Goal: Task Accomplishment & Management: Complete application form

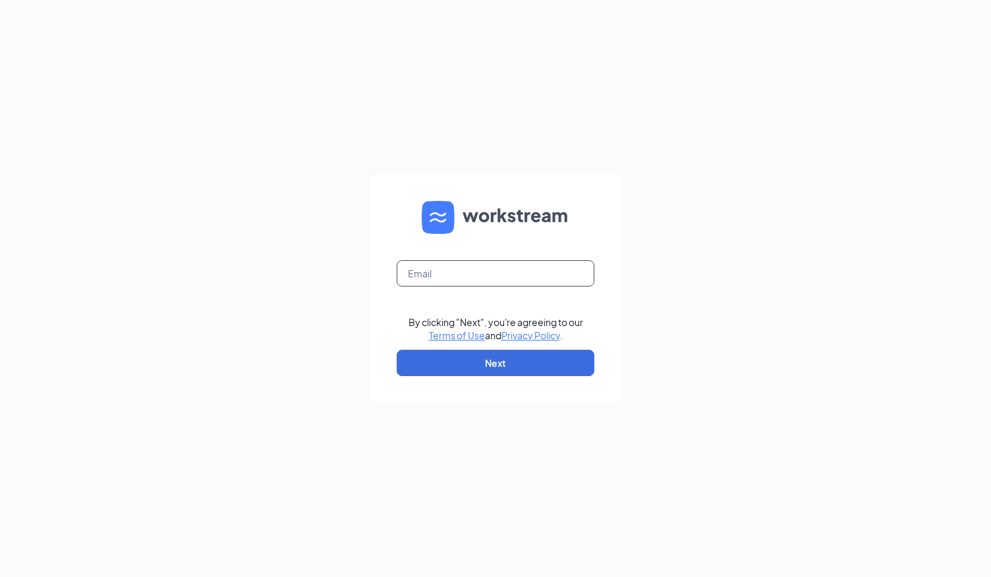
click at [447, 275] on input "text" at bounding box center [496, 273] width 198 height 26
type input "[PERSON_NAME][EMAIL_ADDRESS][PERSON_NAME][DOMAIN_NAME]"
click at [482, 366] on button "Next" at bounding box center [496, 363] width 198 height 26
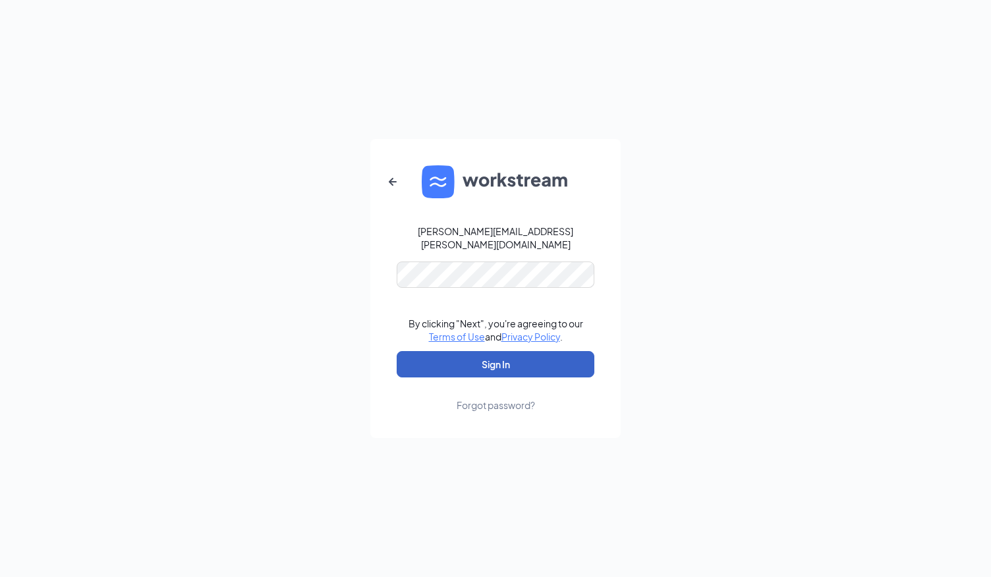
click at [497, 360] on button "Sign In" at bounding box center [496, 364] width 198 height 26
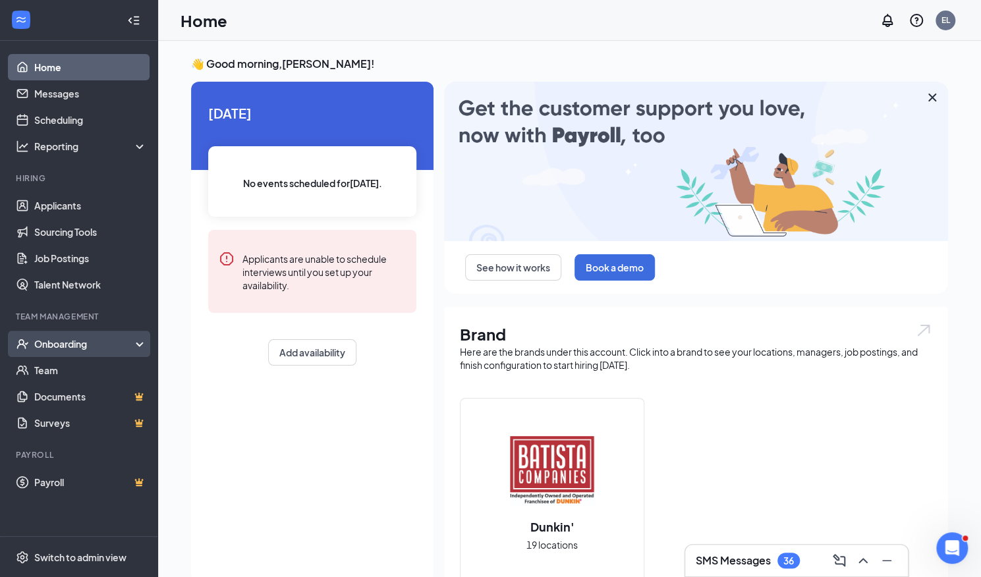
click at [99, 341] on div "Onboarding" at bounding box center [84, 343] width 101 height 13
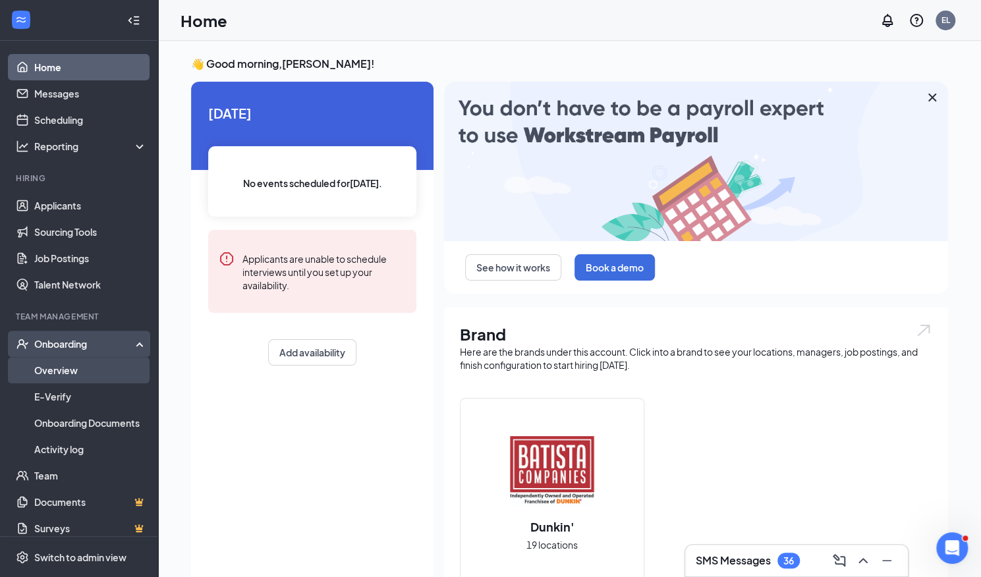
click at [97, 365] on link "Overview" at bounding box center [90, 370] width 113 height 26
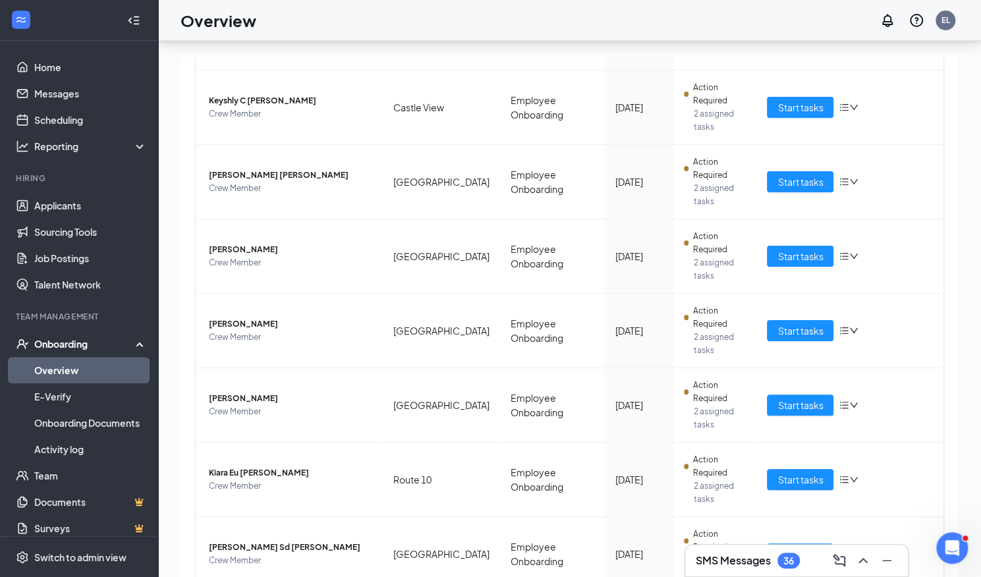
scroll to position [59, 0]
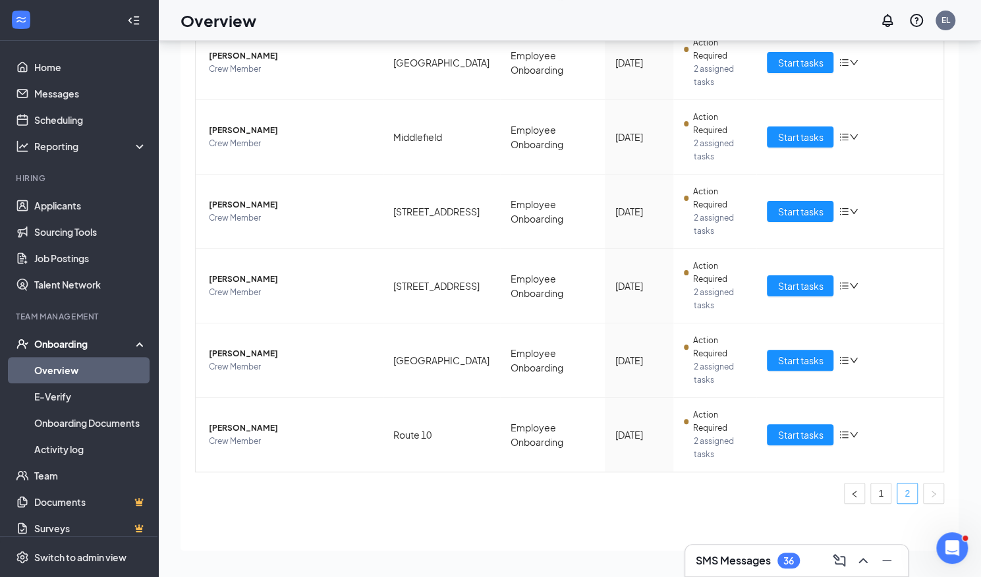
scroll to position [250, 0]
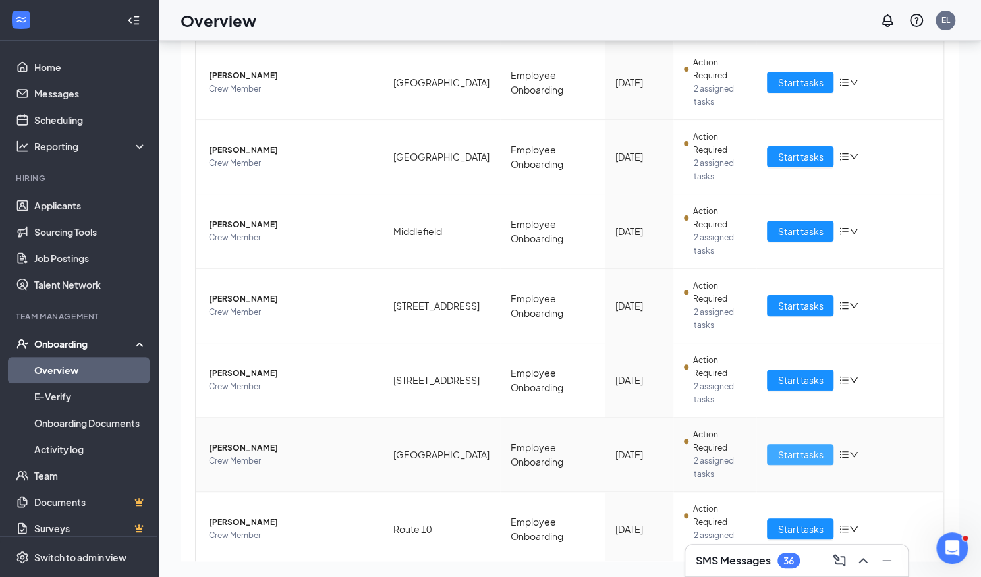
click at [801, 447] on span "Start tasks" at bounding box center [799, 454] width 45 height 14
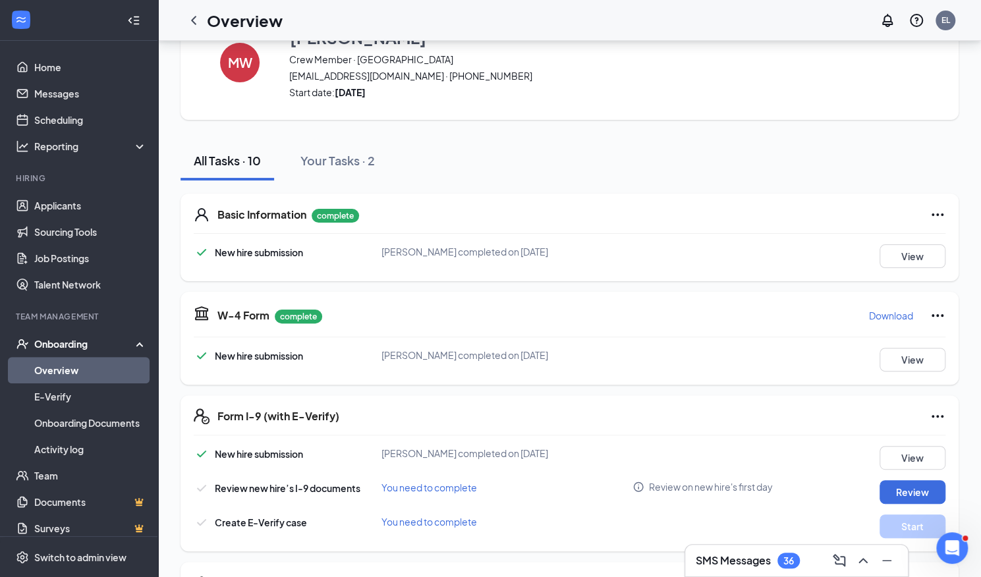
scroll to position [33, 0]
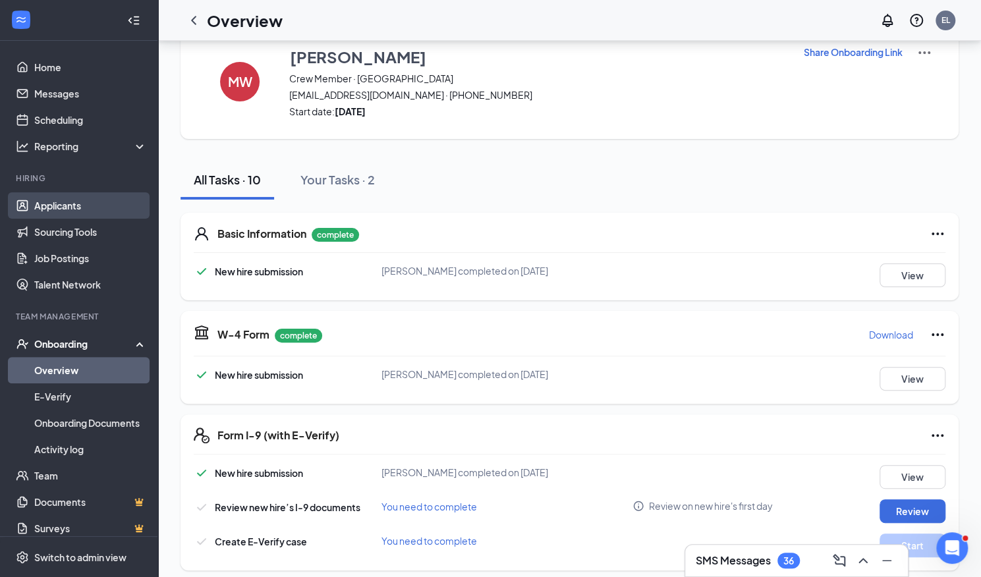
click at [67, 198] on link "Applicants" at bounding box center [90, 205] width 113 height 26
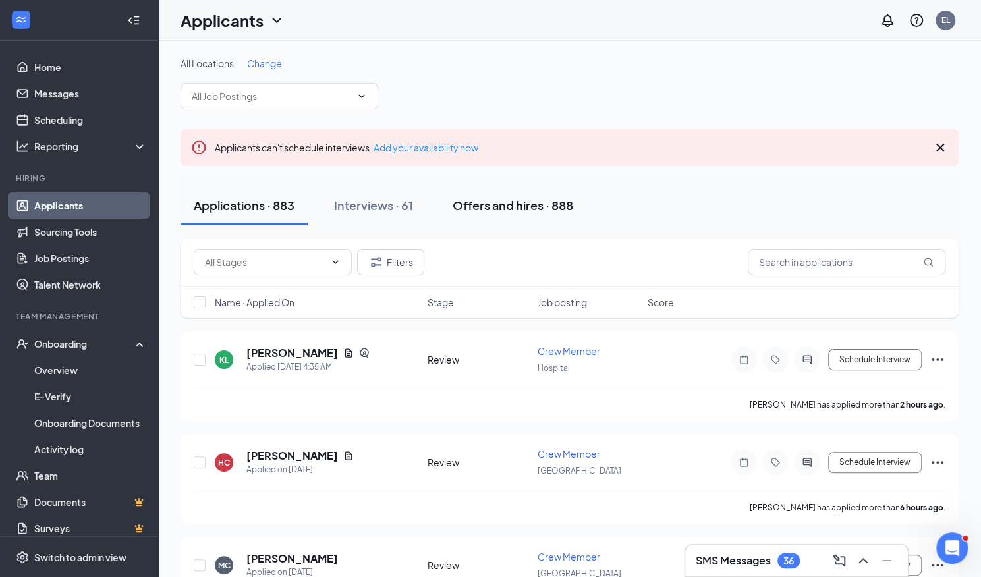
click at [514, 210] on div "Offers and hires · 888" at bounding box center [513, 205] width 121 height 16
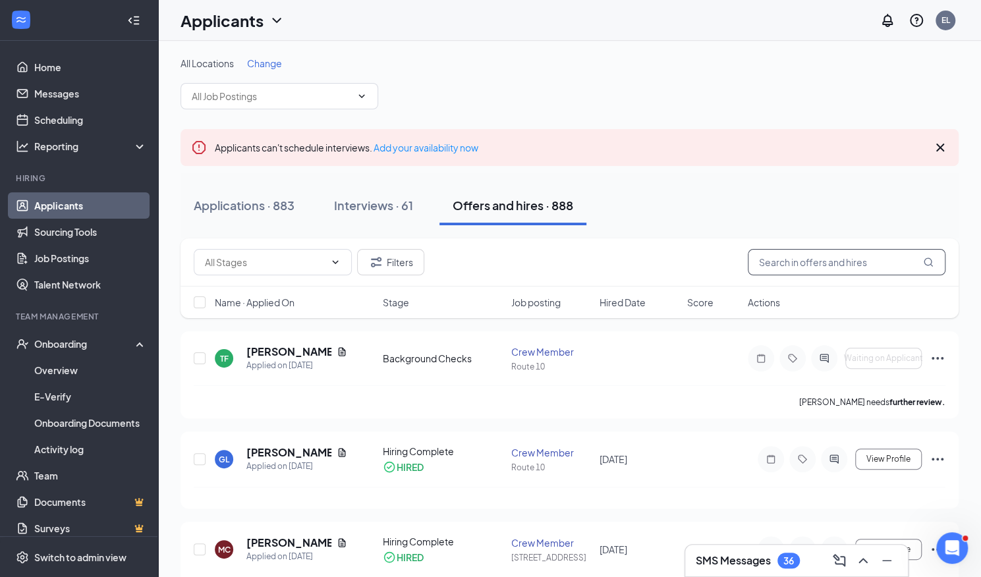
click at [820, 267] on input "text" at bounding box center [847, 262] width 198 height 26
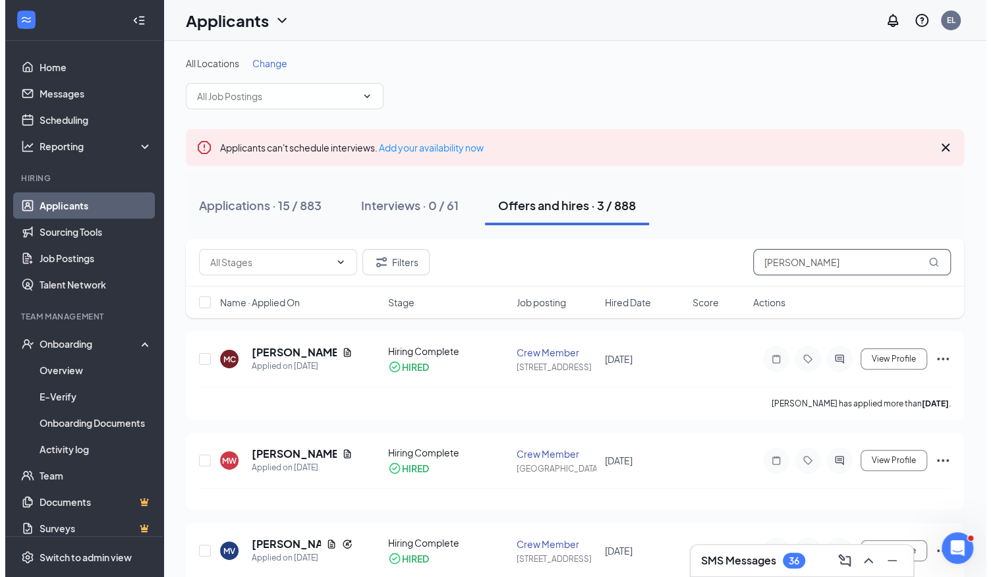
scroll to position [38, 0]
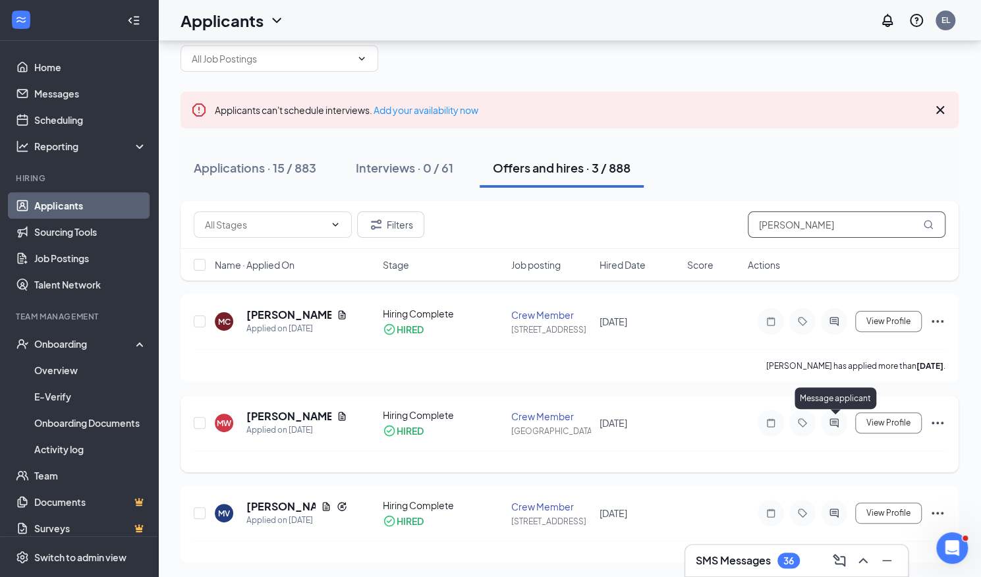
type input "michael"
click at [841, 420] on icon "ActiveChat" at bounding box center [834, 423] width 16 height 11
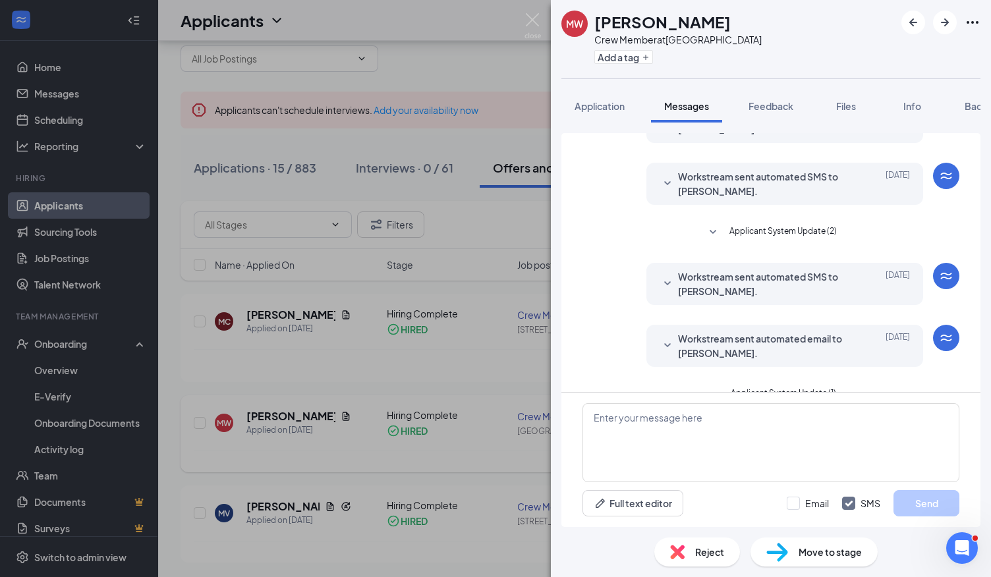
scroll to position [269, 0]
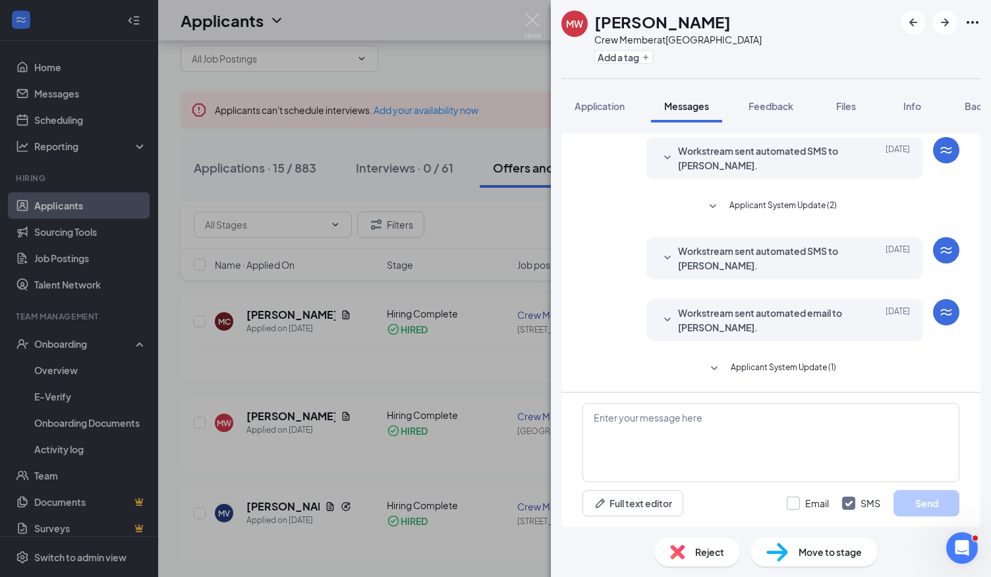
click at [795, 506] on input "Email" at bounding box center [808, 503] width 42 height 13
checkbox input "true"
click at [765, 462] on textarea at bounding box center [770, 442] width 377 height 79
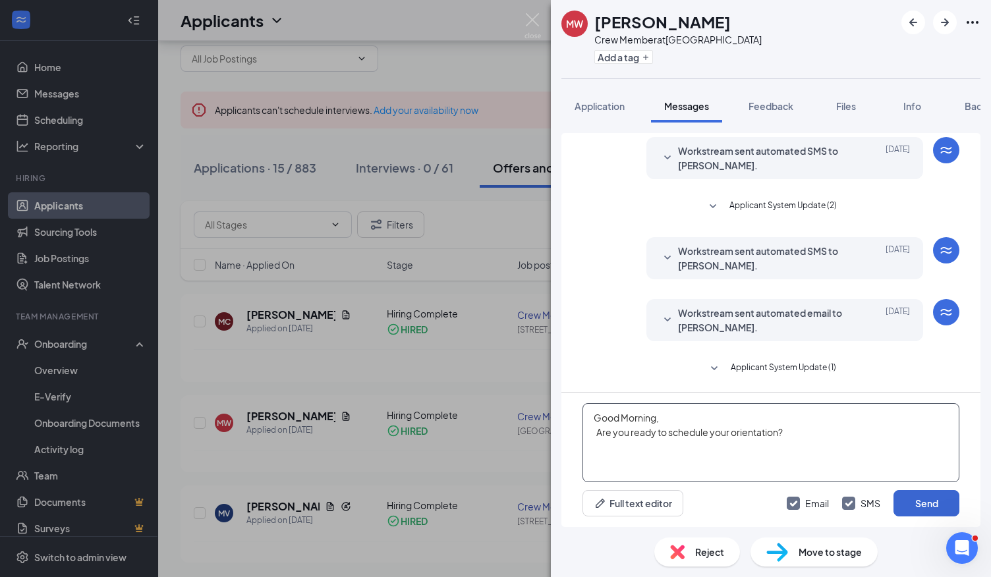
type textarea "Good Morning, Are you ready to schedule your orientation?"
click at [936, 505] on button "Send" at bounding box center [926, 503] width 66 height 26
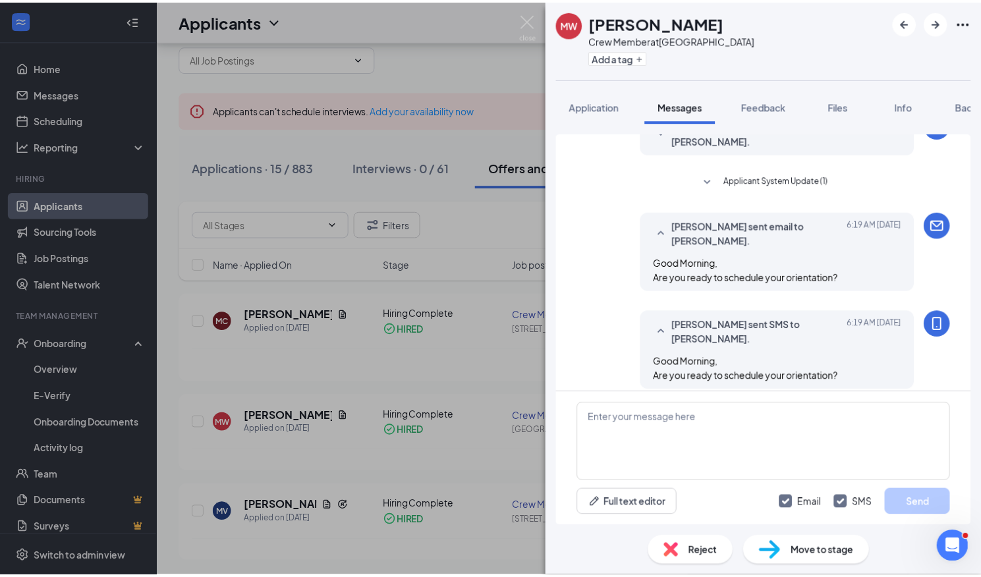
scroll to position [466, 0]
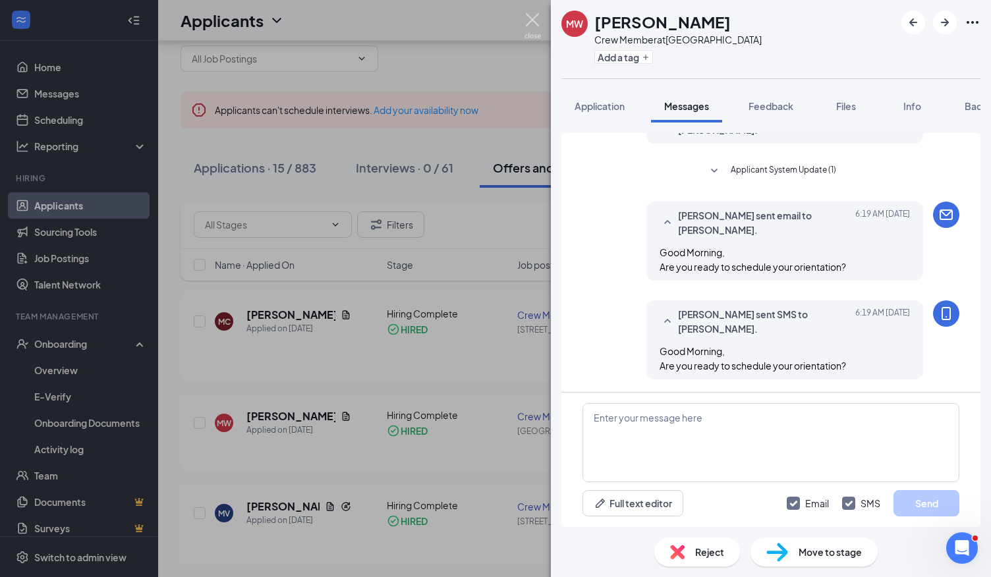
click at [536, 20] on img at bounding box center [532, 26] width 16 height 26
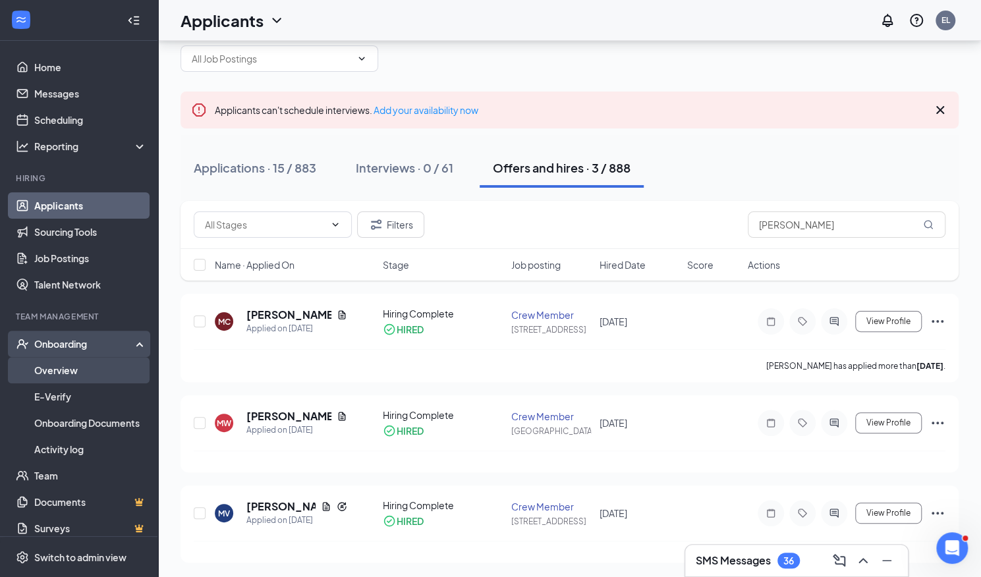
click at [74, 365] on link "Overview" at bounding box center [90, 370] width 113 height 26
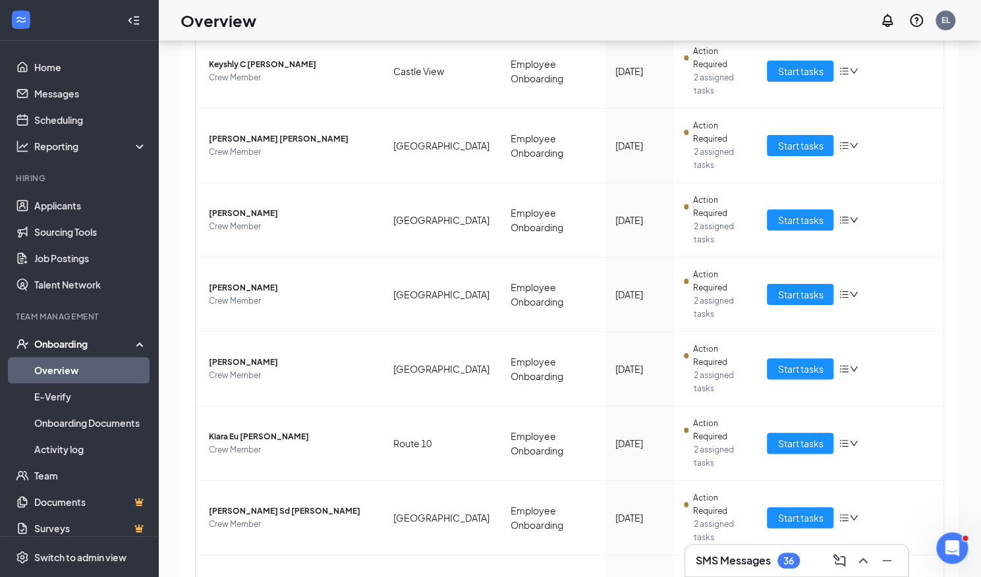
scroll to position [434, 0]
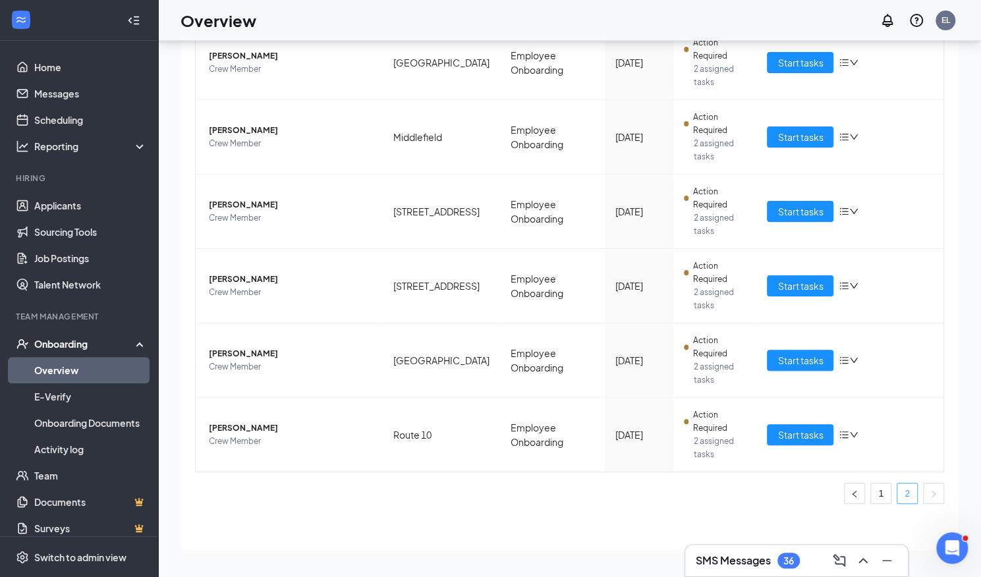
scroll to position [250, 0]
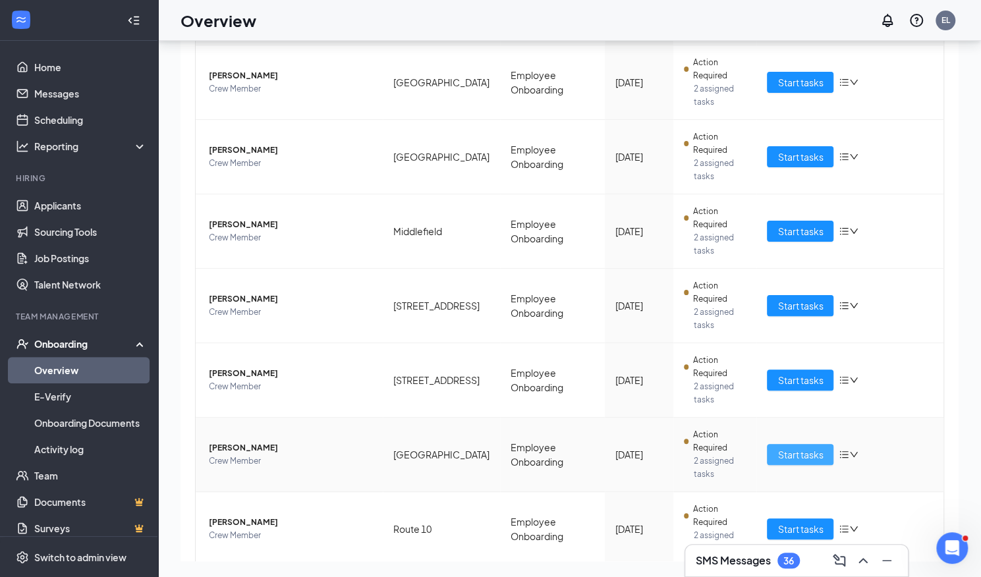
click at [783, 447] on span "Start tasks" at bounding box center [799, 454] width 45 height 14
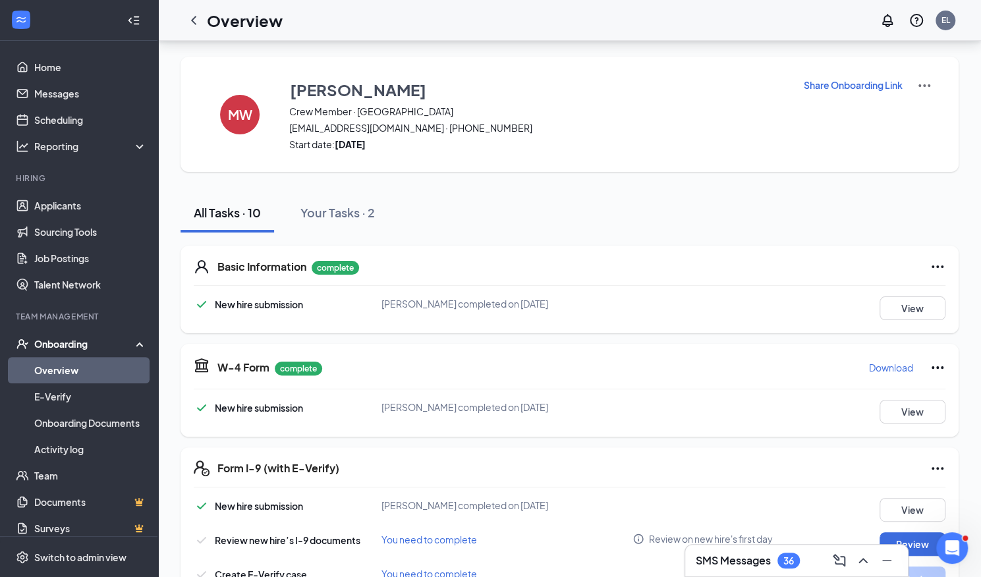
scroll to position [59, 0]
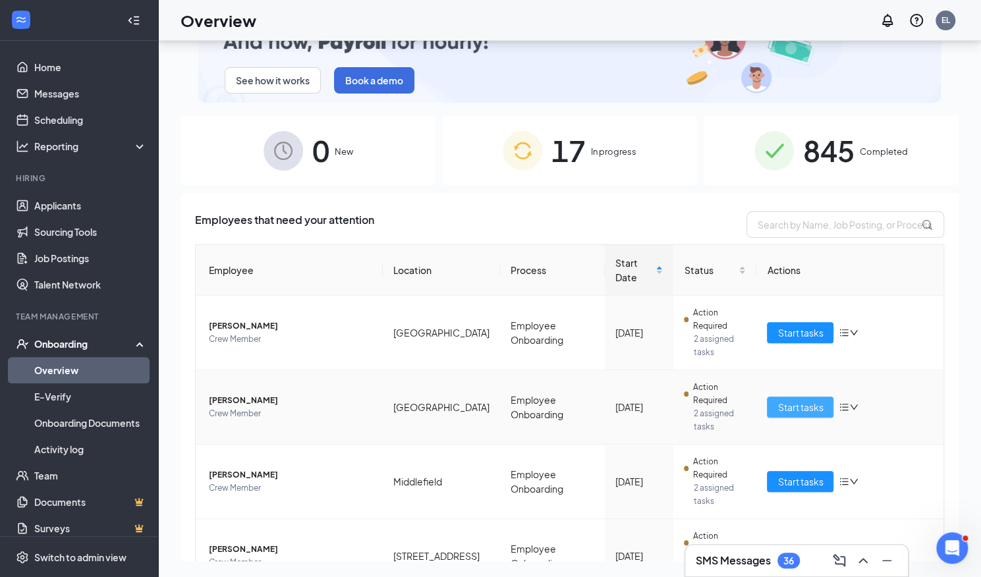
click at [810, 400] on span "Start tasks" at bounding box center [799, 407] width 45 height 14
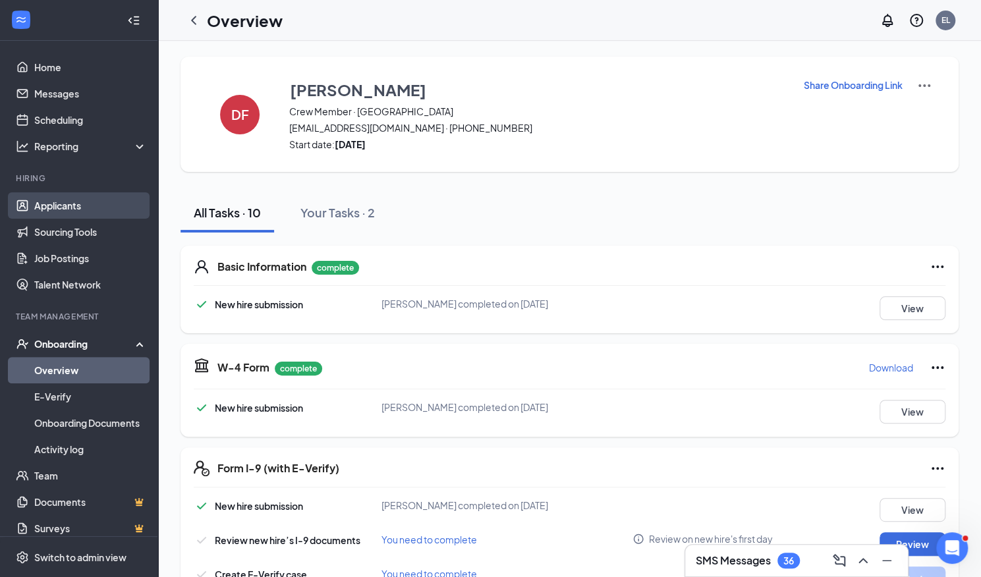
click at [80, 201] on link "Applicants" at bounding box center [90, 205] width 113 height 26
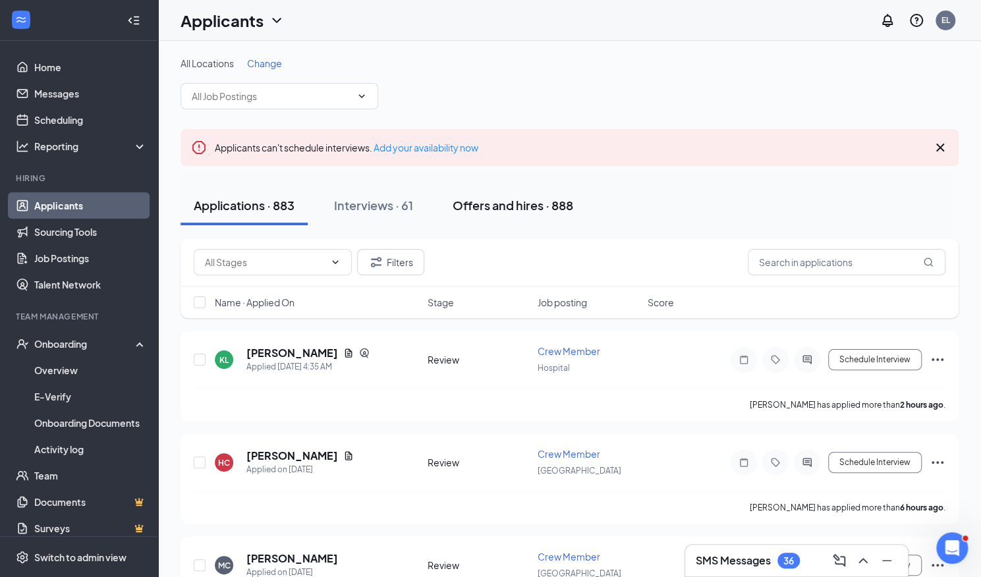
click at [508, 204] on div "Offers and hires · 888" at bounding box center [513, 205] width 121 height 16
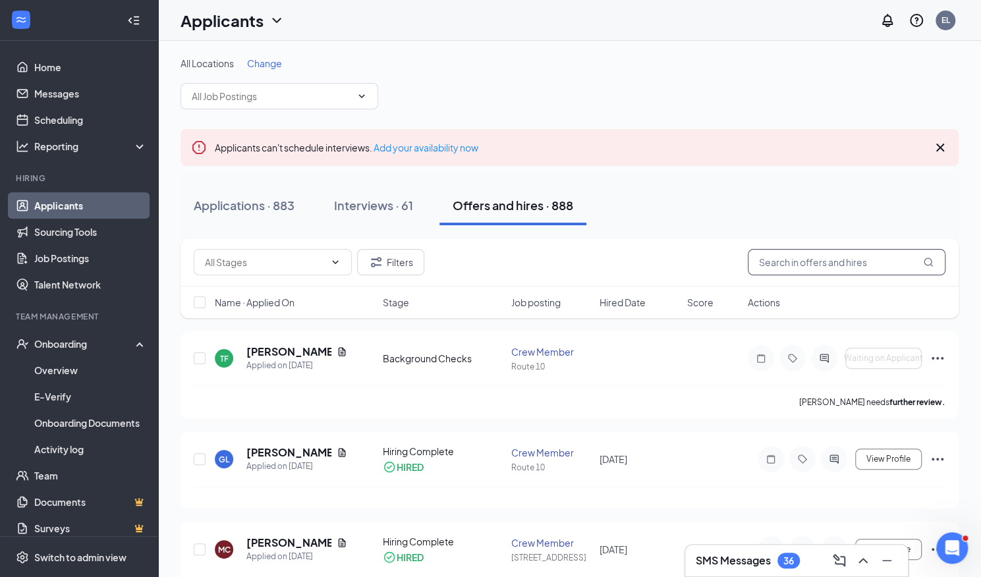
click at [820, 260] on input "text" at bounding box center [847, 262] width 198 height 26
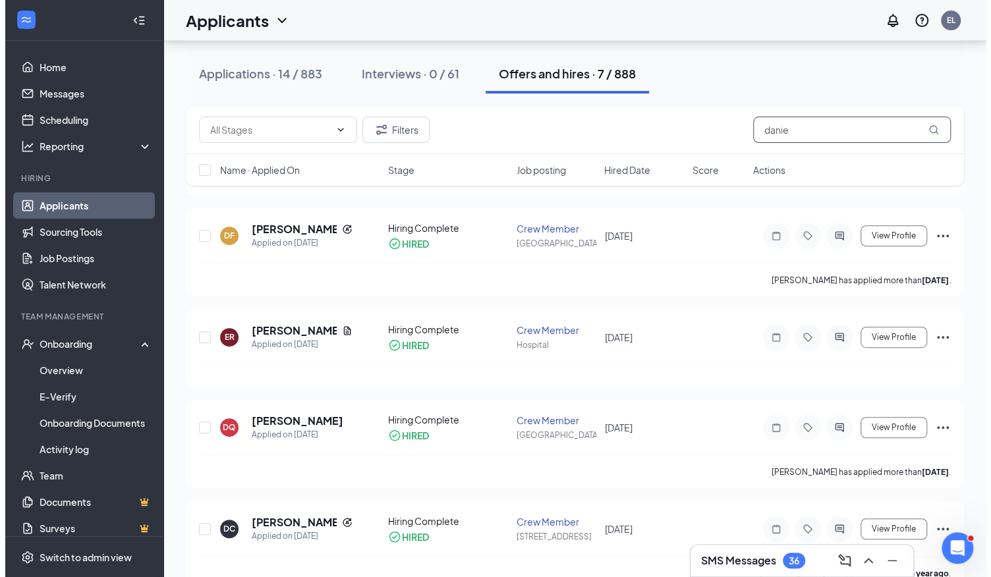
scroll to position [213, 0]
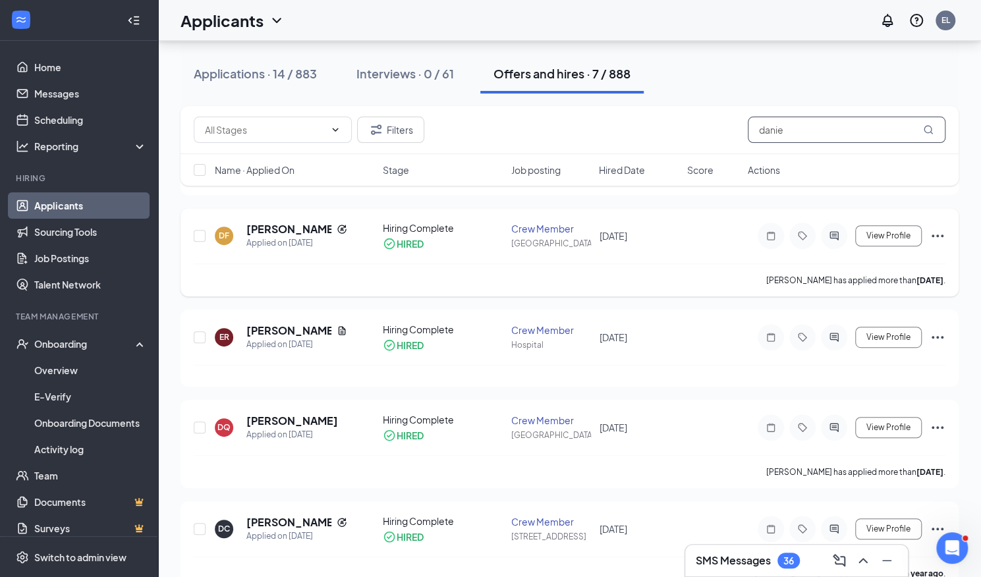
type input "danie"
click at [833, 234] on icon "ActiveChat" at bounding box center [834, 236] width 16 height 11
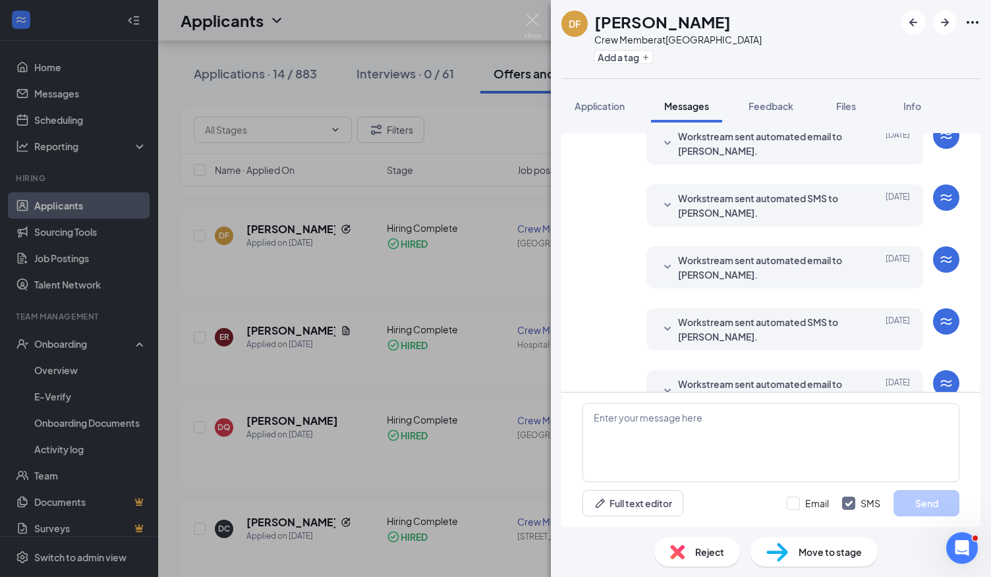
scroll to position [254, 0]
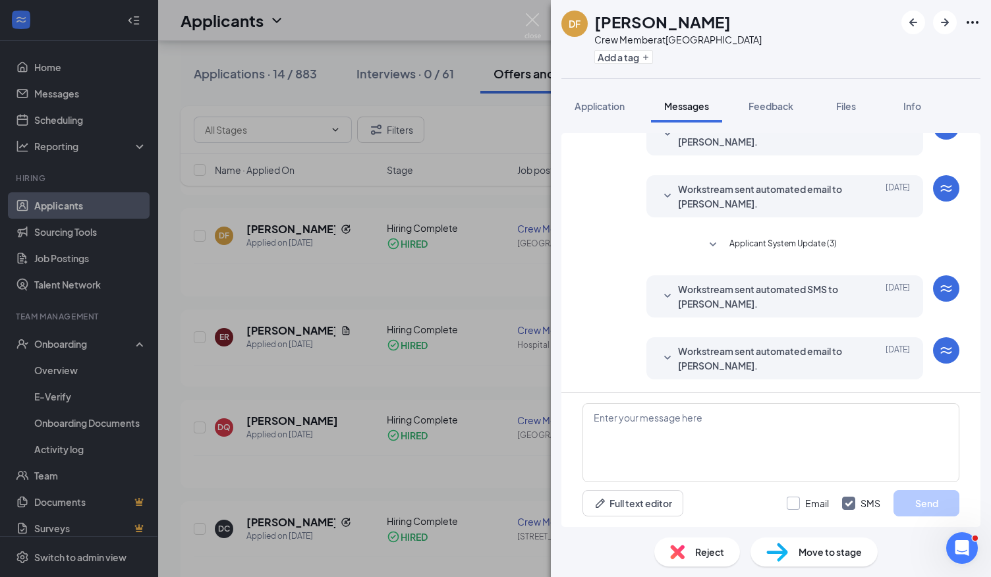
click at [791, 509] on input "Email" at bounding box center [808, 503] width 42 height 13
checkbox input "true"
click at [775, 463] on textarea at bounding box center [770, 442] width 377 height 79
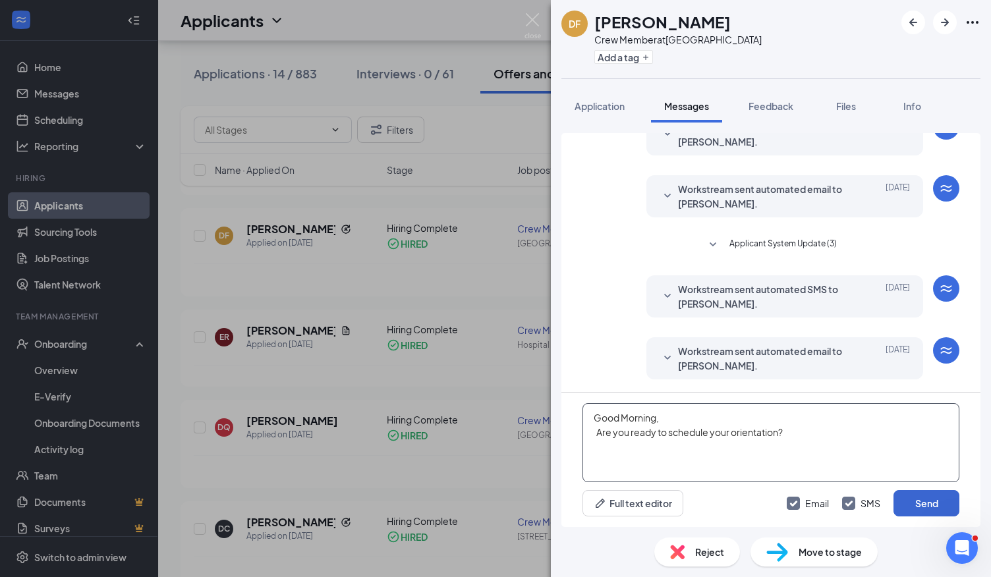
type textarea "Good Morning, Are you ready to schedule your orientation?"
drag, startPoint x: 922, startPoint y: 507, endPoint x: 917, endPoint y: 512, distance: 7.5
click at [917, 512] on button "Send" at bounding box center [926, 503] width 66 height 26
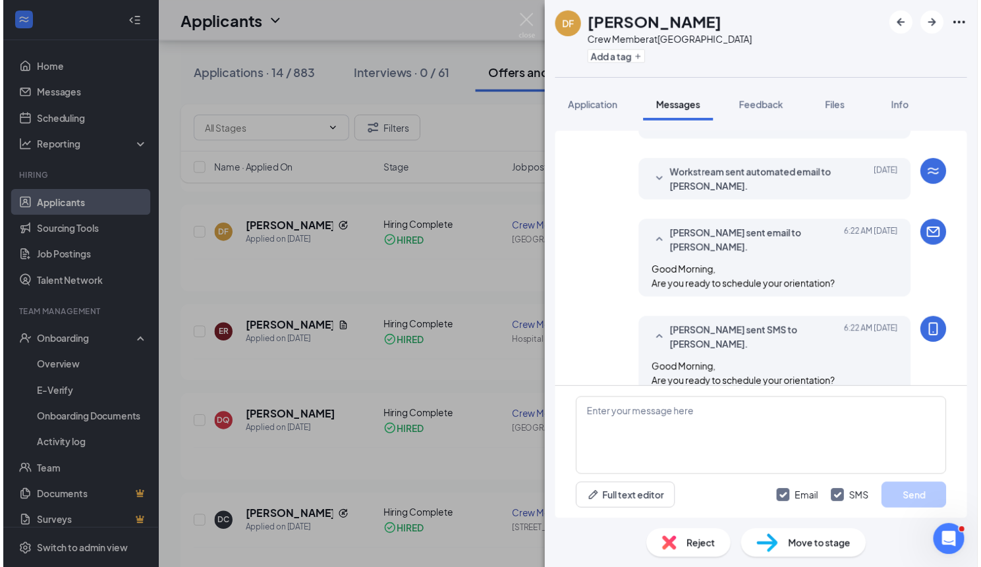
scroll to position [439, 0]
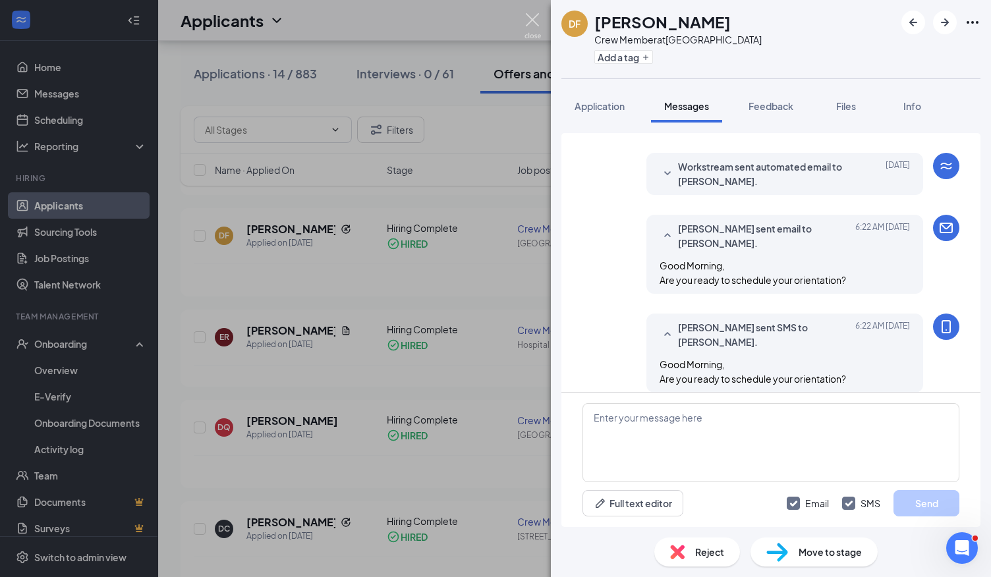
click at [533, 15] on img at bounding box center [532, 26] width 16 height 26
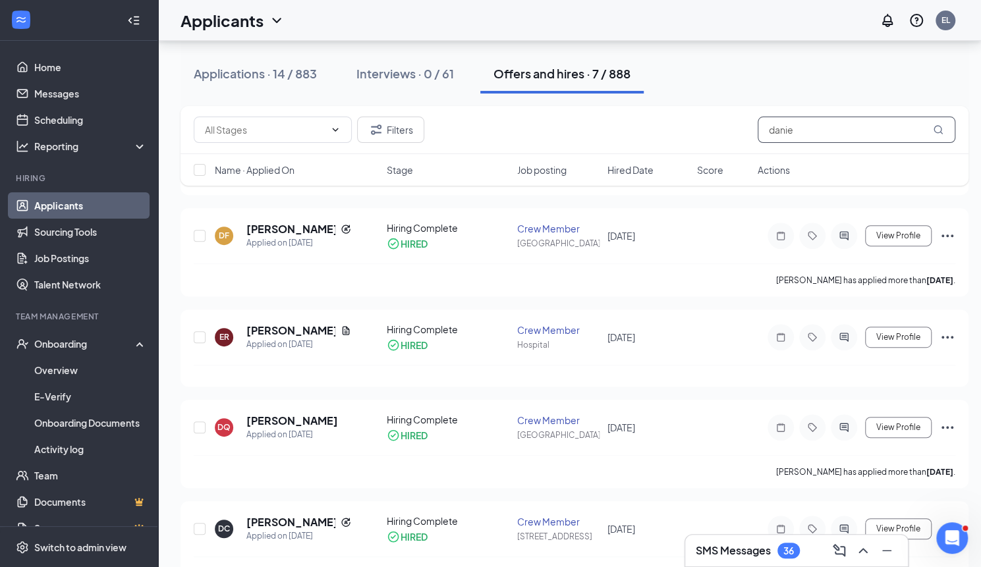
drag, startPoint x: 828, startPoint y: 138, endPoint x: 687, endPoint y: 139, distance: 141.0
click at [687, 139] on div "Filters danie" at bounding box center [575, 130] width 762 height 26
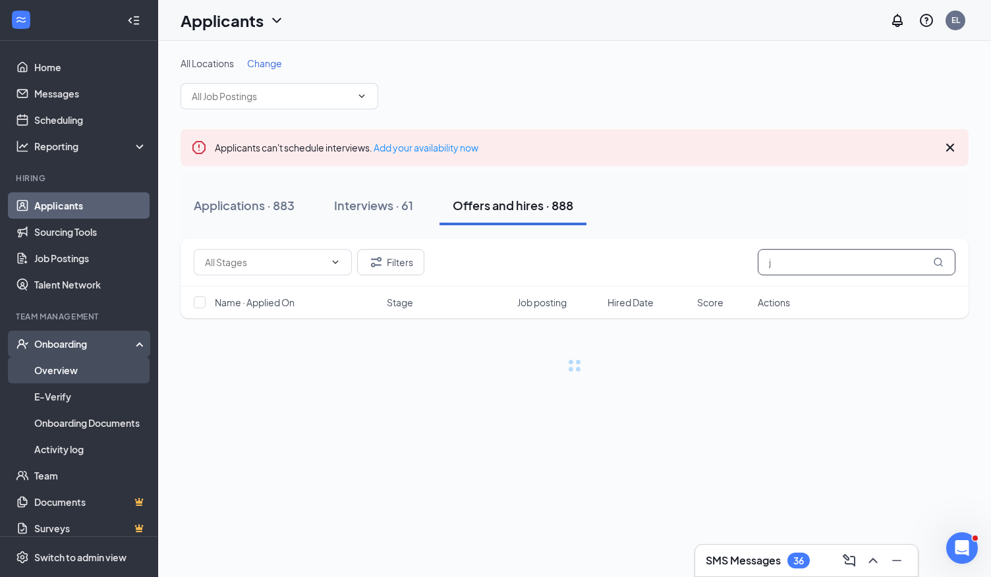
type input "j"
click at [57, 374] on link "Overview" at bounding box center [90, 370] width 113 height 26
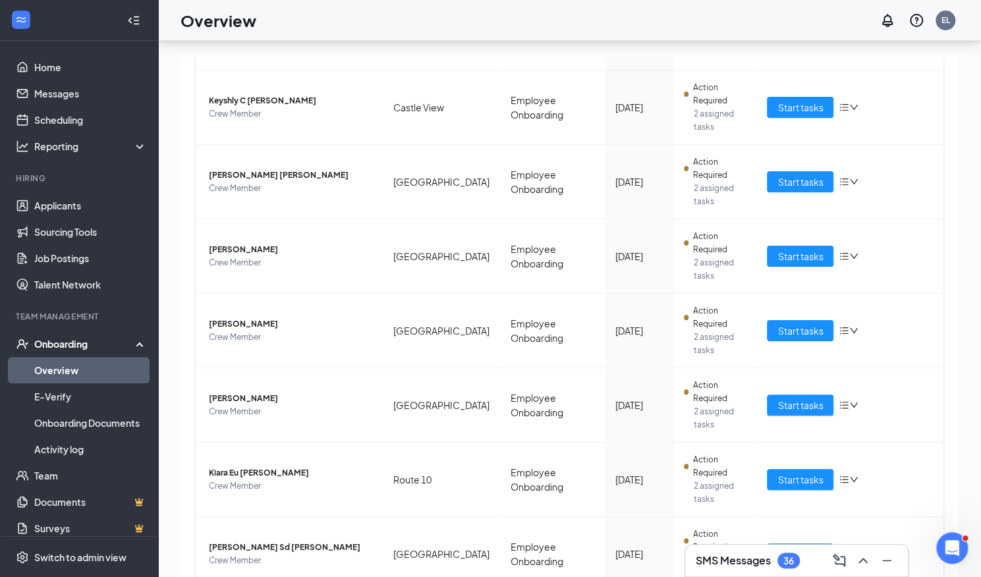
scroll to position [59, 0]
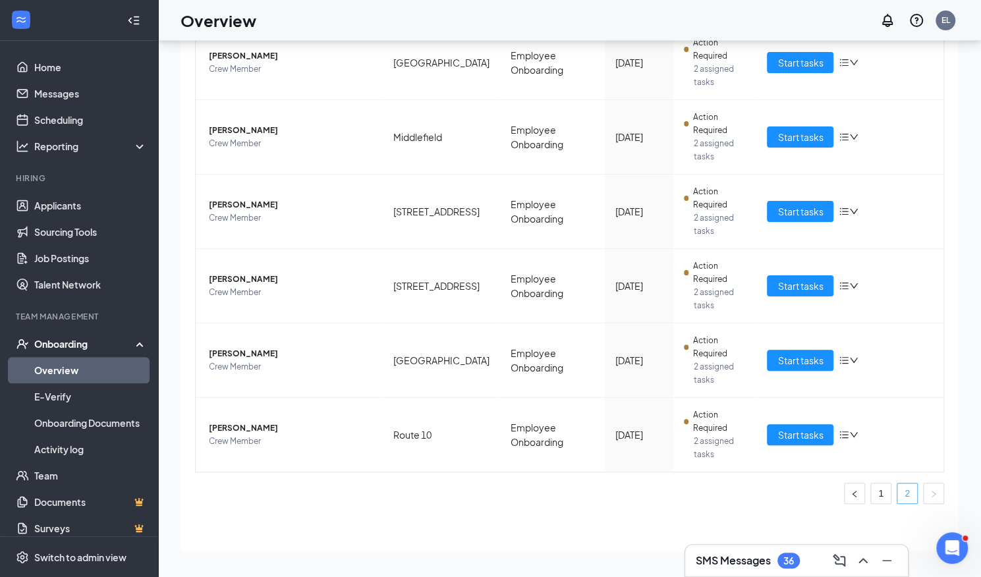
scroll to position [250, 0]
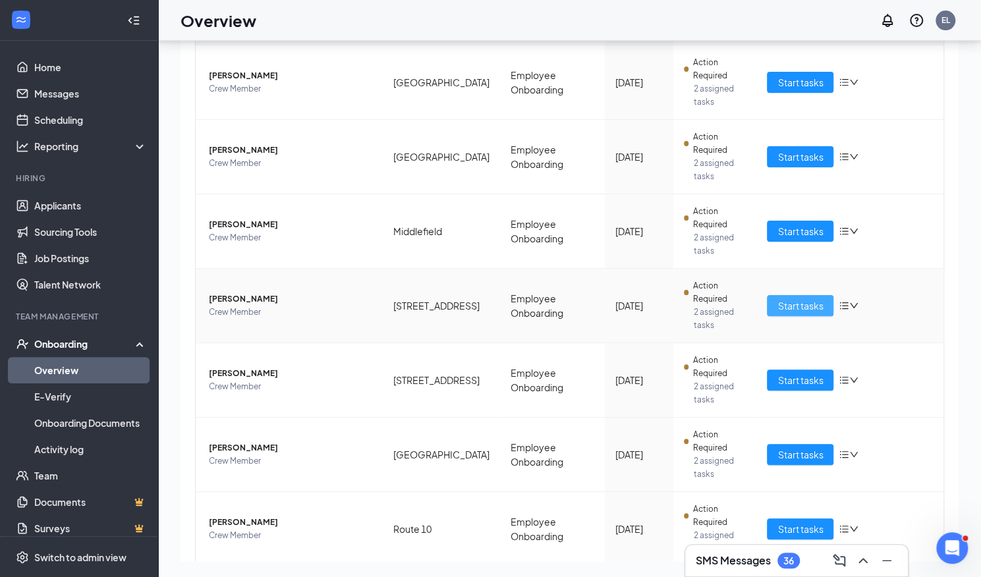
click at [793, 298] on span "Start tasks" at bounding box center [799, 305] width 45 height 14
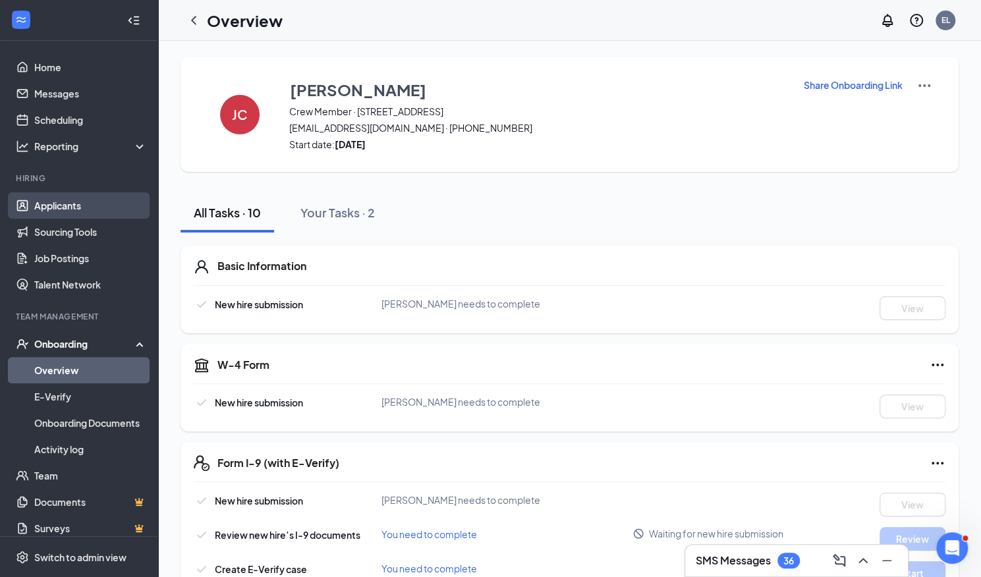
click at [67, 203] on link "Applicants" at bounding box center [90, 205] width 113 height 26
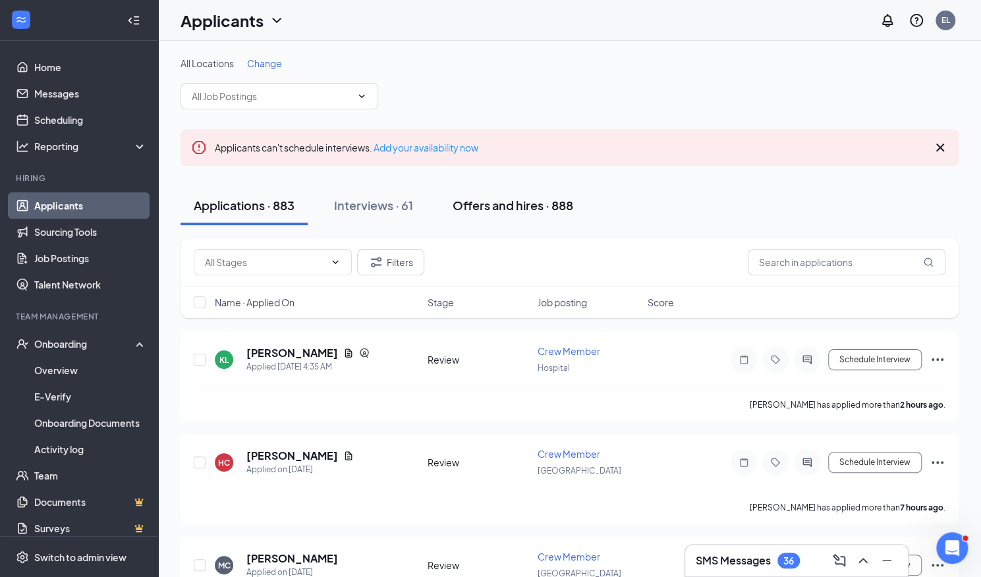
click at [520, 200] on div "Offers and hires · 888" at bounding box center [513, 205] width 121 height 16
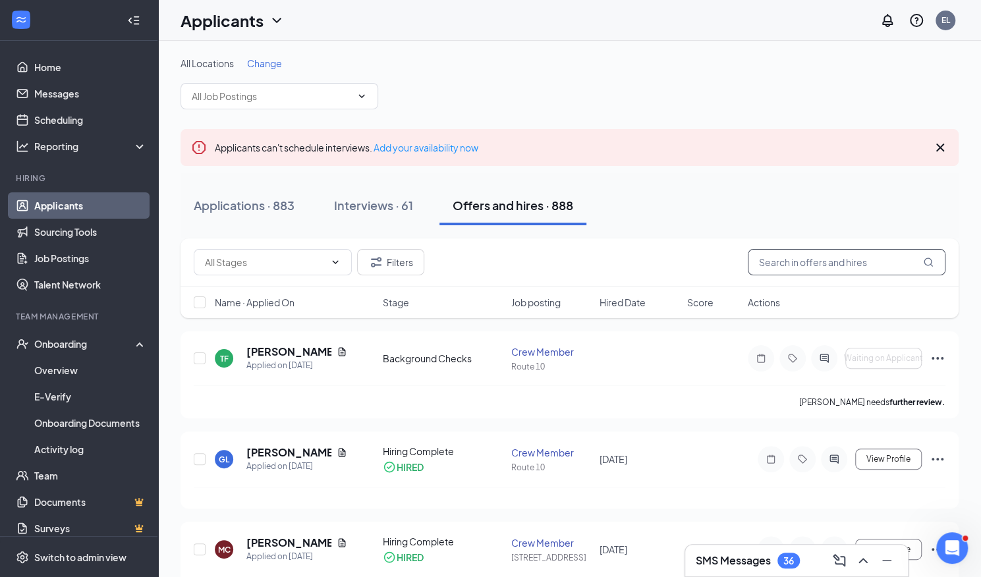
click at [824, 263] on input "text" at bounding box center [847, 262] width 198 height 26
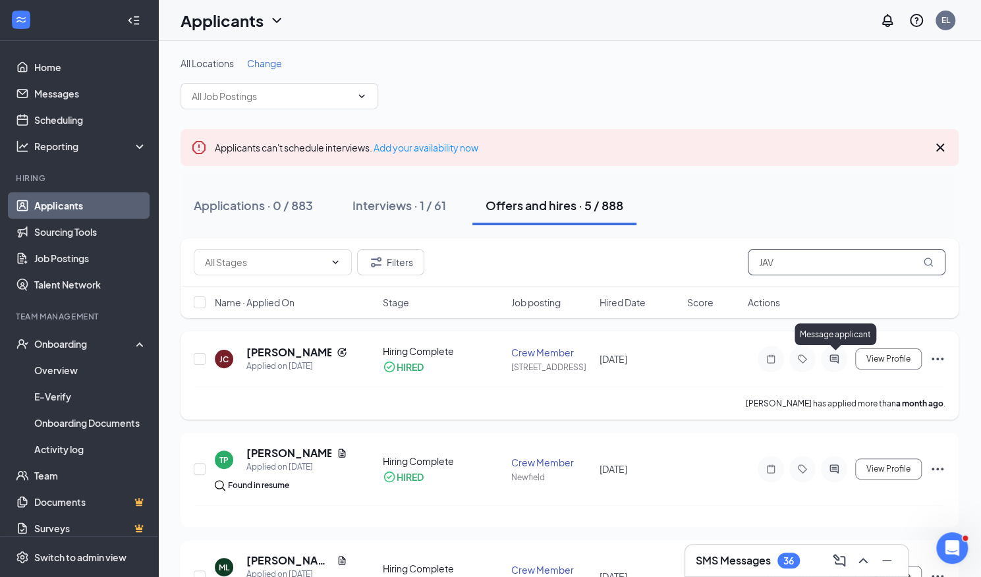
type input "JAV"
click at [838, 359] on icon "ActiveChat" at bounding box center [833, 358] width 9 height 9
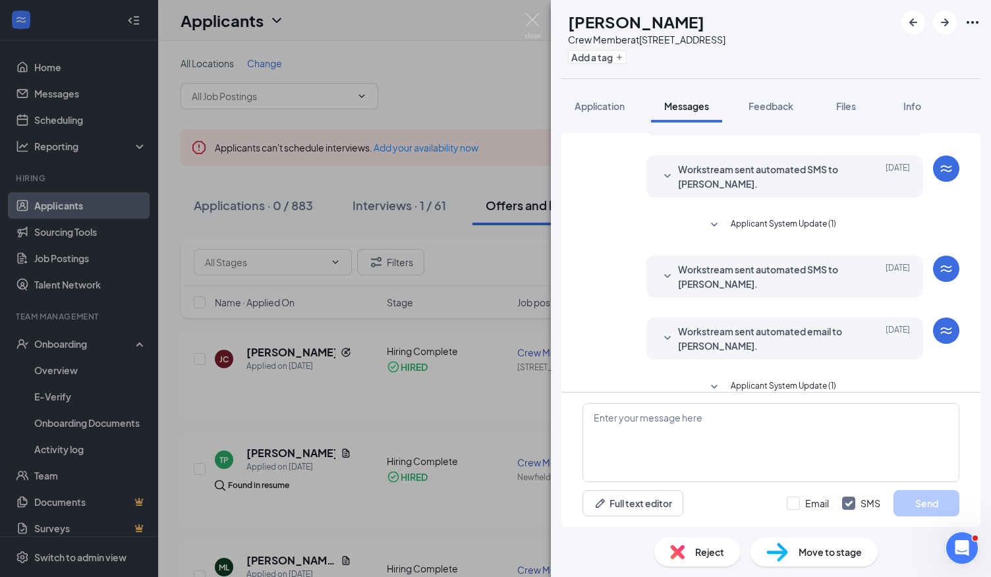
scroll to position [103, 0]
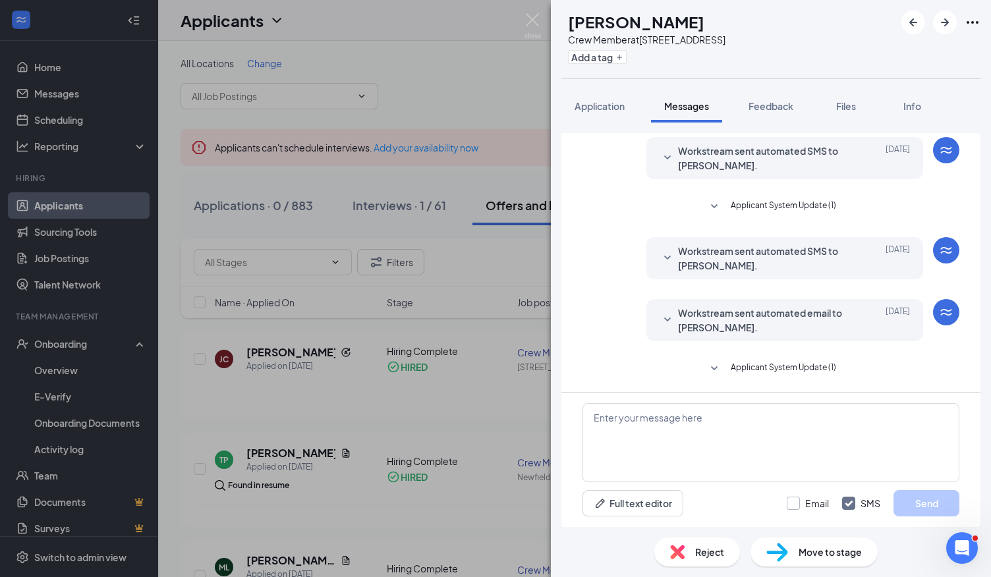
click at [799, 505] on input "Email" at bounding box center [808, 503] width 42 height 13
checkbox input "true"
click at [777, 433] on textarea at bounding box center [770, 442] width 377 height 79
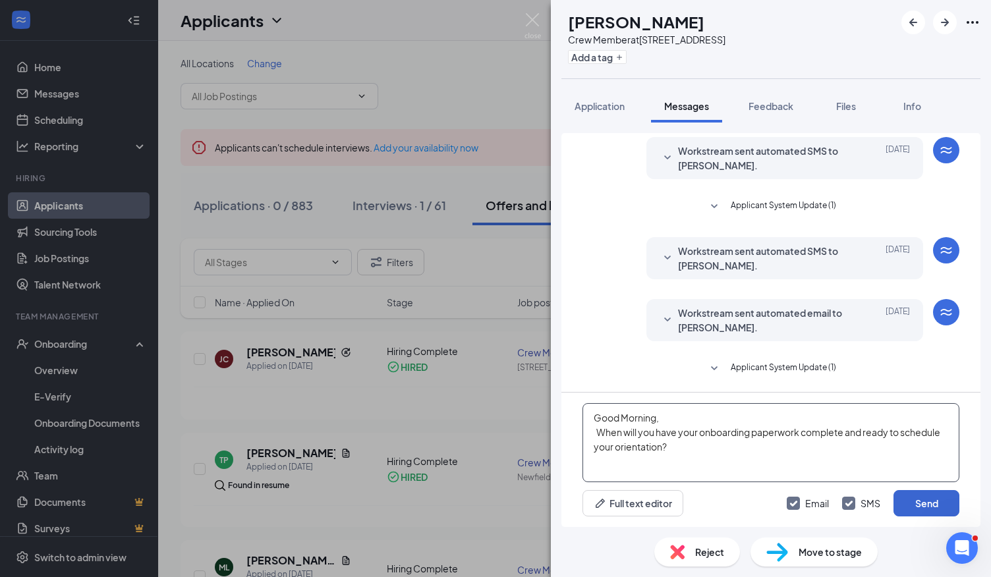
type textarea "Good Morning, When will you have your onboarding paperwork complete and ready t…"
click at [928, 500] on button "Send" at bounding box center [926, 503] width 66 height 26
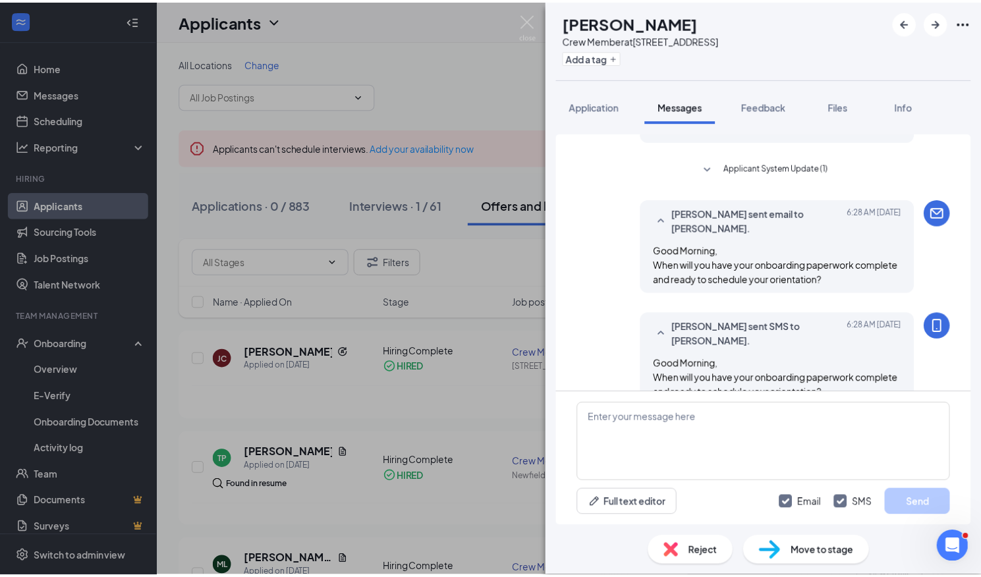
scroll to position [329, 0]
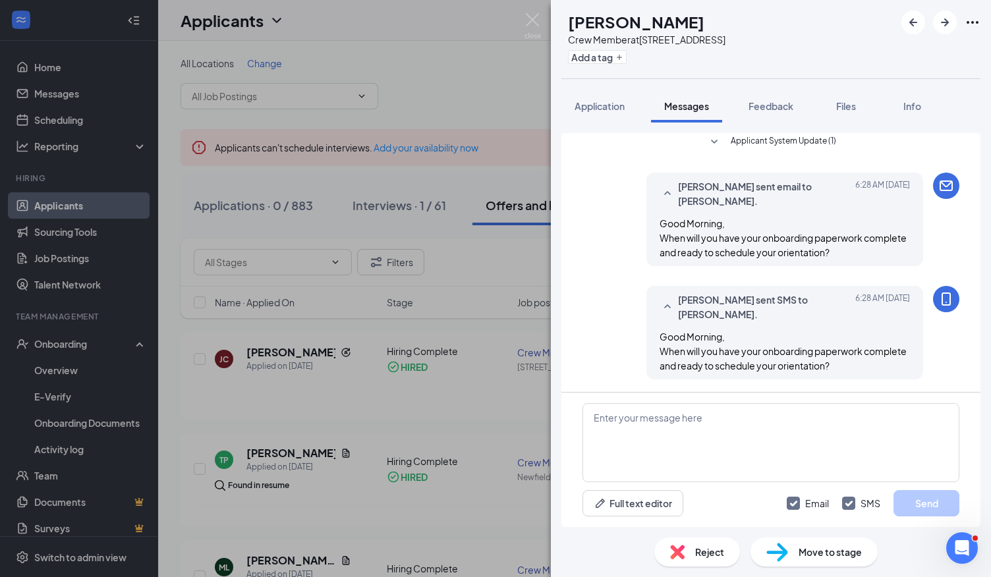
click at [532, 17] on img at bounding box center [532, 26] width 16 height 26
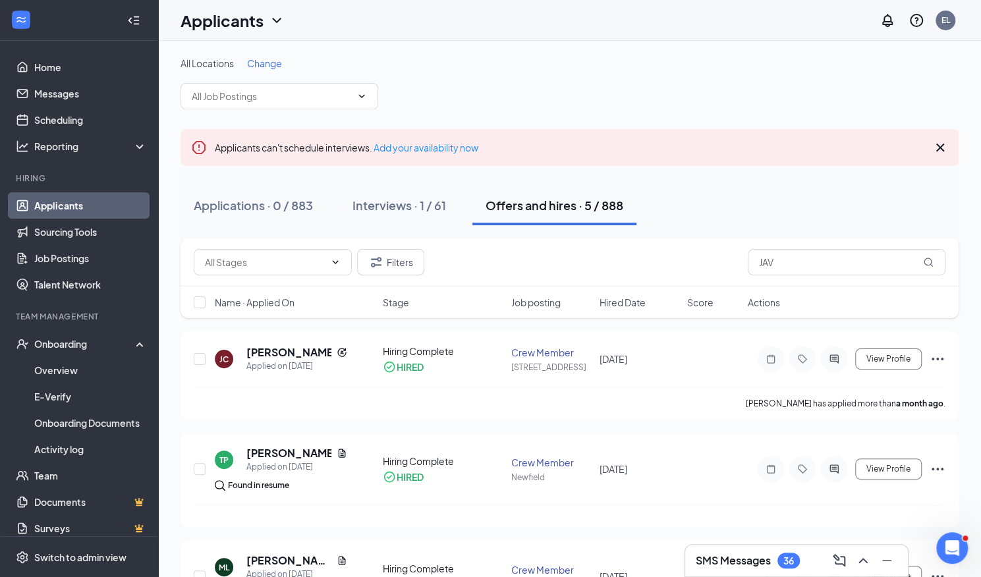
click at [527, 20] on div "Applicants EL" at bounding box center [569, 20] width 823 height 41
click at [863, 561] on icon "ChevronUp" at bounding box center [863, 561] width 16 height 16
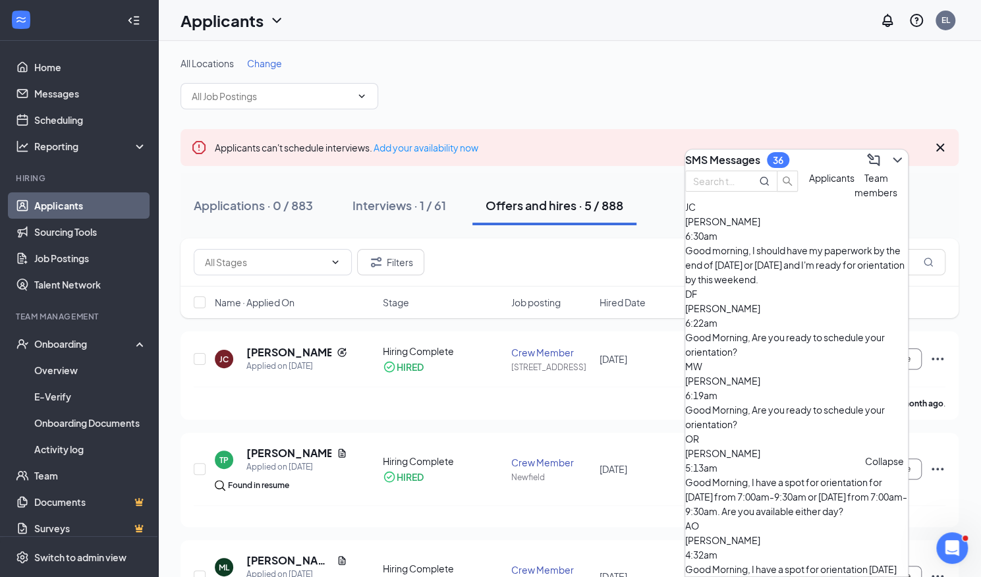
click at [814, 275] on div "Good morning, I should have my paperwork by the end of today or tomorrow and I'…" at bounding box center [796, 264] width 223 height 43
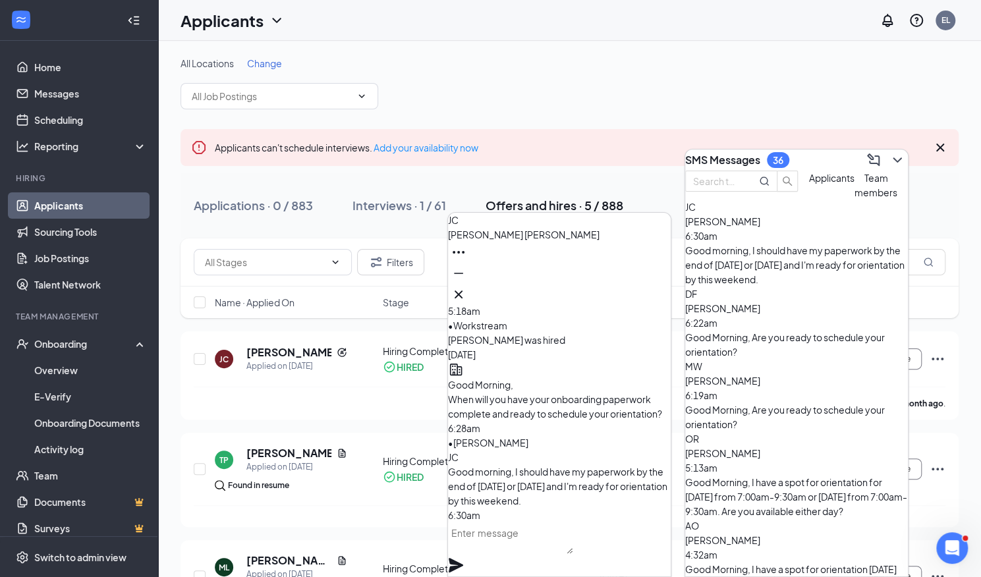
click at [488, 553] on textarea at bounding box center [510, 538] width 125 height 32
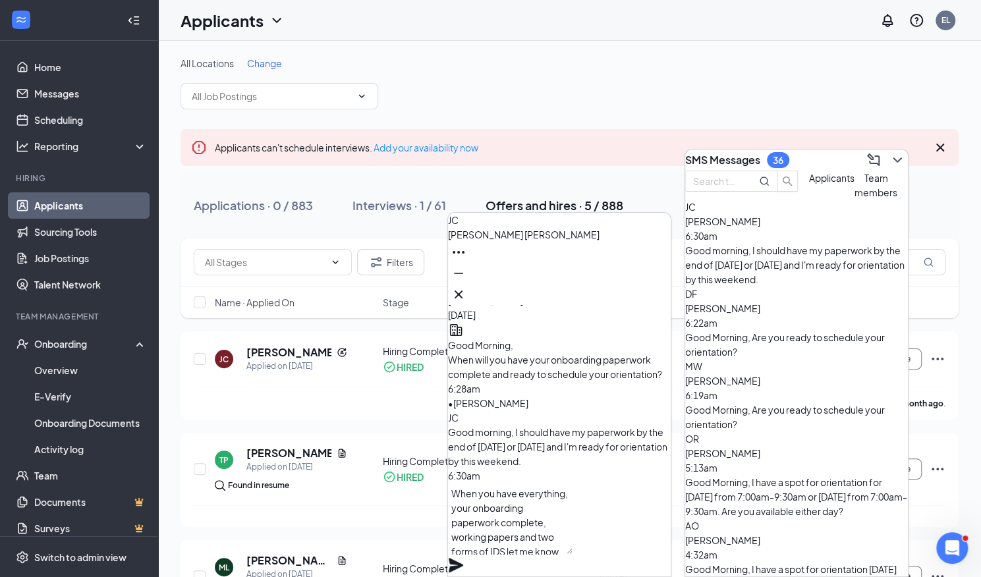
scroll to position [13, 0]
type textarea "When you have everything, your onboarding paperwork complete, working papers an…"
click at [463, 558] on icon "Plane" at bounding box center [456, 565] width 14 height 14
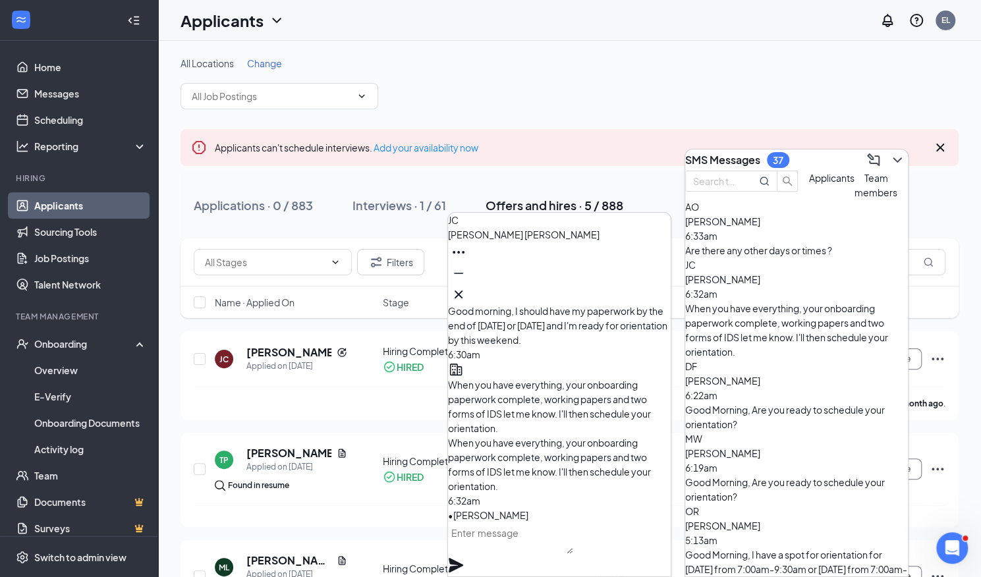
click at [829, 258] on div "Are there any other days or times ?" at bounding box center [796, 250] width 223 height 14
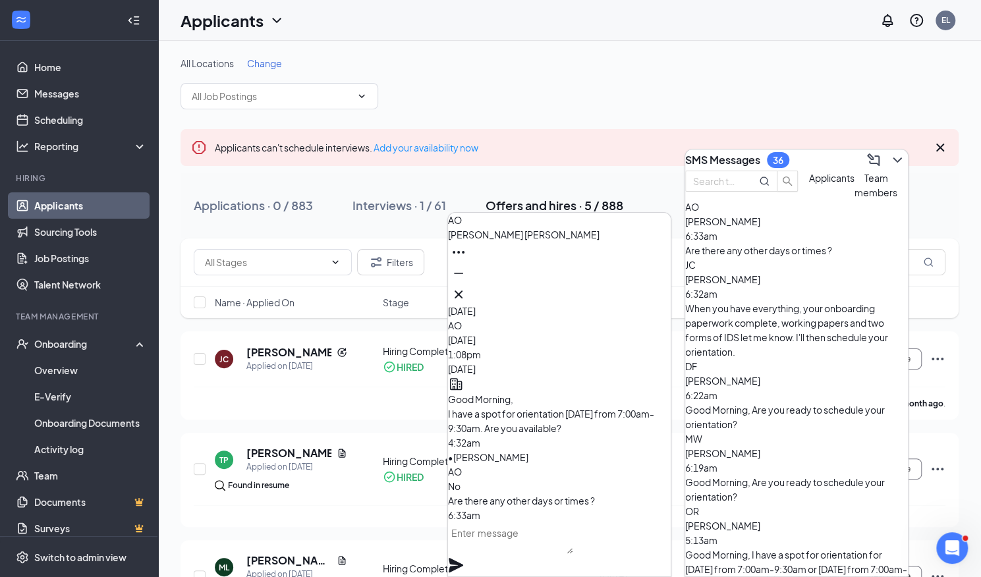
scroll to position [289, 0]
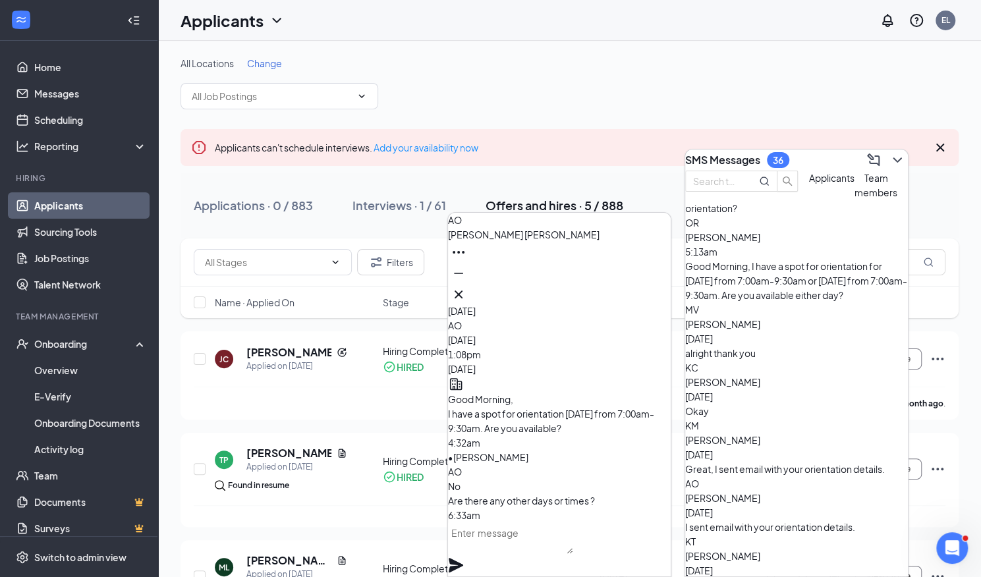
click at [521, 554] on textarea at bounding box center [510, 538] width 125 height 32
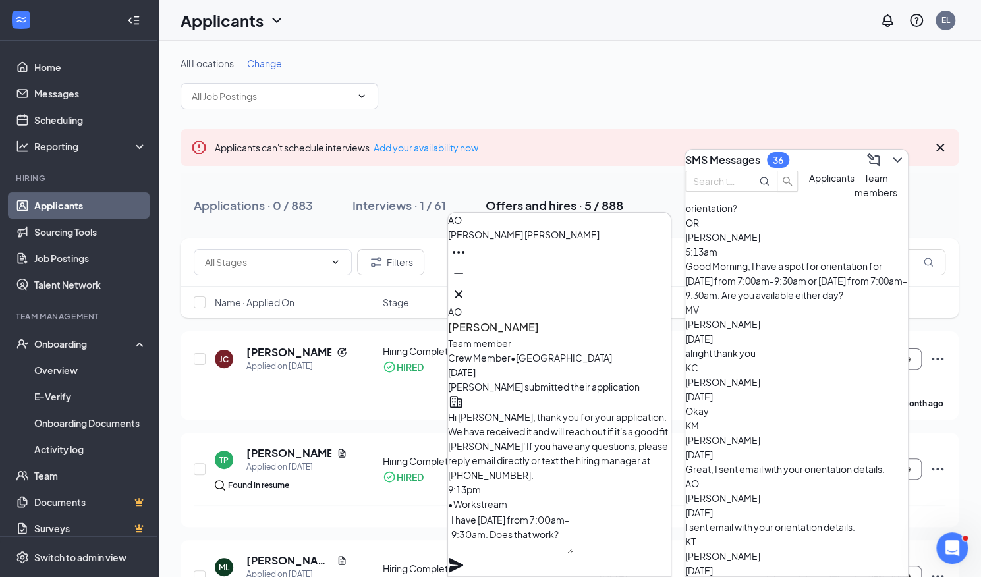
scroll to position [-1056, 0]
type textarea "I have Friday from 7:00am-9:30am. Does that work?"
click at [664, 546] on div "I have Friday from 7:00am-9:30am. Does that work?" at bounding box center [559, 542] width 223 height 67
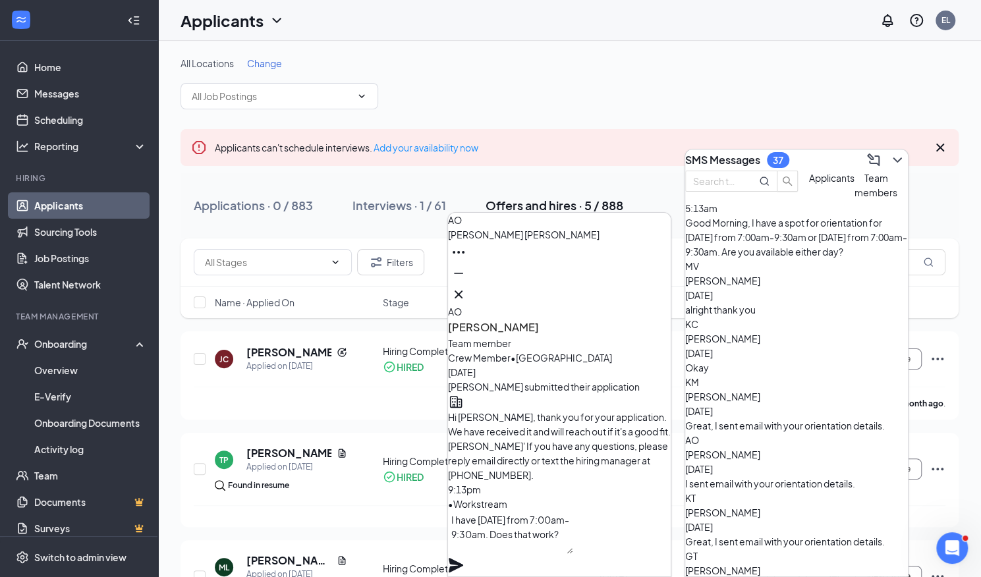
click at [463, 558] on icon "Plane" at bounding box center [456, 565] width 14 height 14
click at [466, 288] on icon "Cross" at bounding box center [459, 295] width 16 height 16
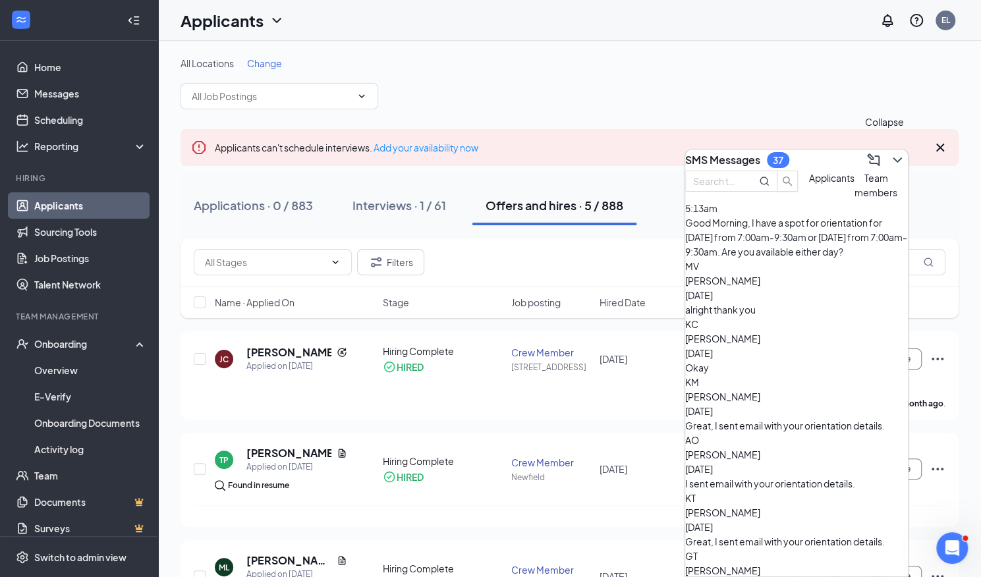
click at [890, 157] on icon "ChevronDown" at bounding box center [897, 160] width 16 height 16
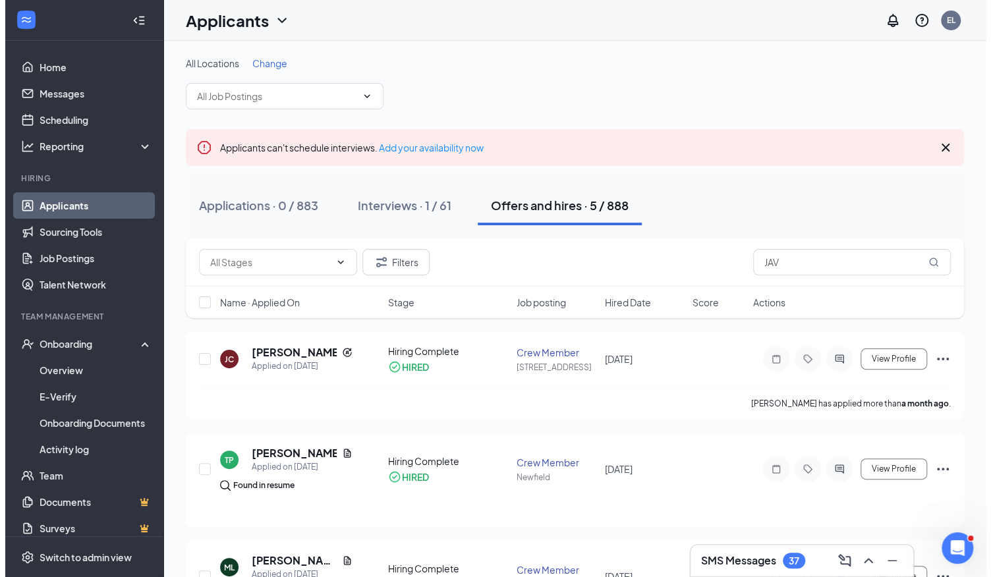
scroll to position [0, 0]
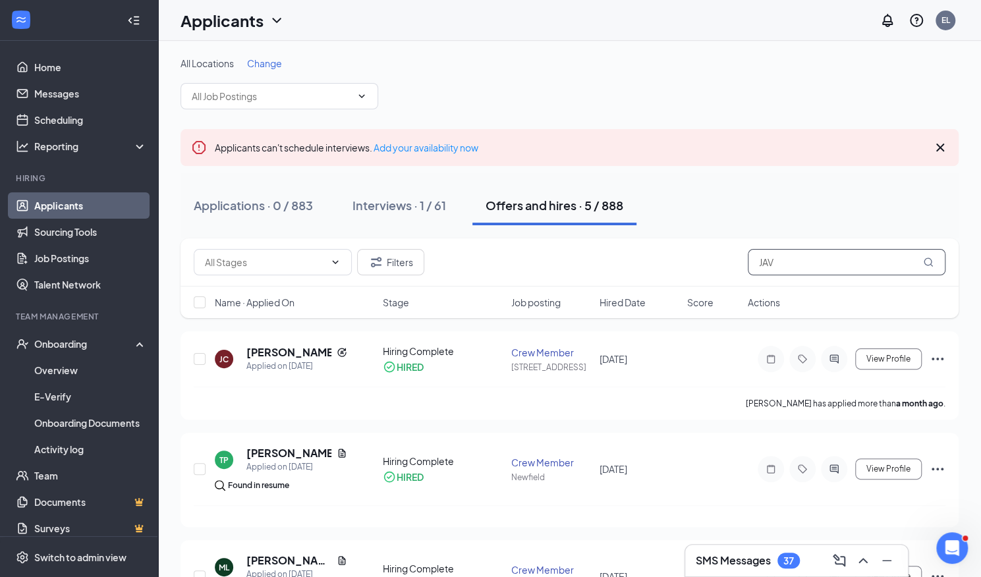
drag, startPoint x: 817, startPoint y: 264, endPoint x: 539, endPoint y: 271, distance: 278.1
click at [539, 271] on div "Filters JAV" at bounding box center [570, 262] width 752 height 26
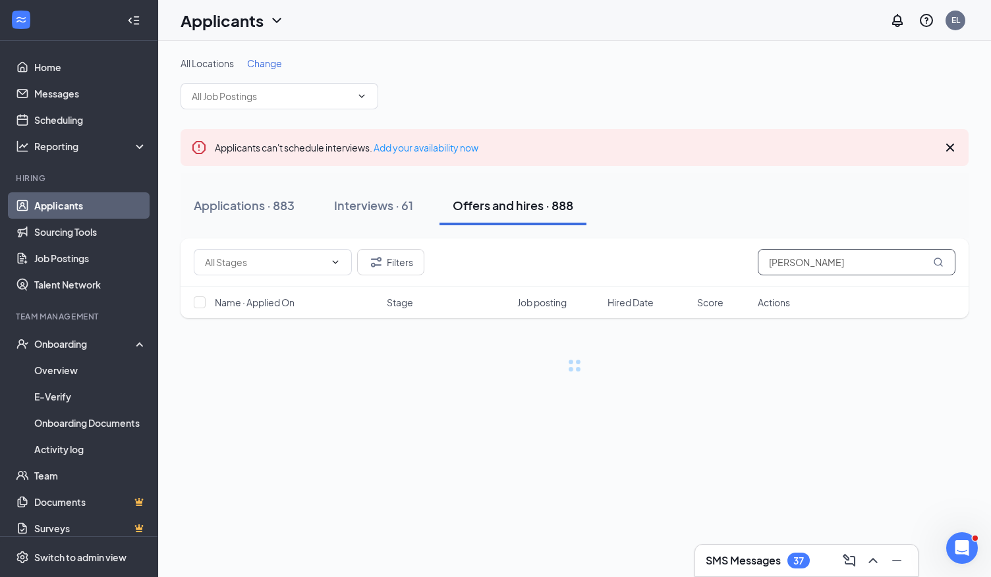
type input "angie"
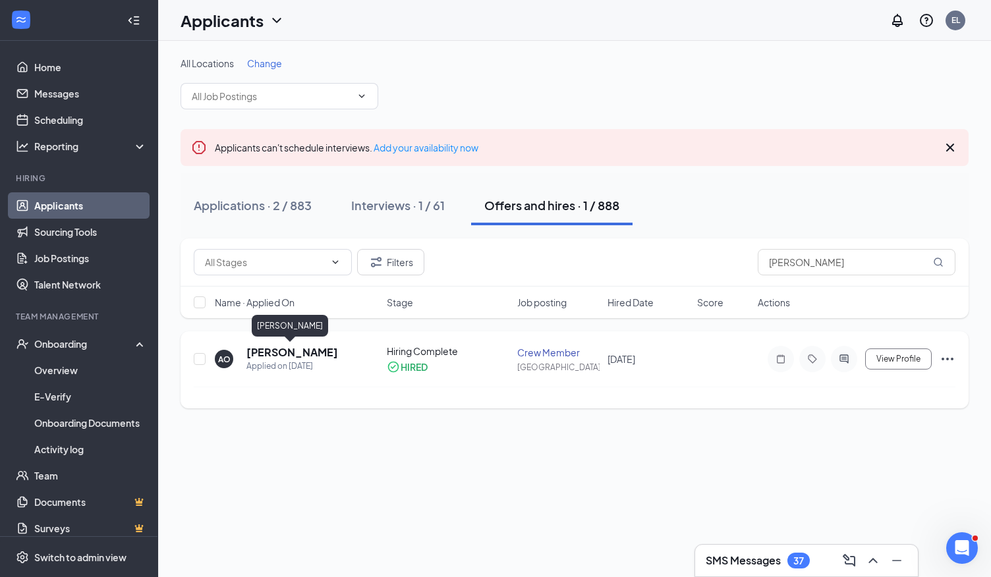
click at [304, 350] on h5 "Angie Orellana" at bounding box center [292, 352] width 92 height 14
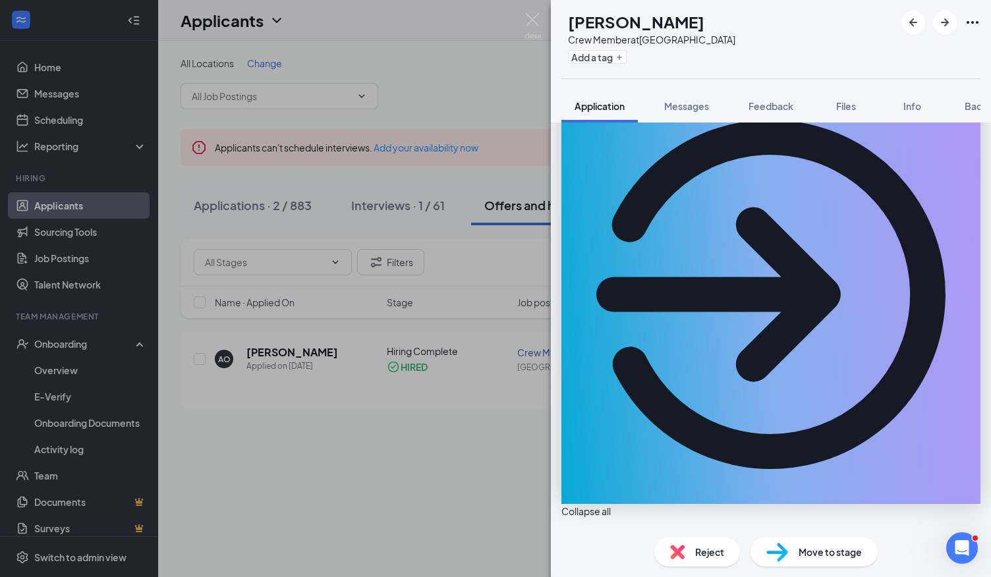
scroll to position [1, 0]
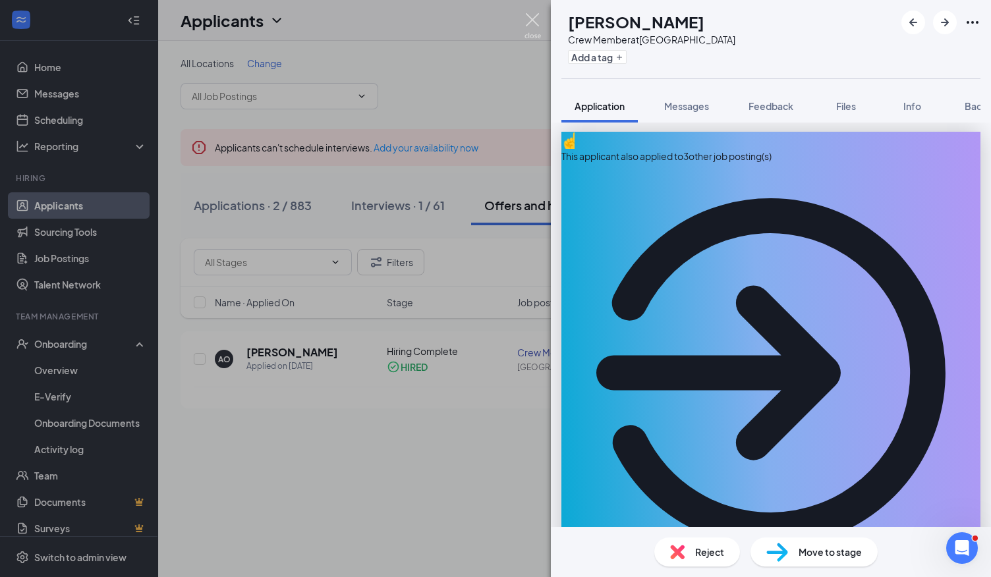
click at [530, 22] on img at bounding box center [532, 26] width 16 height 26
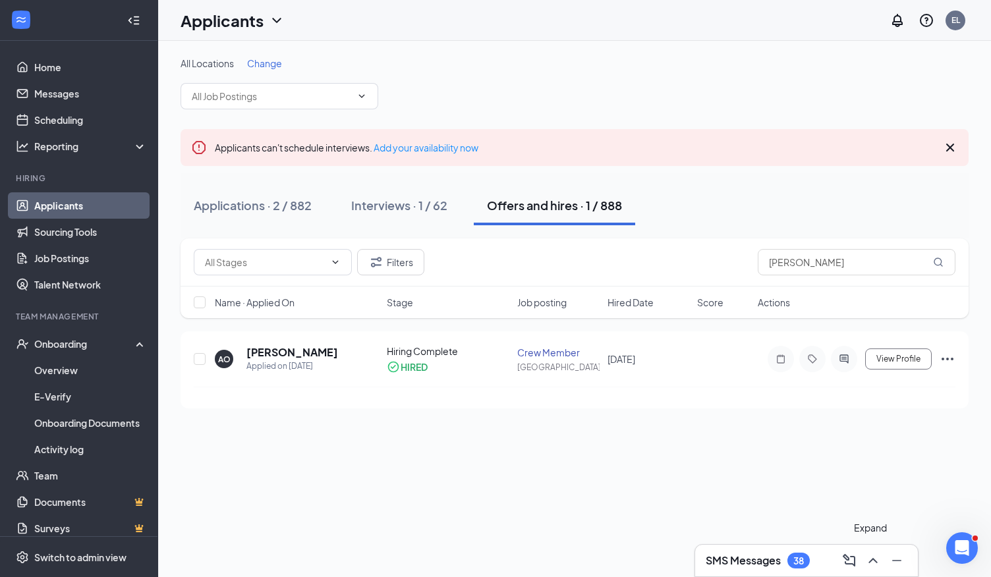
click at [869, 563] on icon "ChevronUp" at bounding box center [872, 560] width 9 height 5
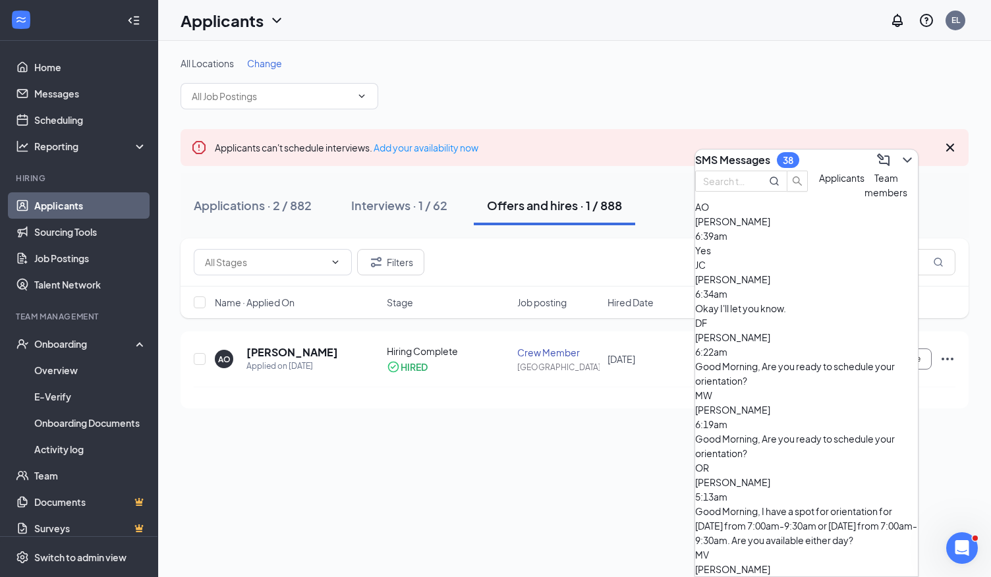
click at [837, 316] on div "Okay I'll let you know." at bounding box center [806, 308] width 223 height 14
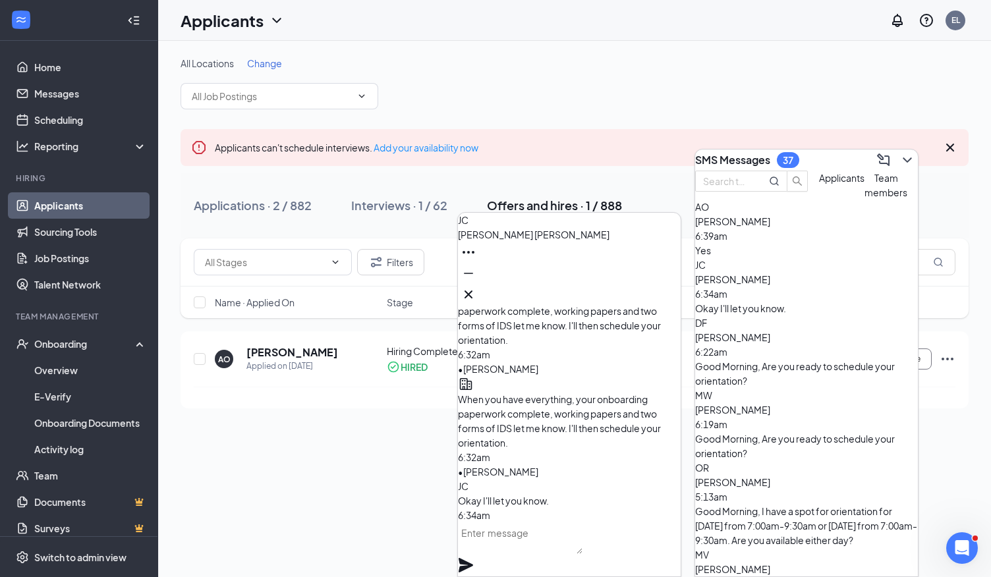
click at [801, 258] on div "Yes" at bounding box center [806, 250] width 223 height 14
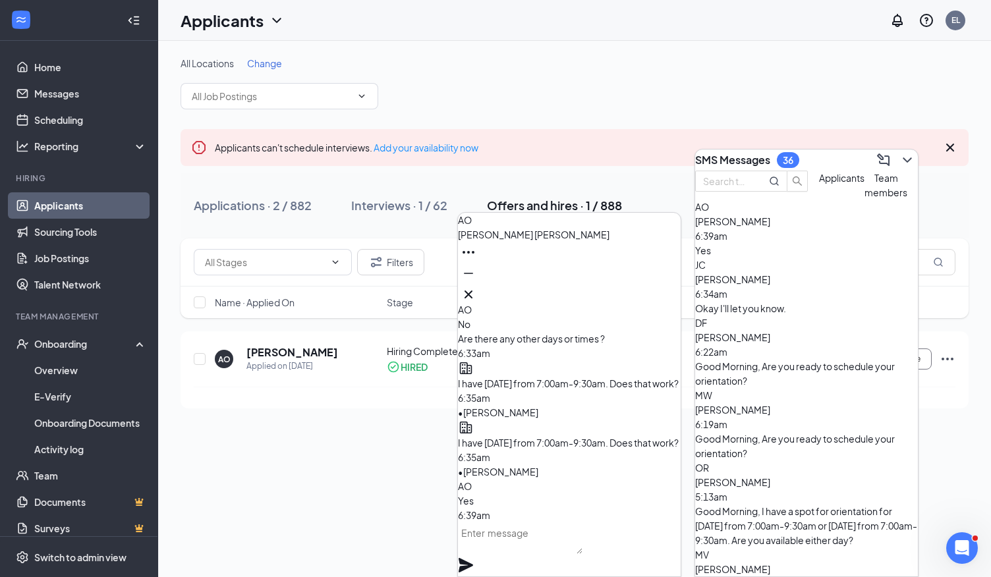
click at [395, 467] on div "All Locations Change Applicants can't schedule interviews. Add your availabilit…" at bounding box center [574, 309] width 833 height 536
click at [476, 293] on icon "Cross" at bounding box center [469, 295] width 16 height 16
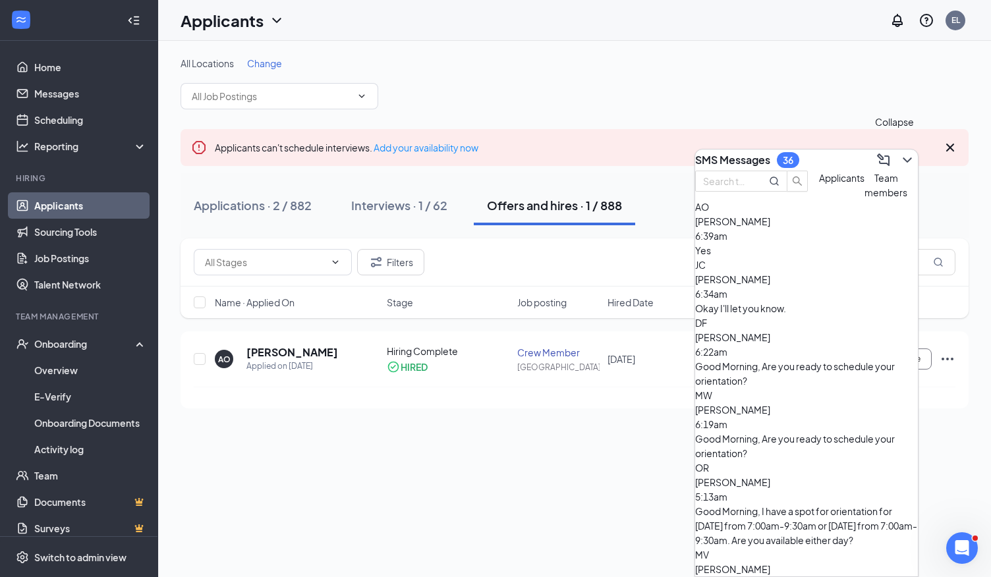
click at [904, 157] on icon "ChevronDown" at bounding box center [907, 160] width 16 height 16
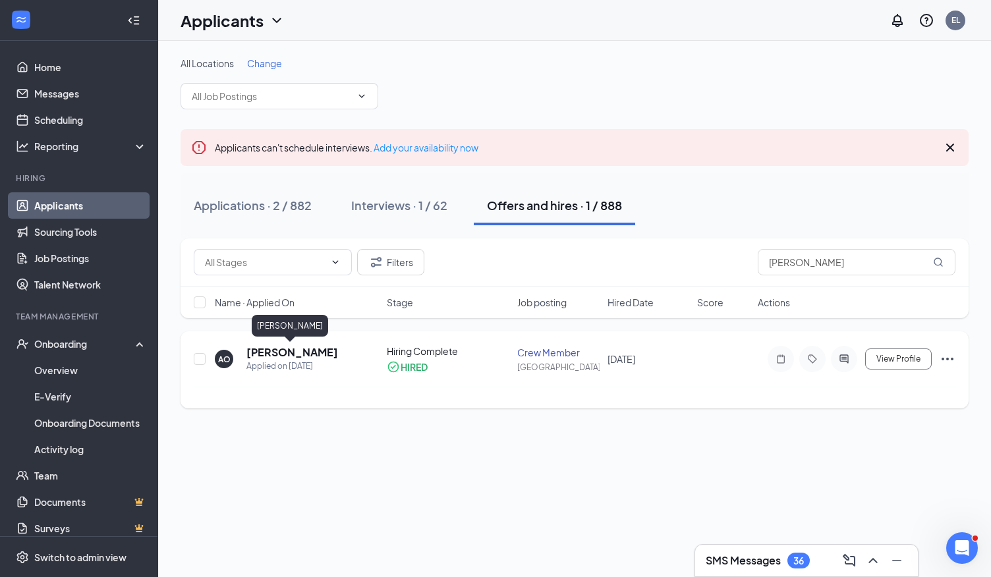
click at [310, 354] on h5 "Angie Orellana" at bounding box center [292, 352] width 92 height 14
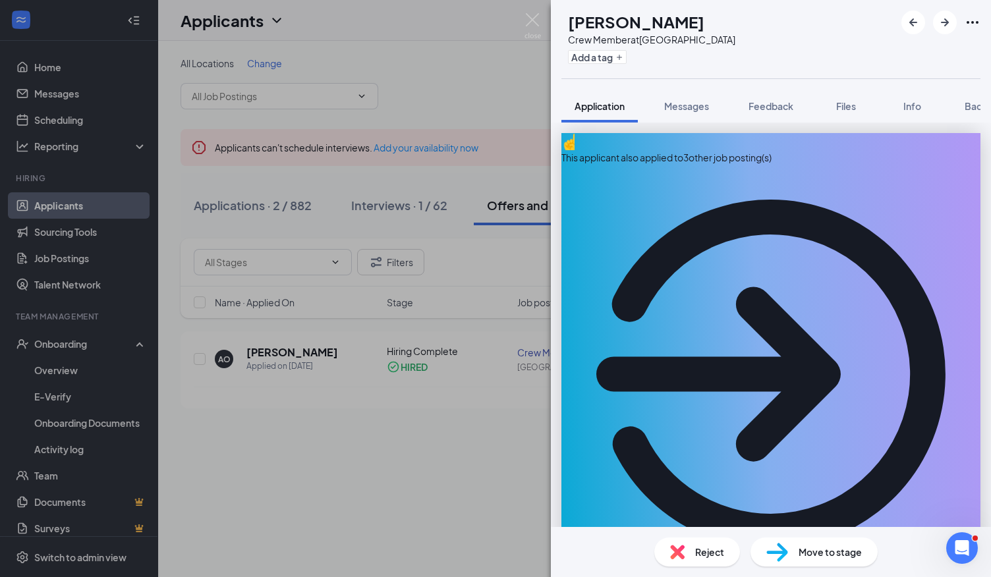
drag, startPoint x: 777, startPoint y: 253, endPoint x: 948, endPoint y: 252, distance: 170.6
drag, startPoint x: 918, startPoint y: 250, endPoint x: 780, endPoint y: 259, distance: 138.7
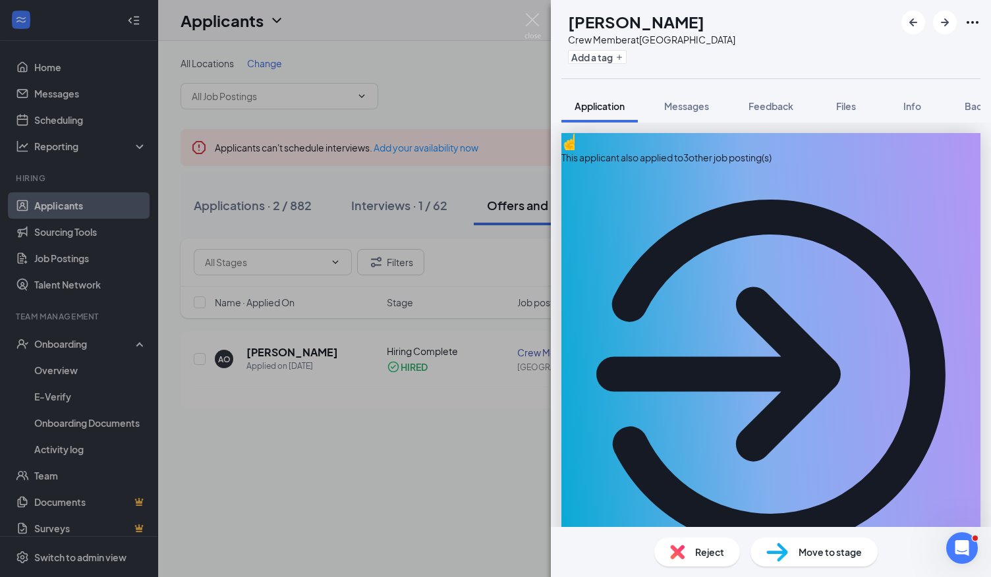
copy span "angieorellana007@gmail.com"
click at [534, 25] on img at bounding box center [532, 26] width 16 height 26
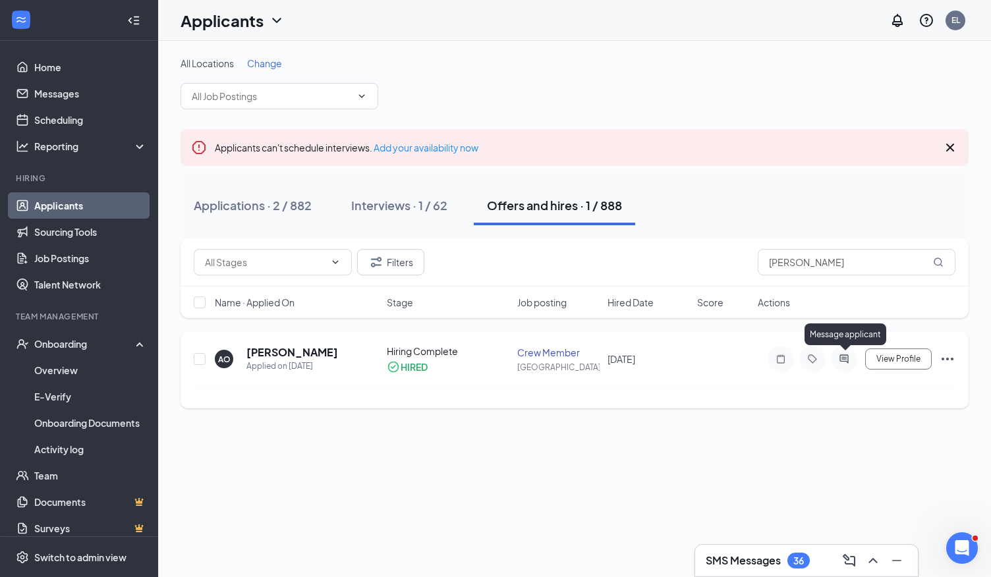
click at [847, 355] on icon "ActiveChat" at bounding box center [844, 359] width 16 height 11
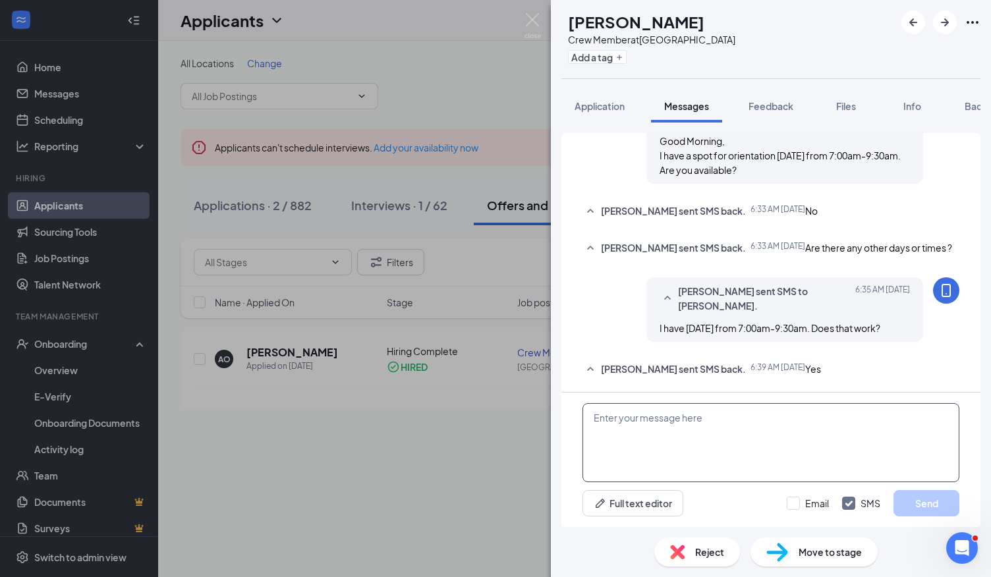
scroll to position [663, 0]
click at [799, 507] on input "Email" at bounding box center [808, 503] width 42 height 13
checkbox input "true"
click at [747, 473] on textarea at bounding box center [770, 442] width 377 height 79
type textarea "Great, I sent email with your orientation details."
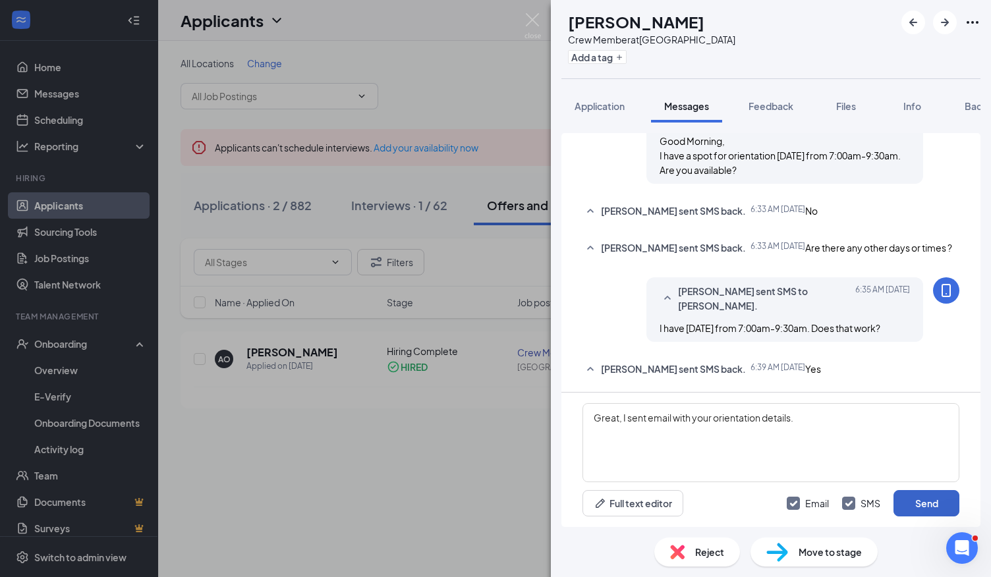
click at [925, 496] on button "Send" at bounding box center [926, 503] width 66 height 26
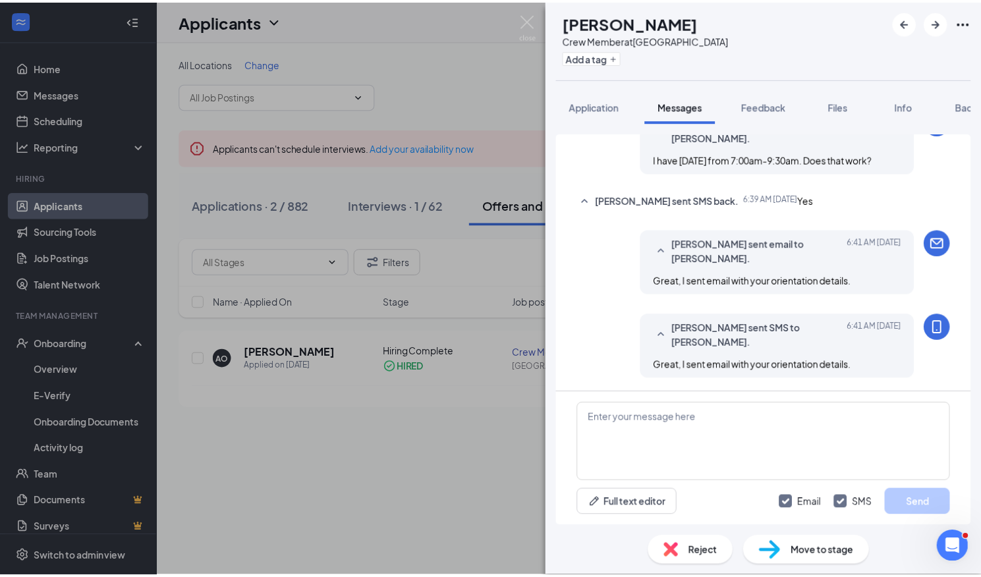
scroll to position [831, 0]
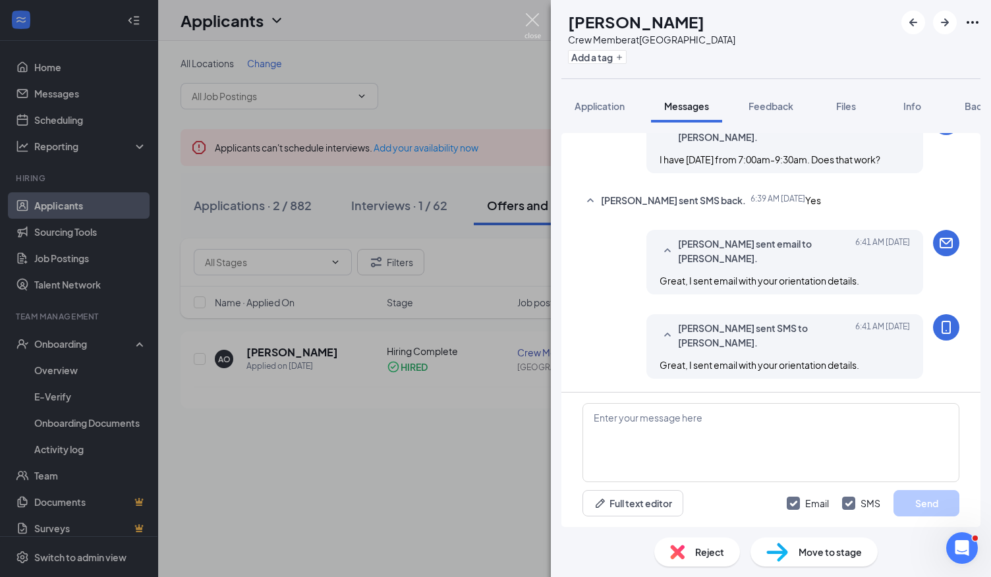
click at [535, 20] on img at bounding box center [532, 26] width 16 height 26
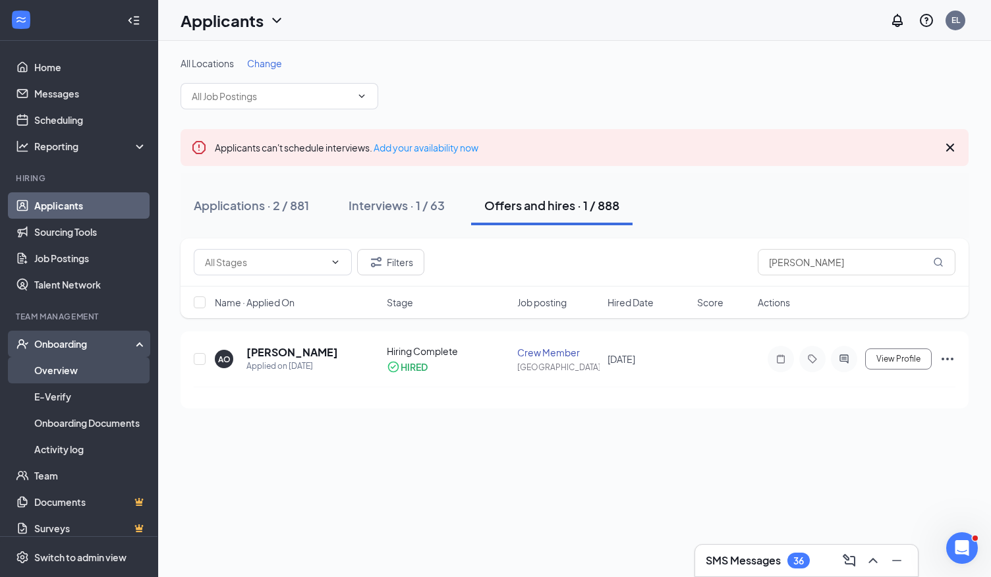
click at [67, 370] on link "Overview" at bounding box center [90, 370] width 113 height 26
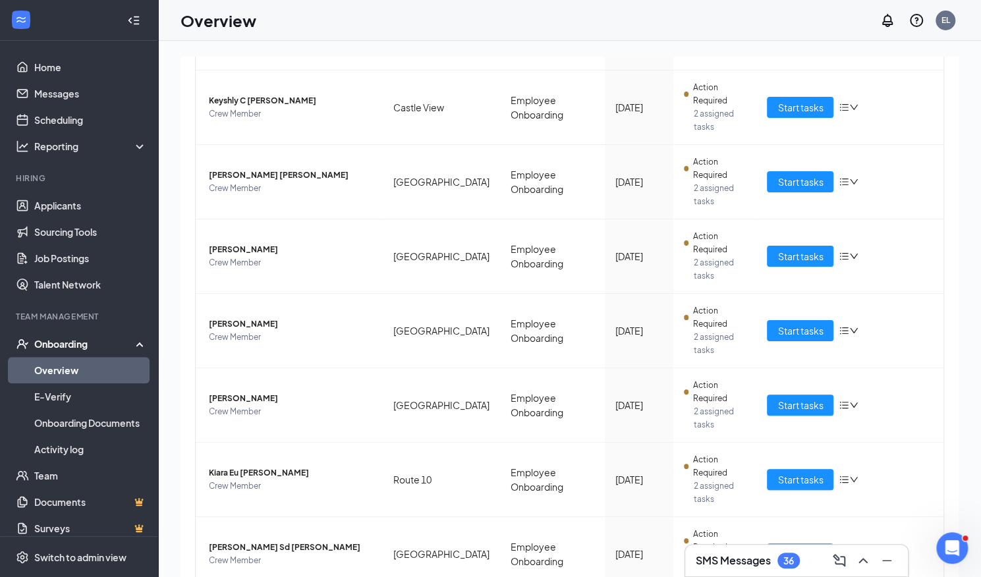
scroll to position [59, 0]
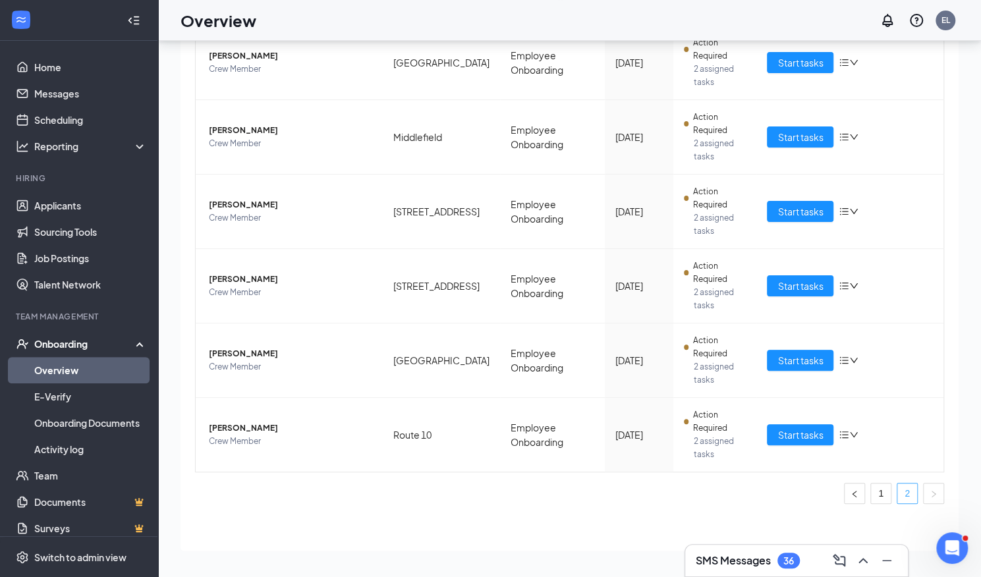
scroll to position [250, 0]
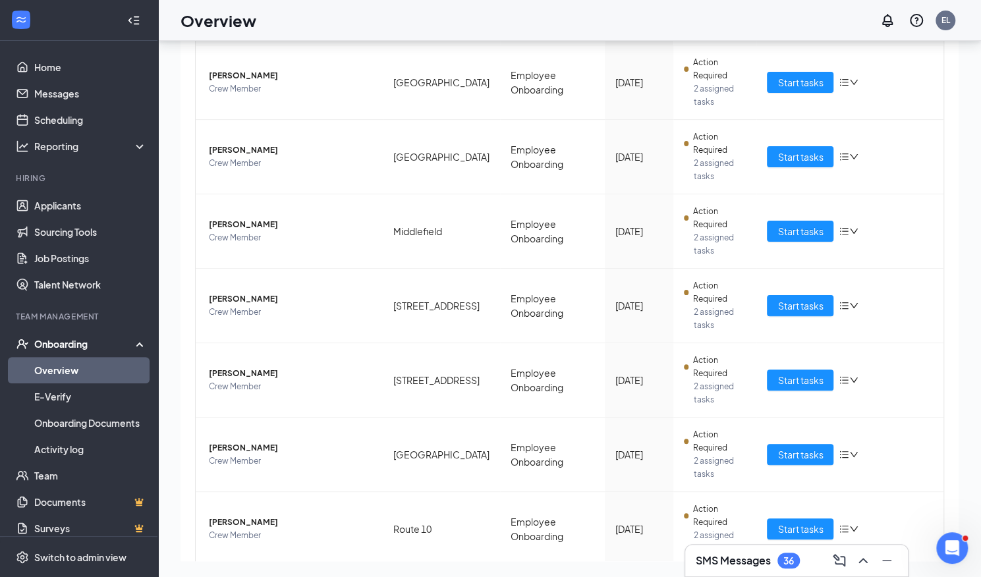
click at [897, 576] on link "2" at bounding box center [907, 588] width 20 height 20
click at [784, 373] on span "Start tasks" at bounding box center [799, 380] width 45 height 14
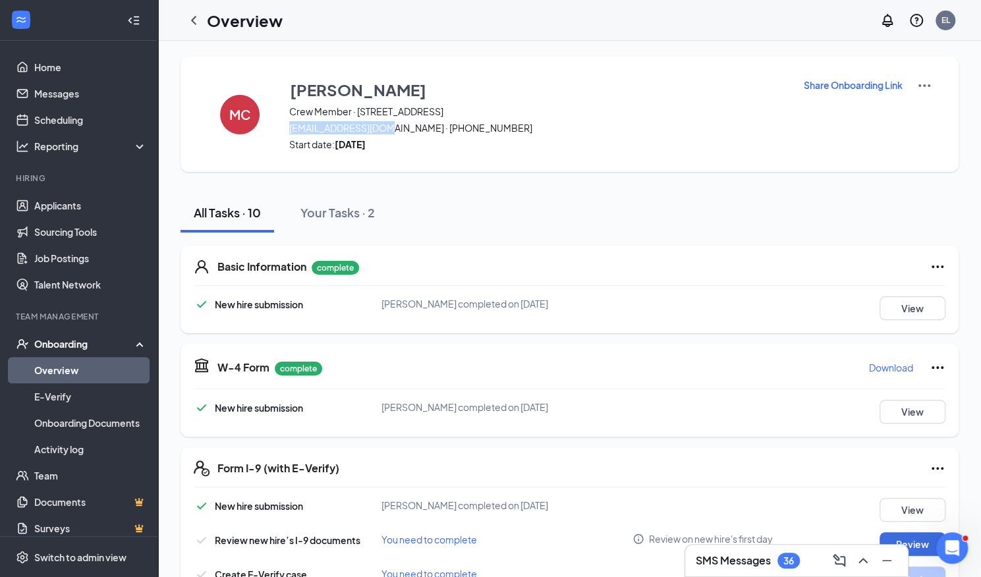
drag, startPoint x: 291, startPoint y: 127, endPoint x: 395, endPoint y: 127, distance: 104.8
click at [395, 127] on span "cumbam27@gmail.com · (978) 235-9929" at bounding box center [537, 127] width 497 height 13
copy span "cumbam27@gmail.com"
click at [103, 371] on link "Overview" at bounding box center [90, 370] width 113 height 26
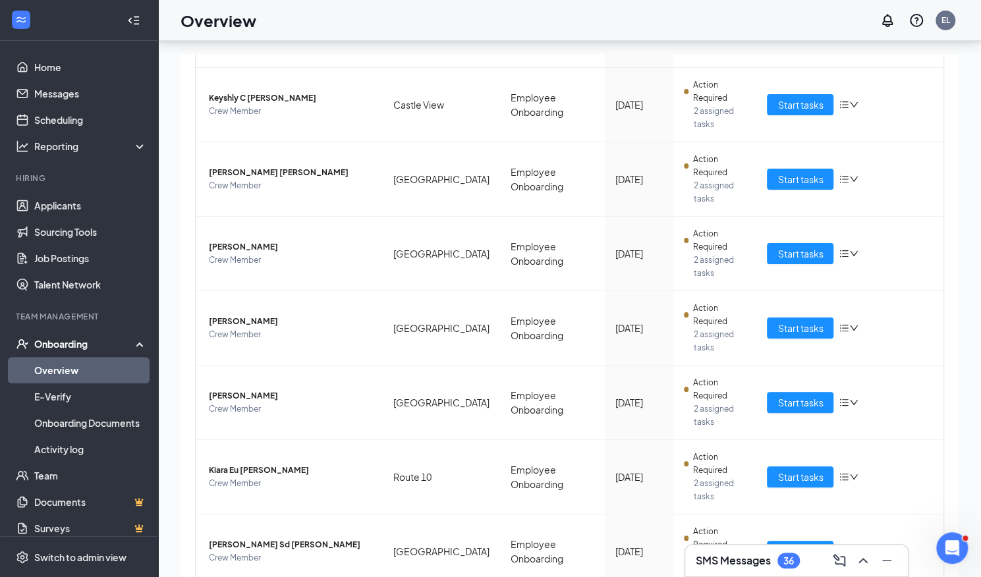
scroll to position [59, 0]
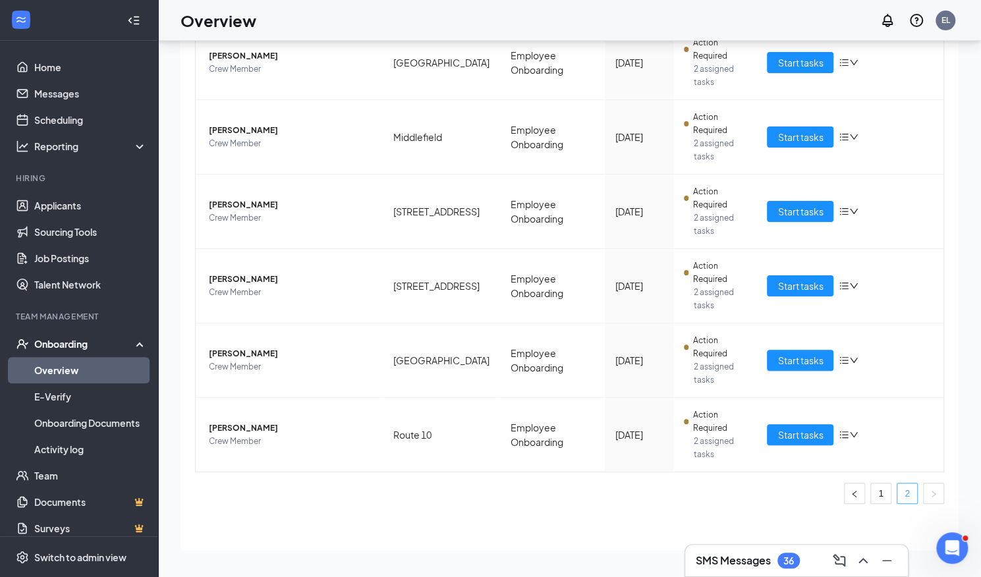
scroll to position [250, 0]
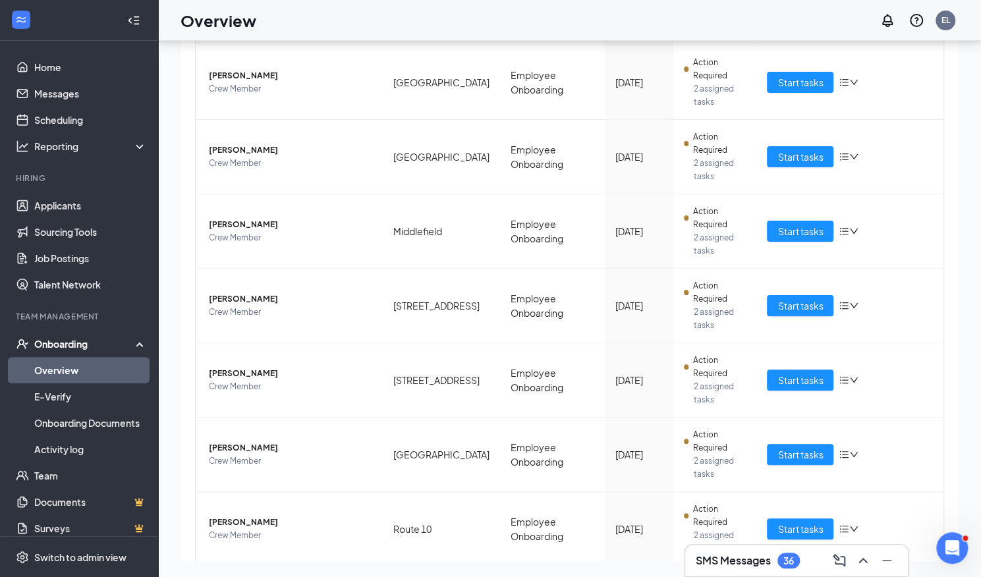
click at [871, 576] on link "1" at bounding box center [881, 588] width 20 height 20
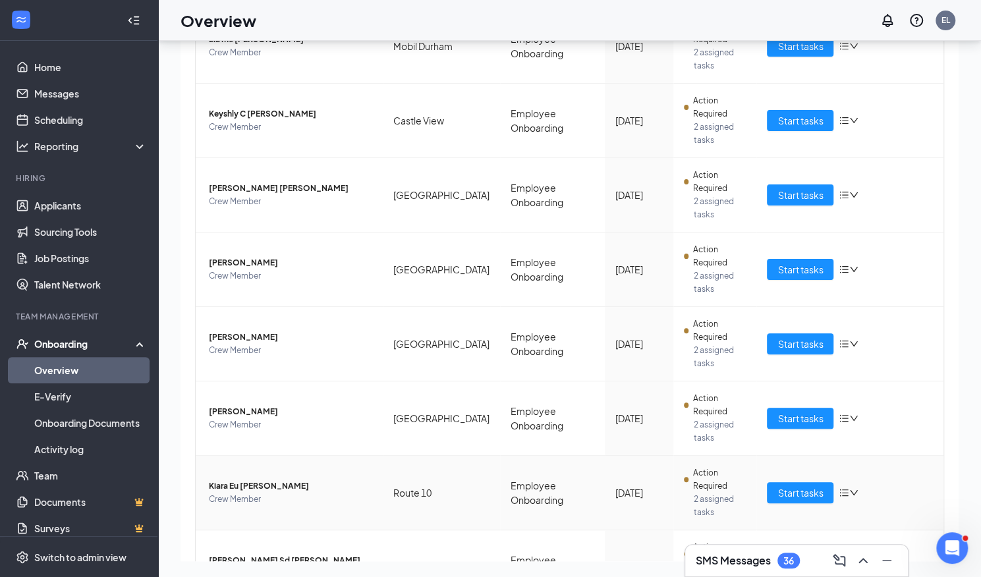
scroll to position [434, 0]
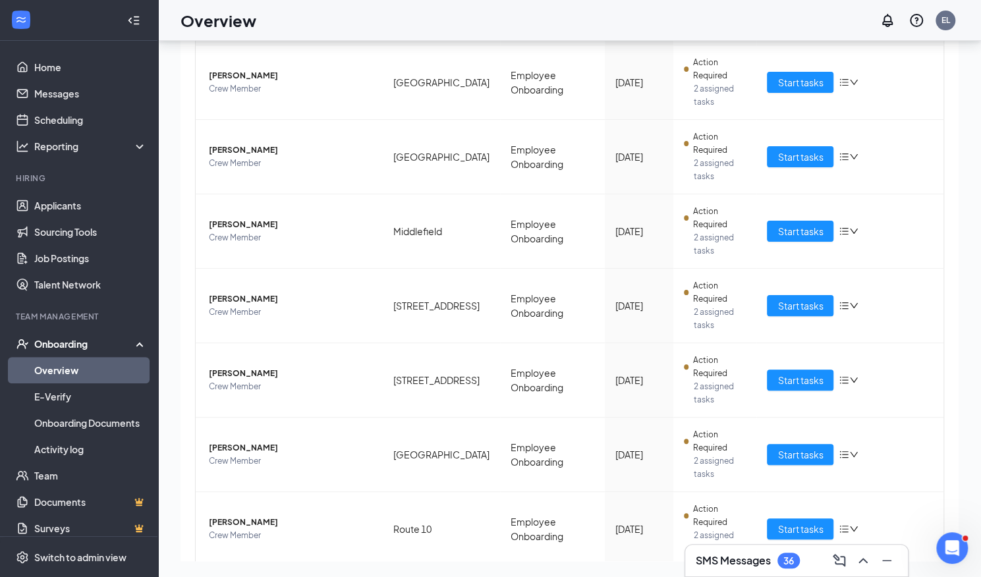
scroll to position [57, 0]
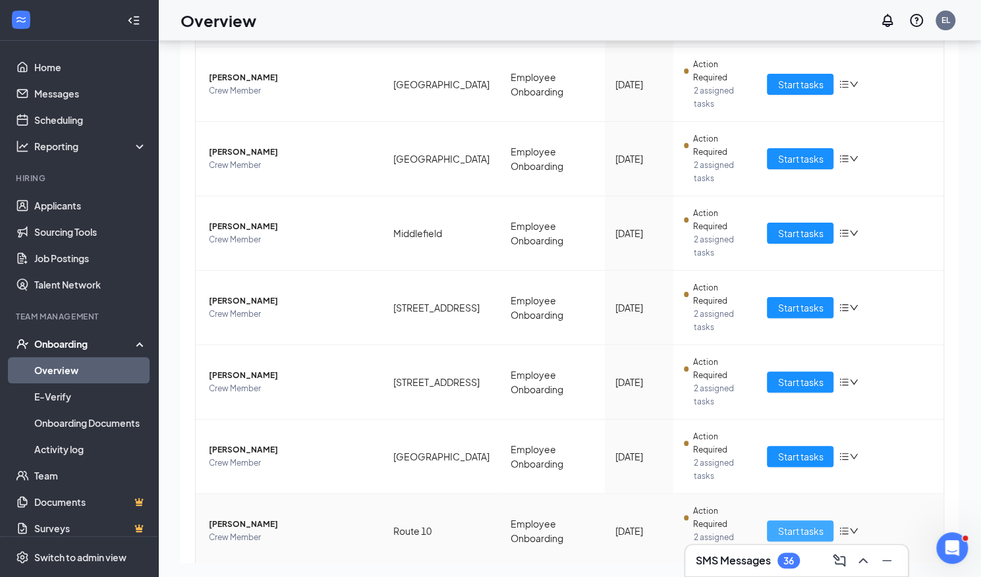
click at [799, 524] on span "Start tasks" at bounding box center [799, 531] width 45 height 14
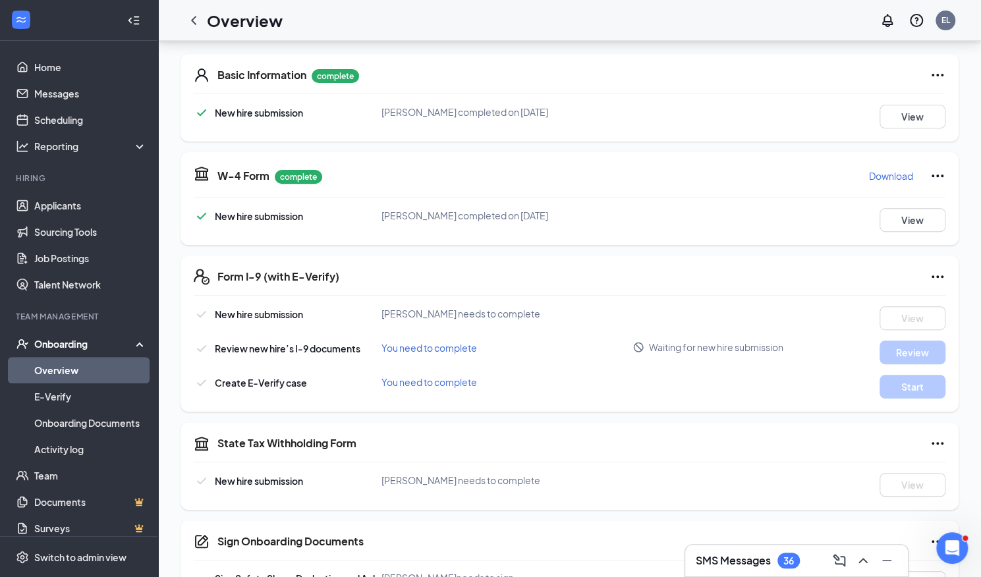
scroll to position [194, 0]
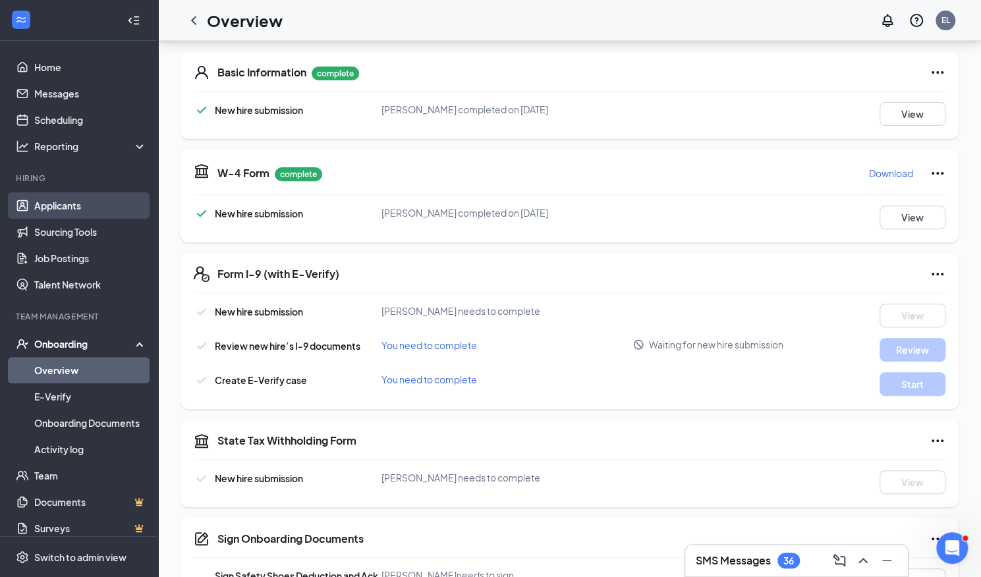
click at [55, 194] on link "Applicants" at bounding box center [90, 205] width 113 height 26
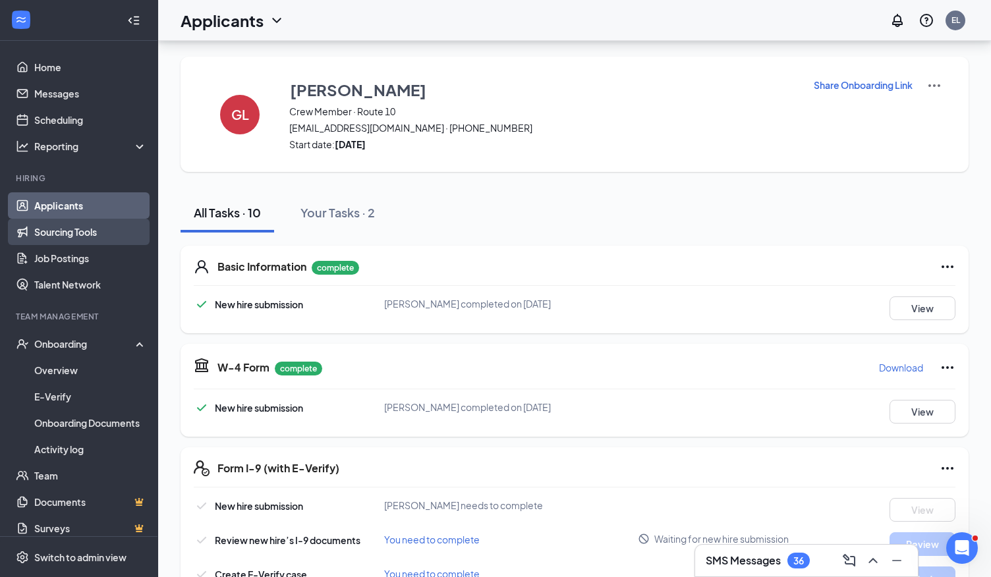
click at [79, 223] on link "Sourcing Tools" at bounding box center [90, 232] width 113 height 26
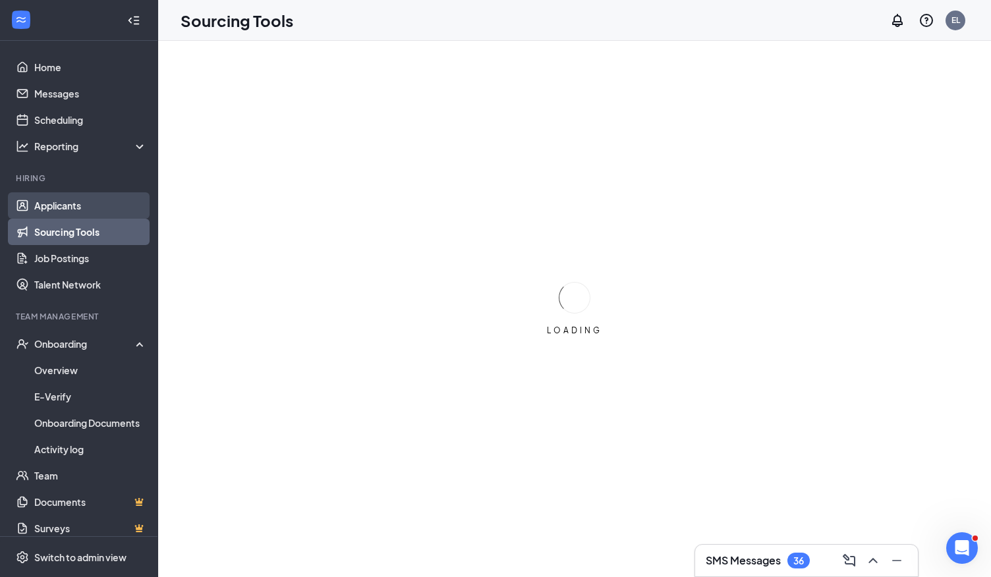
click at [80, 215] on link "Applicants" at bounding box center [90, 205] width 113 height 26
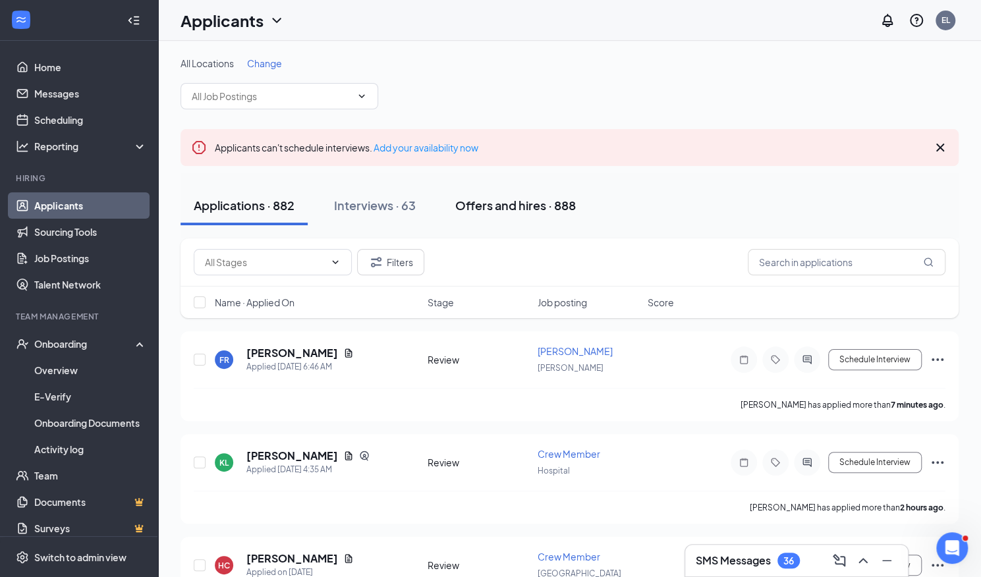
click at [536, 208] on div "Offers and hires · 888" at bounding box center [515, 205] width 121 height 16
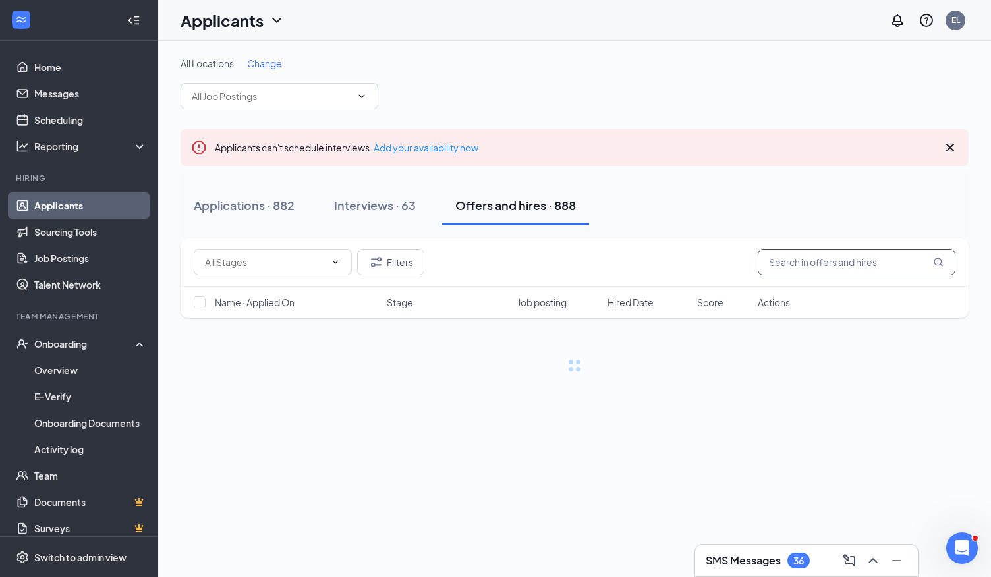
click at [820, 266] on input "text" at bounding box center [857, 262] width 198 height 26
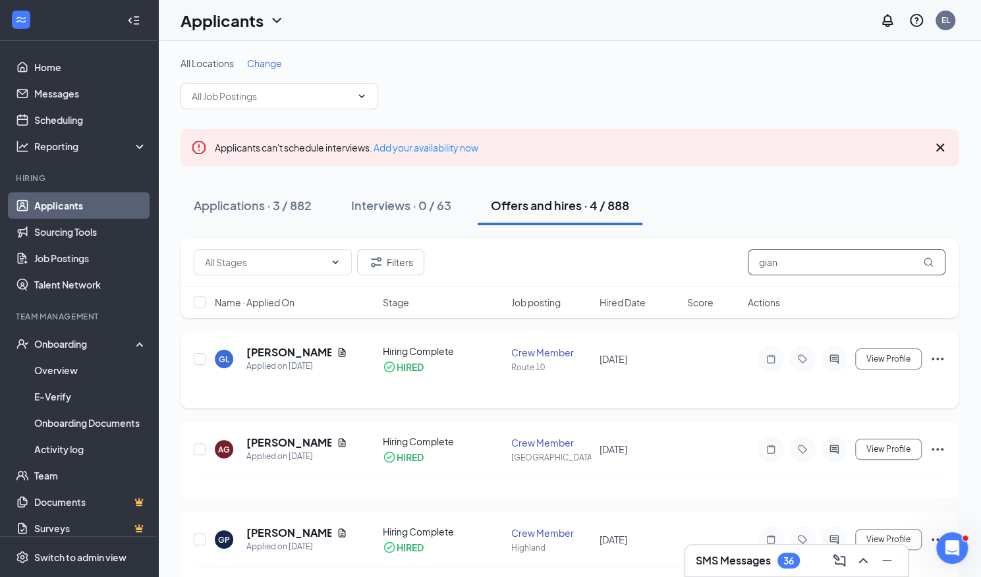
type input "gian"
click at [832, 357] on icon "ActiveChat" at bounding box center [834, 359] width 16 height 11
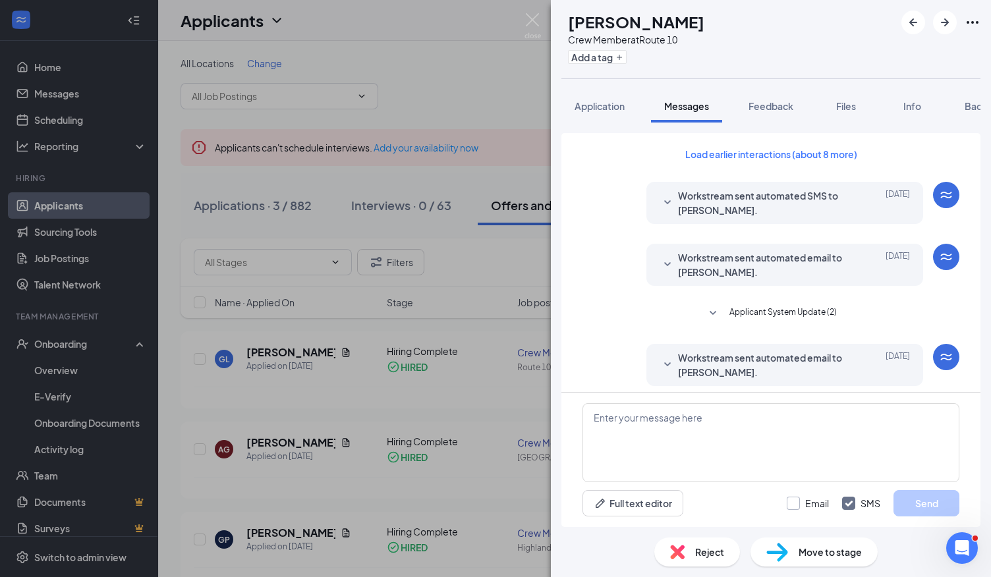
scroll to position [231, 0]
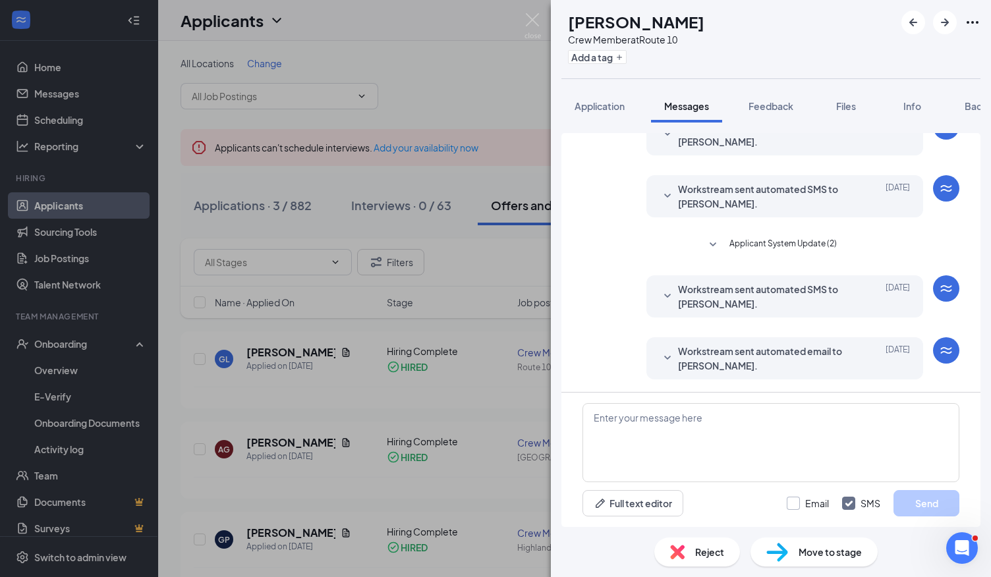
click at [797, 503] on input "Email" at bounding box center [808, 503] width 42 height 13
checkbox input "true"
click at [760, 439] on textarea at bounding box center [770, 442] width 377 height 79
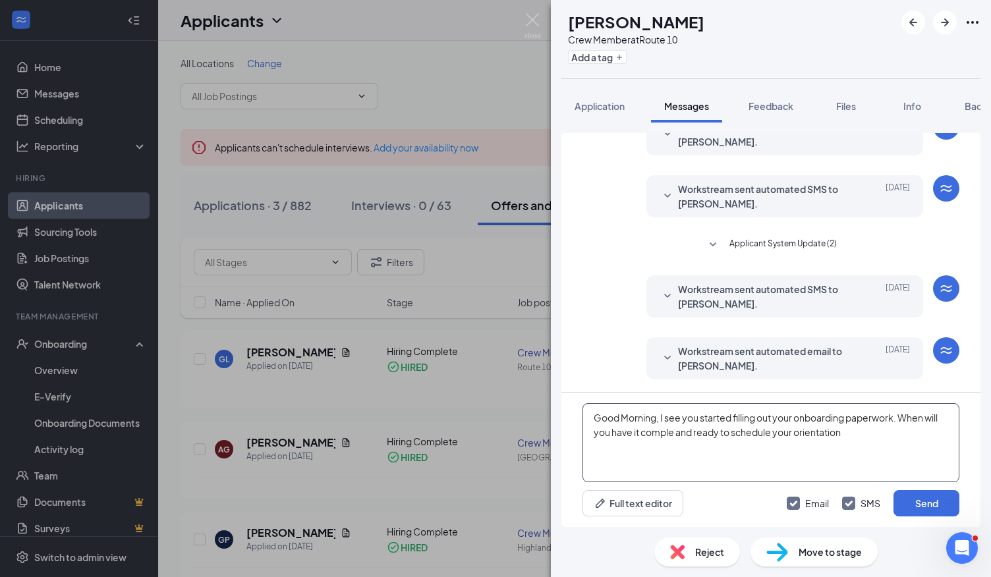
click at [675, 433] on textarea "Good Morning, I see you started filling out your onboarding paperwork. When wil…" at bounding box center [770, 442] width 377 height 79
click at [860, 433] on textarea "Good Morning, I see you started filling out your onboarding paperwork. When wil…" at bounding box center [770, 442] width 377 height 79
type textarea "Good Morning, I see you started filling out your onboarding paperwork. When wil…"
click at [925, 507] on button "Send" at bounding box center [926, 503] width 66 height 26
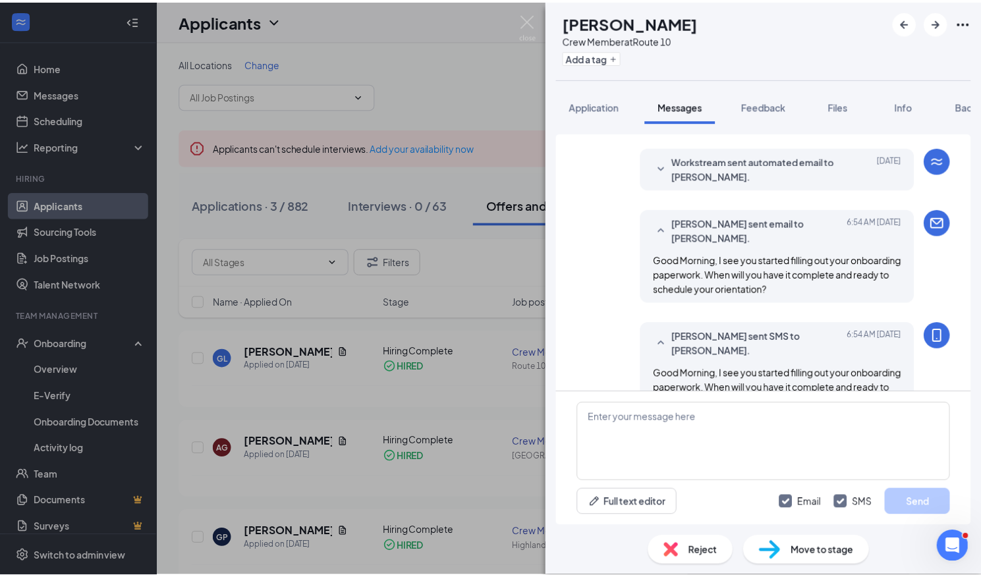
scroll to position [431, 0]
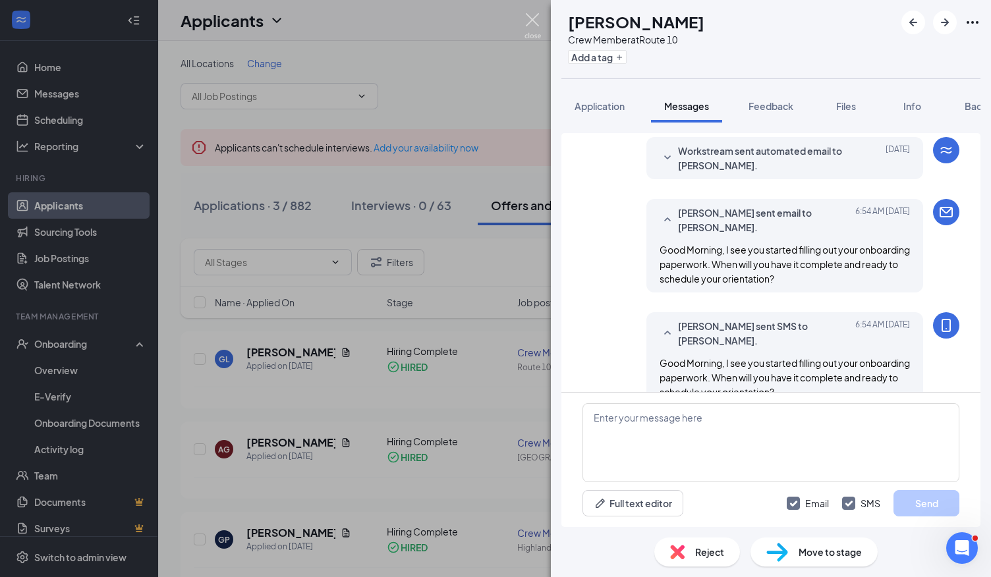
click at [538, 26] on img at bounding box center [532, 26] width 16 height 26
click at [536, 20] on img at bounding box center [532, 26] width 16 height 26
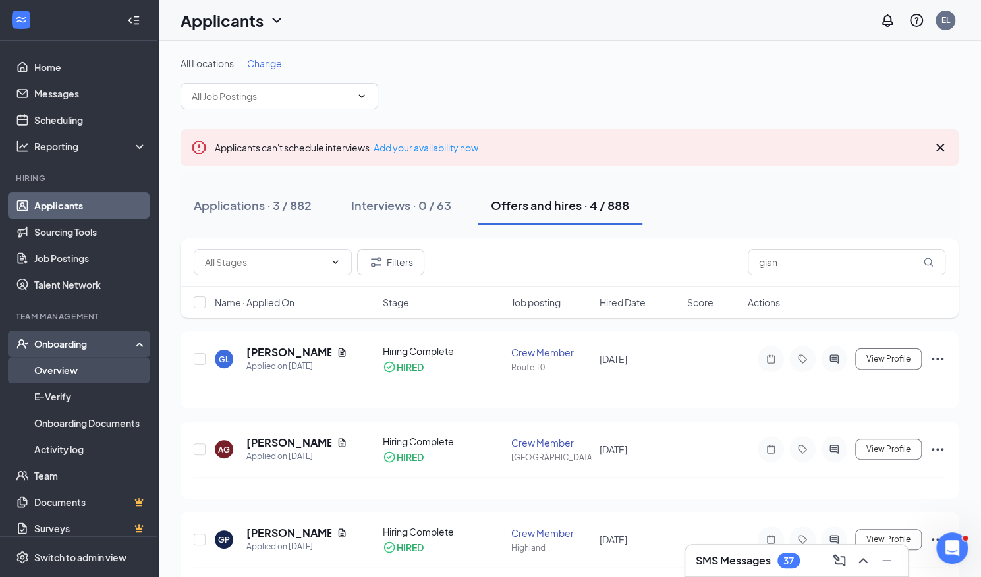
click at [53, 372] on link "Overview" at bounding box center [90, 370] width 113 height 26
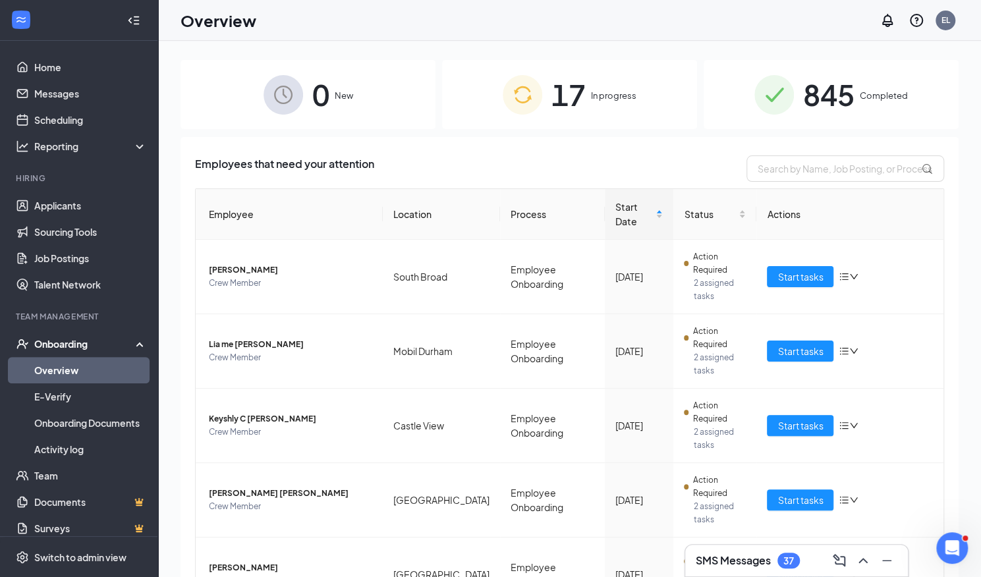
scroll to position [125, 0]
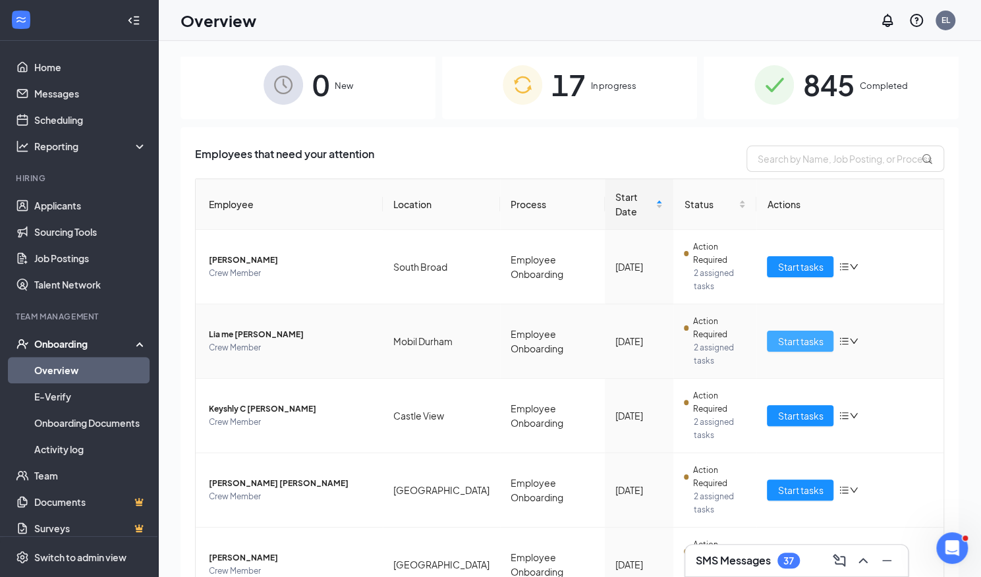
click at [793, 334] on span "Start tasks" at bounding box center [799, 341] width 45 height 14
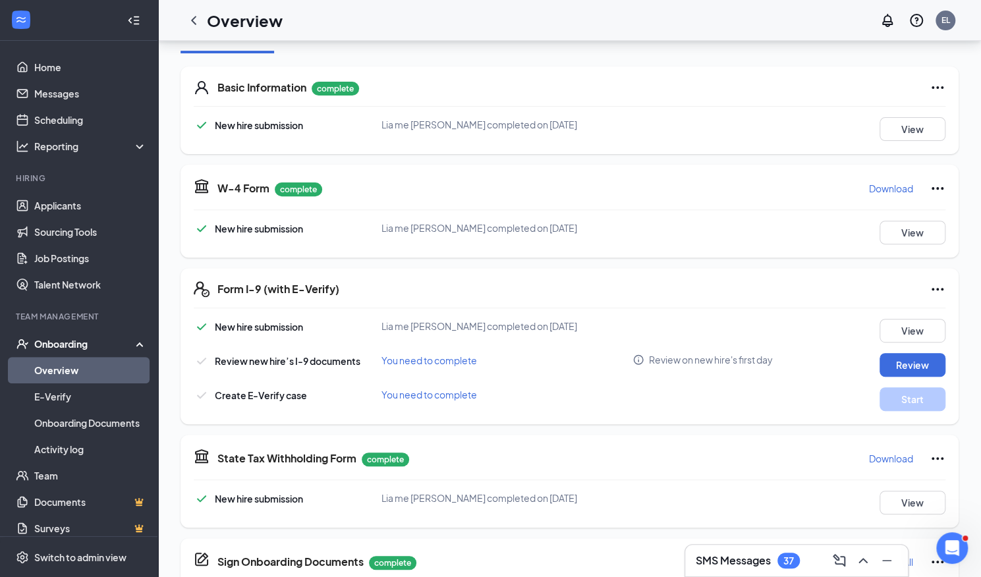
scroll to position [181, 0]
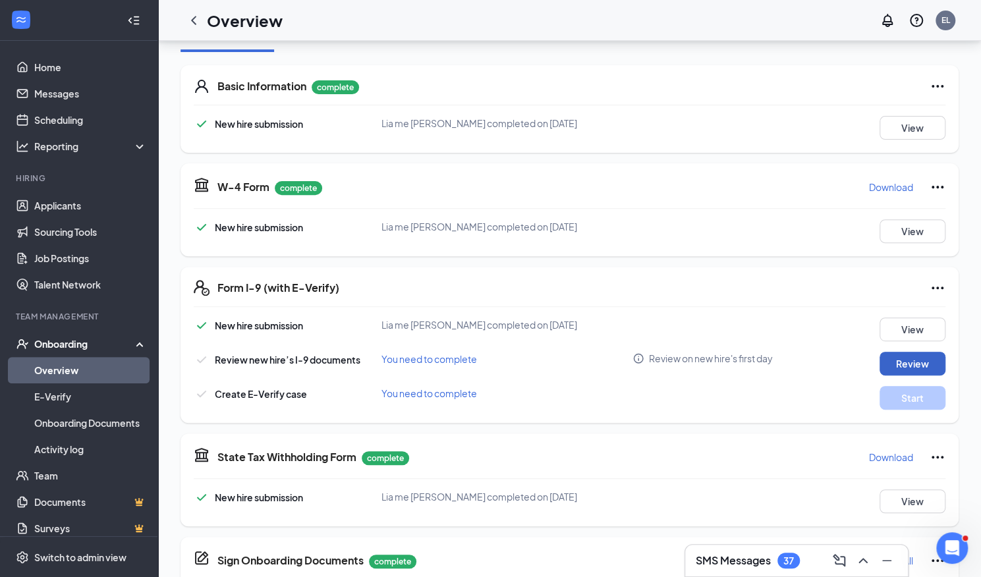
click at [901, 360] on button "Review" at bounding box center [913, 364] width 66 height 24
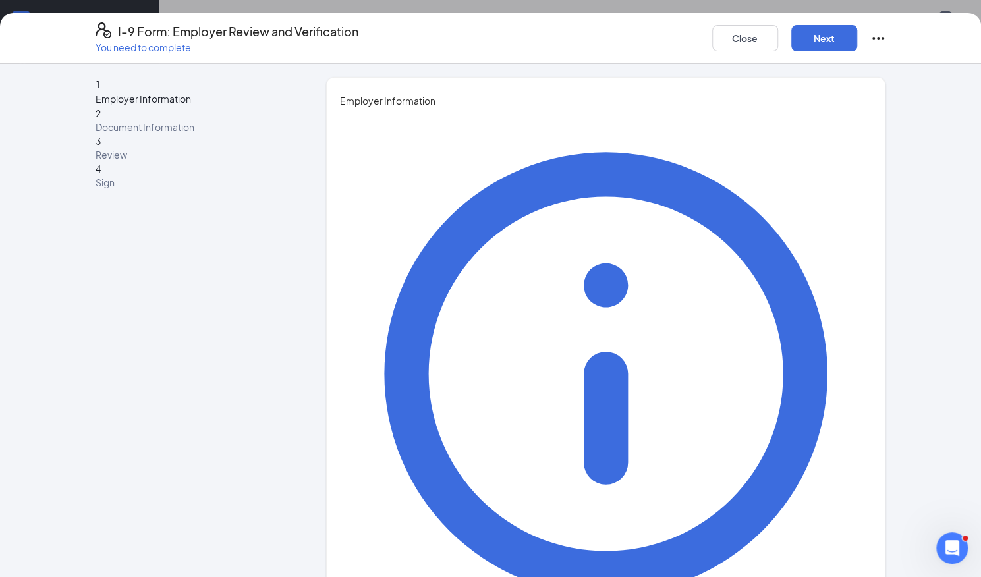
type input "Emma"
type input "Lopes"
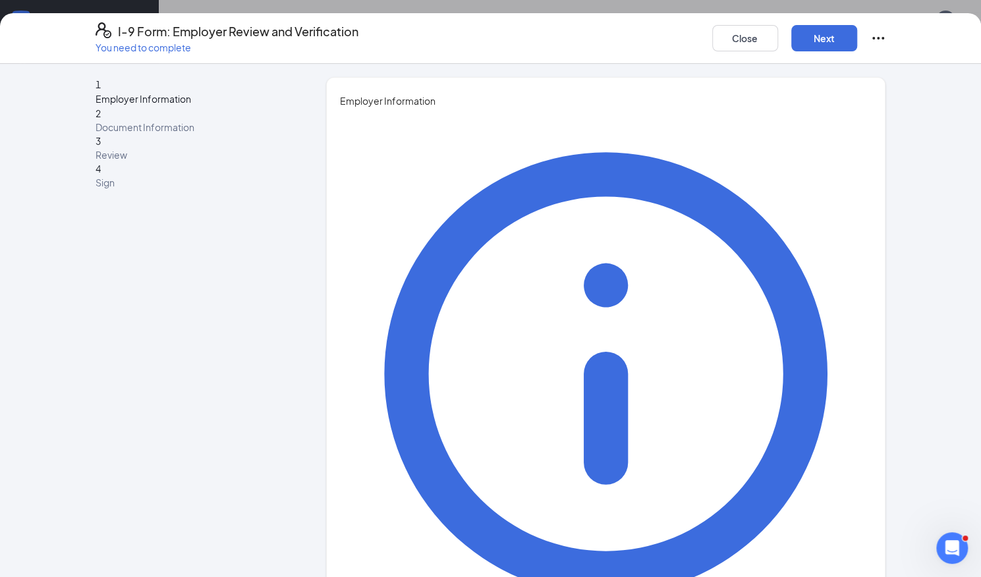
type input "Network Trainer"
type input "emma.lopes@batistaco.com"
type input "8607962748"
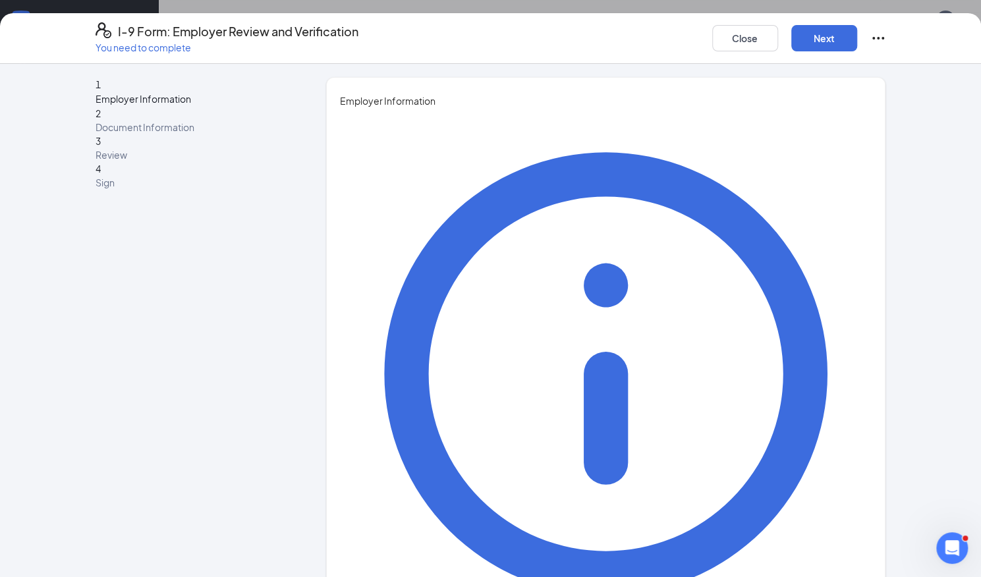
scroll to position [28, 0]
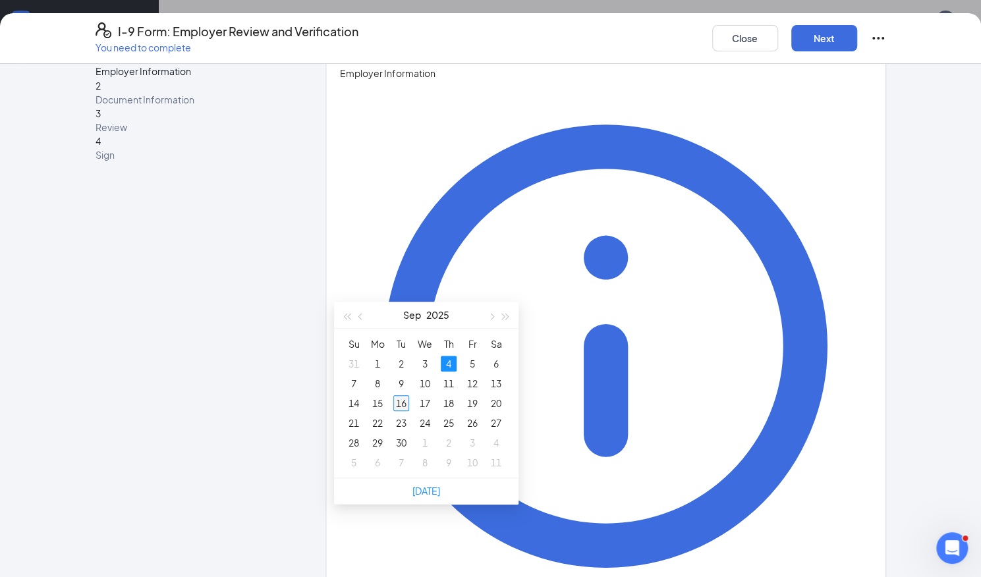
type input "09/16/2025"
click at [401, 401] on div "16" at bounding box center [401, 403] width 16 height 16
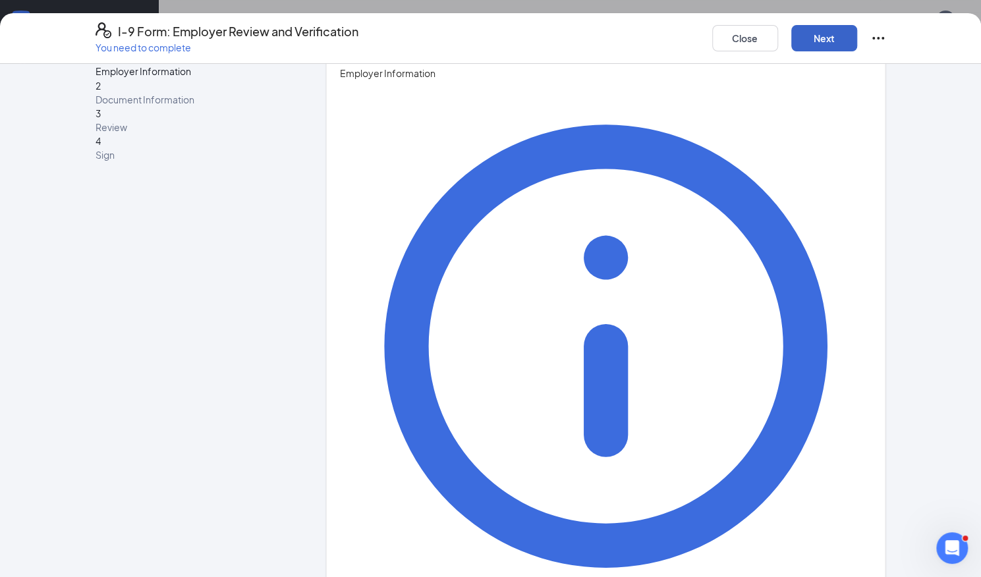
click at [823, 38] on button "Next" at bounding box center [824, 38] width 66 height 26
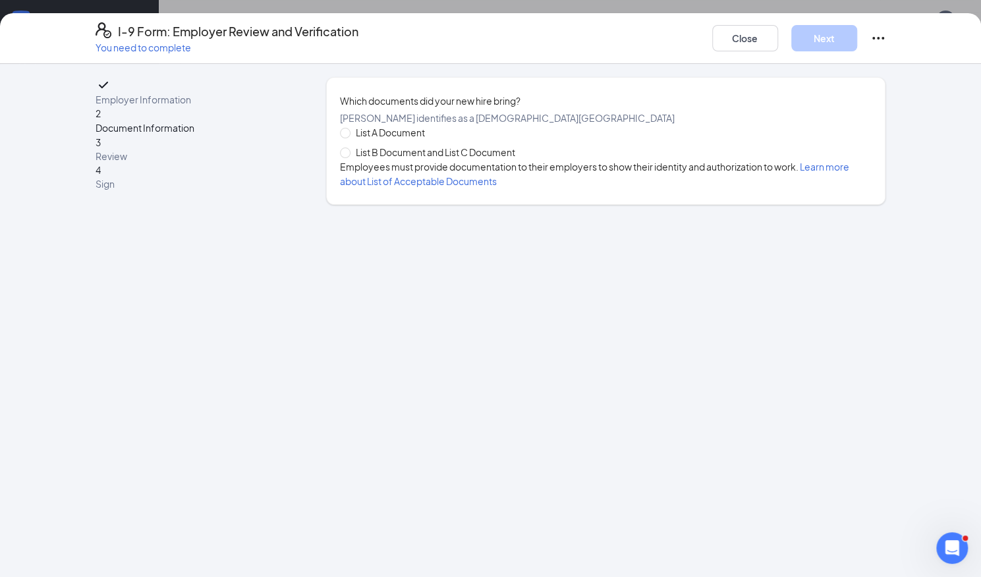
scroll to position [0, 0]
click at [416, 159] on span "List B Document and List C Document" at bounding box center [436, 152] width 170 height 14
click at [349, 157] on input "List B Document and List C Document" at bounding box center [344, 152] width 9 height 9
radio input "true"
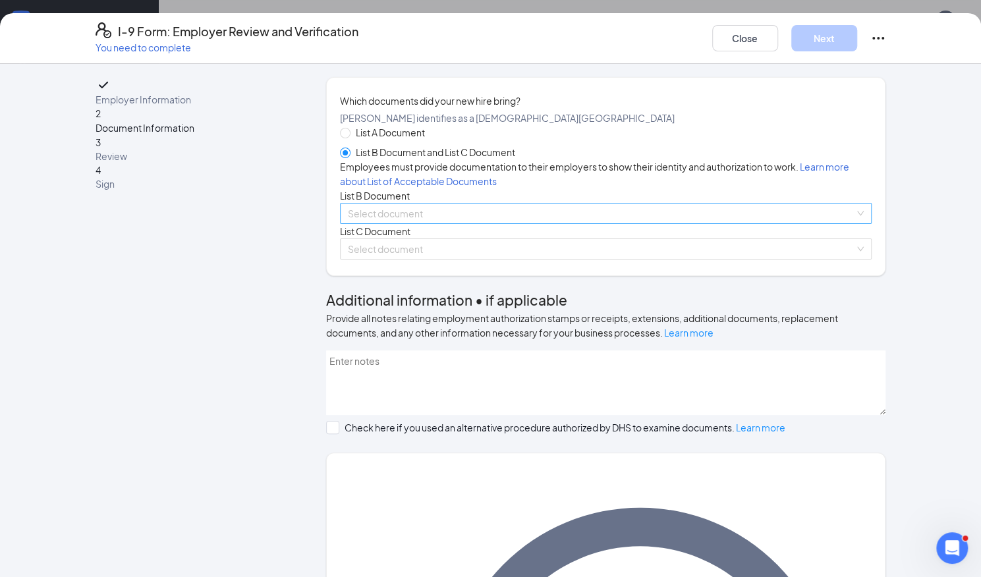
click at [453, 223] on input "search" at bounding box center [601, 214] width 507 height 20
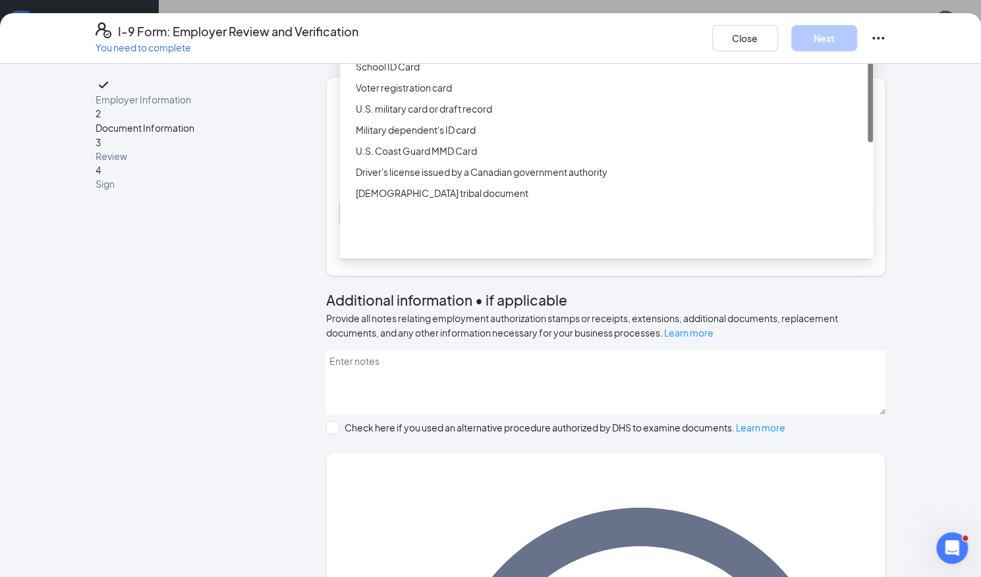
click at [455, 32] on div "Driver’s License issued by U.S State or outlying US possession" at bounding box center [610, 24] width 509 height 14
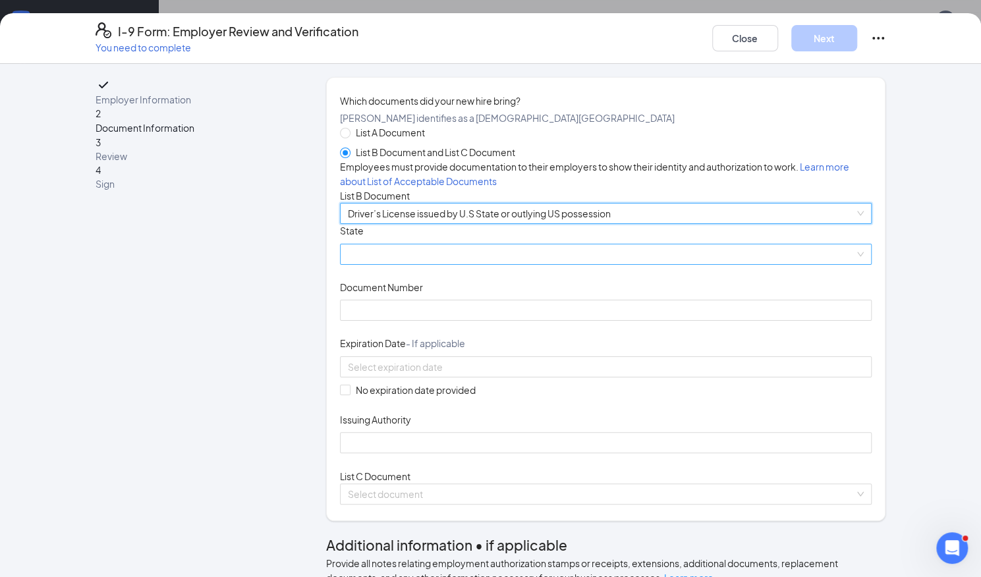
click at [433, 264] on span at bounding box center [606, 254] width 517 height 20
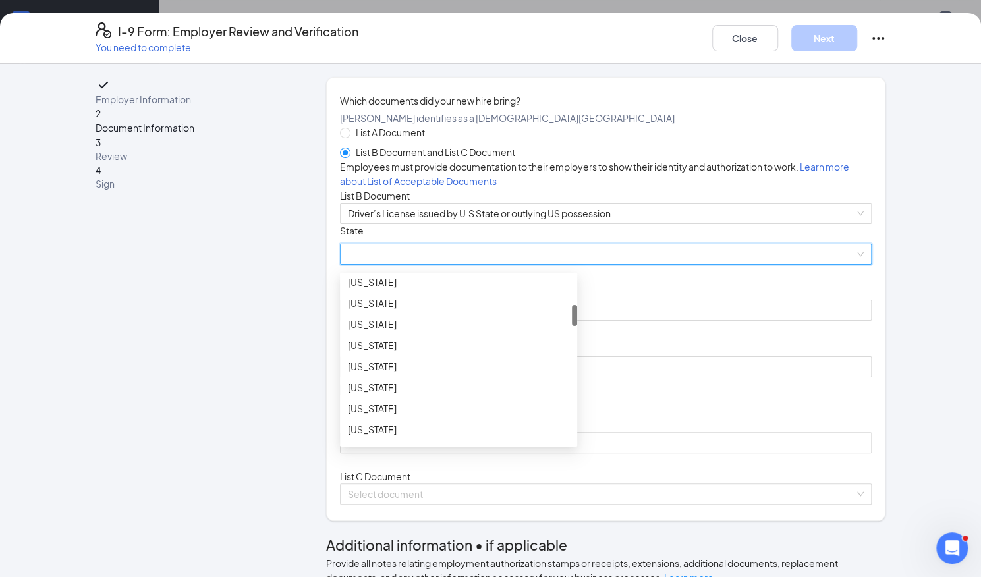
scroll to position [196, 0]
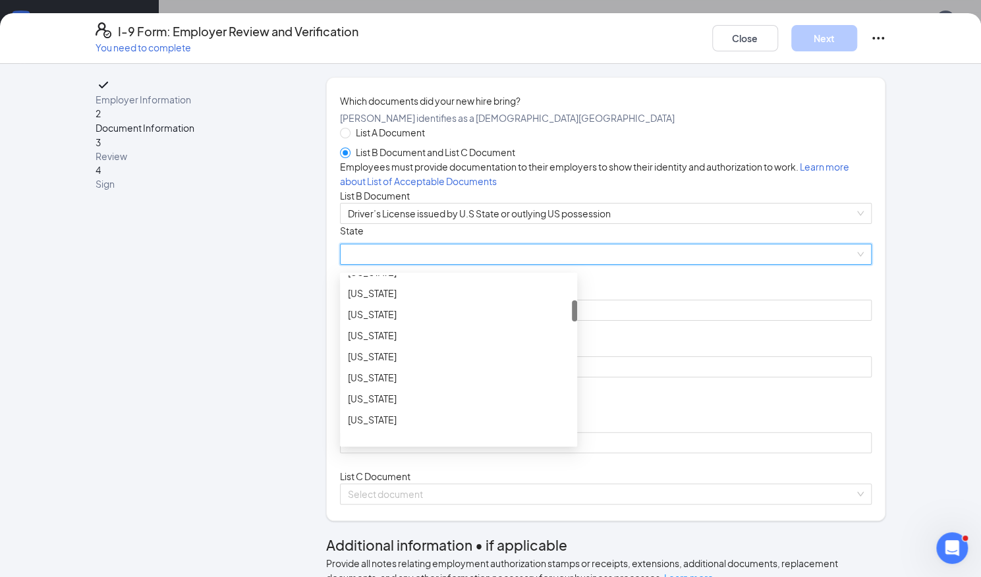
drag, startPoint x: 569, startPoint y: 381, endPoint x: 569, endPoint y: 407, distance: 25.0
click at [572, 322] on div at bounding box center [574, 310] width 5 height 21
click at [497, 300] on div "Connecticut" at bounding box center [458, 293] width 221 height 14
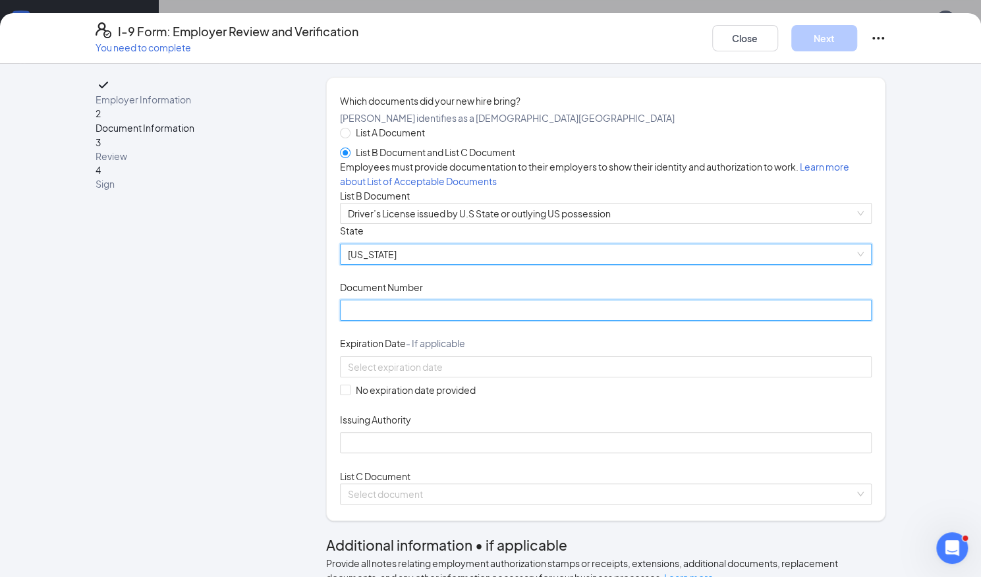
click at [468, 321] on input "Document Number" at bounding box center [606, 310] width 532 height 21
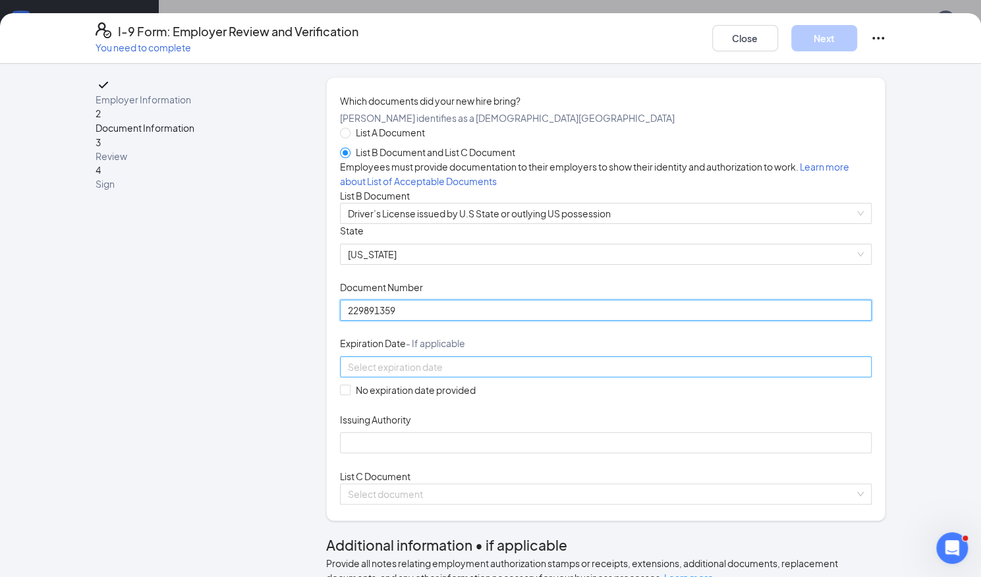
type input "229891359"
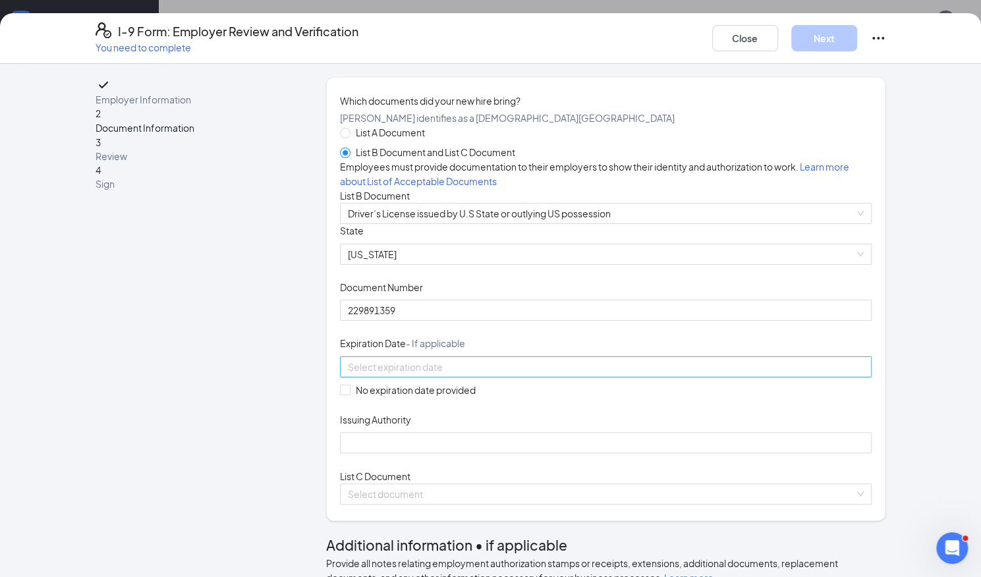
click at [433, 374] on input at bounding box center [605, 367] width 514 height 14
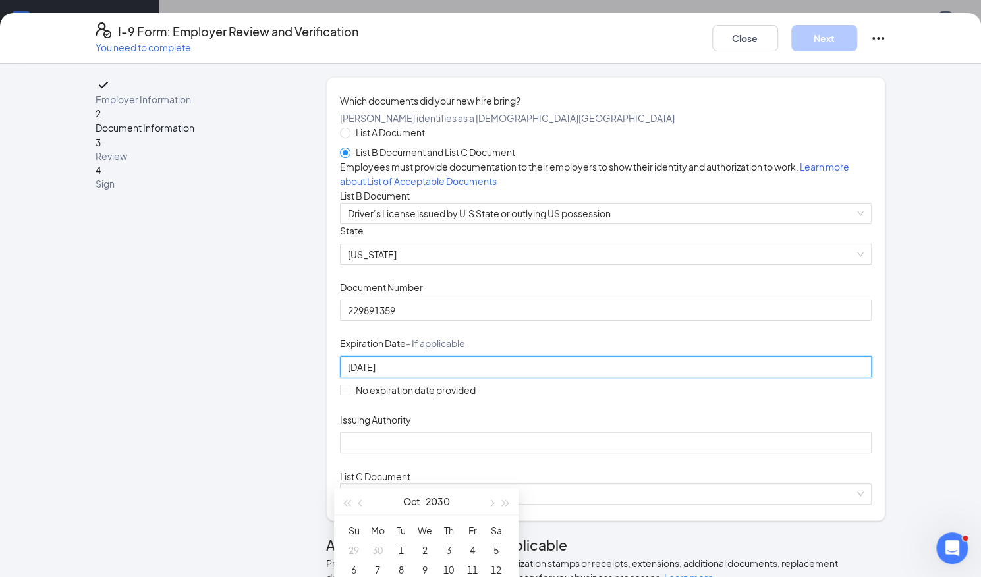
type input "10/30/2030"
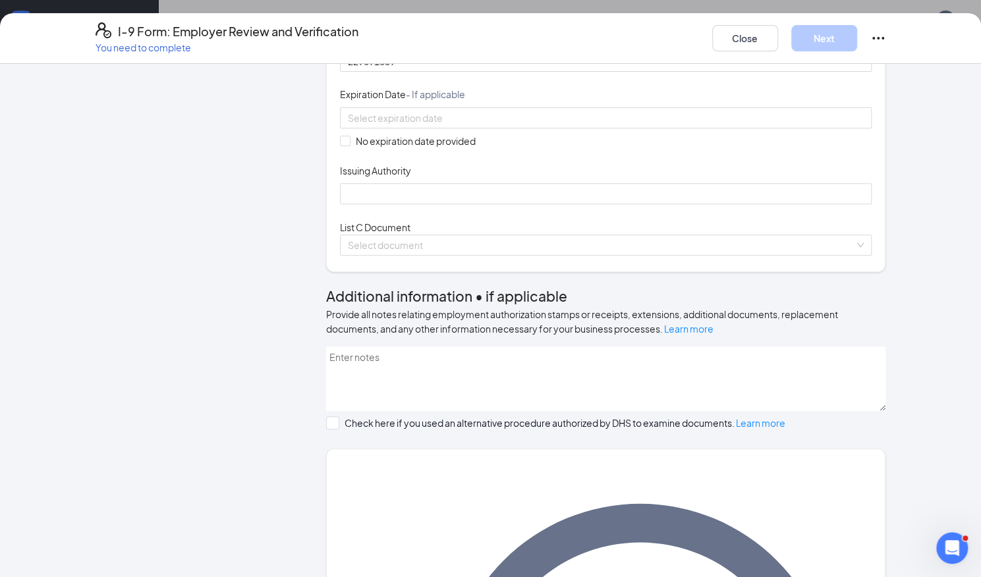
scroll to position [269, 0]
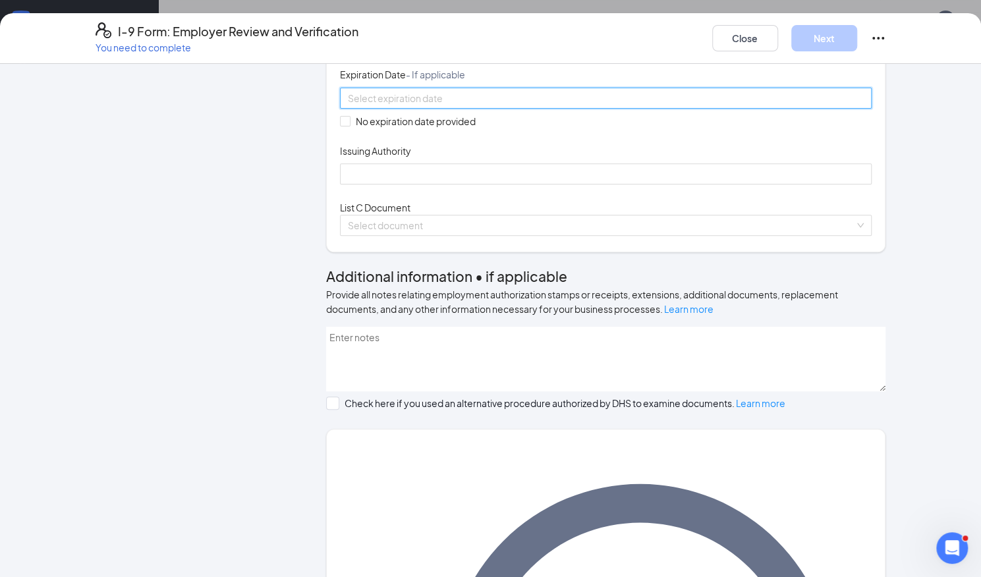
click at [434, 105] on input at bounding box center [605, 98] width 514 height 14
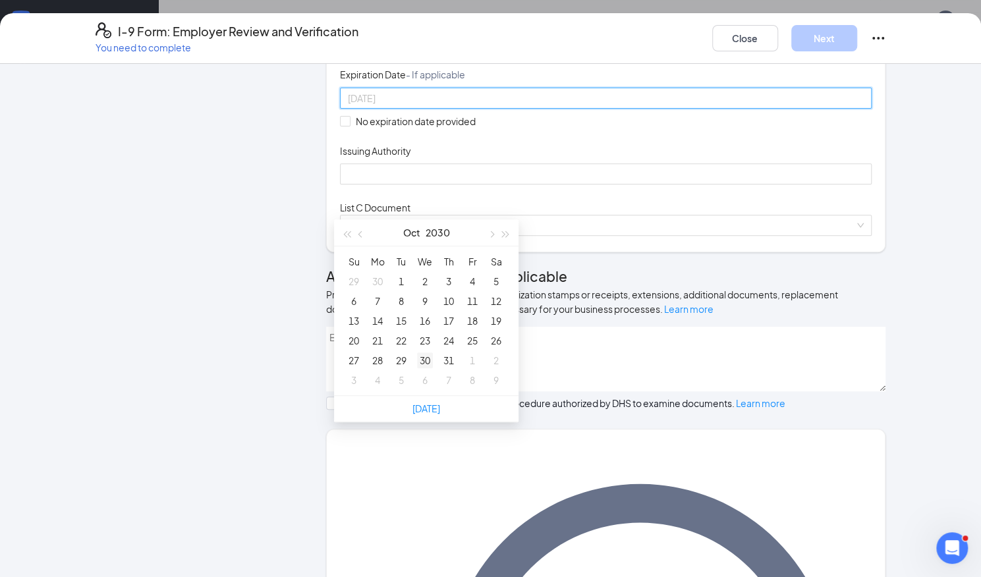
type input "10/30/2030"
drag, startPoint x: 353, startPoint y: 341, endPoint x: 424, endPoint y: 356, distance: 72.9
click at [424, 356] on tbody "29 30 1 2 3 4 5 6 7 8 9 10 11 12 13 14 15 16 17 18 19 20 21 22 23 24 25 26 27 2…" at bounding box center [425, 330] width 166 height 119
click at [424, 356] on div "30" at bounding box center [425, 360] width 16 height 16
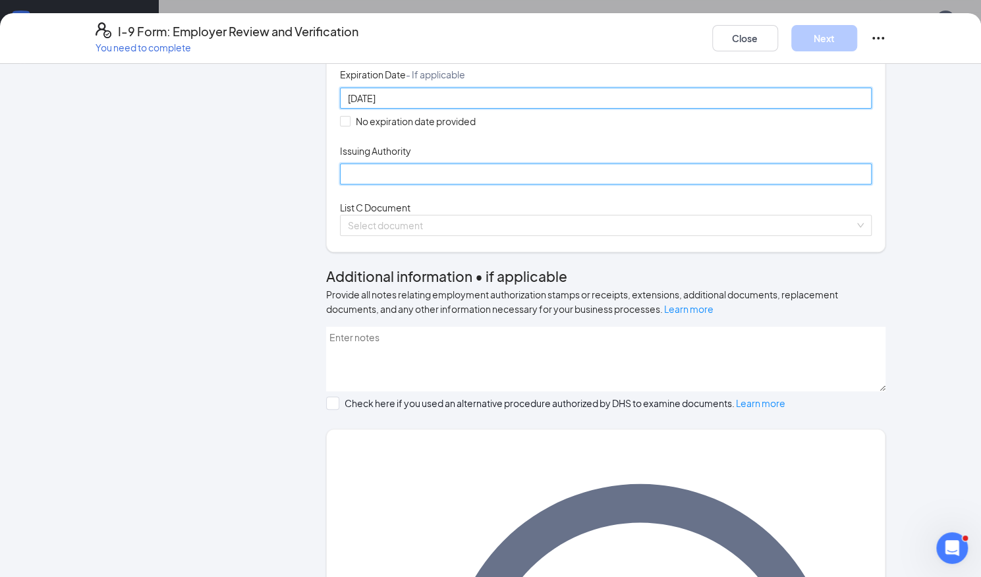
click at [405, 184] on input "Issuing Authority" at bounding box center [606, 173] width 532 height 21
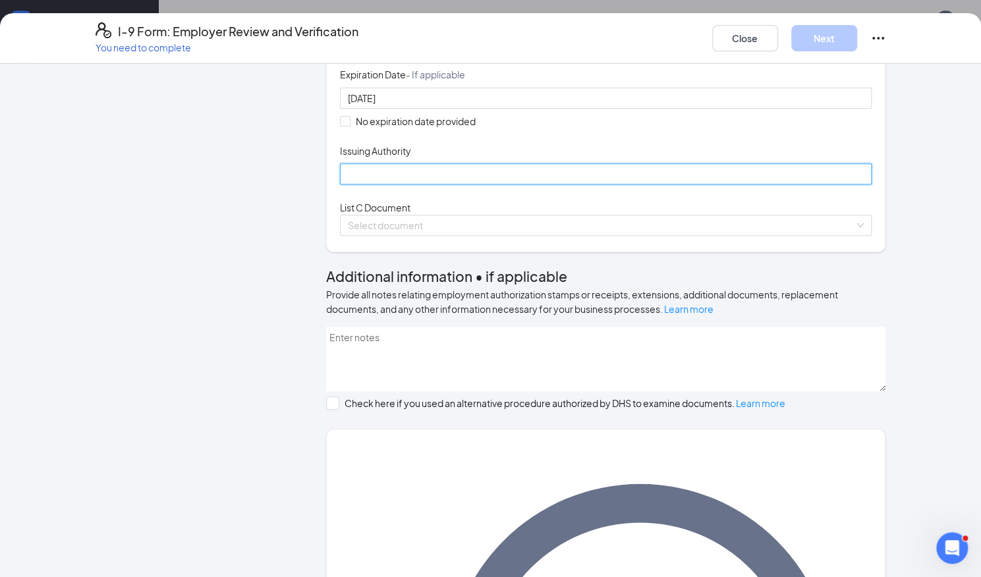
type input "CT"
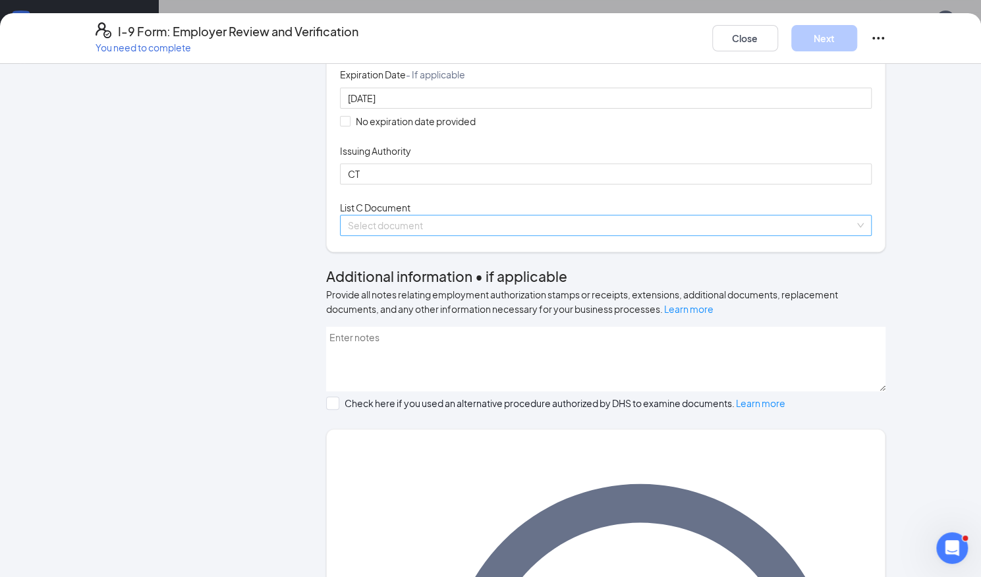
click at [407, 235] on input "search" at bounding box center [601, 225] width 507 height 20
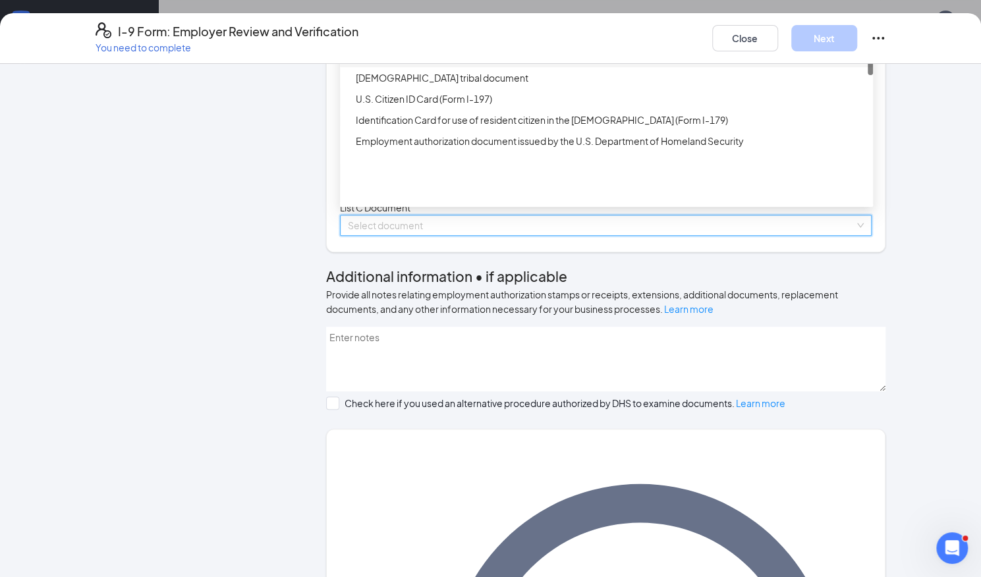
click at [415, 64] on div "Birth certificate issued by a state, county, municipal authority, or outlying p…" at bounding box center [610, 56] width 509 height 14
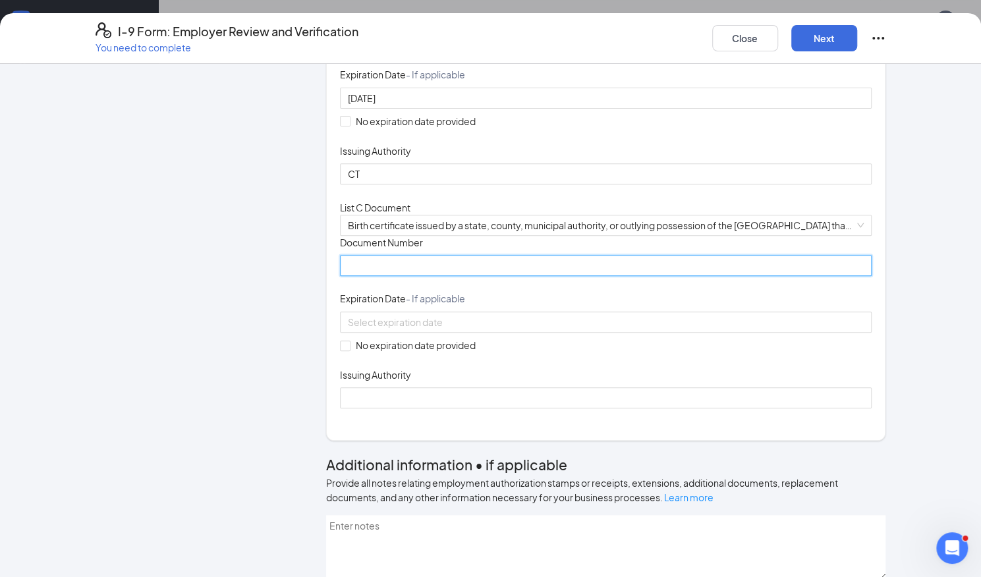
click at [354, 276] on input "Document Number" at bounding box center [606, 265] width 532 height 21
type input "20040736221"
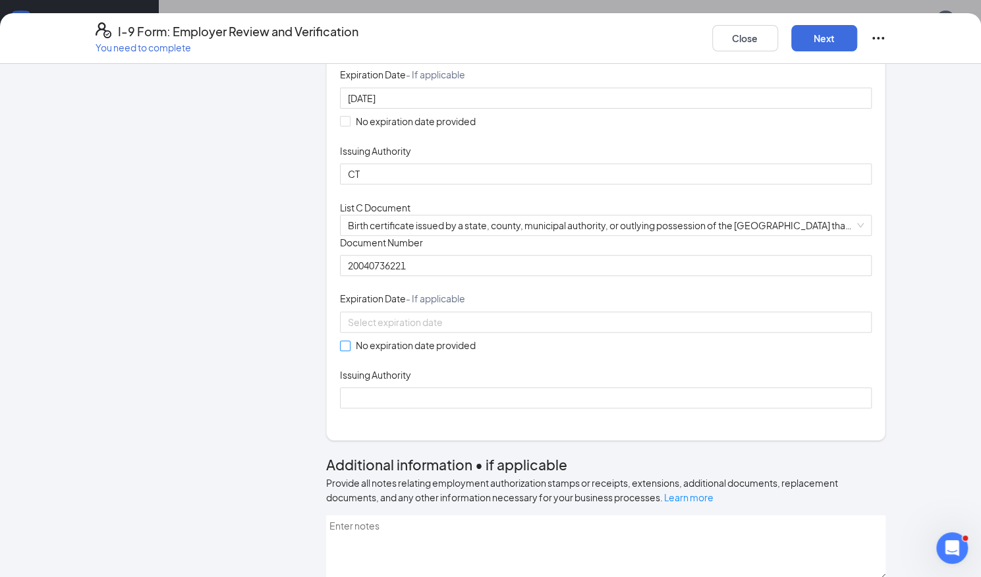
click at [340, 350] on input "No expiration date provided" at bounding box center [344, 345] width 9 height 9
checkbox input "true"
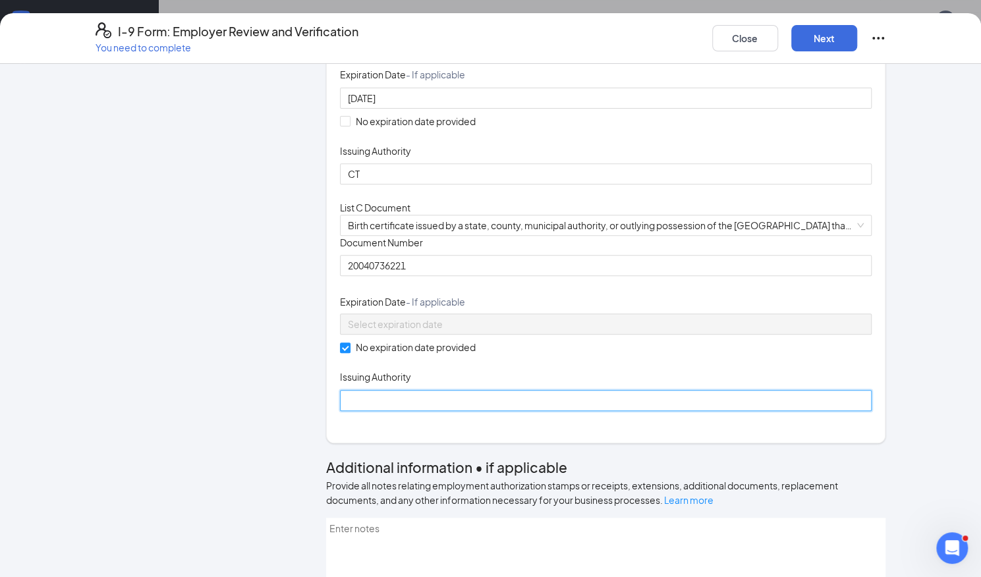
click at [456, 411] on input "Issuing Authority" at bounding box center [606, 400] width 532 height 21
type input "CT"
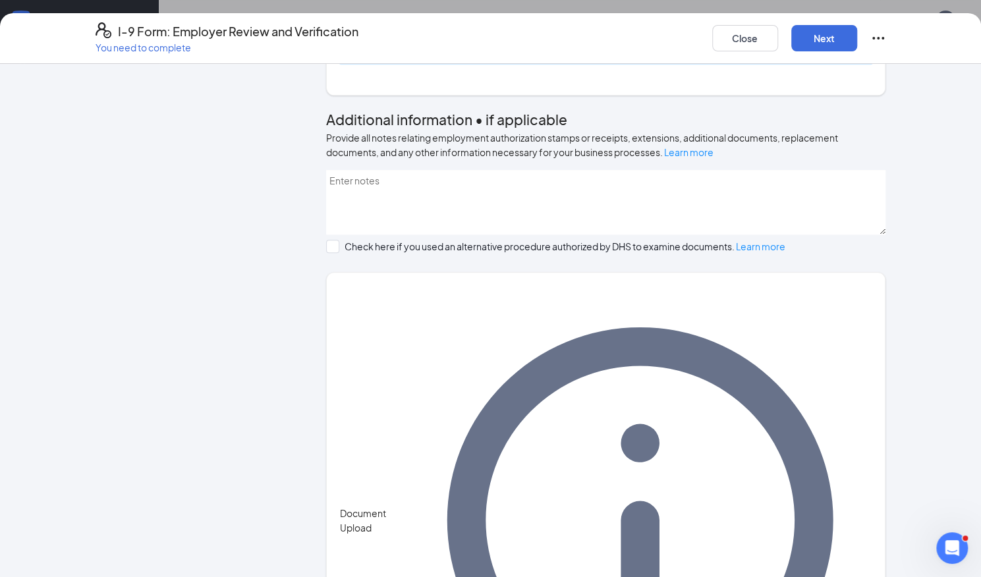
scroll to position [618, 0]
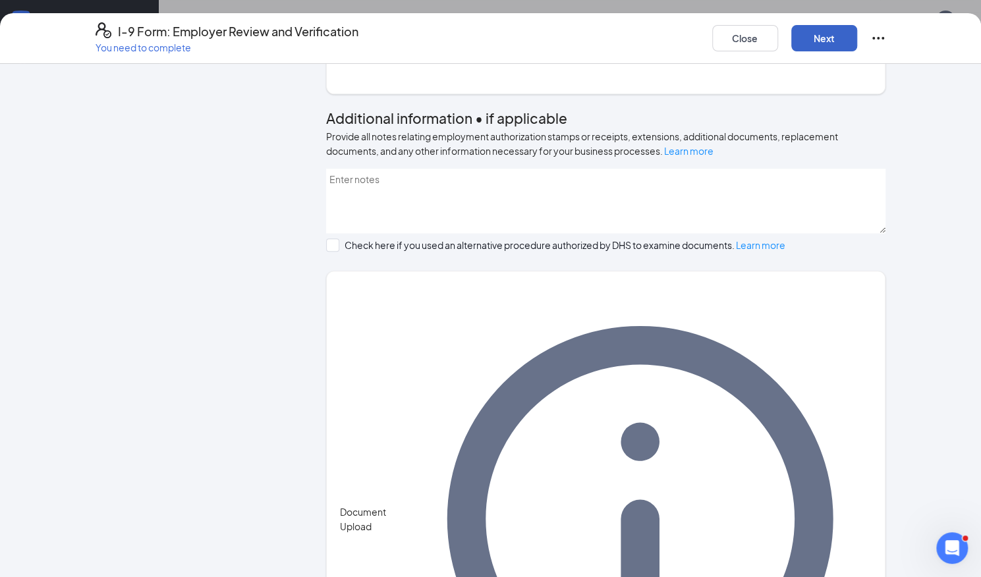
click at [828, 47] on button "Next" at bounding box center [824, 38] width 66 height 26
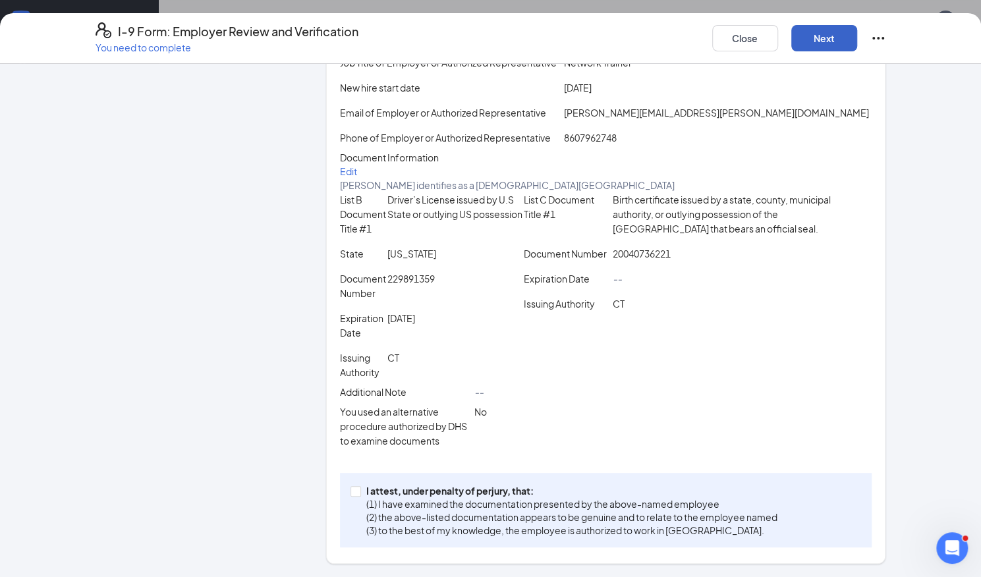
scroll to position [233, 0]
click at [351, 495] on input "I attest, under penalty of perjury, that: (1) I have examined the documentation…" at bounding box center [355, 490] width 9 height 9
checkbox input "true"
click at [838, 30] on button "Next" at bounding box center [824, 38] width 66 height 26
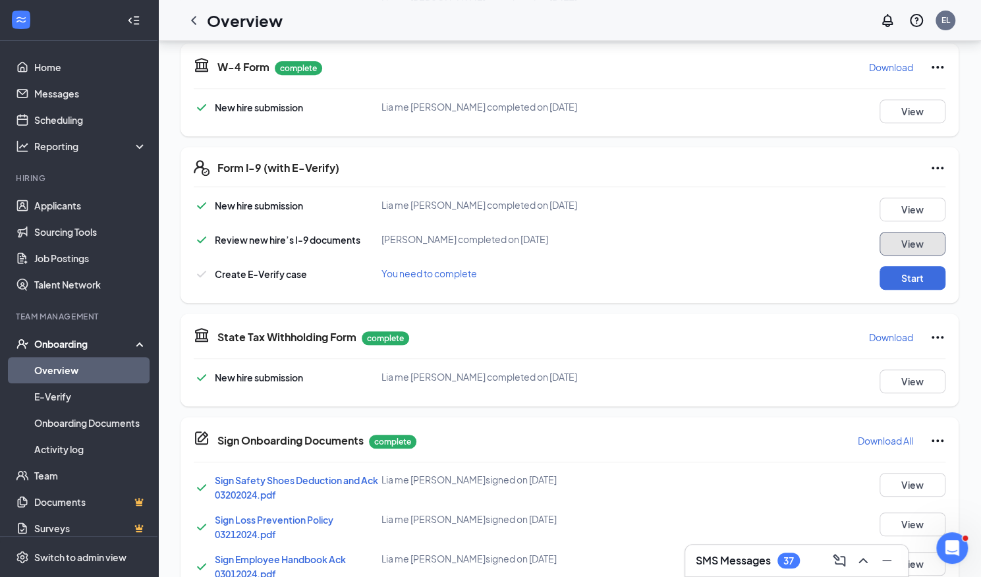
scroll to position [299, 0]
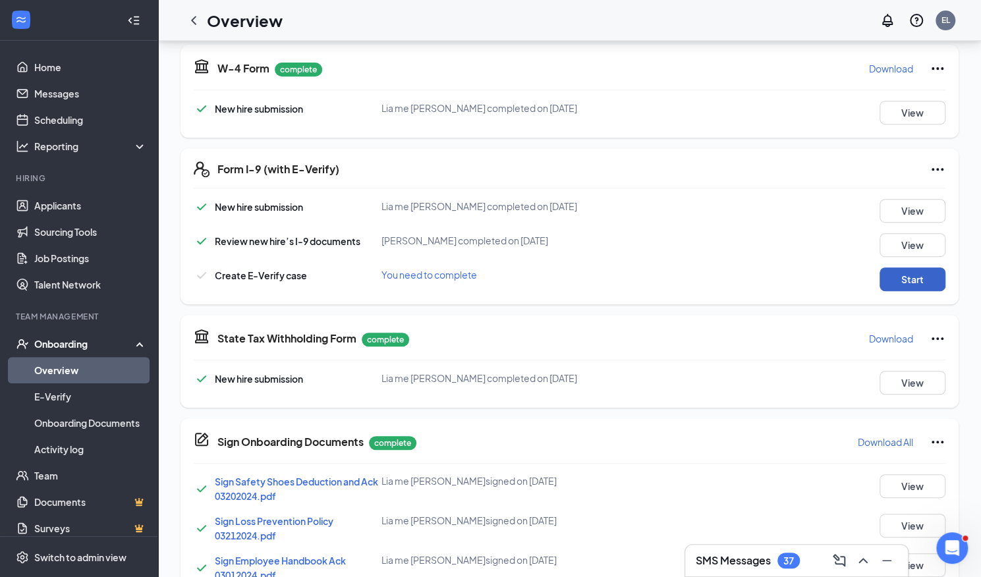
click at [921, 288] on button "Start" at bounding box center [913, 279] width 66 height 24
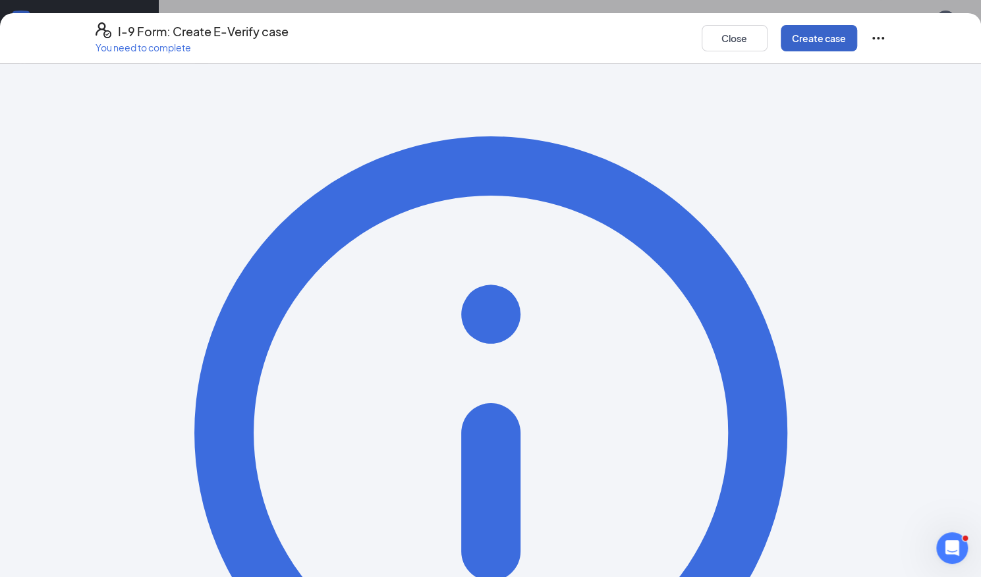
click at [817, 46] on button "Create case" at bounding box center [819, 38] width 76 height 26
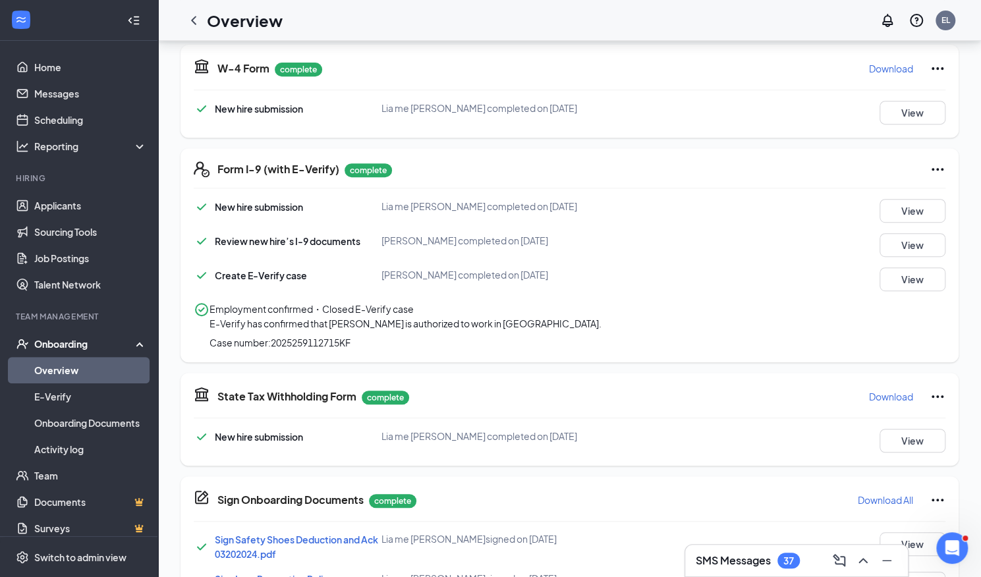
click at [61, 370] on link "Overview" at bounding box center [90, 370] width 113 height 26
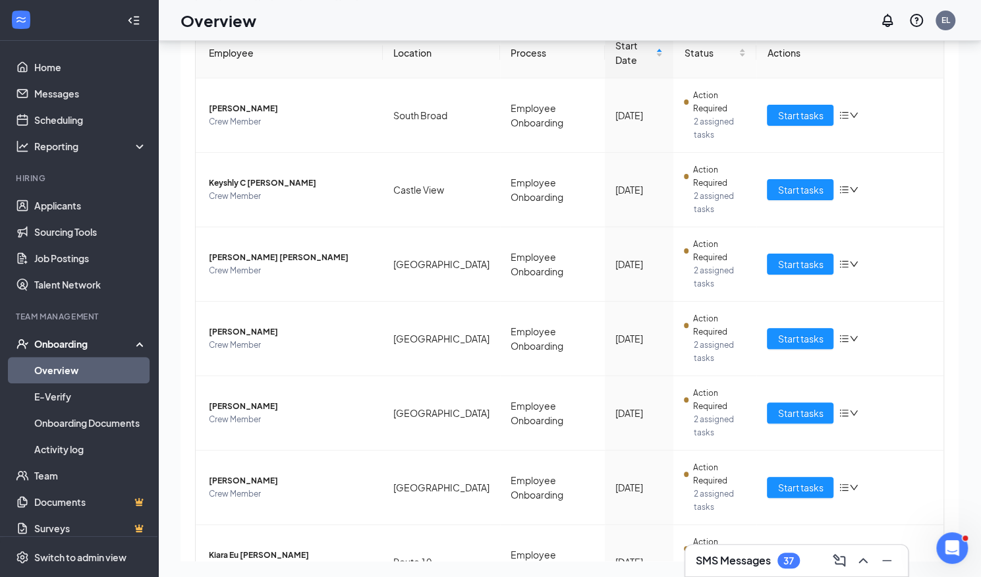
scroll to position [262, 0]
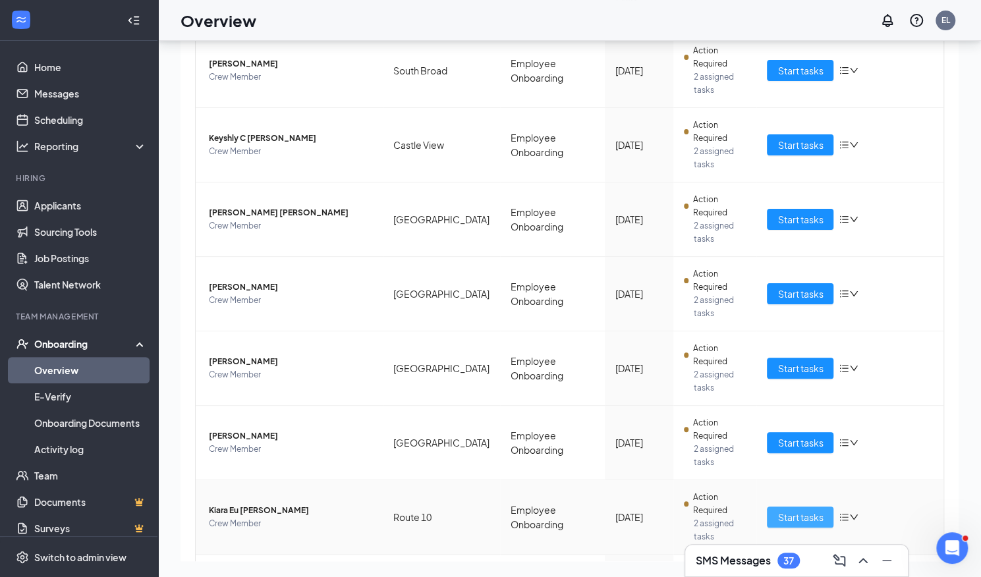
click at [786, 510] on span "Start tasks" at bounding box center [799, 517] width 45 height 14
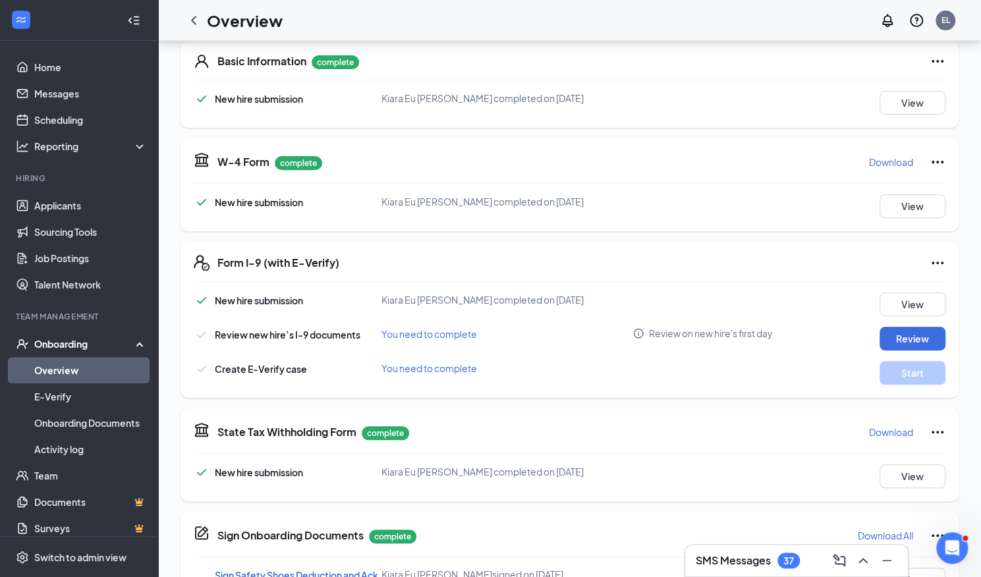
scroll to position [220, 0]
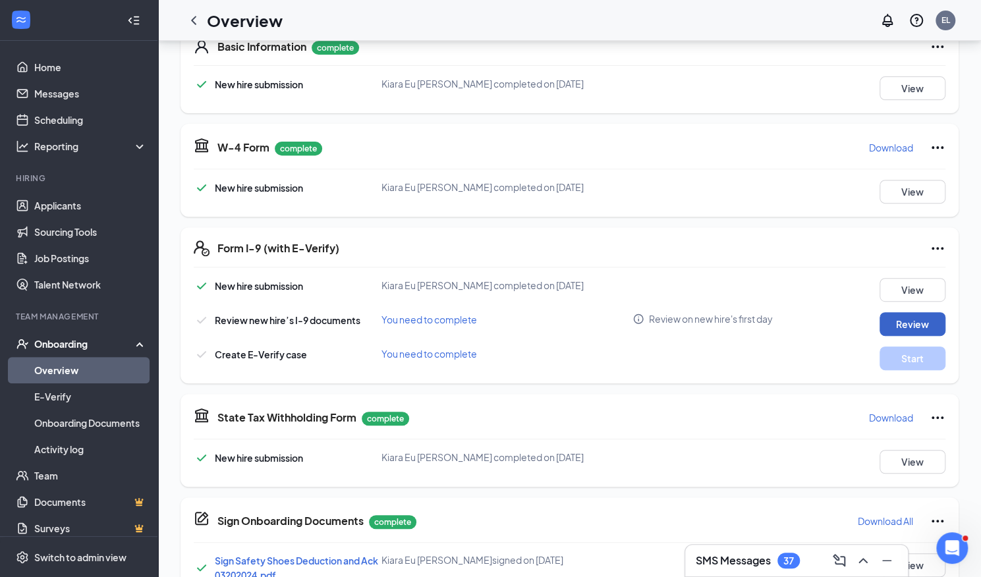
click at [900, 318] on button "Review" at bounding box center [913, 324] width 66 height 24
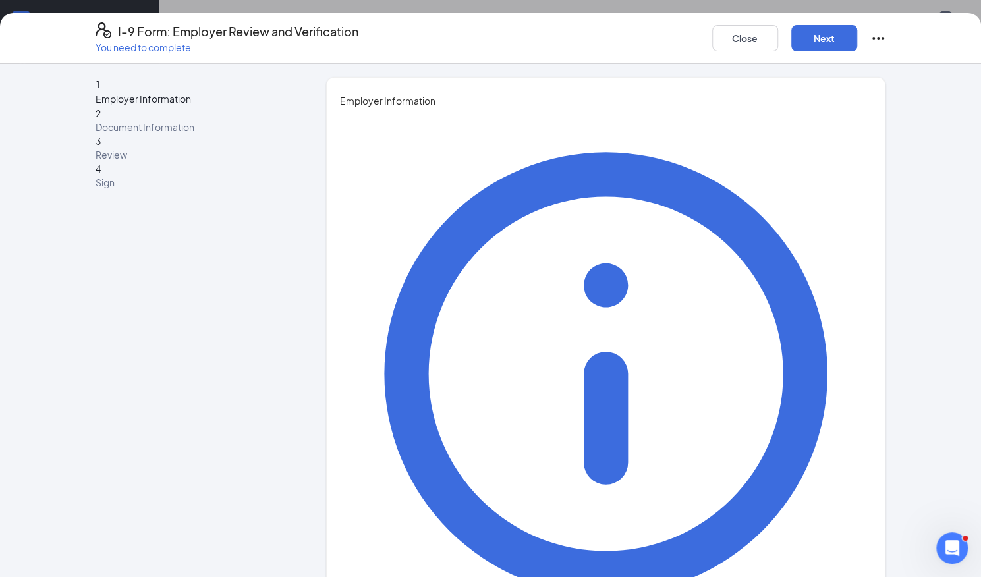
type input "Emma"
type input "Lopes"
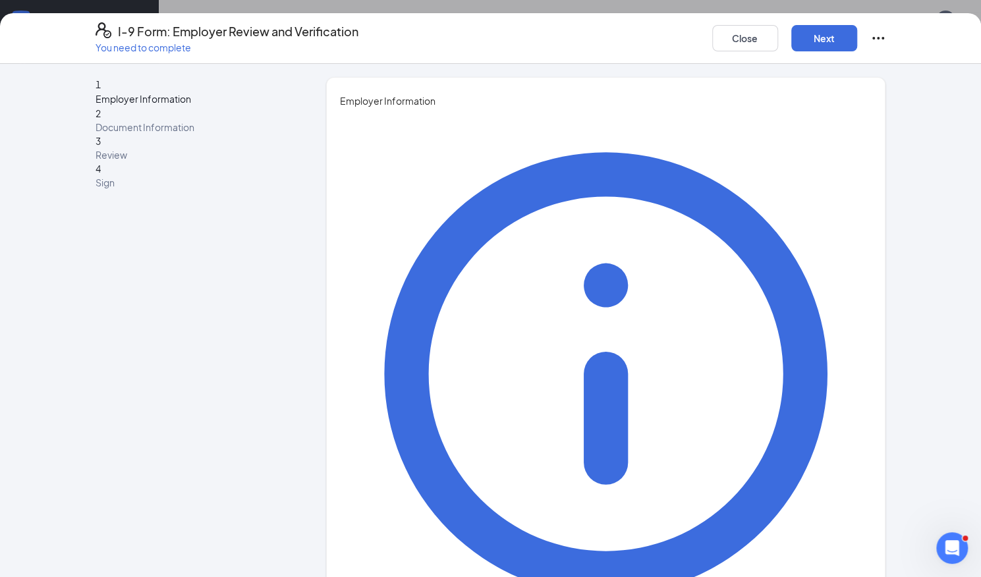
type input "Network Trainer"
type input "emma.lopes@batistaco.com"
type input "8607962748"
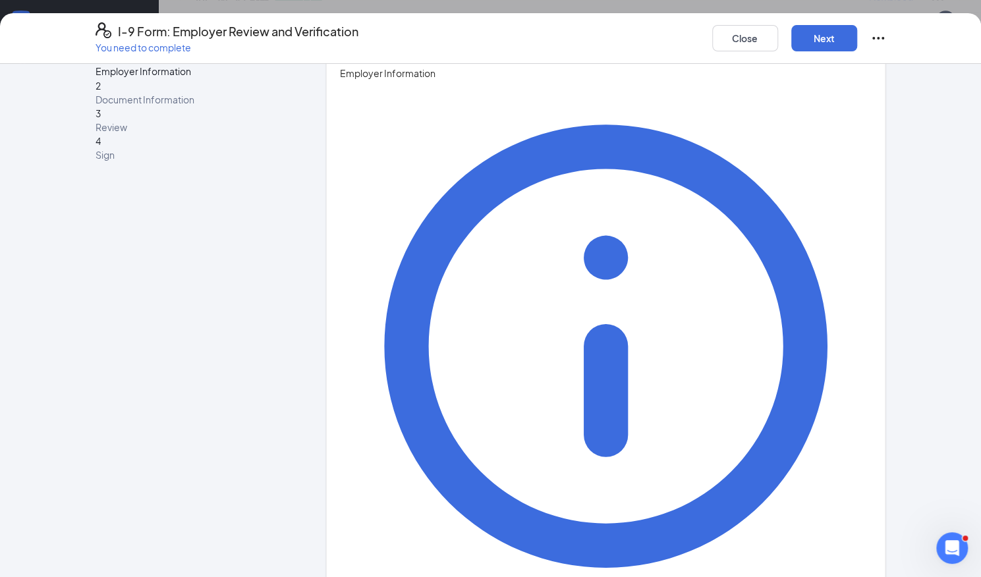
scroll to position [423, 0]
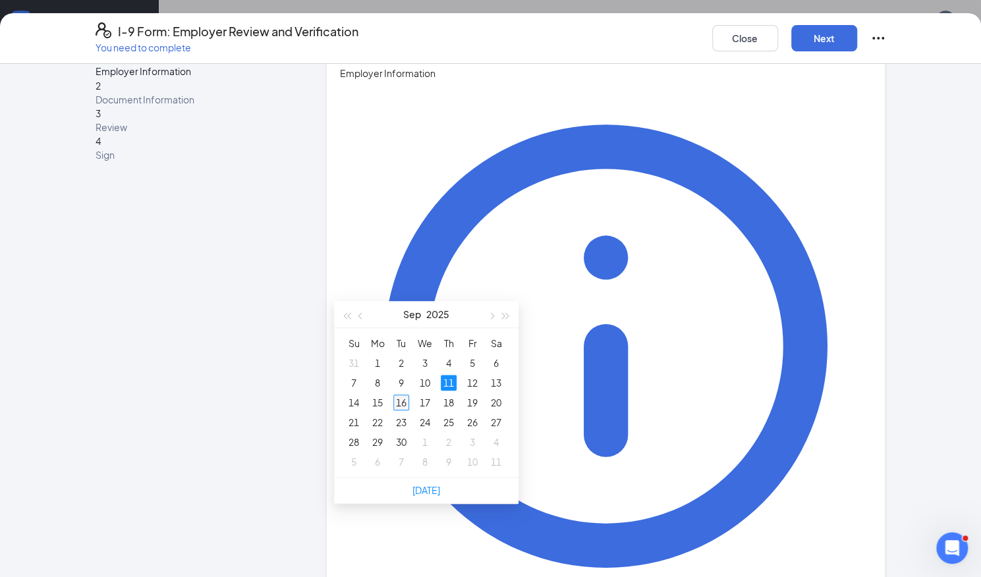
type input "09/16/2025"
click at [399, 403] on div "16" at bounding box center [401, 403] width 16 height 16
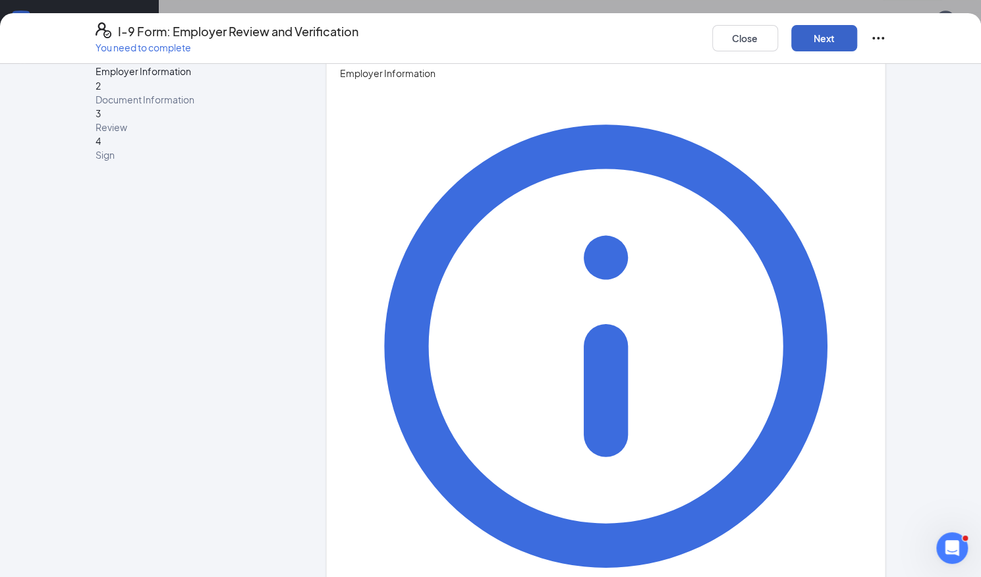
click at [818, 37] on button "Next" at bounding box center [824, 38] width 66 height 26
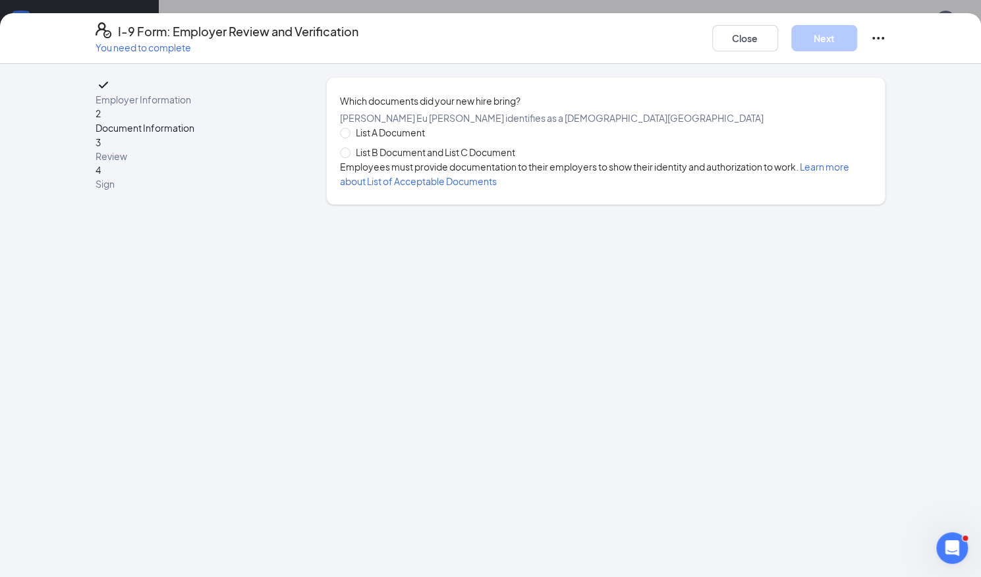
scroll to position [0, 0]
click at [411, 140] on span "List A Document" at bounding box center [391, 132] width 80 height 14
click at [349, 137] on input "List A Document" at bounding box center [344, 132] width 9 height 9
radio input "true"
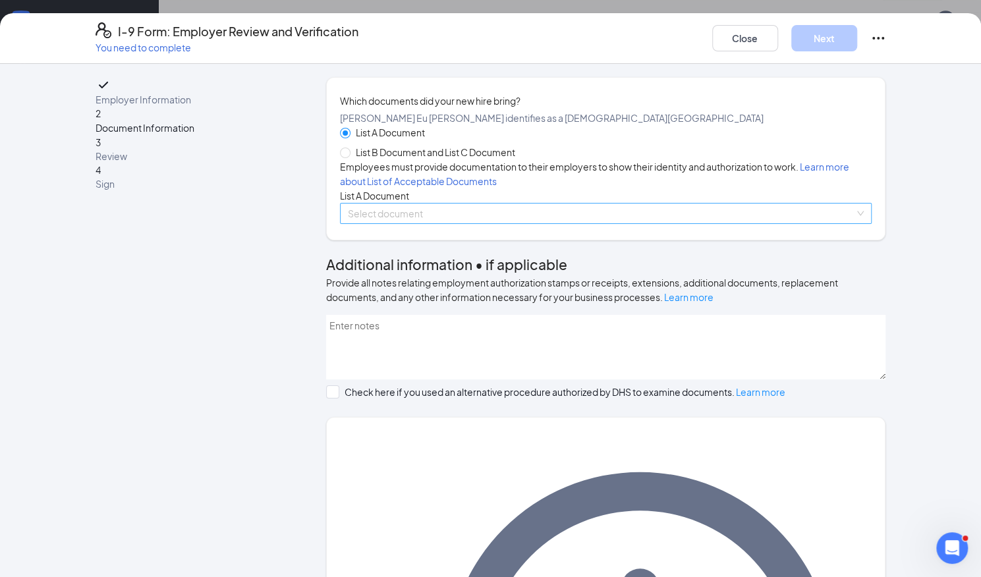
click at [417, 223] on input "search" at bounding box center [601, 214] width 507 height 20
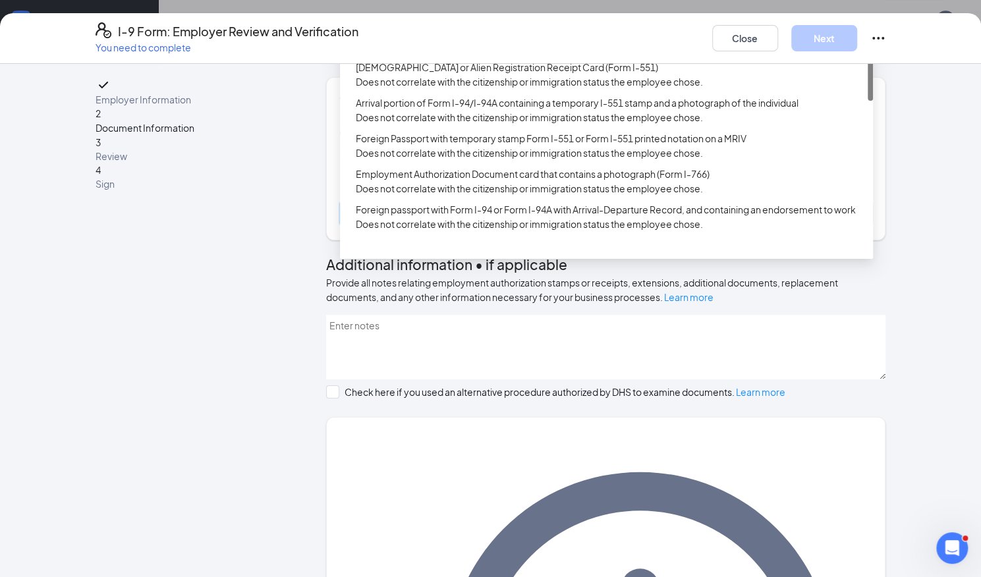
click at [397, 32] on div "U.S. Passport or Passport Card" at bounding box center [610, 24] width 509 height 14
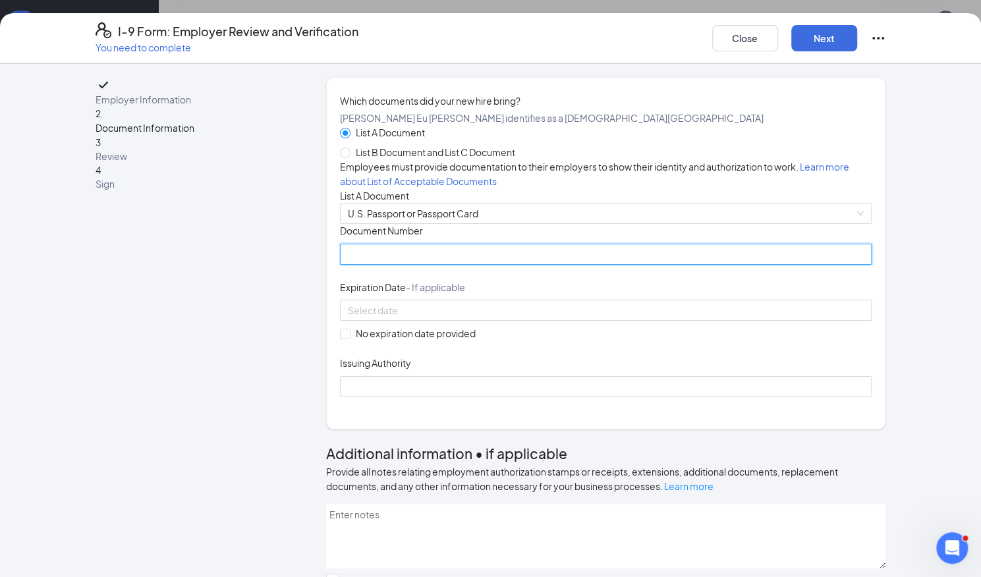
click at [433, 265] on input "Document Number" at bounding box center [606, 254] width 532 height 21
type input "A33192295"
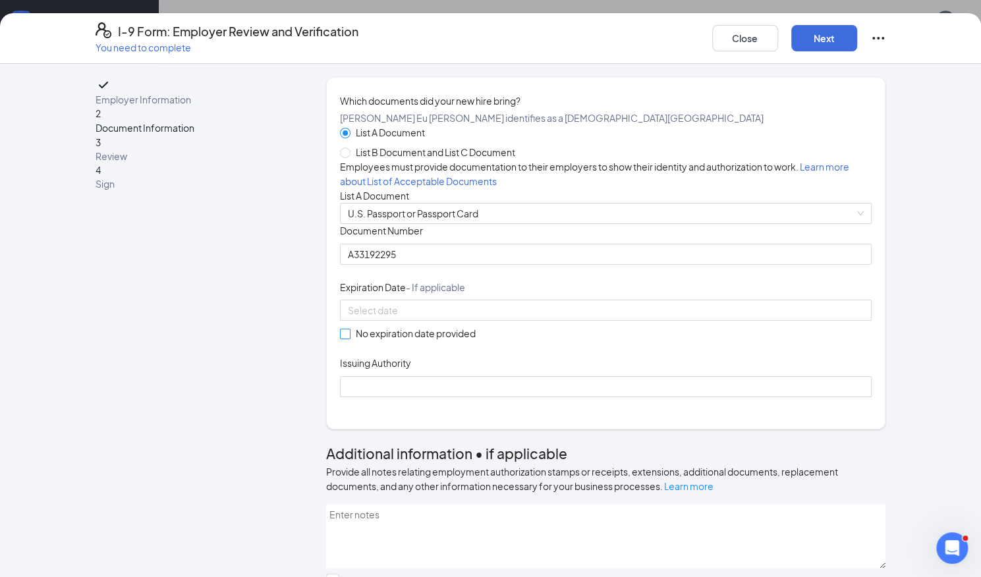
click at [344, 339] on span at bounding box center [345, 334] width 11 height 11
click at [344, 338] on input "No expiration date provided" at bounding box center [344, 333] width 9 height 9
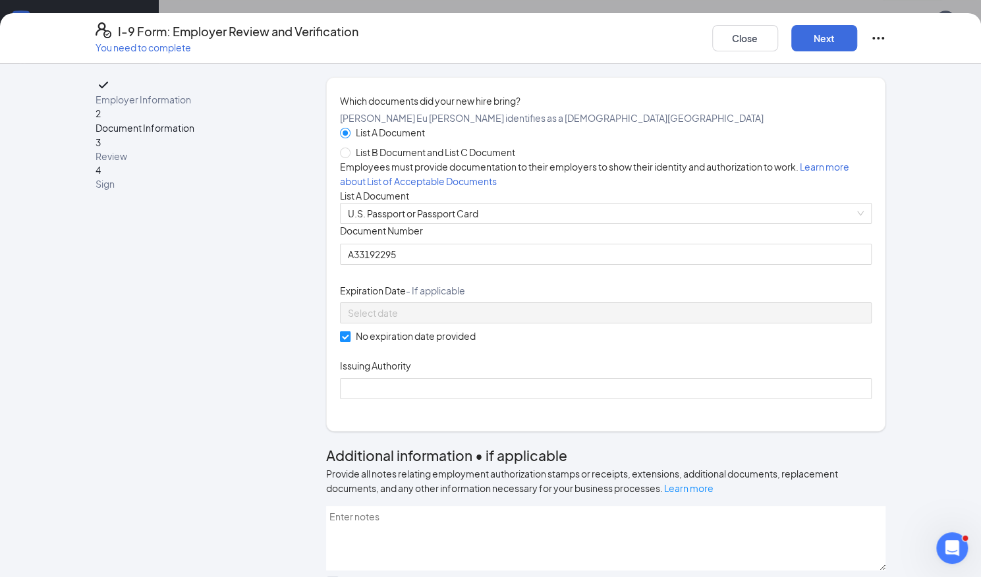
click at [340, 341] on input "No expiration date provided" at bounding box center [344, 335] width 9 height 9
checkbox input "false"
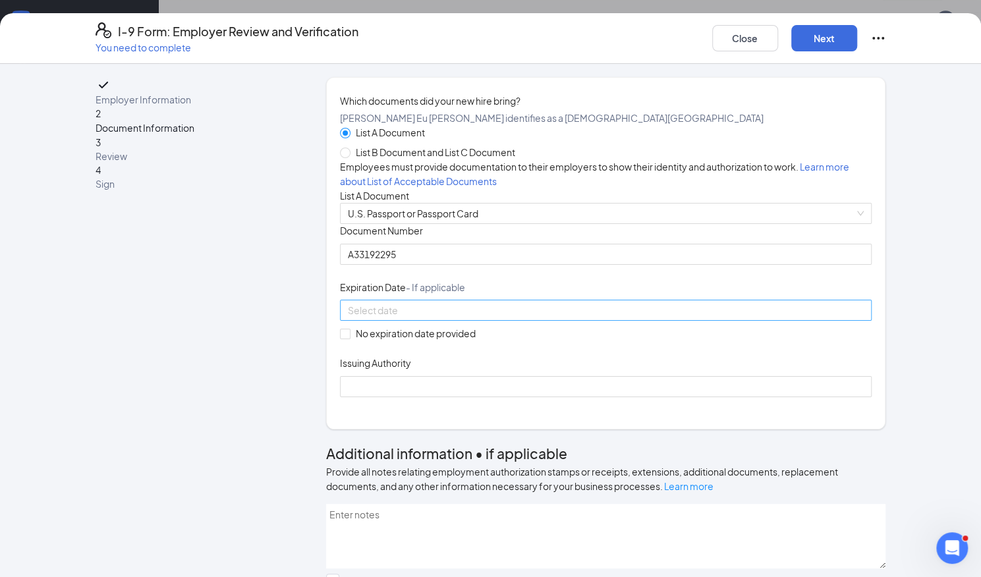
click at [368, 318] on input at bounding box center [605, 310] width 514 height 14
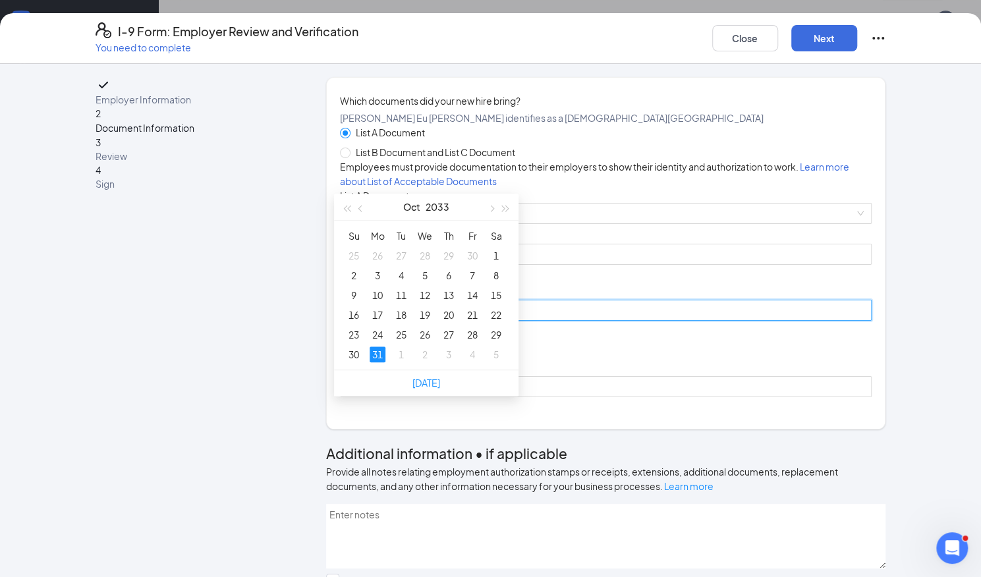
click at [376, 351] on div "31" at bounding box center [378, 355] width 16 height 16
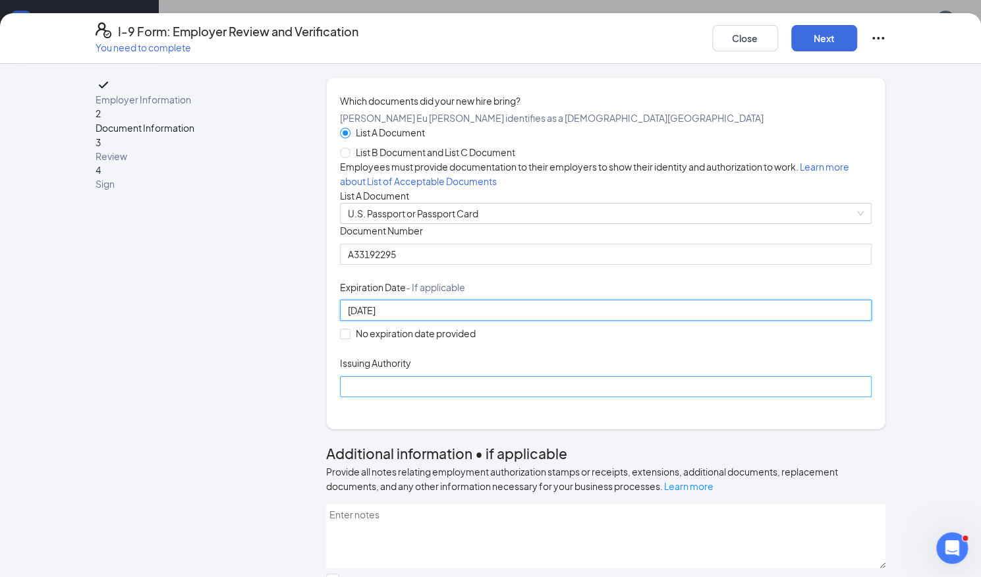
type input "10/31/2033"
click at [421, 397] on input "Issuing Authority" at bounding box center [606, 386] width 532 height 21
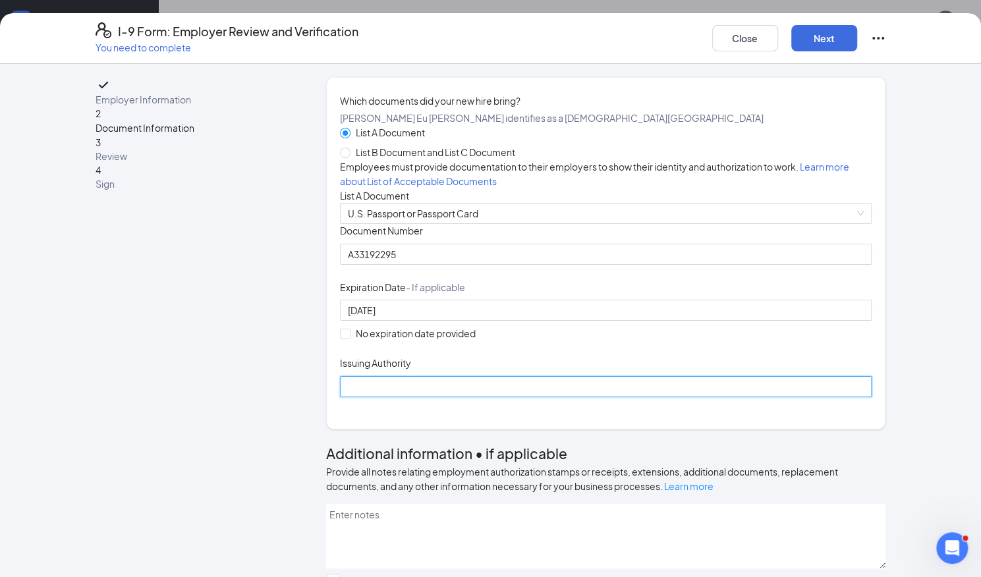
type input "USA"
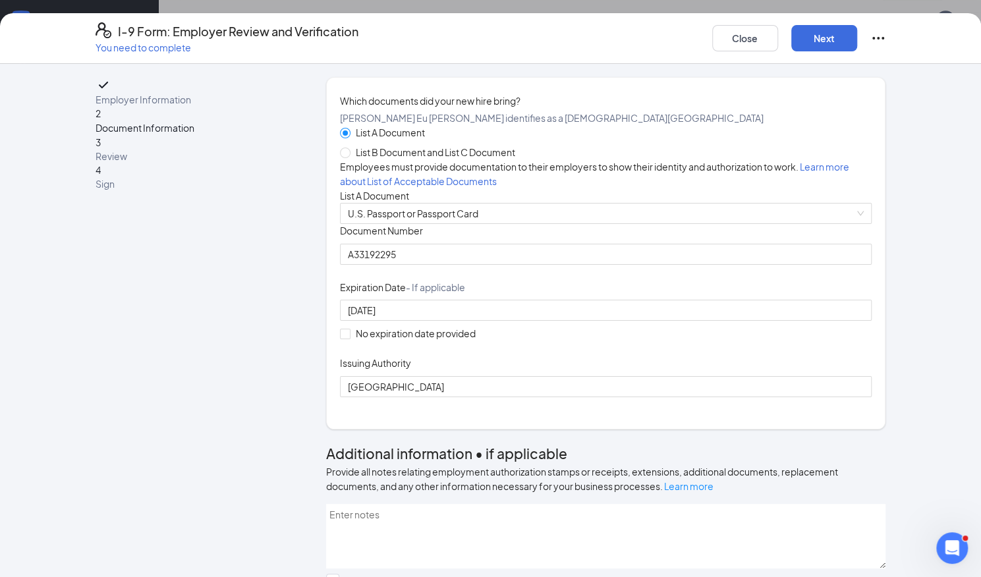
scroll to position [290, 0]
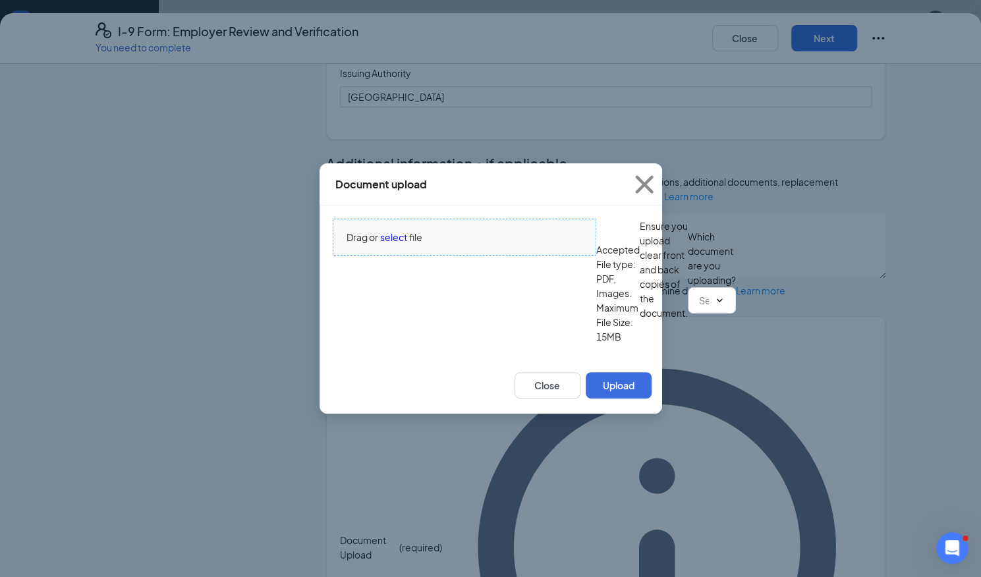
click at [395, 230] on span "select" at bounding box center [393, 237] width 27 height 14
click at [699, 308] on input "text" at bounding box center [704, 300] width 10 height 14
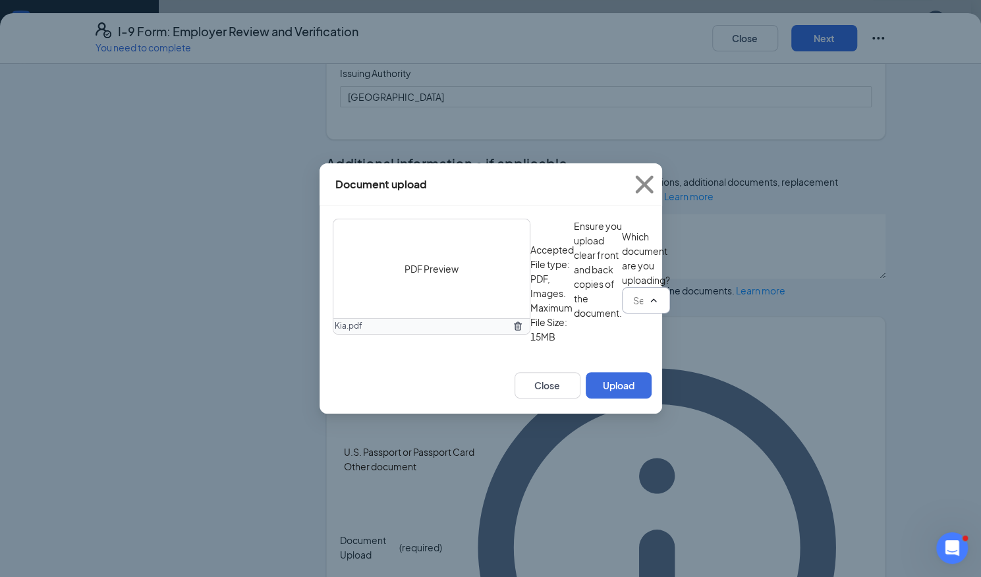
click at [430, 445] on div "U.S. Passport or Passport Card" at bounding box center [409, 452] width 130 height 14
type input "U.S. Passport or Passport Card"
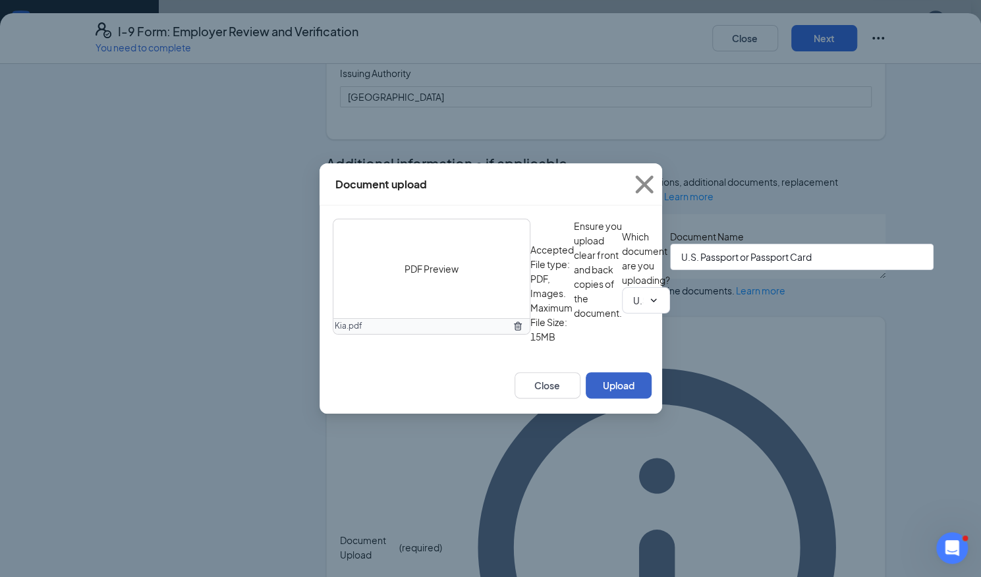
click at [611, 399] on button "Upload" at bounding box center [619, 385] width 66 height 26
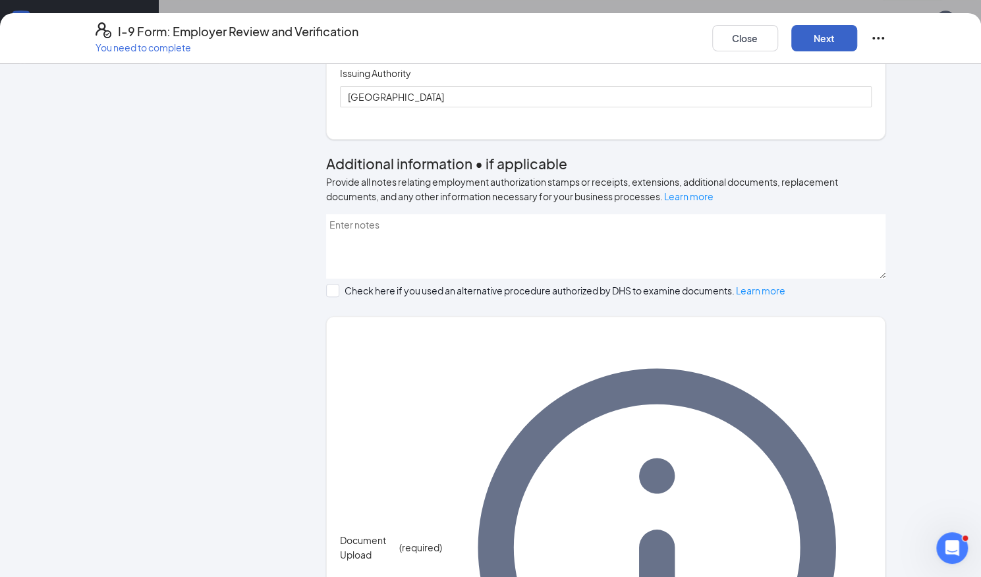
click at [827, 39] on button "Next" at bounding box center [824, 38] width 66 height 26
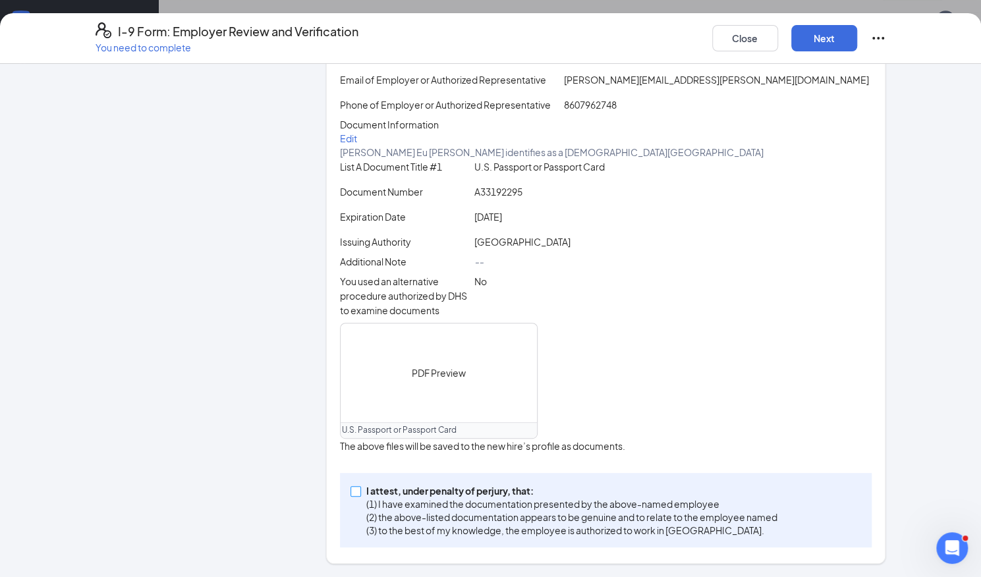
click at [352, 495] on input "I attest, under penalty of perjury, that: (1) I have examined the documentation…" at bounding box center [355, 490] width 9 height 9
checkbox input "true"
click at [829, 34] on button "Next" at bounding box center [824, 38] width 66 height 26
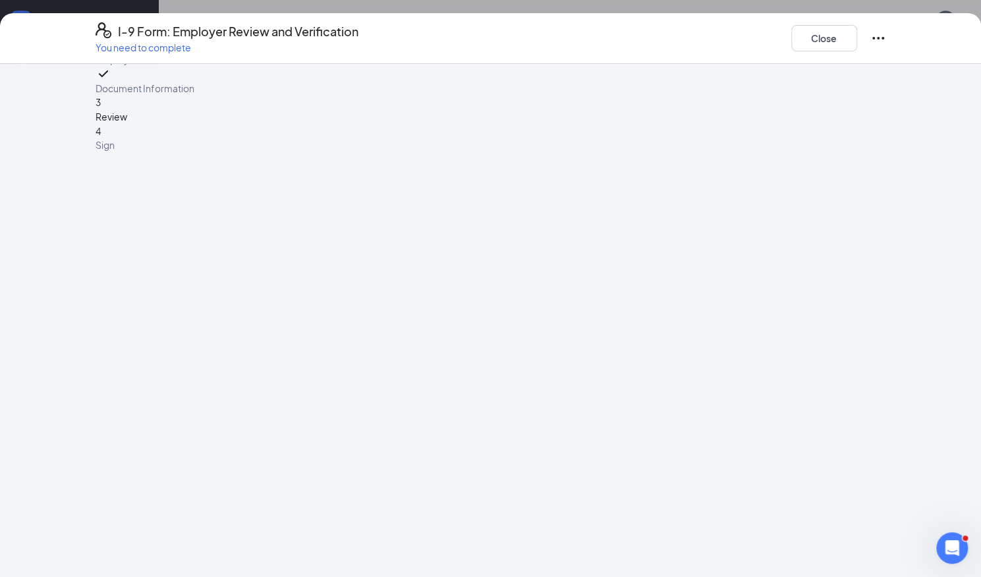
scroll to position [0, 0]
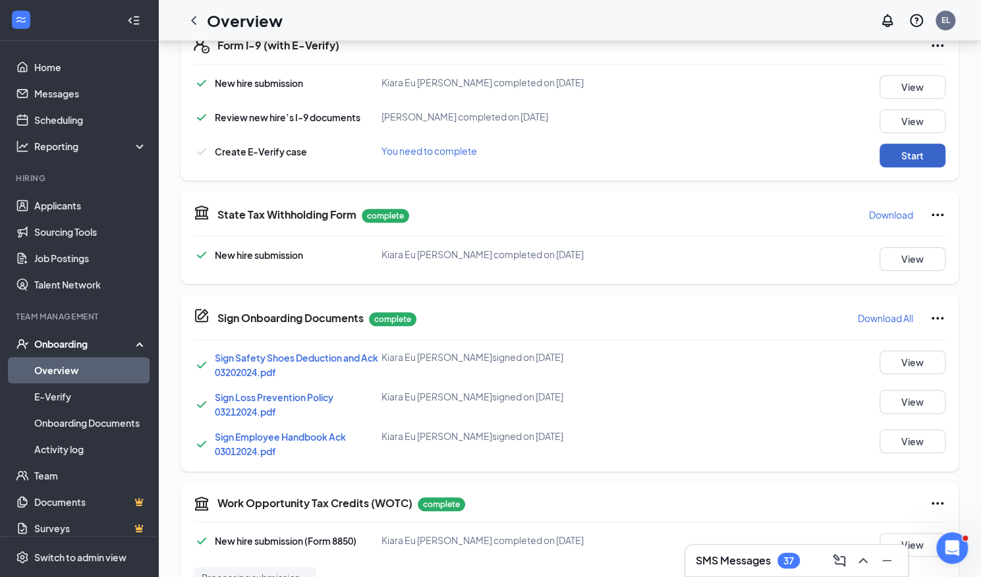
click at [921, 164] on button "Start" at bounding box center [913, 156] width 66 height 24
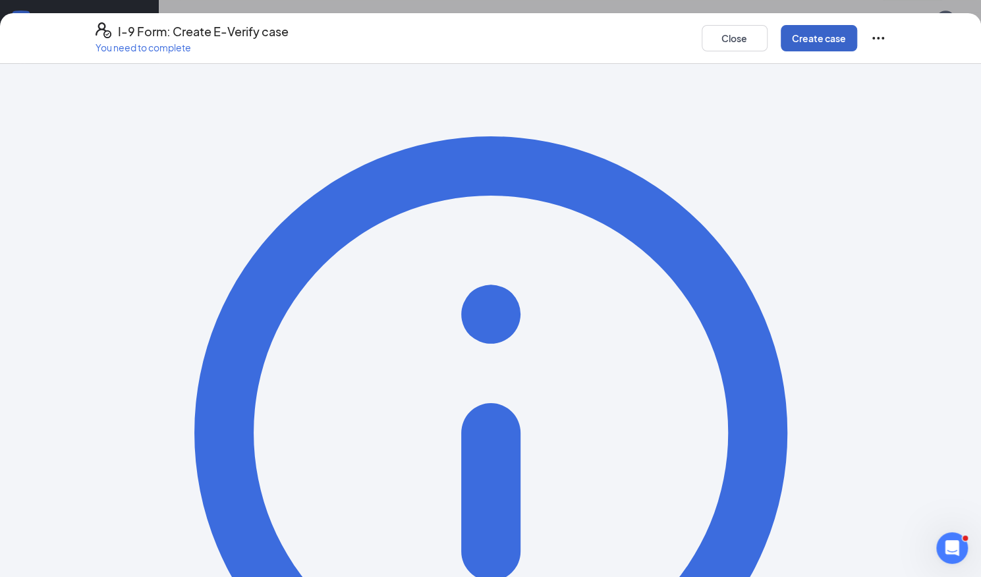
click at [820, 35] on button "Create case" at bounding box center [819, 38] width 76 height 26
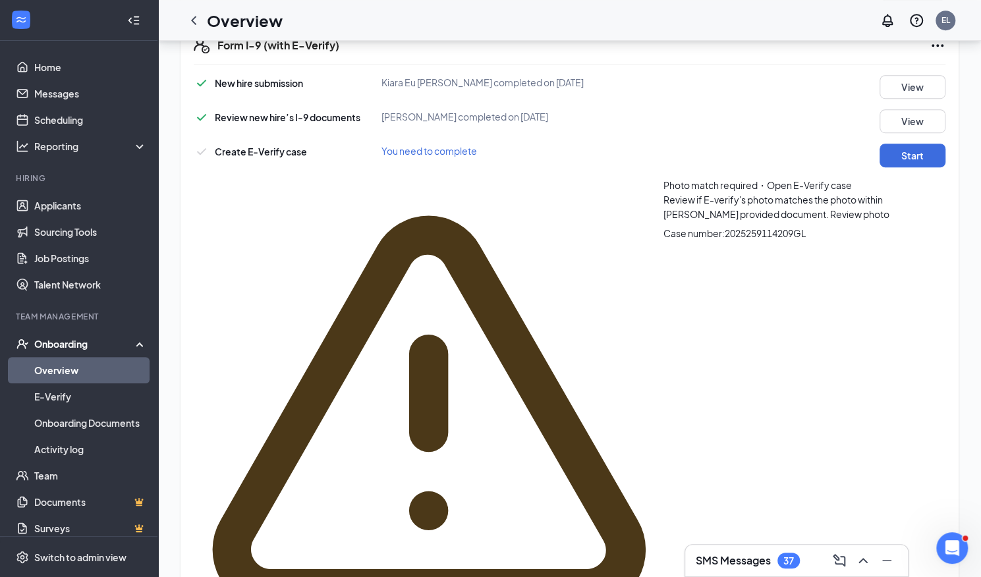
click at [830, 211] on span "Review photo" at bounding box center [859, 214] width 59 height 12
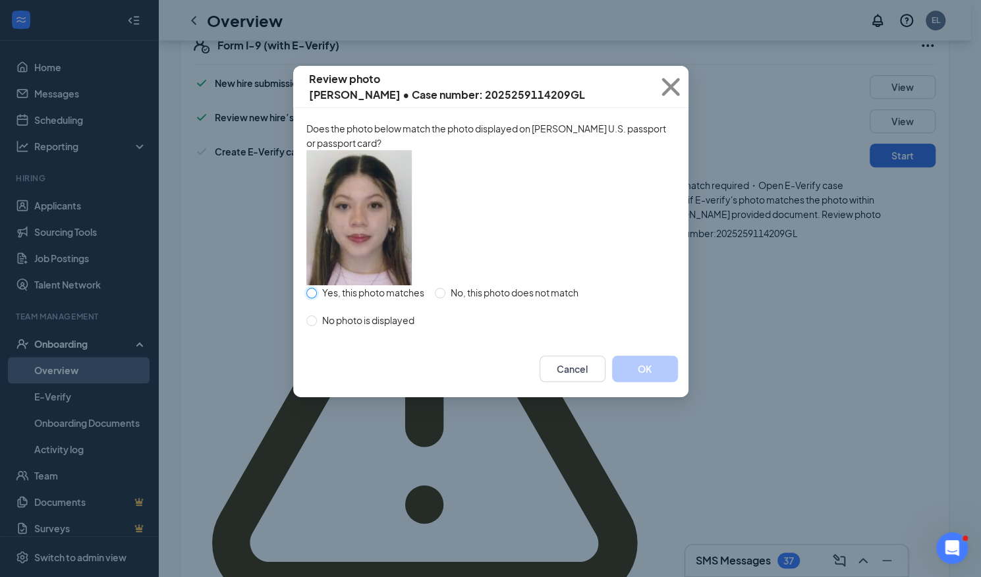
click at [314, 298] on input "Yes, this photo matches" at bounding box center [311, 293] width 11 height 11
radio input "true"
click at [644, 382] on button "OK" at bounding box center [645, 369] width 66 height 26
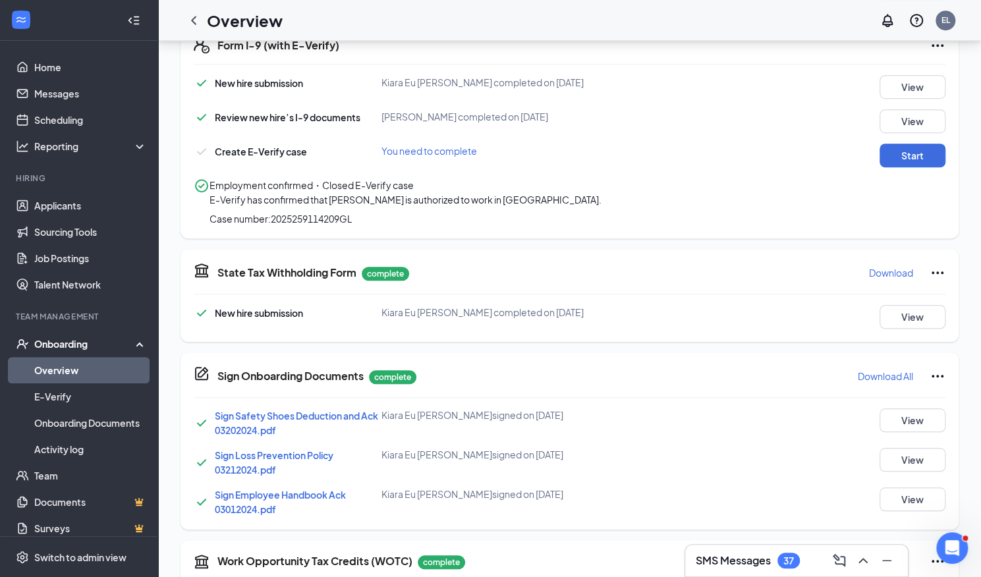
click at [83, 374] on link "Overview" at bounding box center [90, 370] width 113 height 26
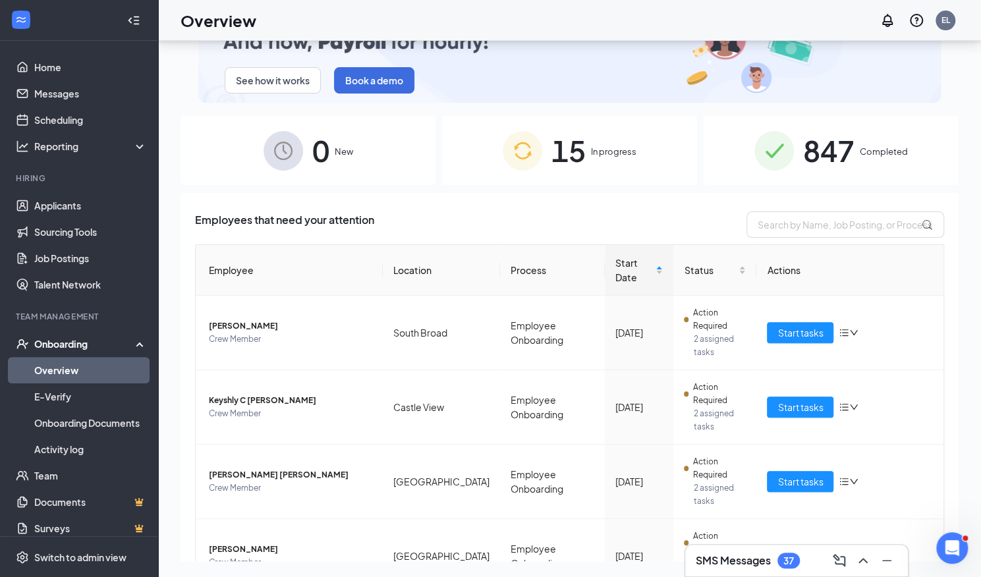
click at [552, 156] on span "15" at bounding box center [568, 150] width 34 height 45
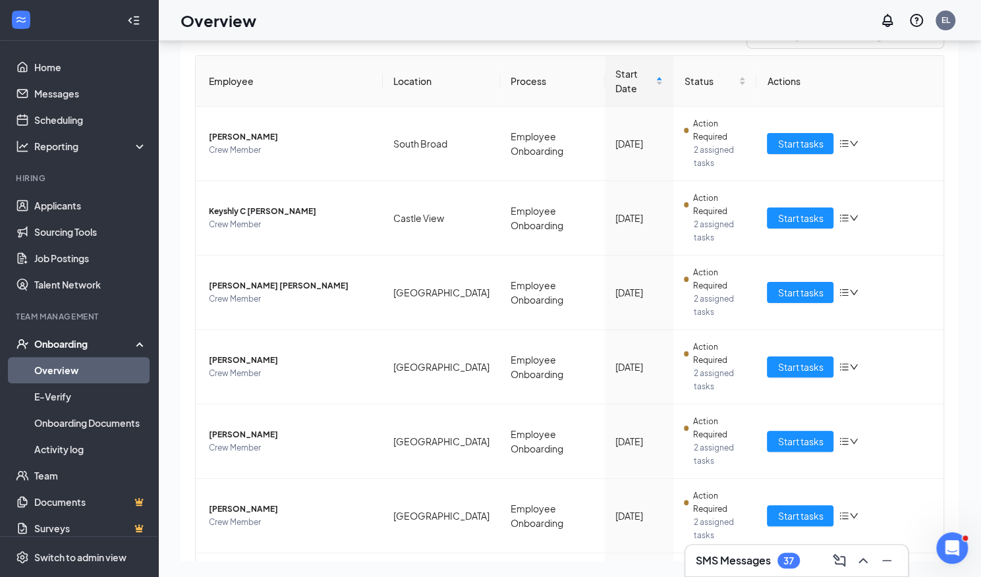
scroll to position [210, 0]
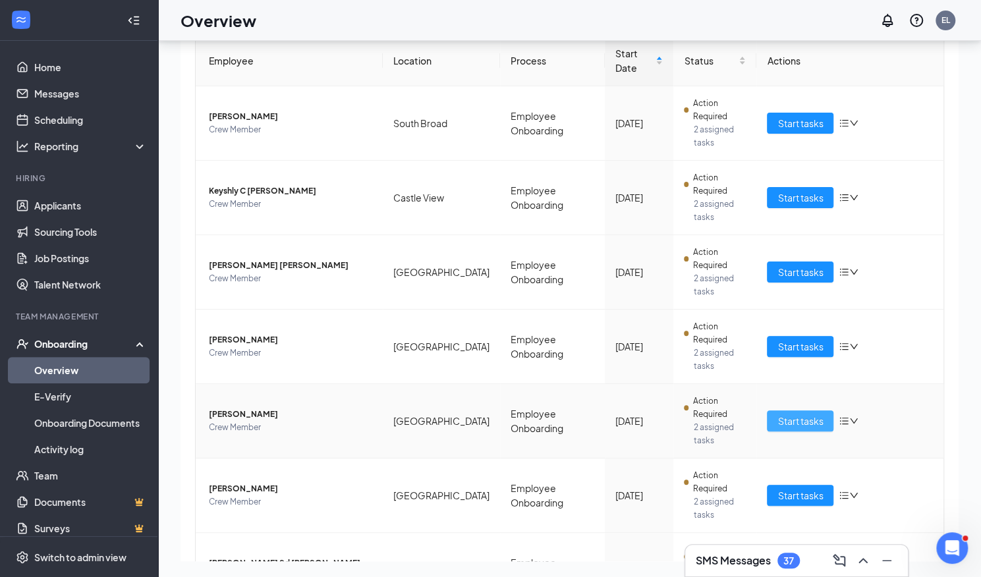
click at [779, 410] on button "Start tasks" at bounding box center [800, 420] width 67 height 21
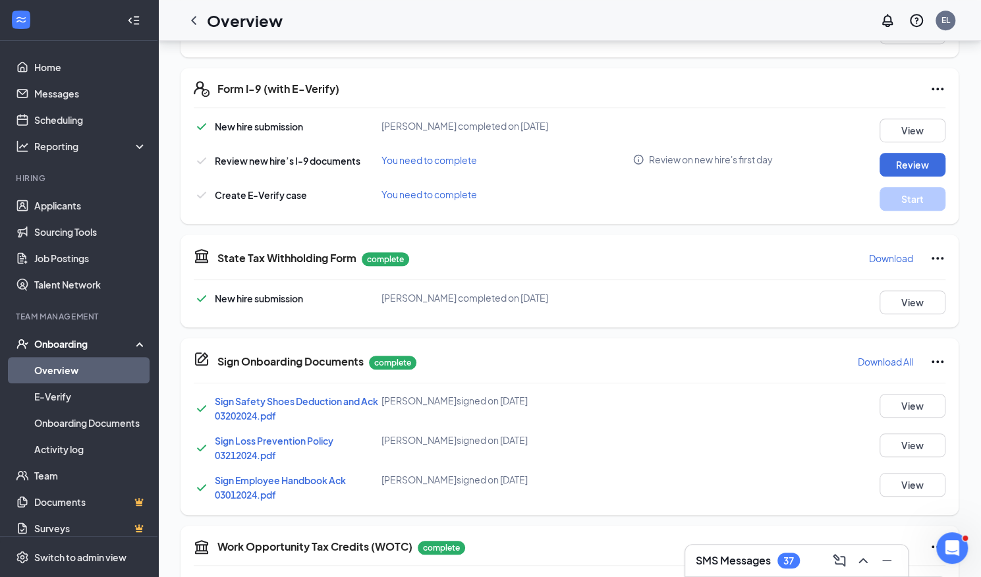
scroll to position [390, 0]
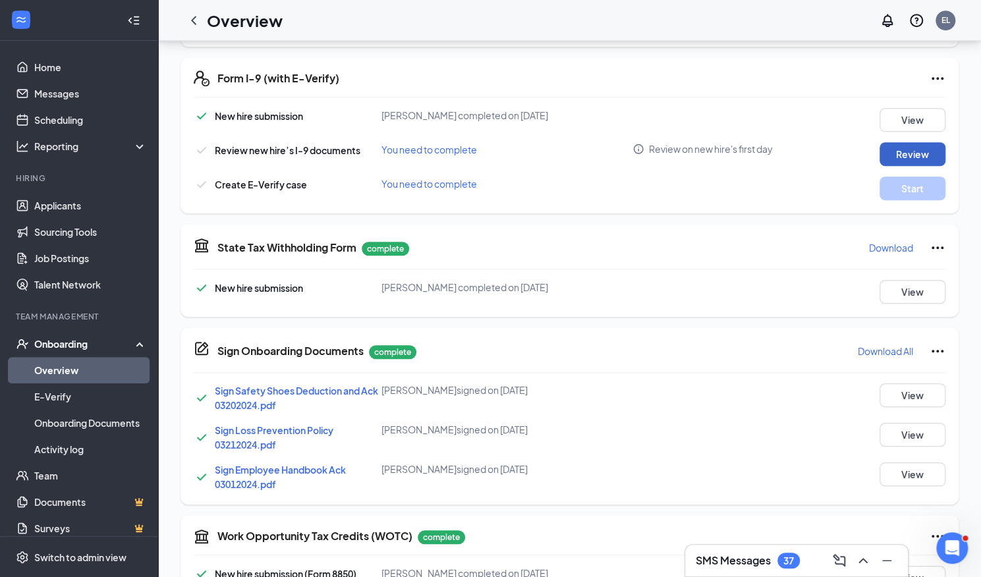
click at [909, 147] on button "Review" at bounding box center [913, 154] width 66 height 24
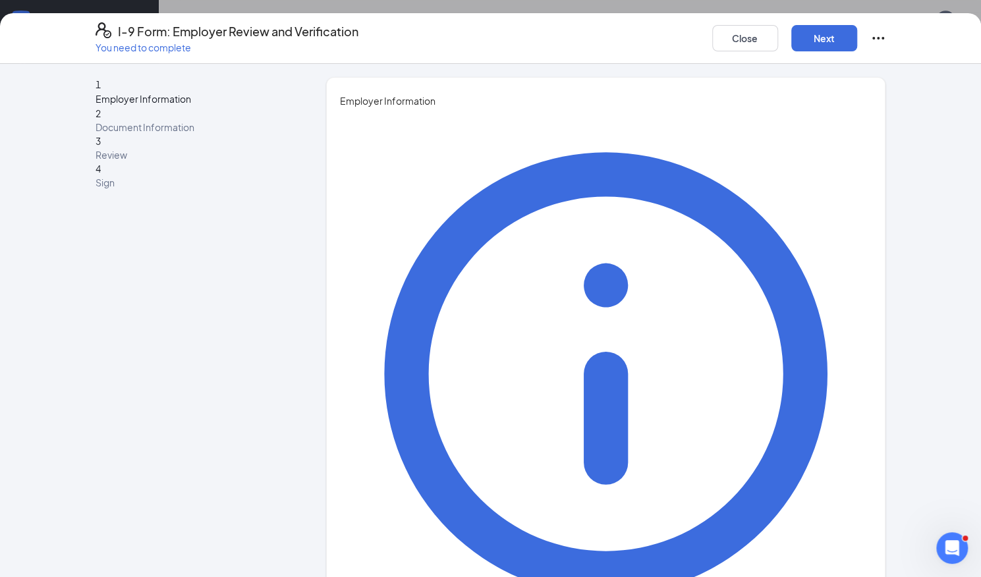
type input "Emma"
type input "Lopes"
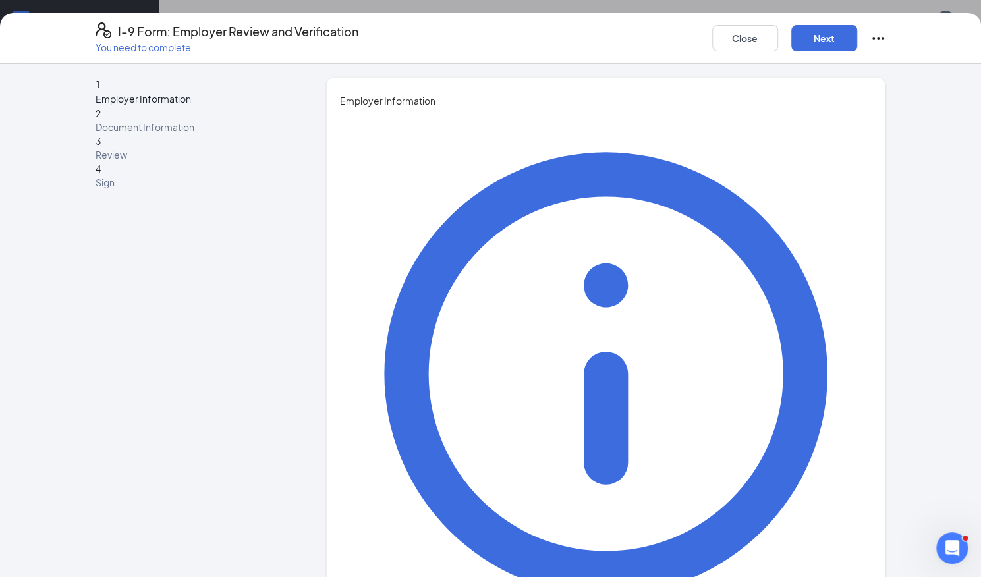
type input "Network Trainer"
type input "emma.lopes@batistaco.com"
type input "8607962748"
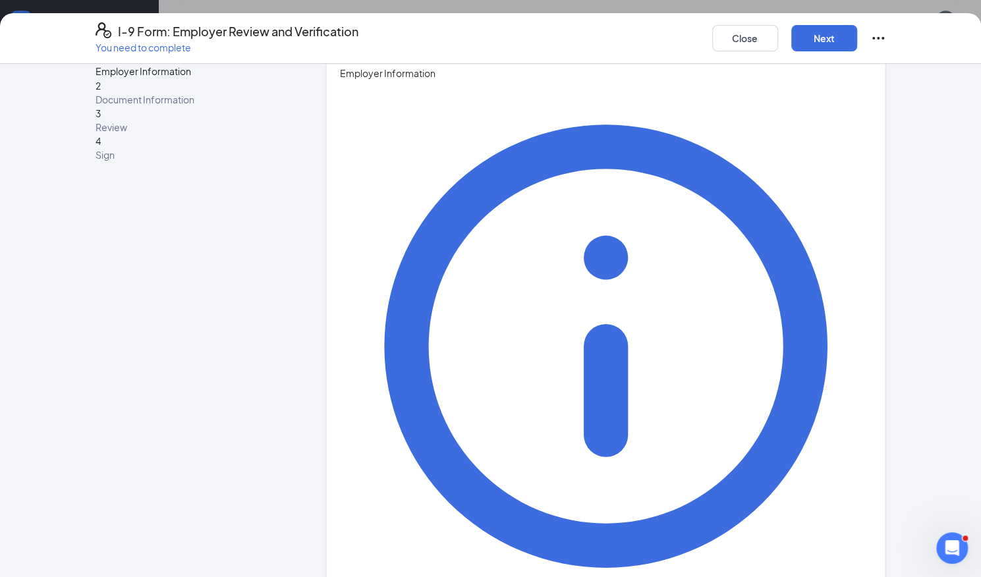
scroll to position [461, 0]
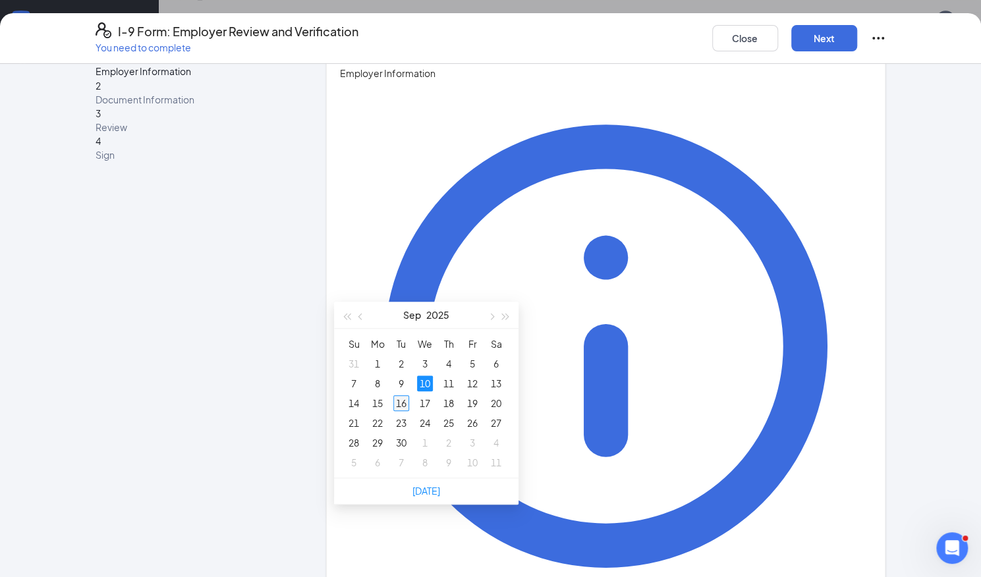
type input "09/16/2025"
click at [407, 402] on div "16" at bounding box center [401, 403] width 16 height 16
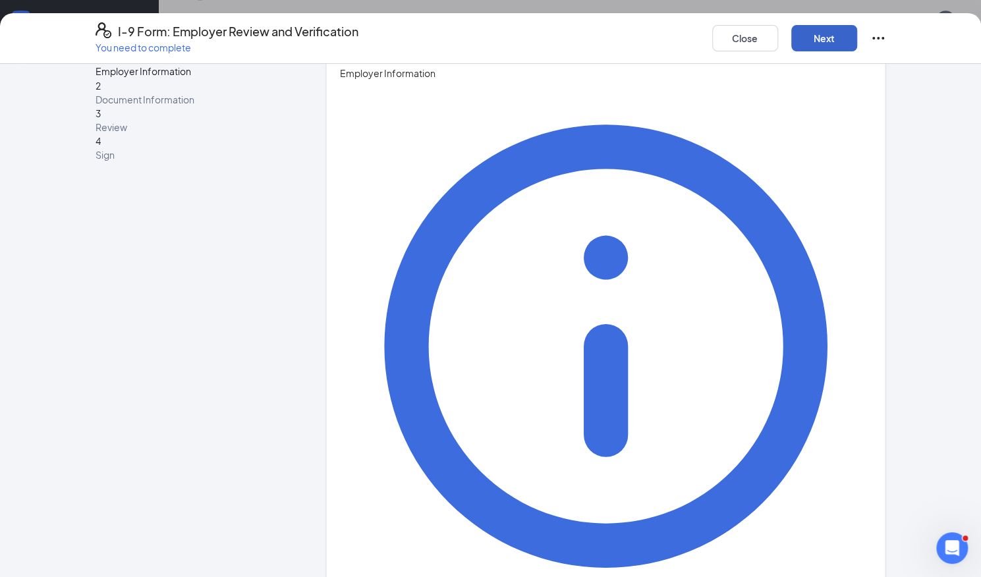
click at [809, 35] on button "Next" at bounding box center [824, 38] width 66 height 26
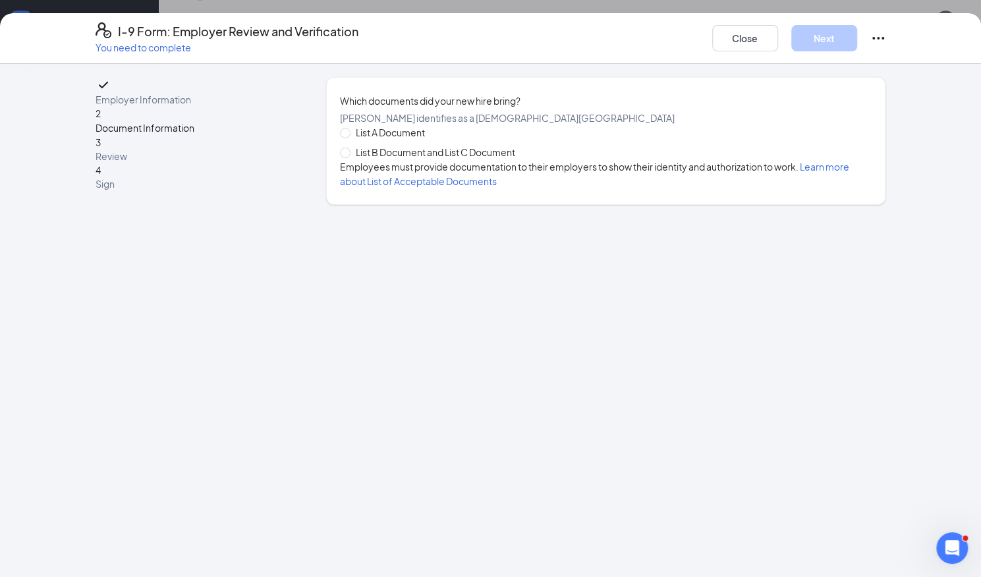
scroll to position [0, 0]
click at [374, 159] on span "List B Document and List C Document" at bounding box center [436, 152] width 170 height 14
click at [349, 157] on input "List B Document and List C Document" at bounding box center [344, 152] width 9 height 9
radio input "true"
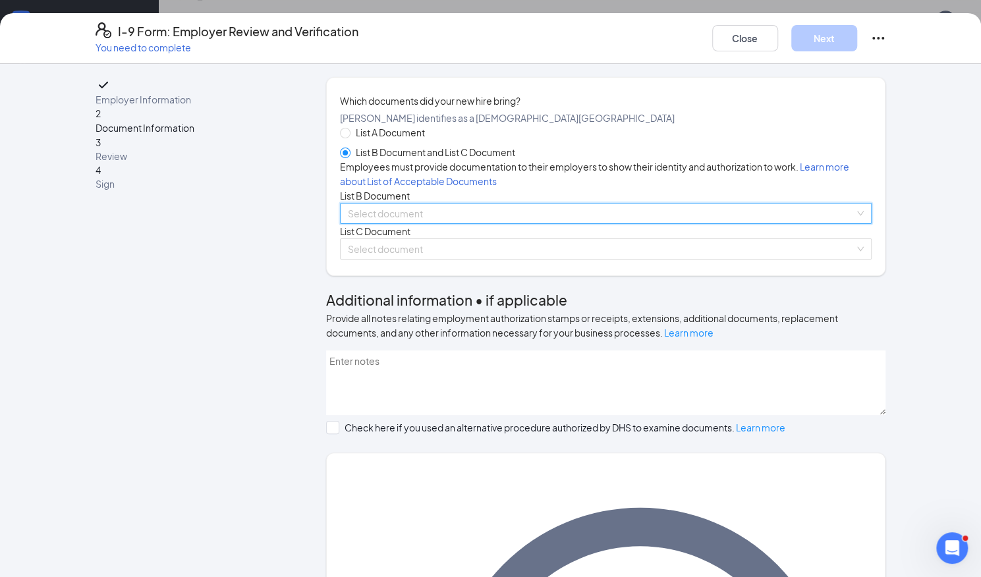
click at [484, 224] on div "Select document List B Documents Driver’s License issued by U.S State or outlyi…" at bounding box center [606, 213] width 532 height 21
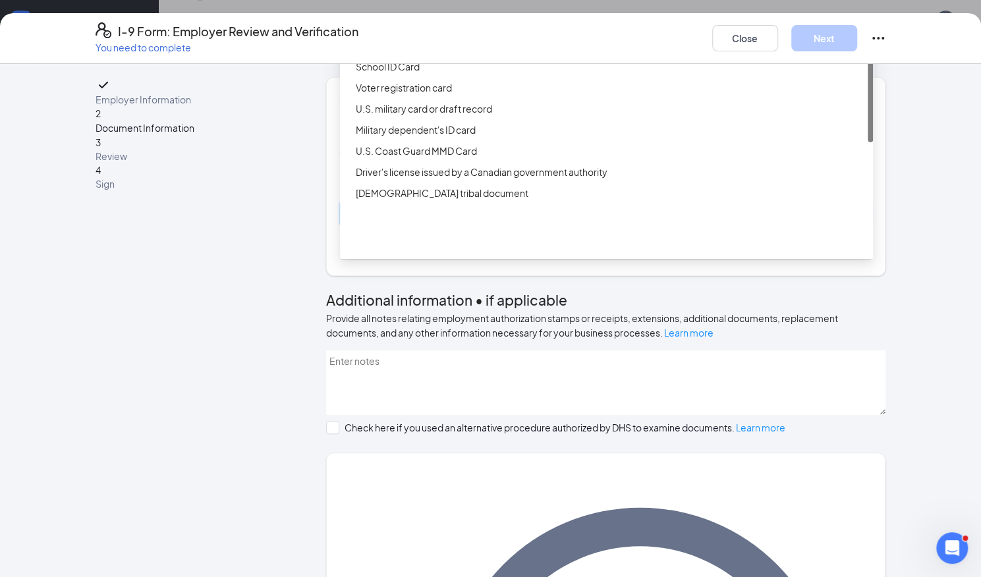
click at [422, 32] on div "Driver’s License issued by U.S State or outlying US possession" at bounding box center [610, 24] width 509 height 14
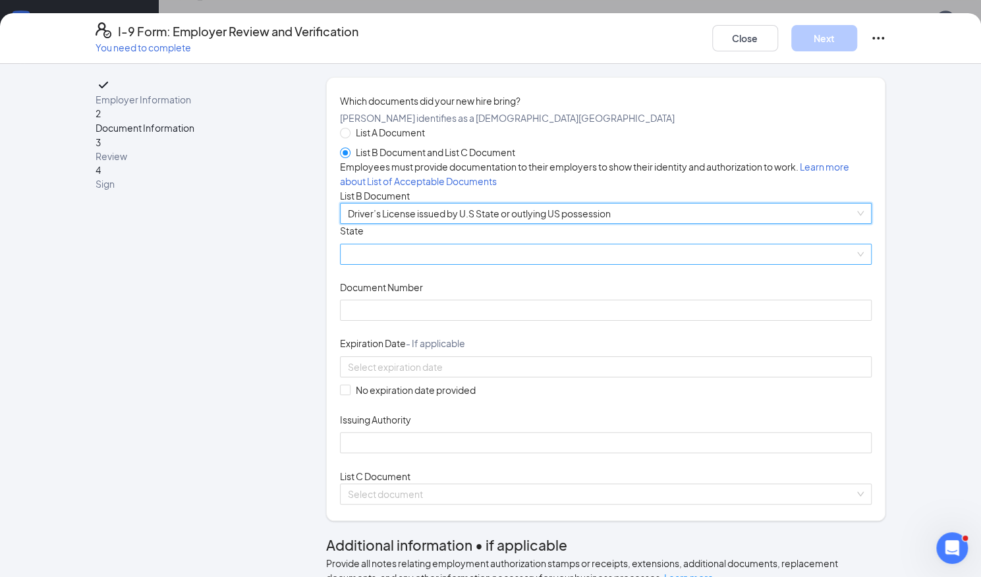
click at [380, 264] on span at bounding box center [606, 254] width 517 height 20
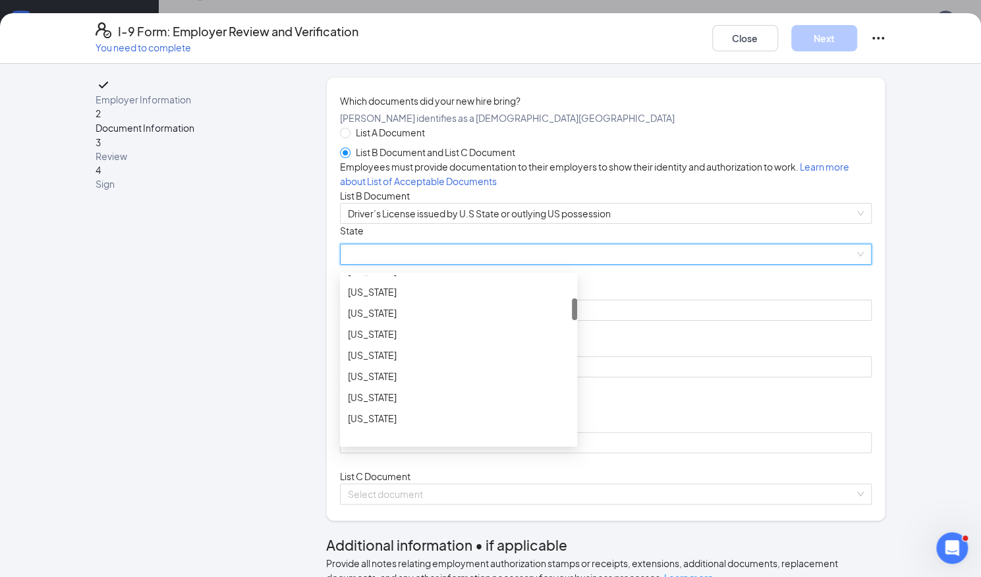
scroll to position [183, 0]
drag, startPoint x: 567, startPoint y: 379, endPoint x: 564, endPoint y: 403, distance: 23.9
click at [564, 403] on div "Colorado Connecticut Delaware District of Columbia Florida Georgia Guam" at bounding box center [458, 359] width 237 height 169
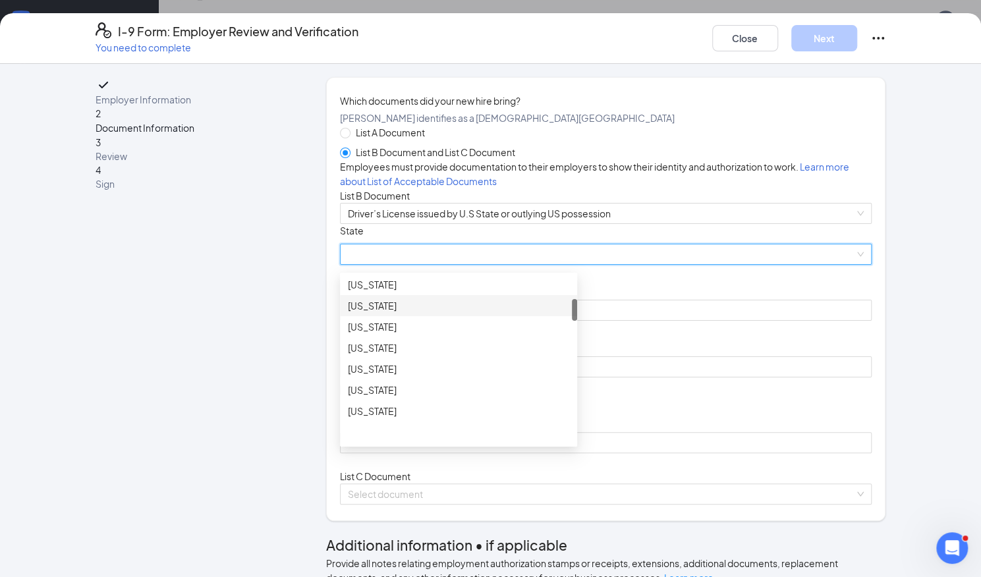
click at [466, 316] on div "Connecticut" at bounding box center [458, 305] width 237 height 21
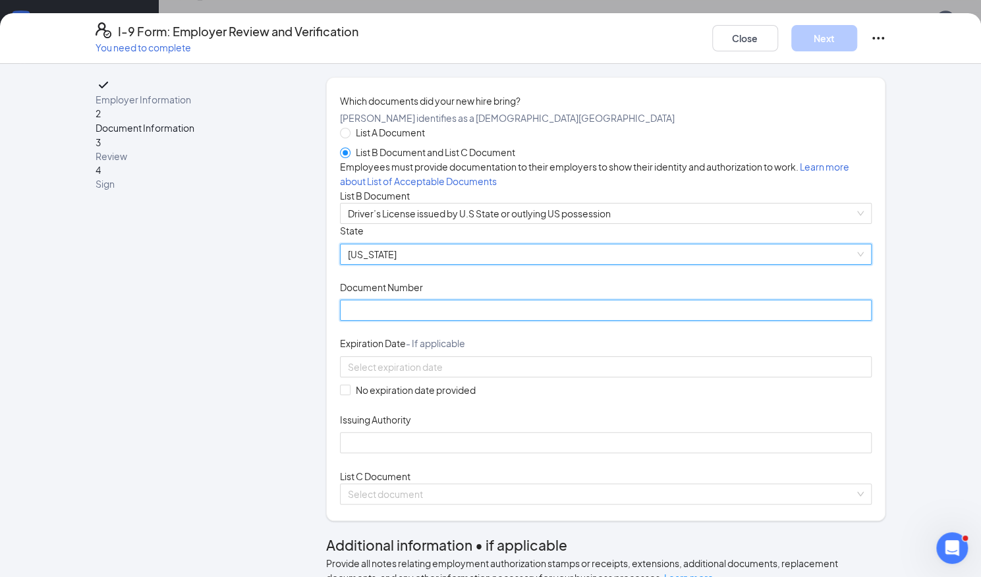
click at [420, 321] on input "Document Number" at bounding box center [606, 310] width 532 height 21
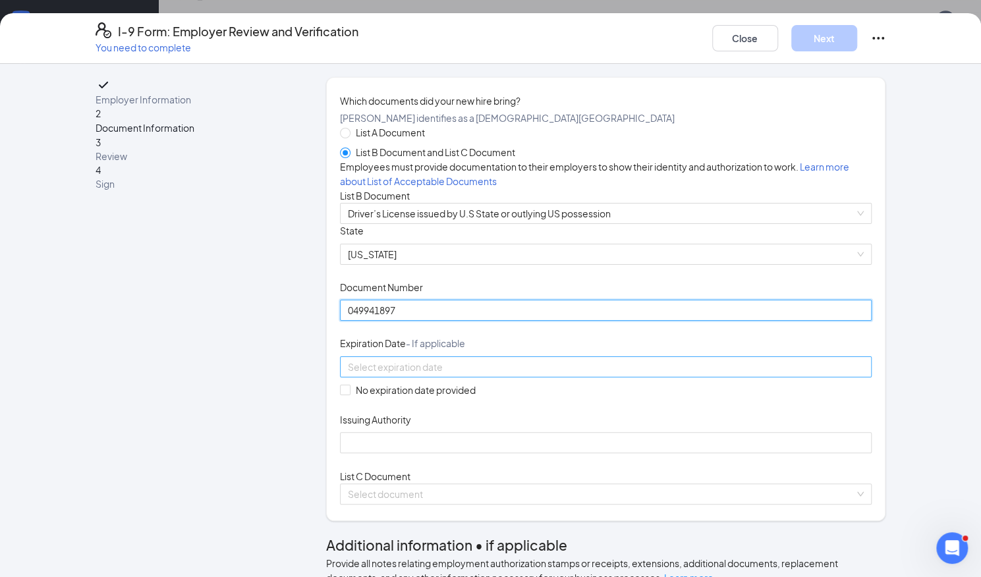
type input "049941897"
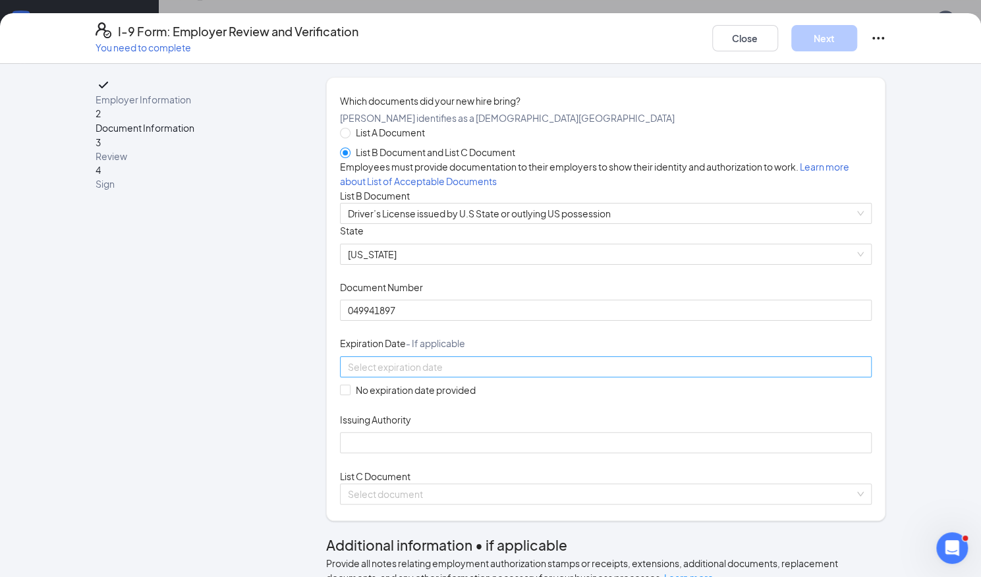
click at [416, 378] on div at bounding box center [606, 366] width 532 height 21
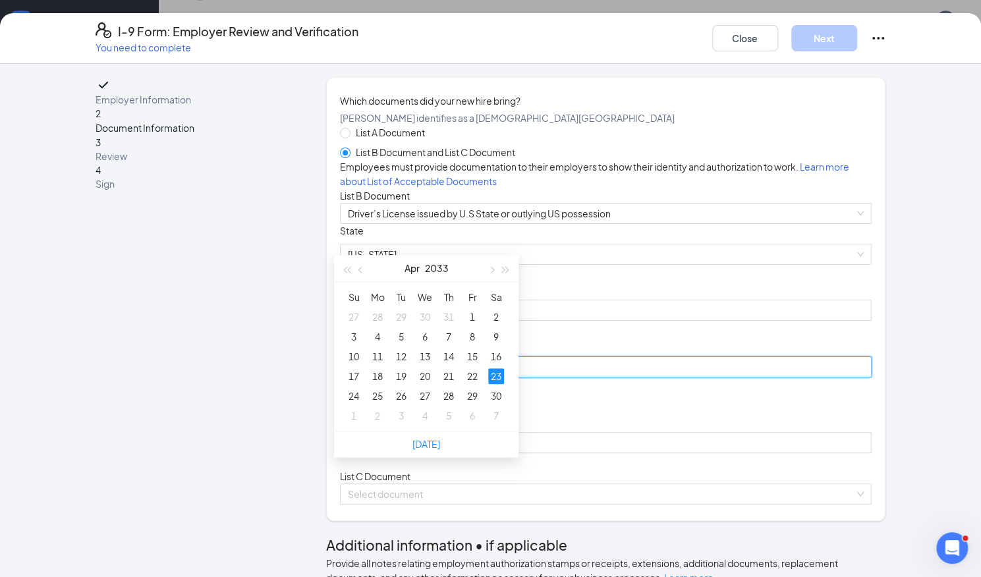
click at [499, 376] on div "23" at bounding box center [496, 376] width 16 height 16
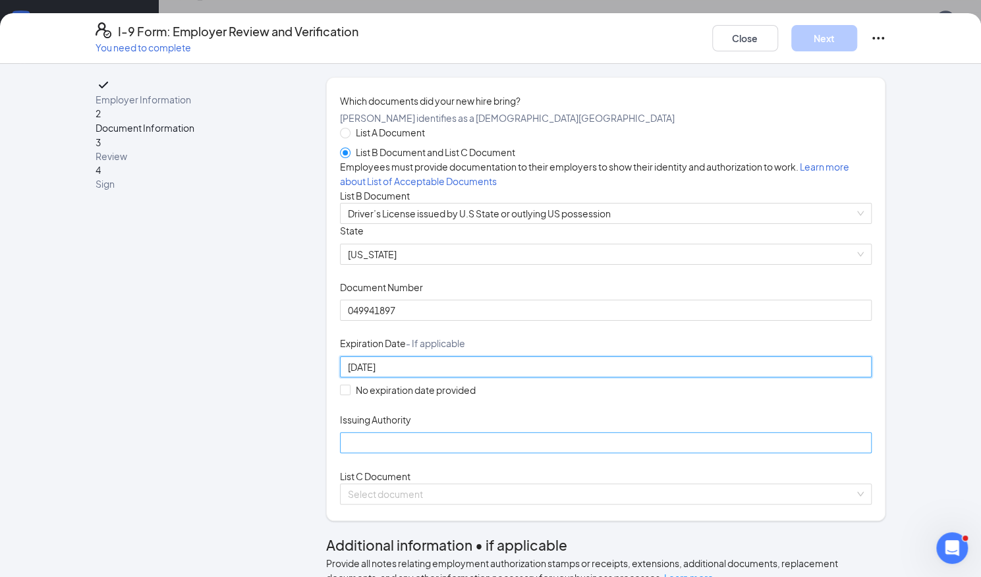
type input "04/23/2033"
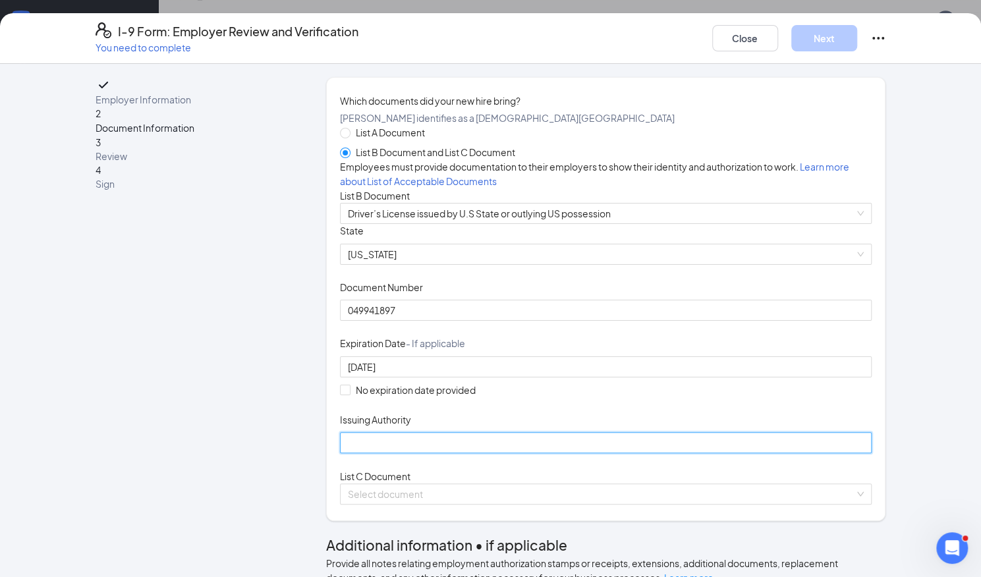
click at [401, 453] on input "Issuing Authority" at bounding box center [606, 442] width 532 height 21
type input "CT"
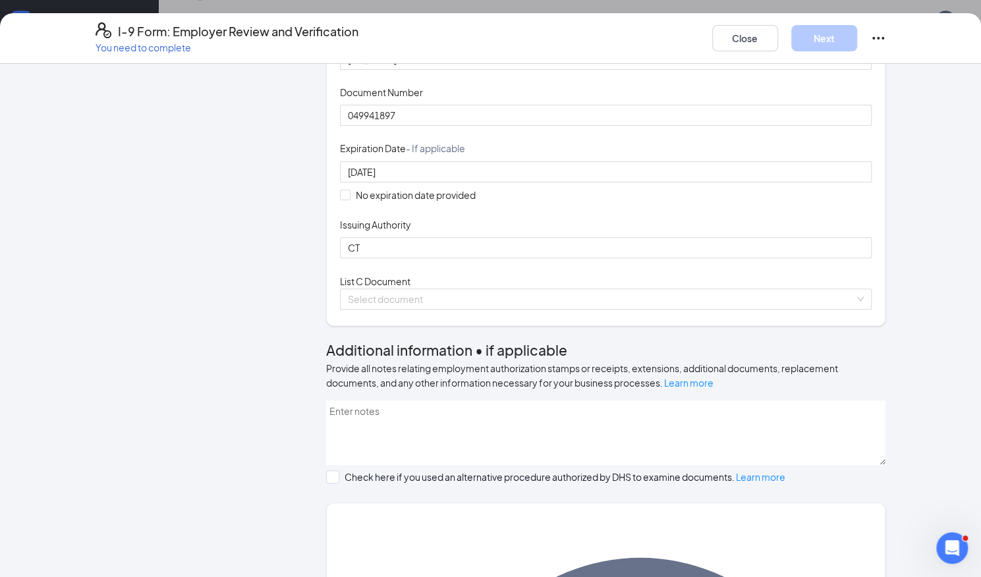
scroll to position [200, 0]
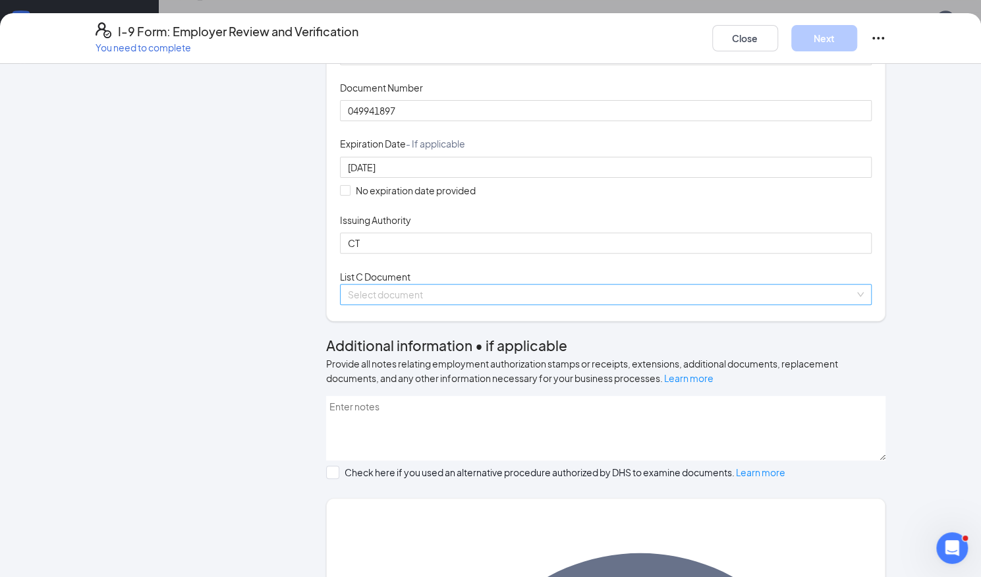
click at [418, 304] on input "search" at bounding box center [601, 295] width 507 height 20
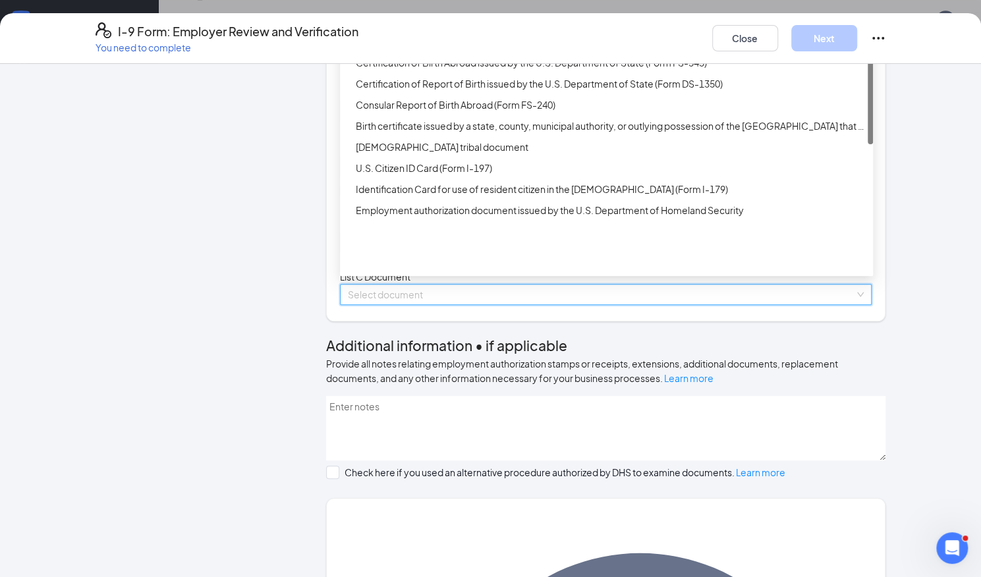
click at [412, 49] on div "Unrestricted Social Security Card" at bounding box center [610, 41] width 509 height 14
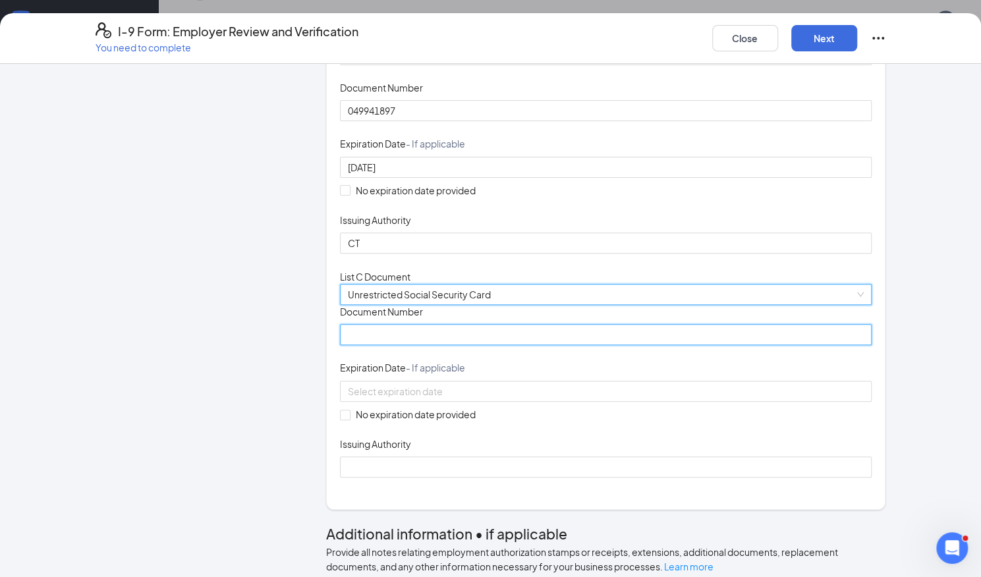
click at [420, 345] on input "Document Number" at bounding box center [606, 334] width 532 height 21
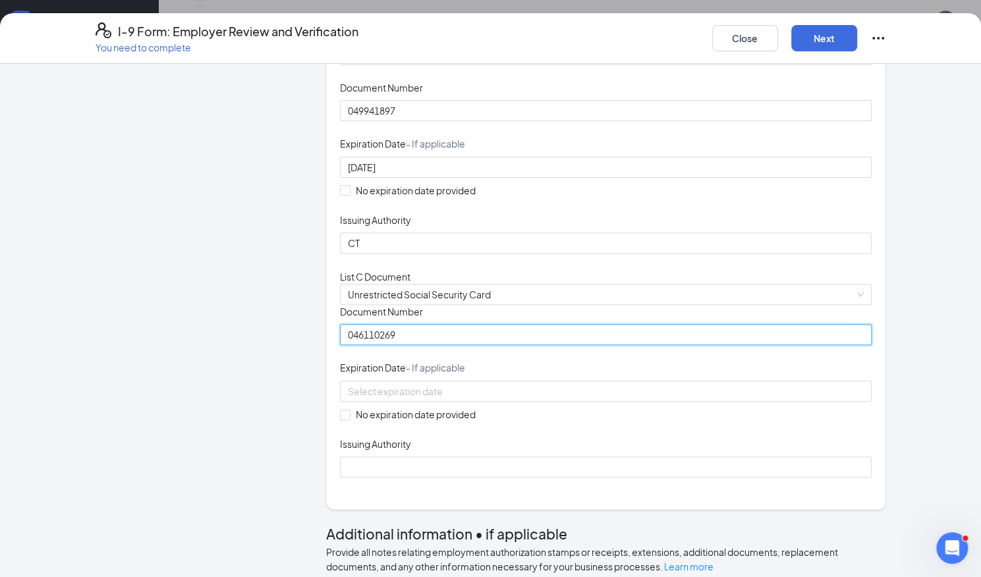
type input "046110269"
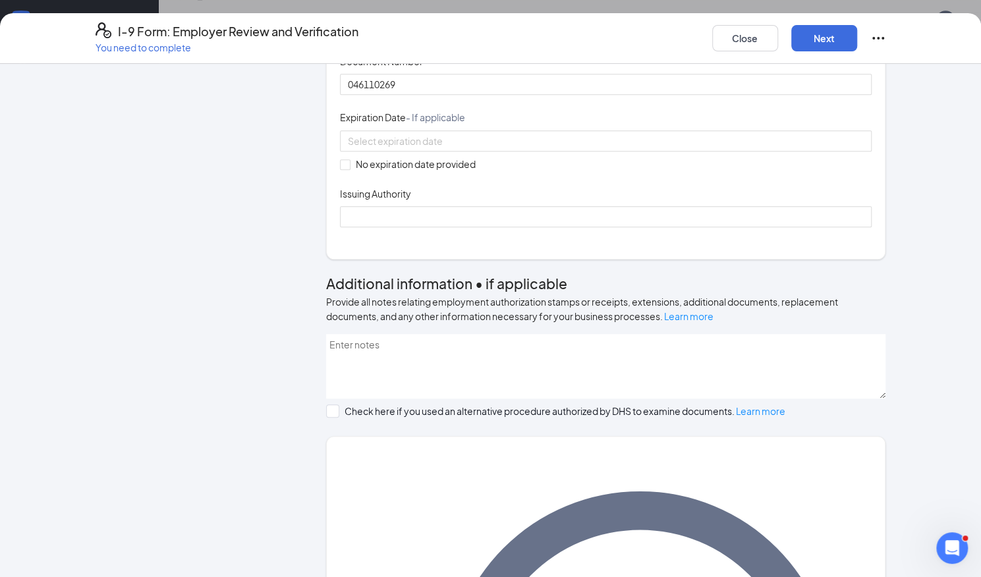
scroll to position [455, 0]
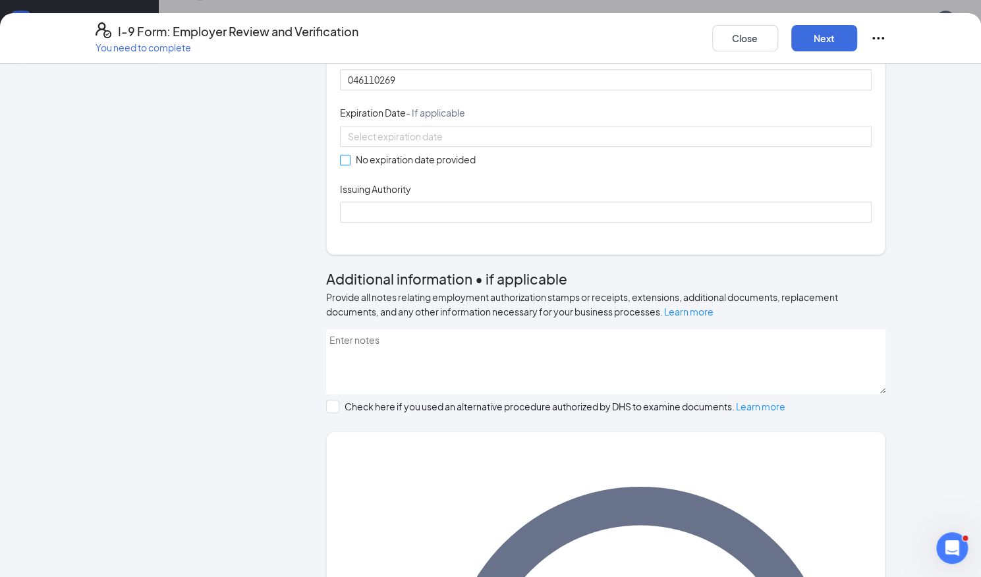
click at [345, 165] on span at bounding box center [345, 160] width 11 height 11
click at [345, 164] on input "No expiration date provided" at bounding box center [344, 159] width 9 height 9
checkbox input "true"
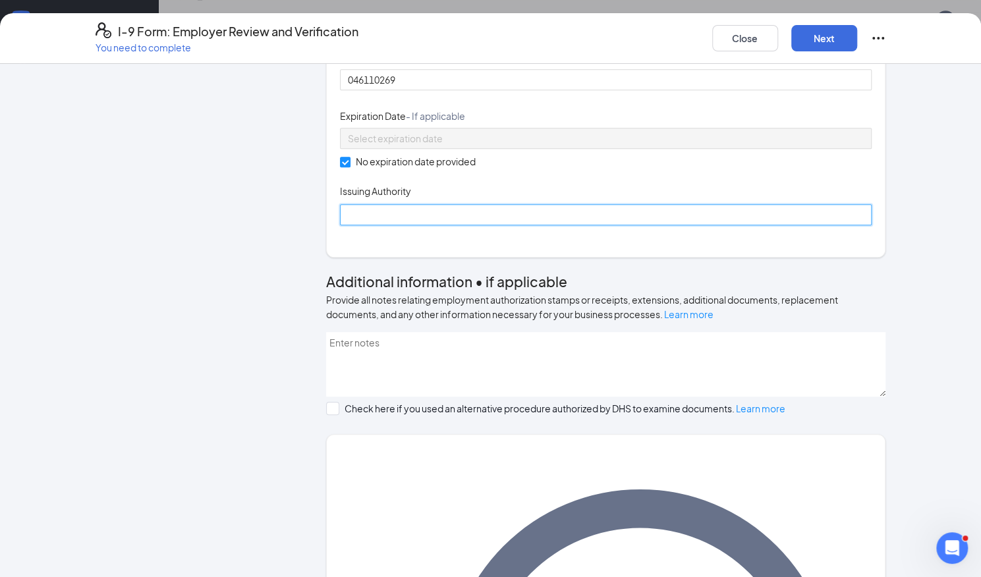
click at [393, 225] on input "Issuing Authority" at bounding box center [606, 214] width 532 height 21
type input "Social Security Administration"
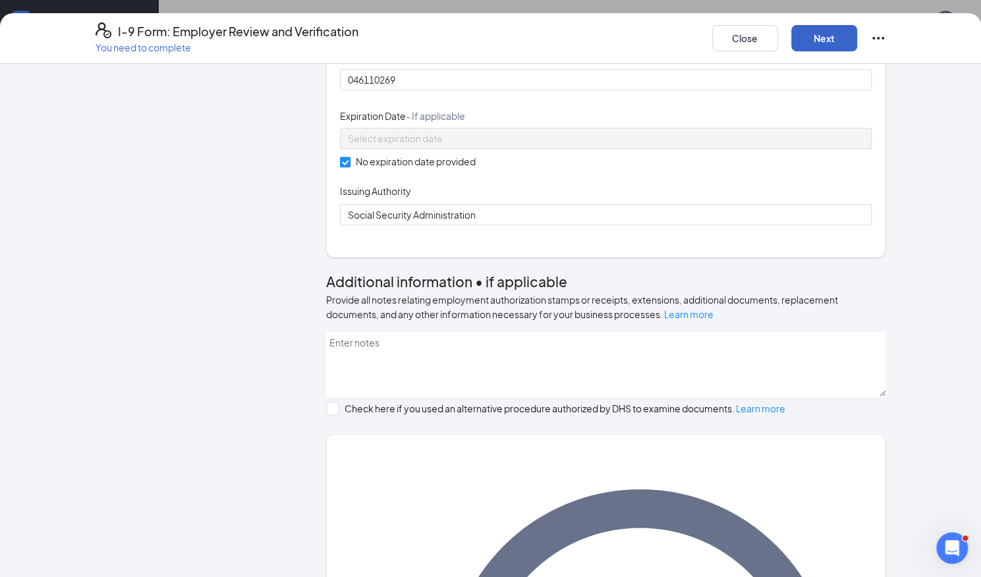
click at [820, 32] on button "Next" at bounding box center [824, 38] width 66 height 26
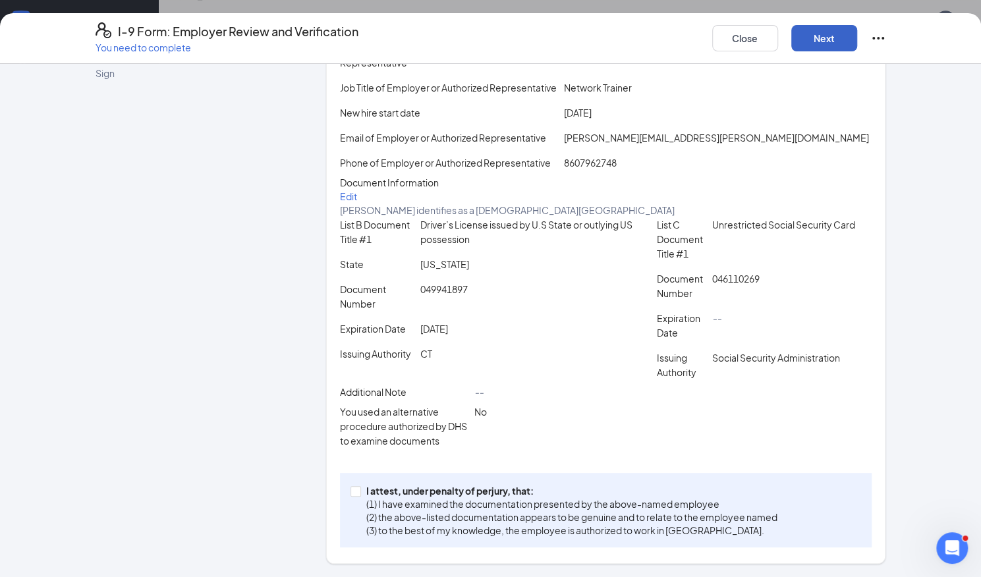
scroll to position [242, 0]
click at [352, 497] on span at bounding box center [356, 491] width 11 height 11
click at [352, 495] on input "I attest, under penalty of perjury, that: (1) I have examined the documentation…" at bounding box center [355, 490] width 9 height 9
checkbox input "true"
click at [827, 51] on button "Next" at bounding box center [824, 38] width 66 height 26
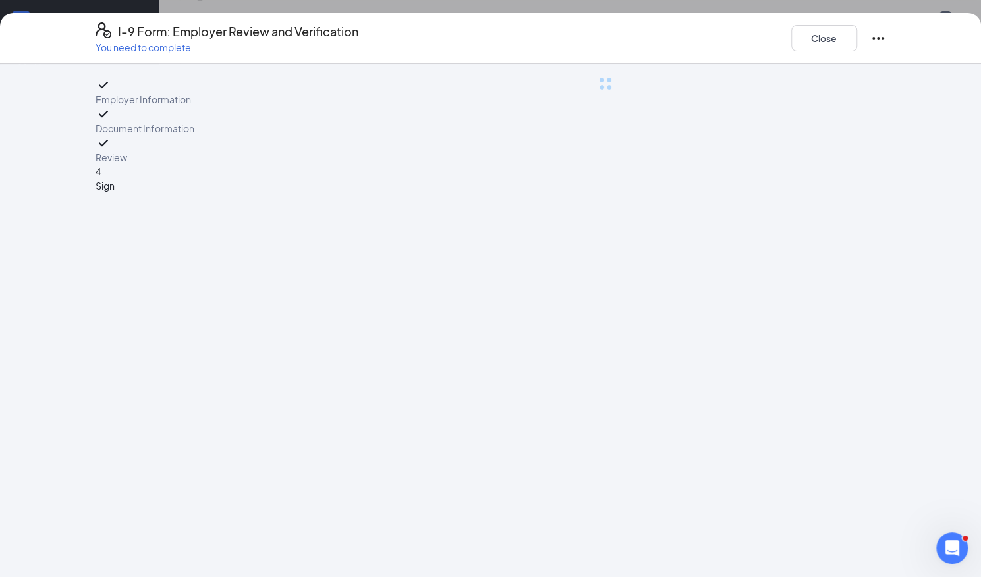
scroll to position [0, 0]
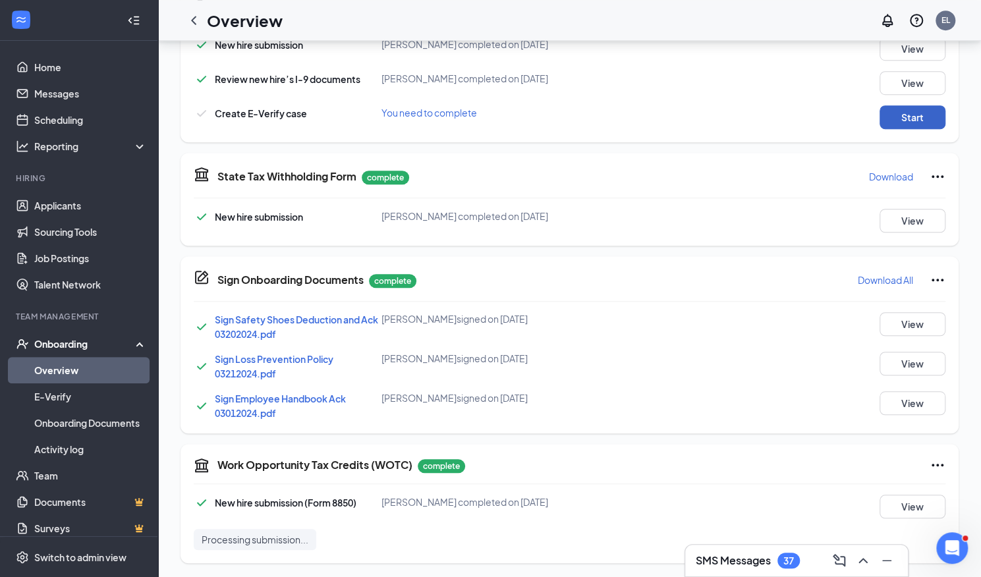
click at [911, 119] on button "Start" at bounding box center [913, 117] width 66 height 24
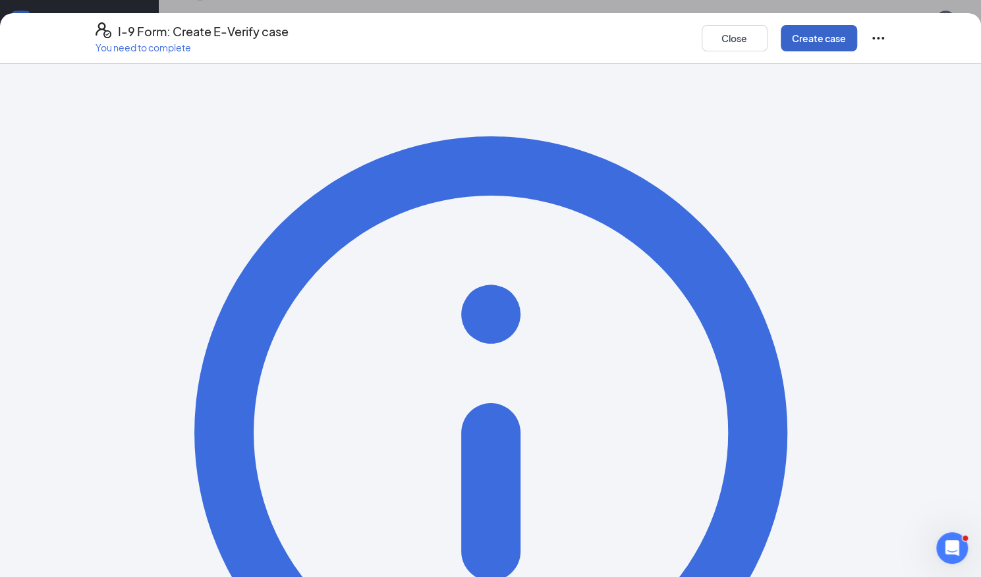
click at [826, 32] on button "Create case" at bounding box center [819, 38] width 76 height 26
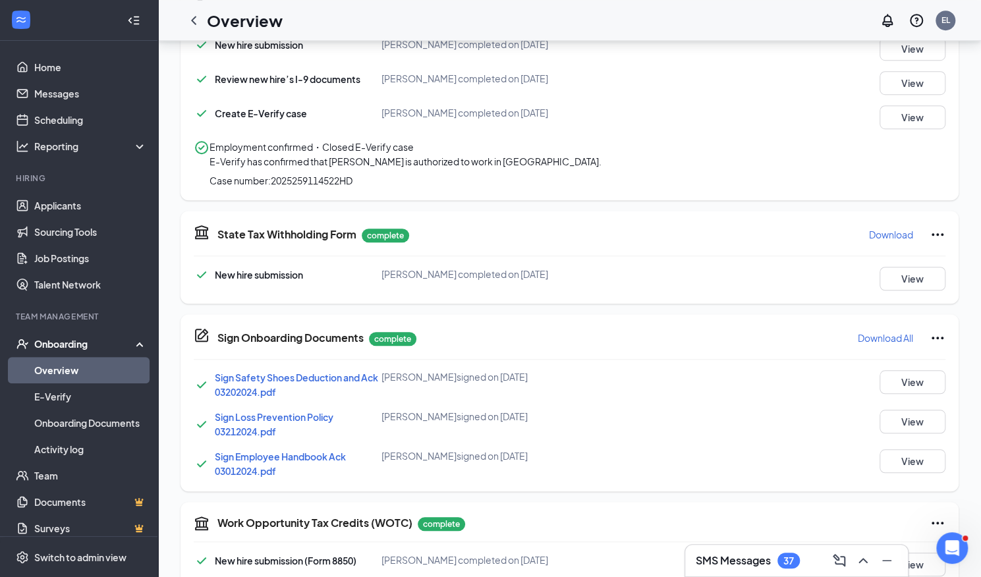
click at [51, 368] on link "Overview" at bounding box center [90, 370] width 113 height 26
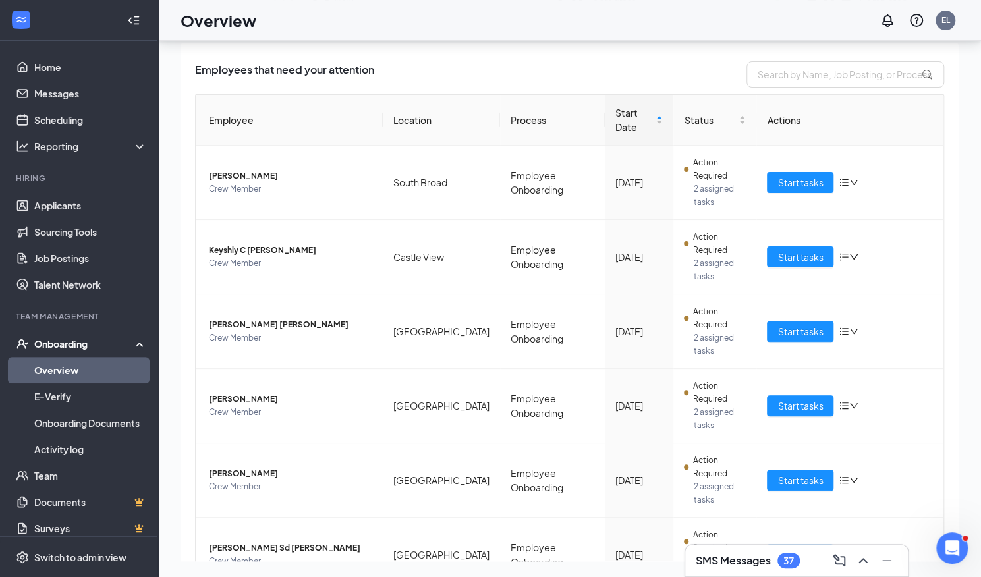
scroll to position [254, 0]
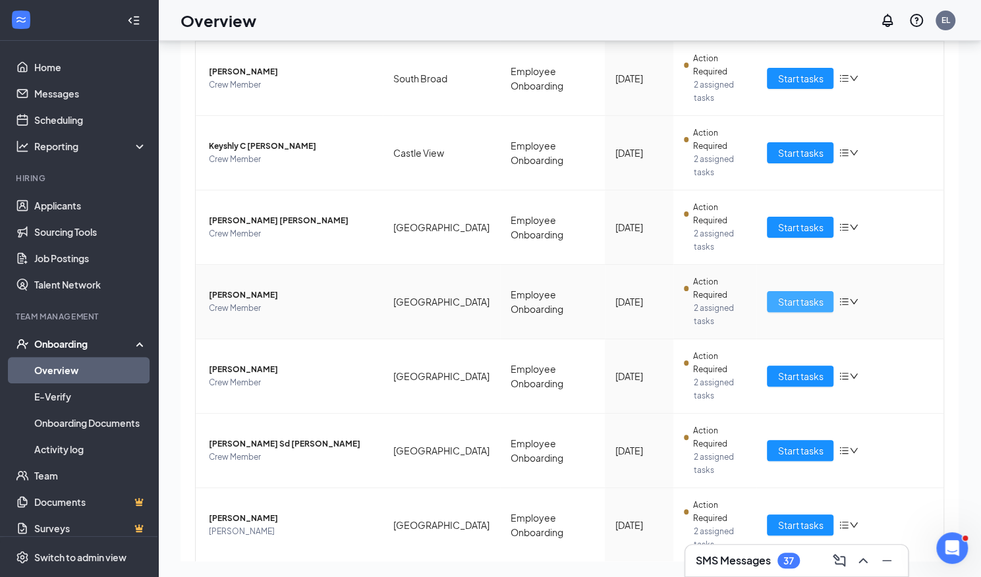
click at [790, 295] on span "Start tasks" at bounding box center [799, 302] width 45 height 14
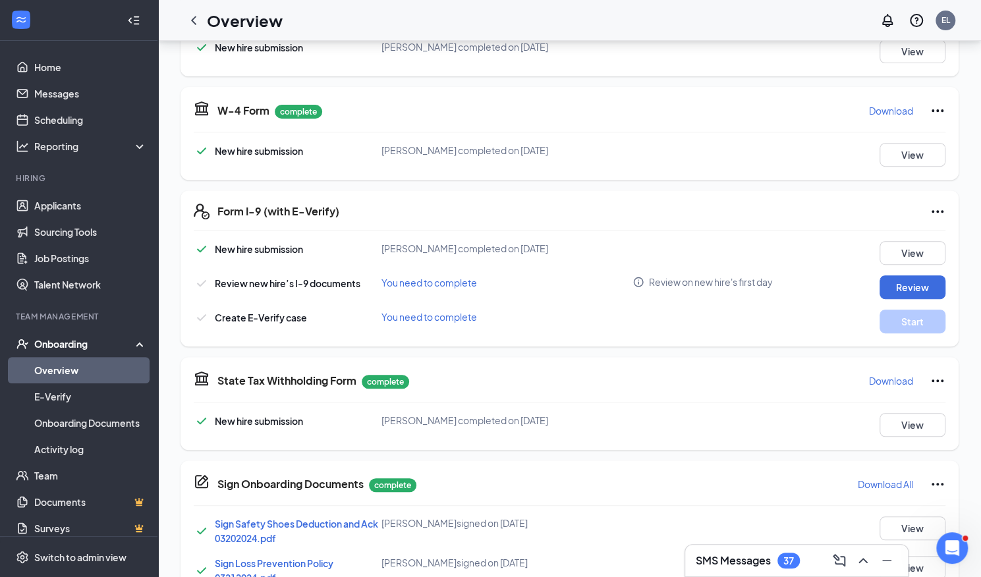
scroll to position [284, 0]
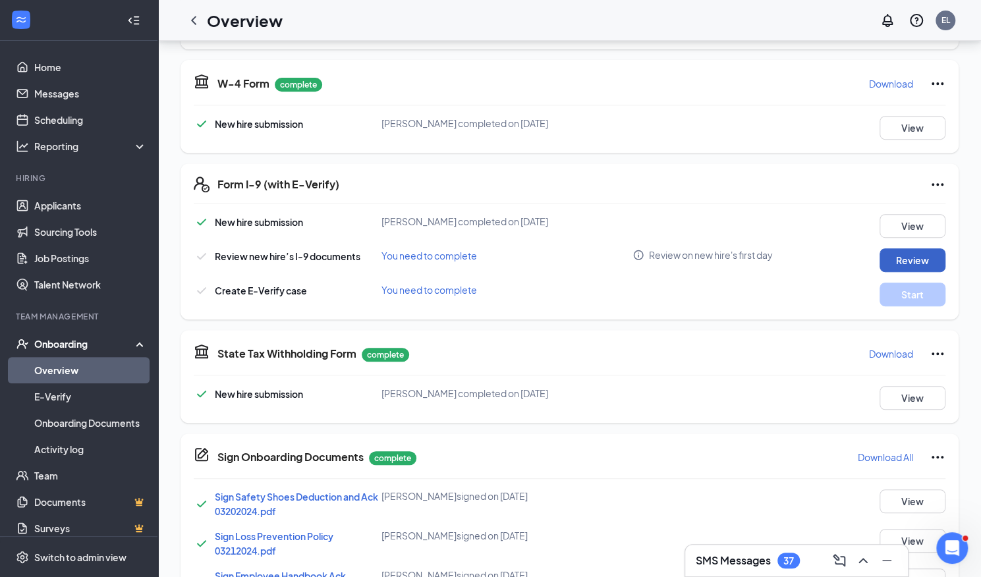
click at [900, 257] on button "Review" at bounding box center [913, 260] width 66 height 24
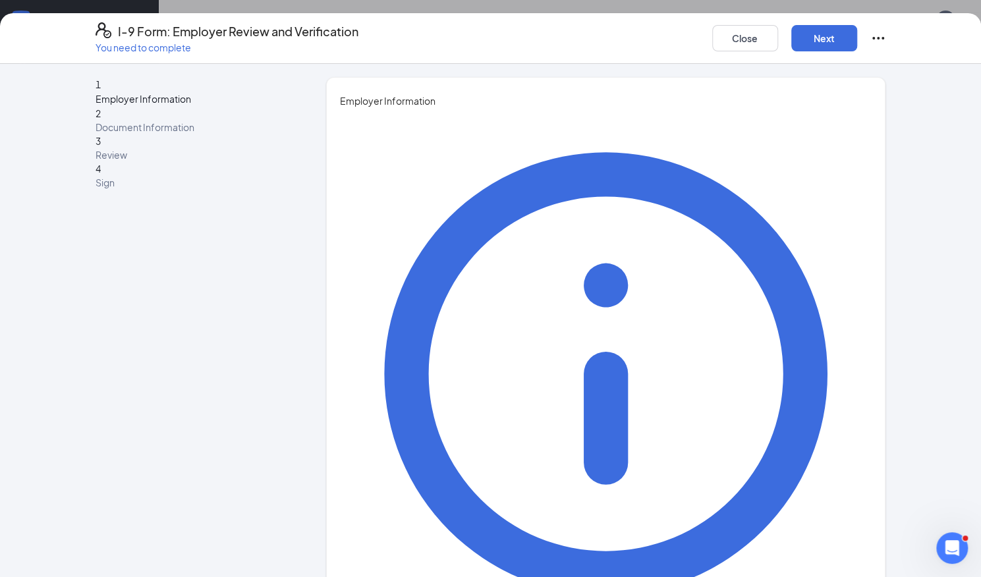
type input "Emma"
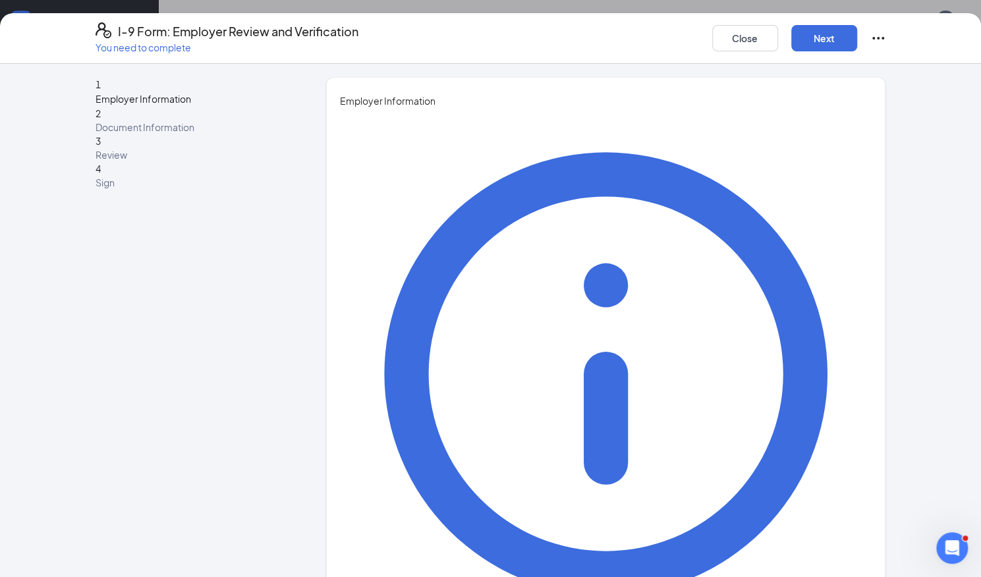
type input "Lopes"
type input "Network Trainer"
type input "emma.lopes@batistaco.com"
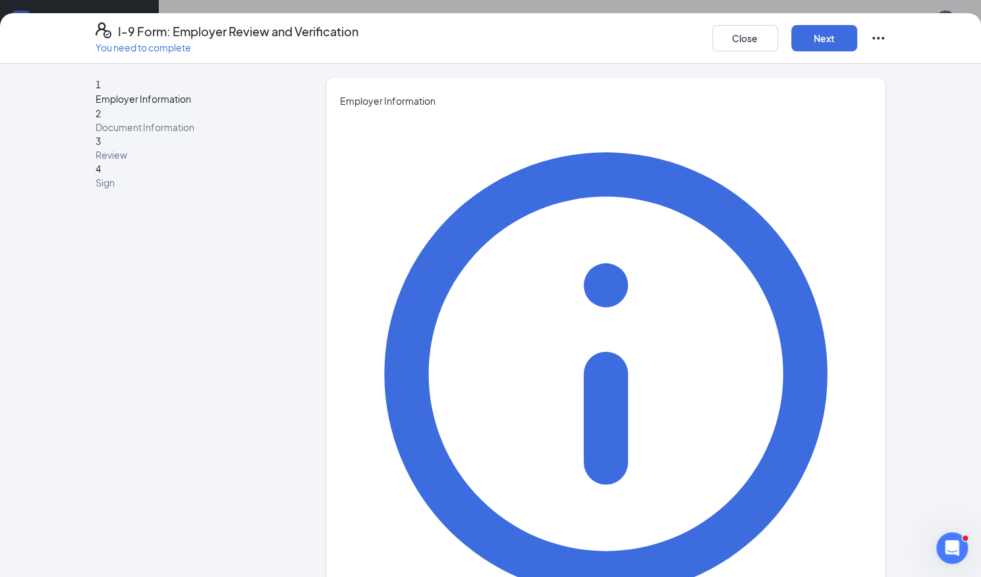
type input "8607962748"
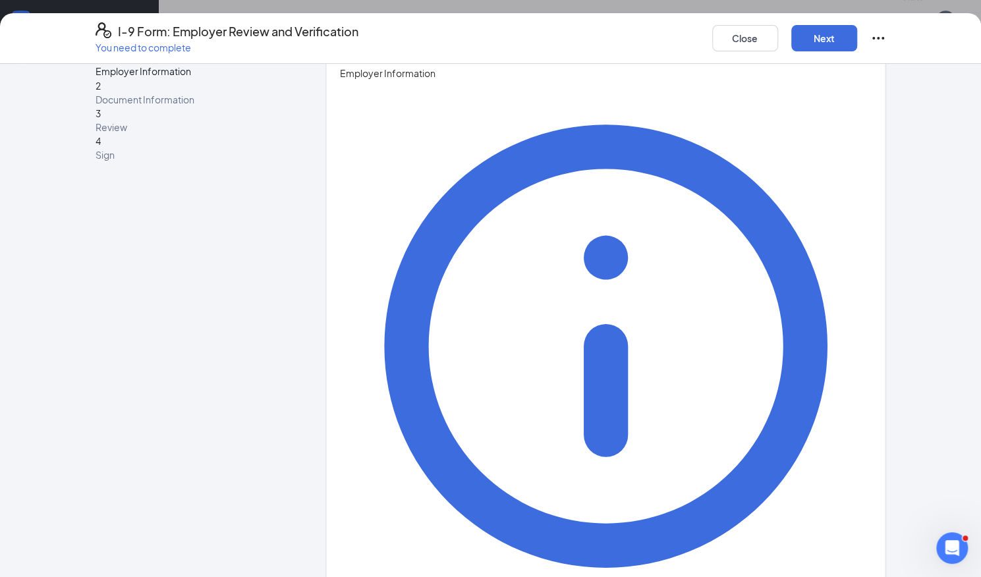
scroll to position [424, 0]
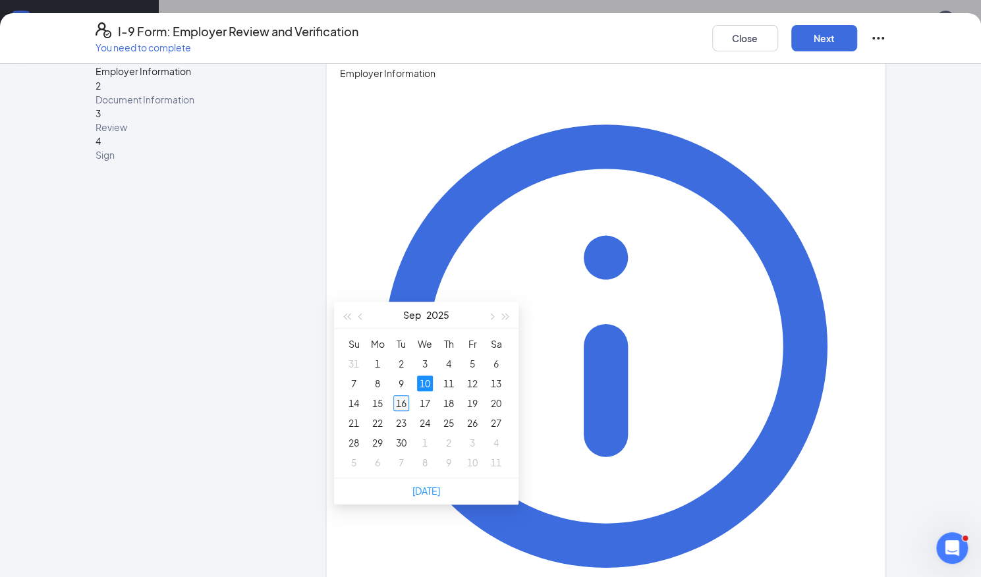
type input "09/16/2025"
click at [403, 403] on div "16" at bounding box center [401, 403] width 16 height 16
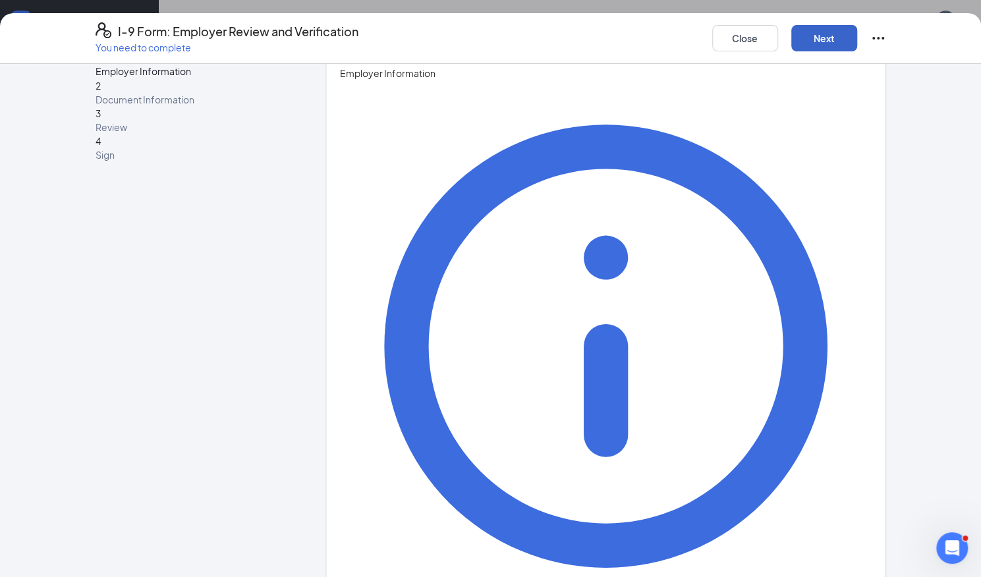
click at [810, 39] on button "Next" at bounding box center [824, 38] width 66 height 26
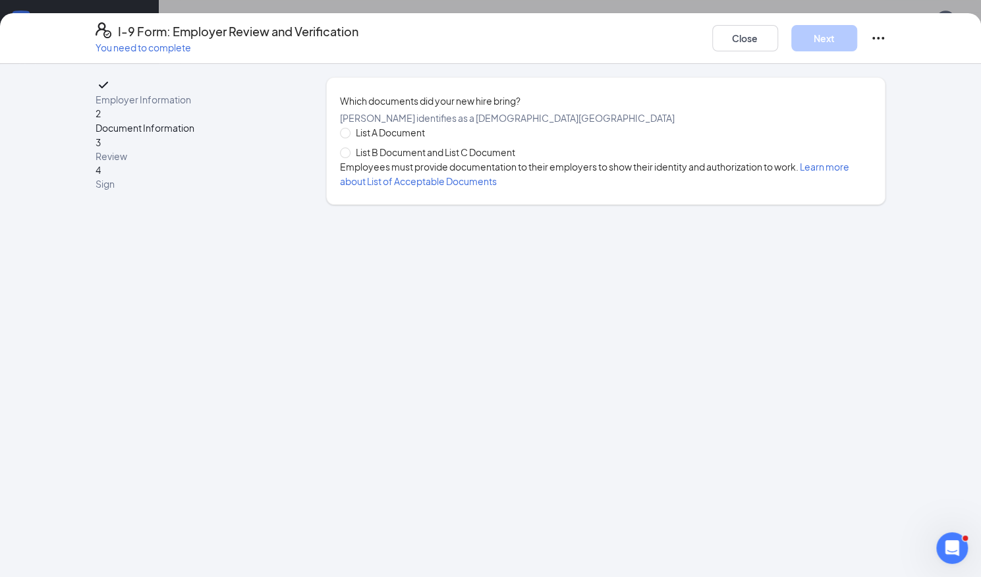
scroll to position [0, 0]
click at [376, 159] on span "List B Document and List C Document" at bounding box center [436, 152] width 170 height 14
click at [349, 157] on input "List B Document and List C Document" at bounding box center [344, 152] width 9 height 9
radio input "true"
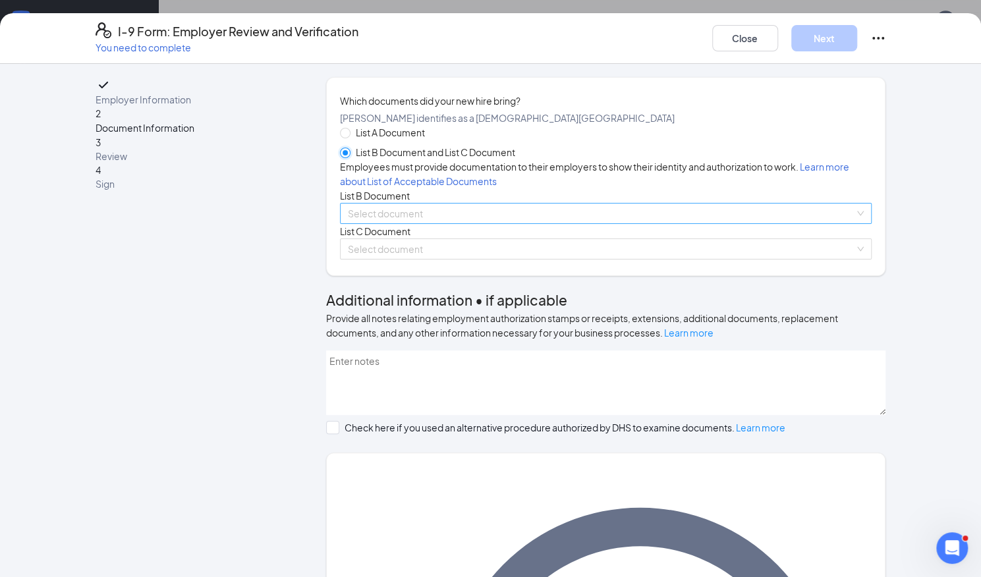
click at [484, 223] on span at bounding box center [601, 214] width 507 height 20
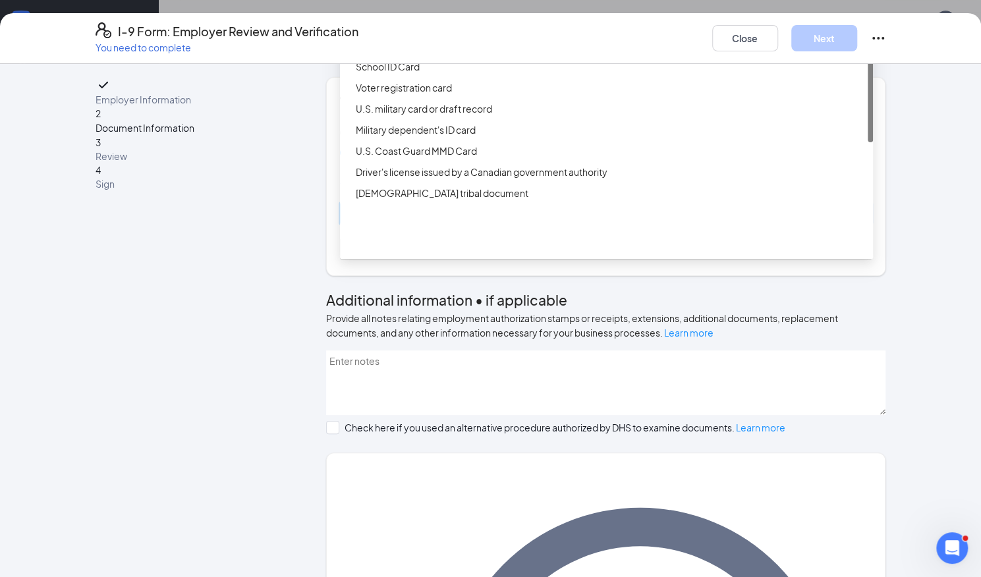
click at [437, 53] on div "ID Card issued by federal, state, or local government agency" at bounding box center [610, 45] width 509 height 14
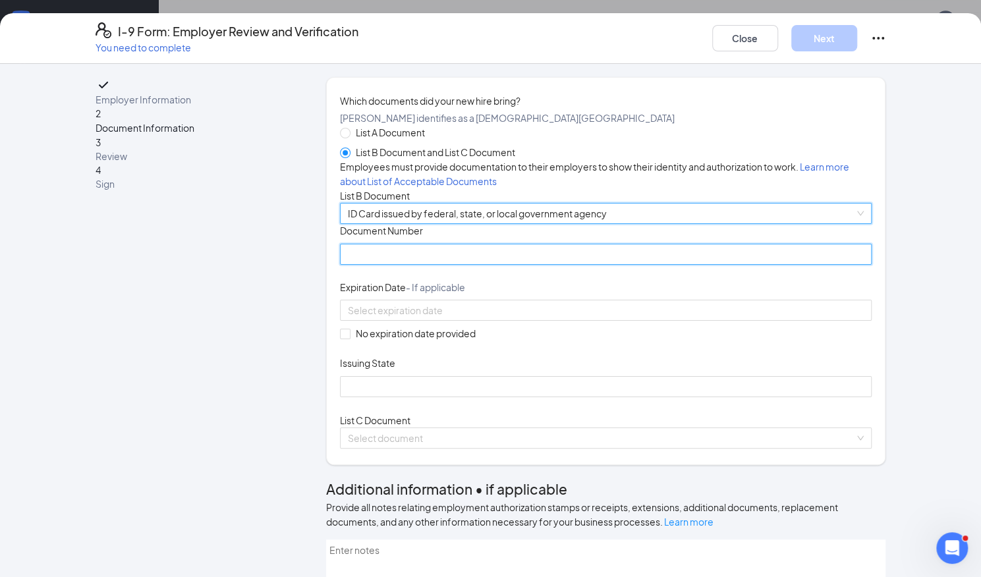
click at [369, 265] on input "Document Number" at bounding box center [606, 254] width 532 height 21
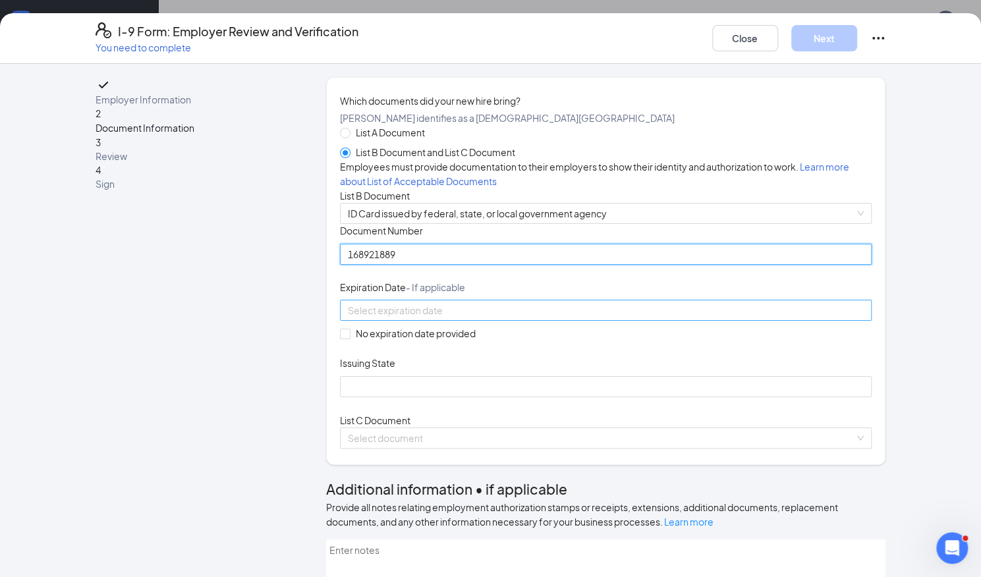
type input "168921889"
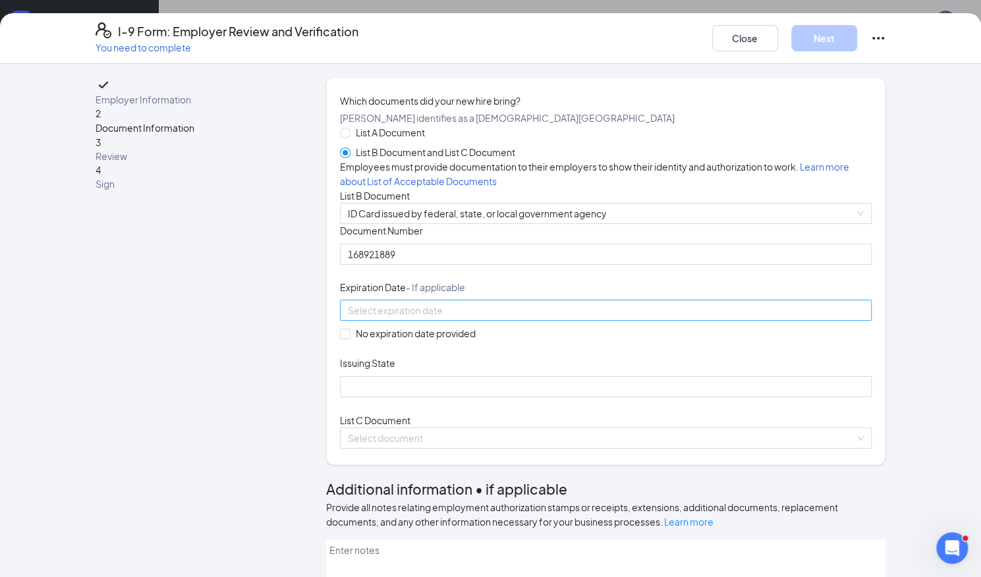
click at [381, 318] on input at bounding box center [605, 310] width 514 height 14
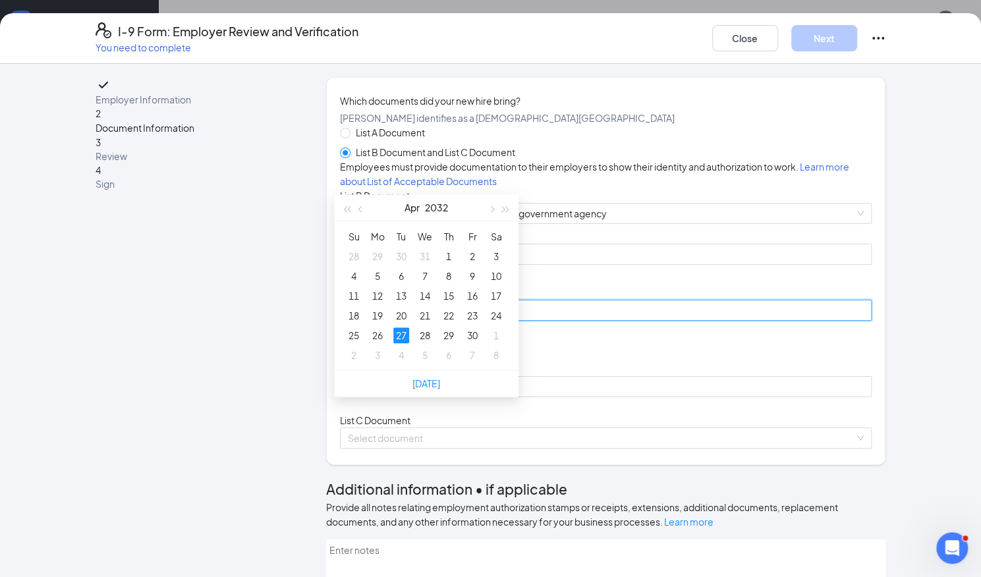
click at [400, 330] on div "27" at bounding box center [401, 335] width 16 height 16
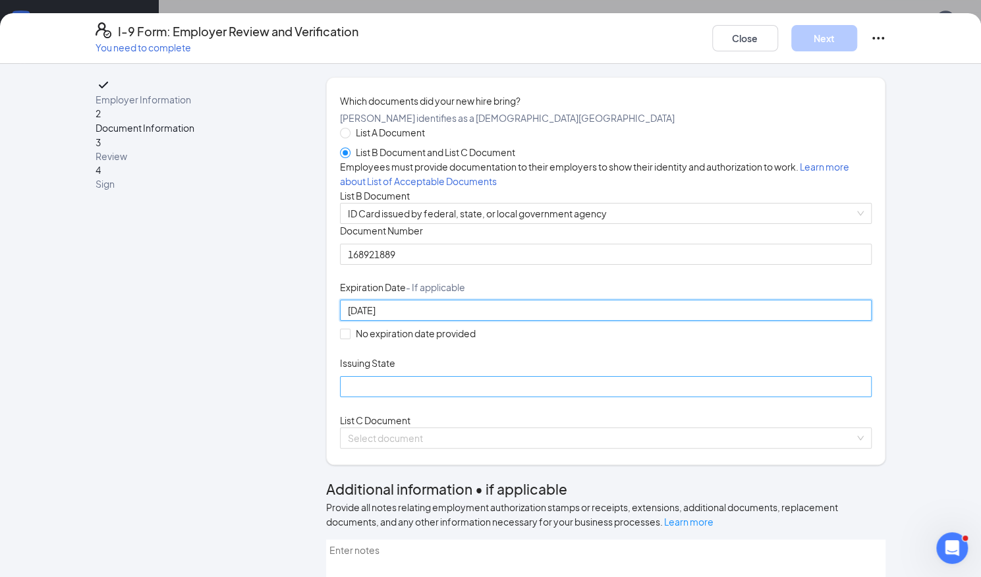
type input "04/27/2032"
click at [383, 376] on div "Issuing State" at bounding box center [606, 365] width 532 height 19
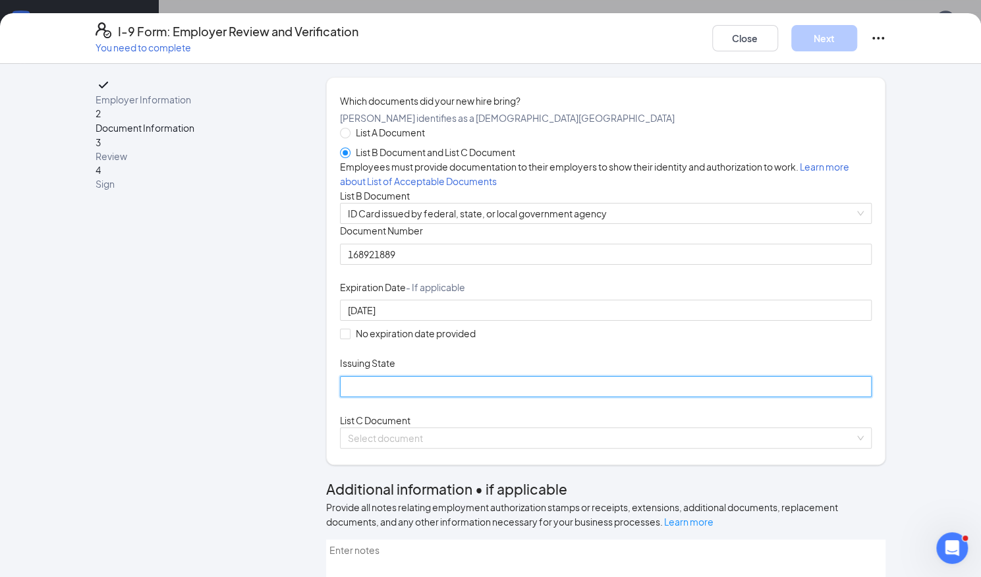
click at [384, 397] on input "Issuing State" at bounding box center [606, 386] width 532 height 21
type input "CT"
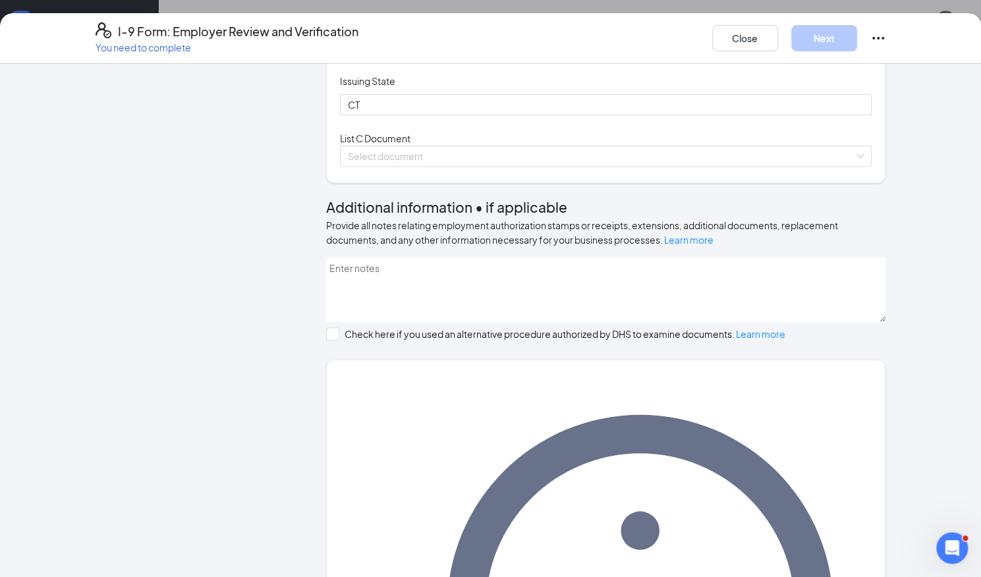
scroll to position [348, 0]
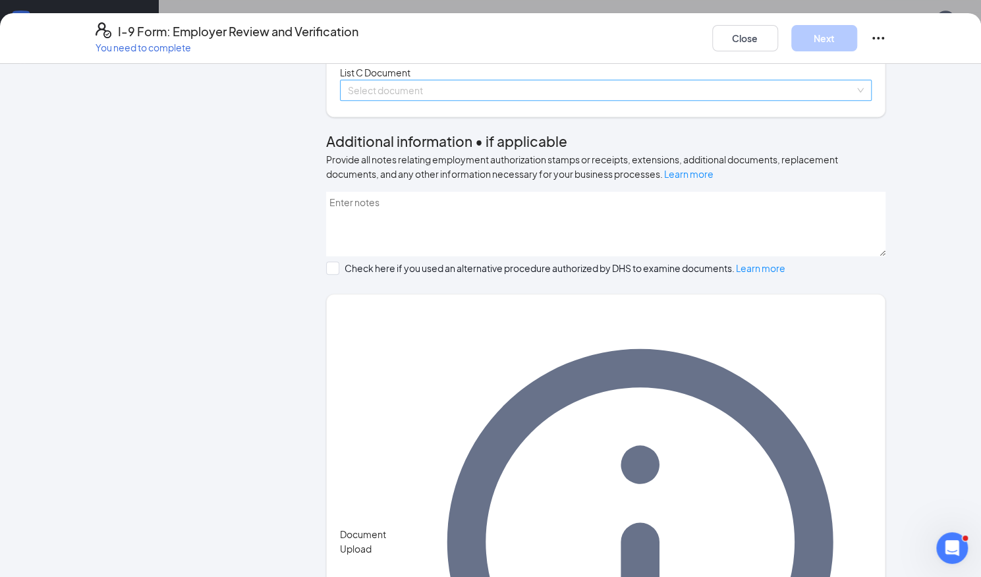
click at [407, 100] on span at bounding box center [601, 90] width 507 height 20
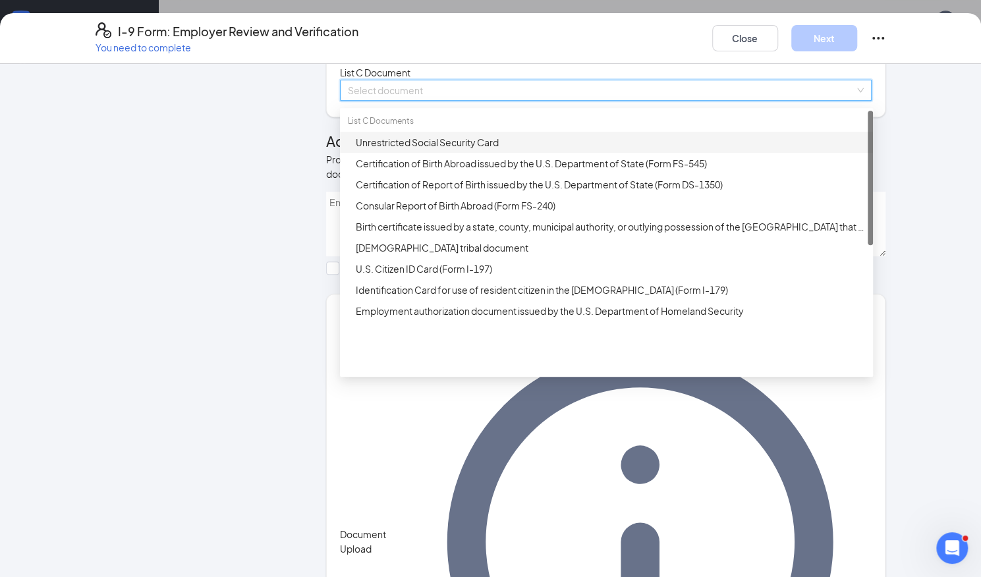
click at [434, 150] on div "Unrestricted Social Security Card" at bounding box center [610, 142] width 509 height 14
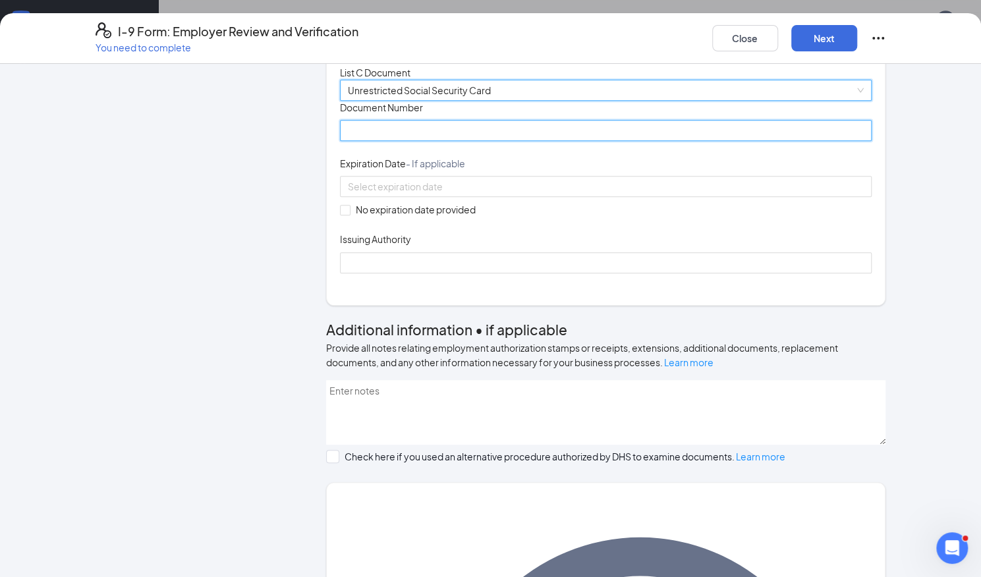
click at [434, 141] on input "Document Number" at bounding box center [606, 130] width 532 height 21
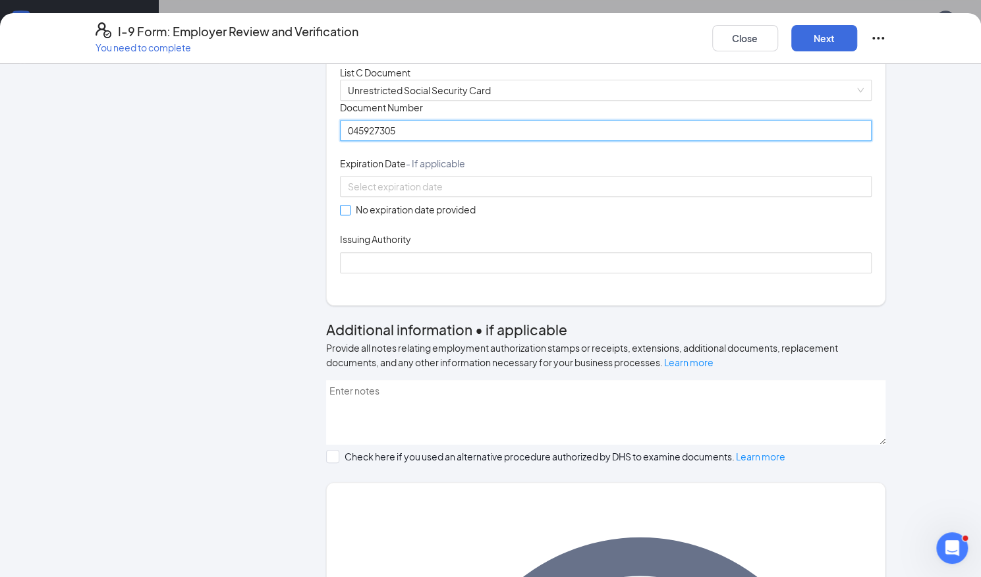
type input "045927305"
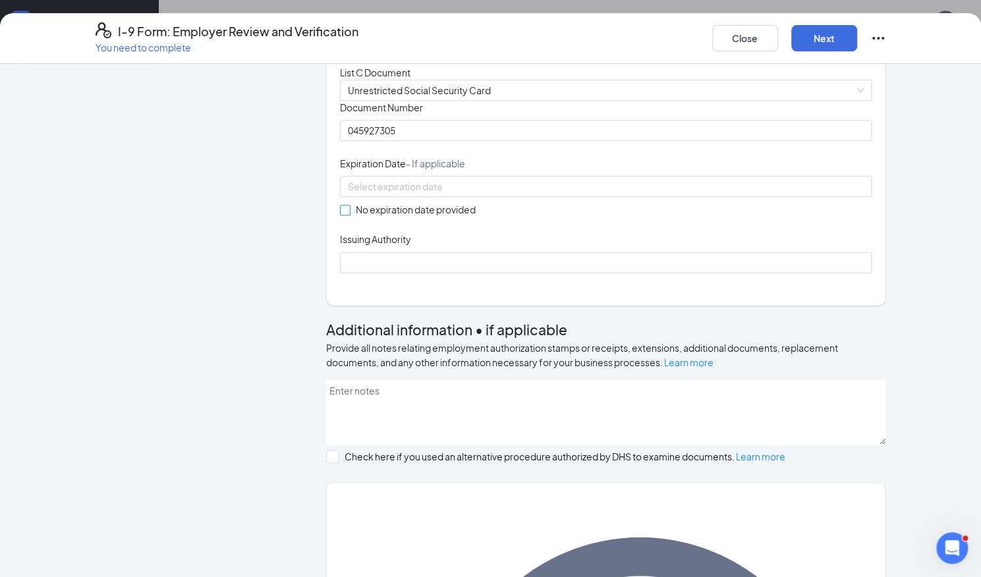
click at [340, 214] on input "No expiration date provided" at bounding box center [344, 209] width 9 height 9
checkbox input "true"
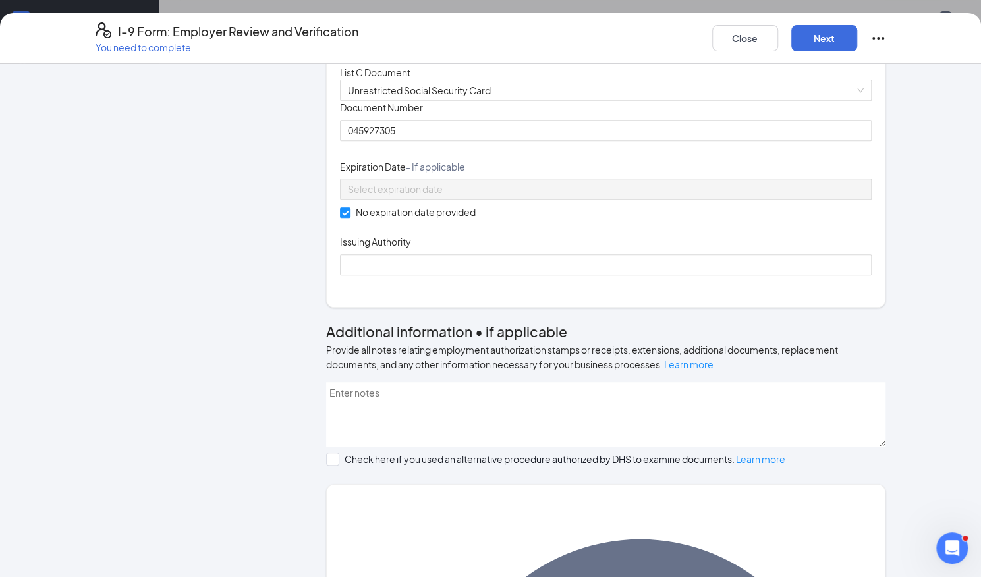
click at [407, 291] on div "Which documents did your new hire bring? Katelyn Carr identifies as a citizen o…" at bounding box center [606, 19] width 532 height 546
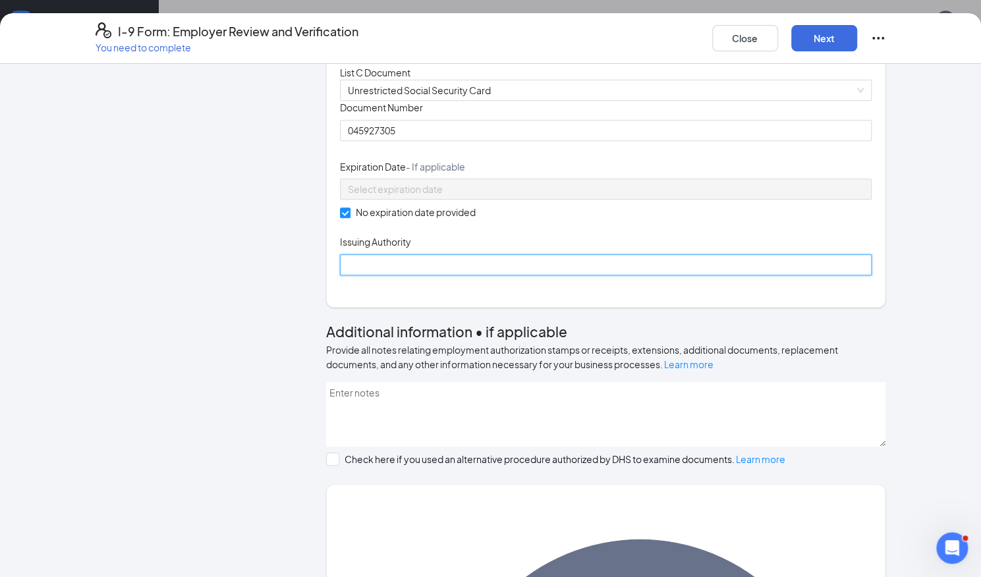
click at [398, 275] on input "Issuing Authority" at bounding box center [606, 264] width 532 height 21
type input "Social Security Administration"
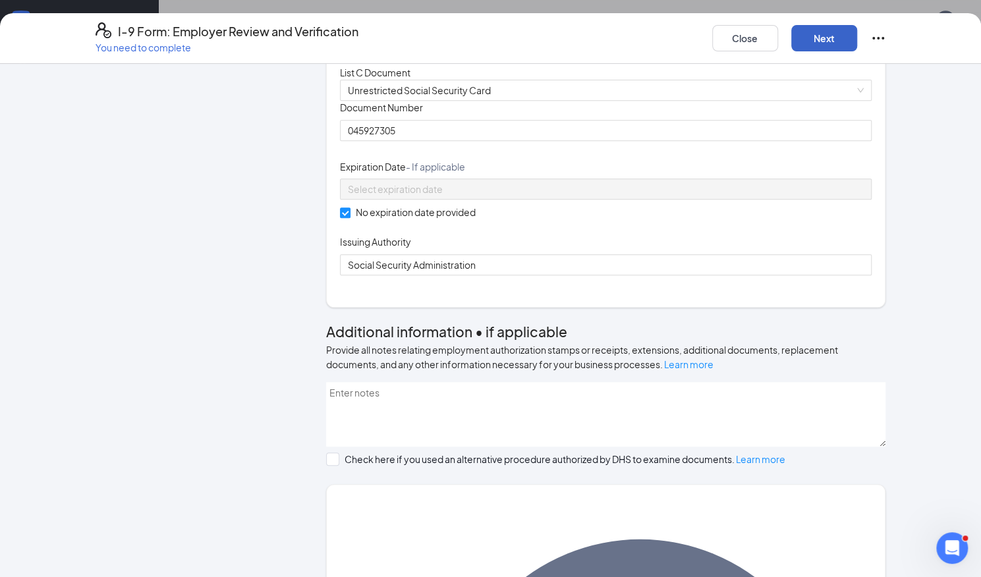
click at [816, 42] on button "Next" at bounding box center [824, 38] width 66 height 26
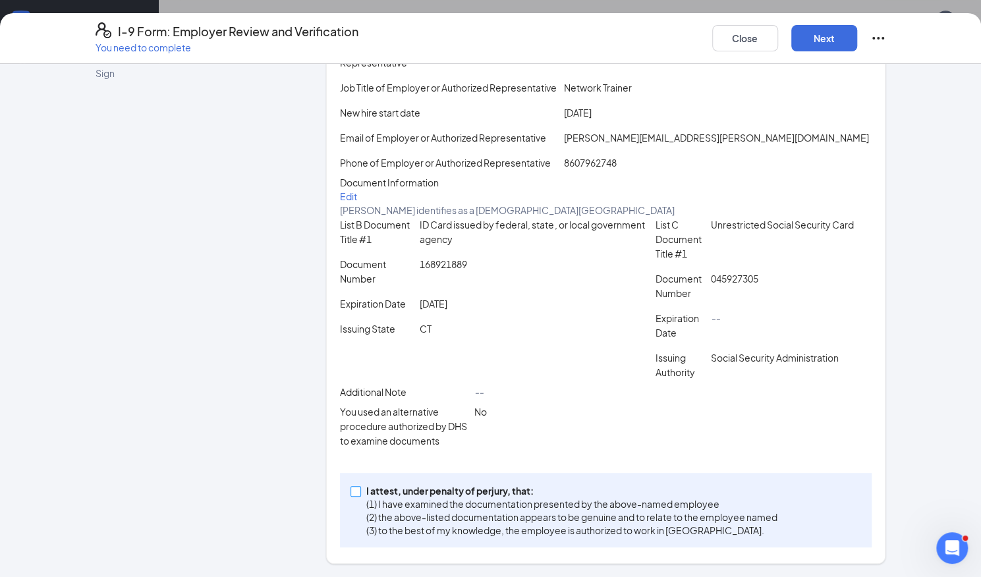
click at [361, 486] on span "I attest, under penalty of perjury, that: (1) I have examined the documentation…" at bounding box center [572, 510] width 422 height 53
click at [359, 486] on input "I attest, under penalty of perjury, that: (1) I have examined the documentation…" at bounding box center [355, 490] width 9 height 9
checkbox input "true"
click at [821, 43] on button "Next" at bounding box center [824, 38] width 66 height 26
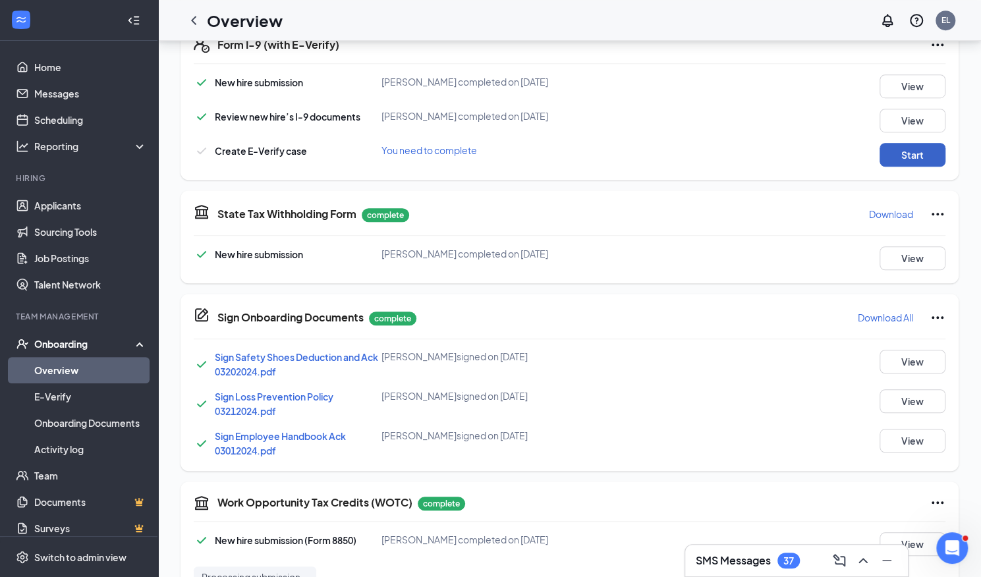
click at [903, 159] on button "Start" at bounding box center [913, 155] width 66 height 24
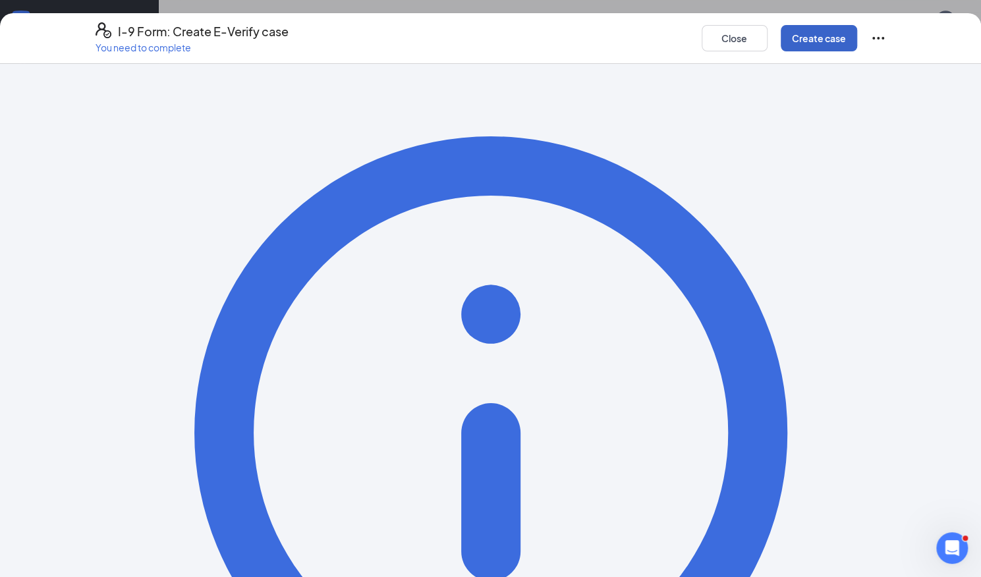
click at [804, 43] on button "Create case" at bounding box center [819, 38] width 76 height 26
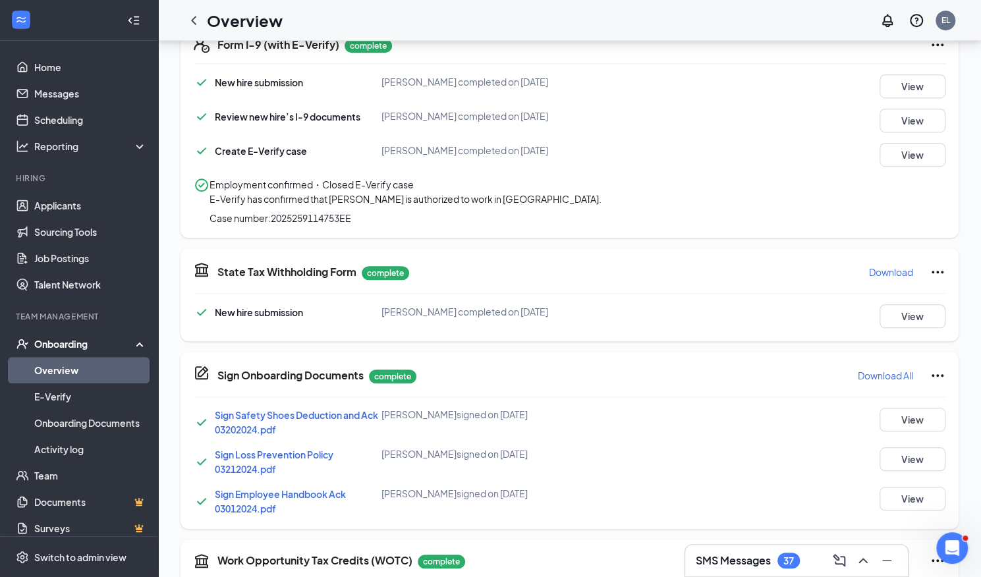
click at [93, 376] on link "Overview" at bounding box center [90, 370] width 113 height 26
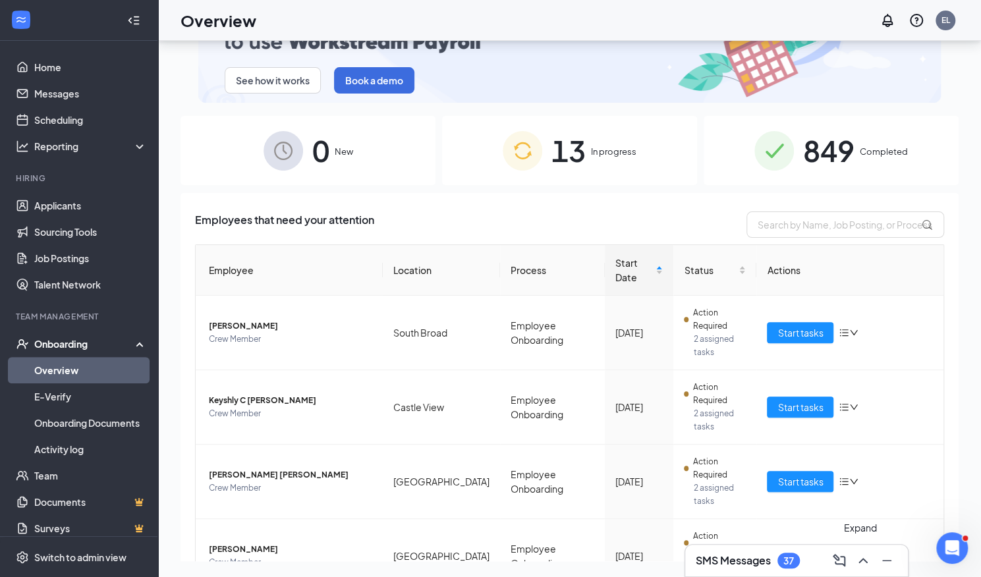
click at [863, 562] on icon "ChevronUp" at bounding box center [863, 561] width 16 height 16
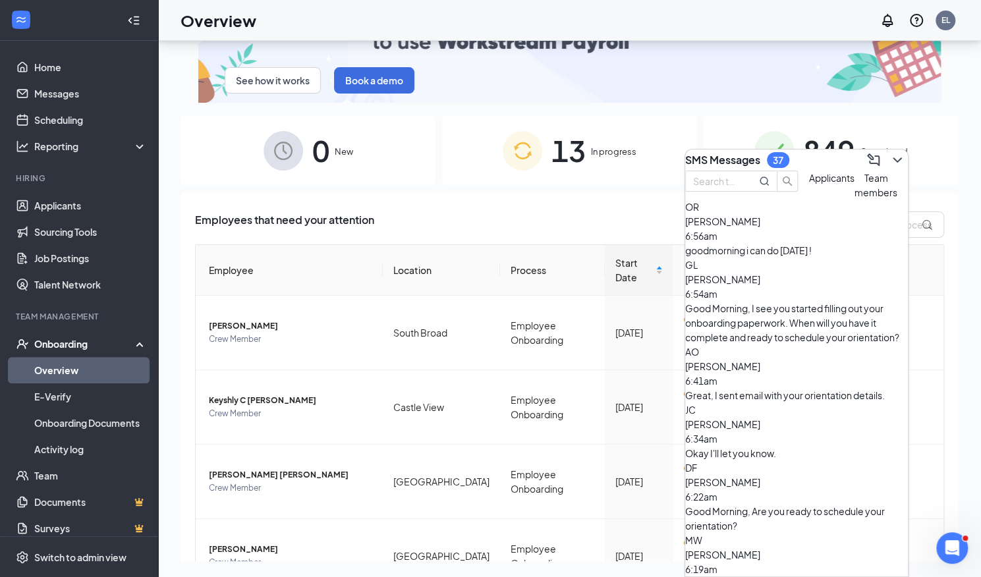
click at [829, 258] on div "goodmorning i can do saturday !" at bounding box center [796, 250] width 223 height 14
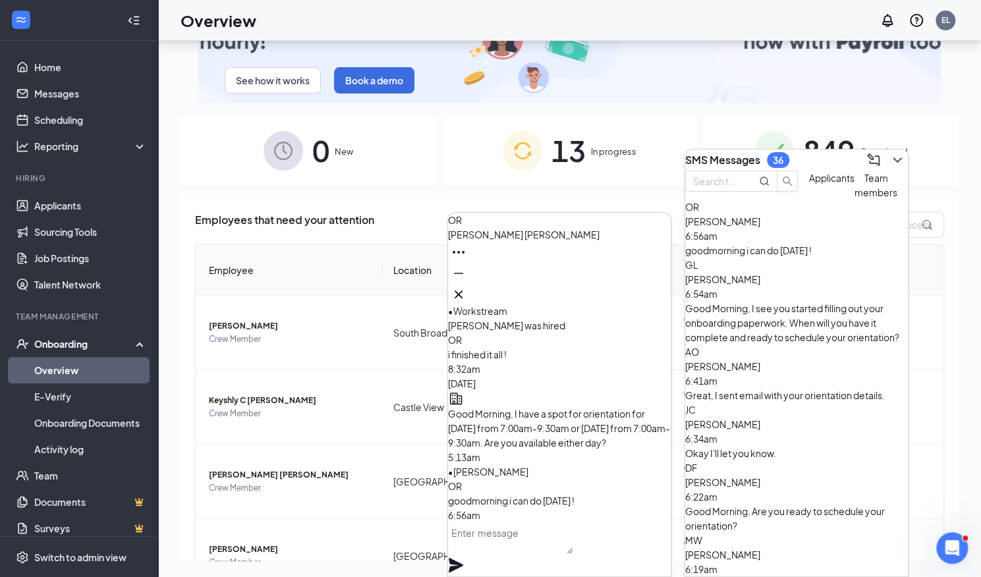
click at [71, 371] on link "Overview" at bounding box center [90, 370] width 113 height 26
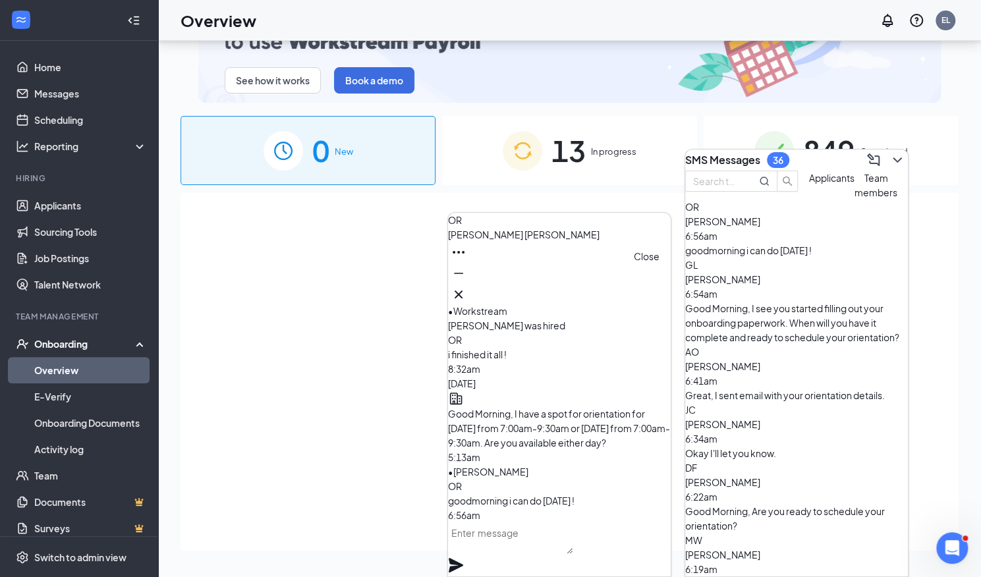
click at [466, 293] on icon "Cross" at bounding box center [459, 295] width 16 height 16
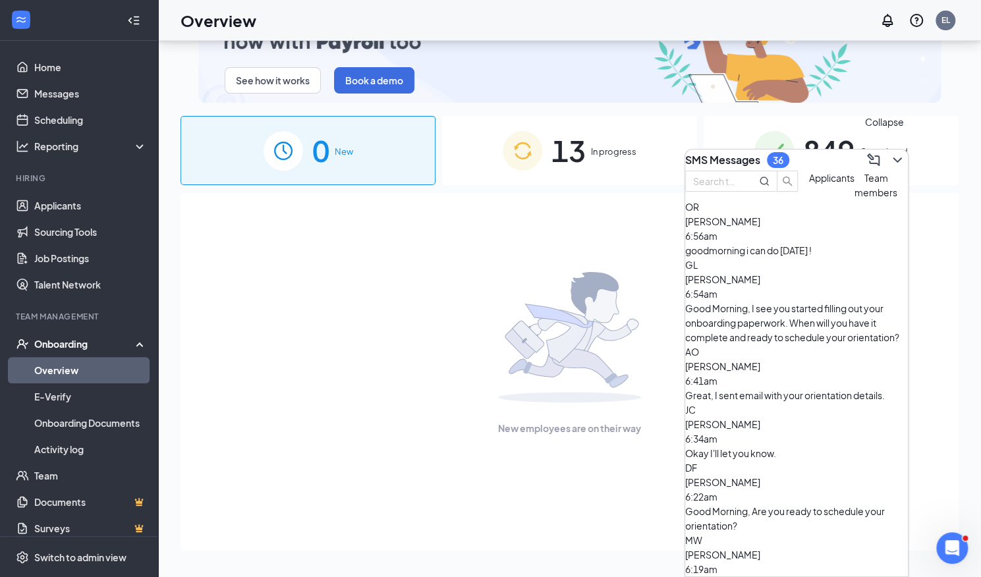
click at [893, 157] on icon "ChevronDown" at bounding box center [897, 160] width 16 height 16
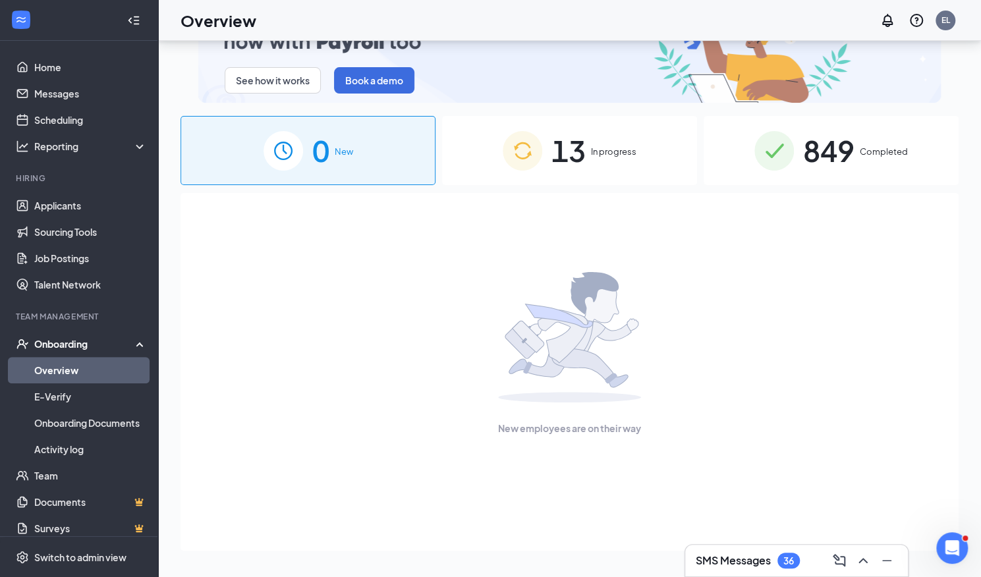
click at [588, 163] on div "13 In progress" at bounding box center [569, 150] width 255 height 69
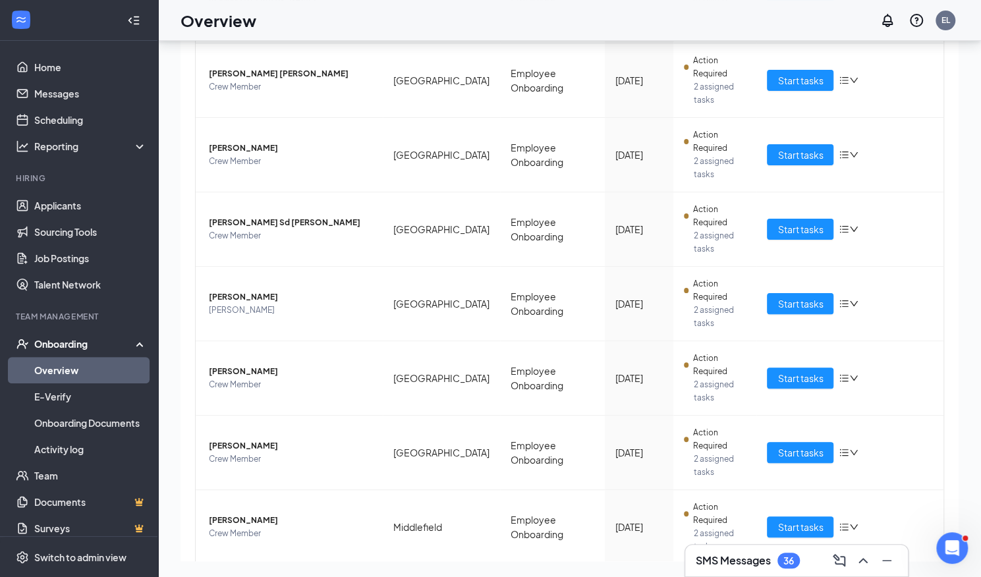
scroll to position [434, 0]
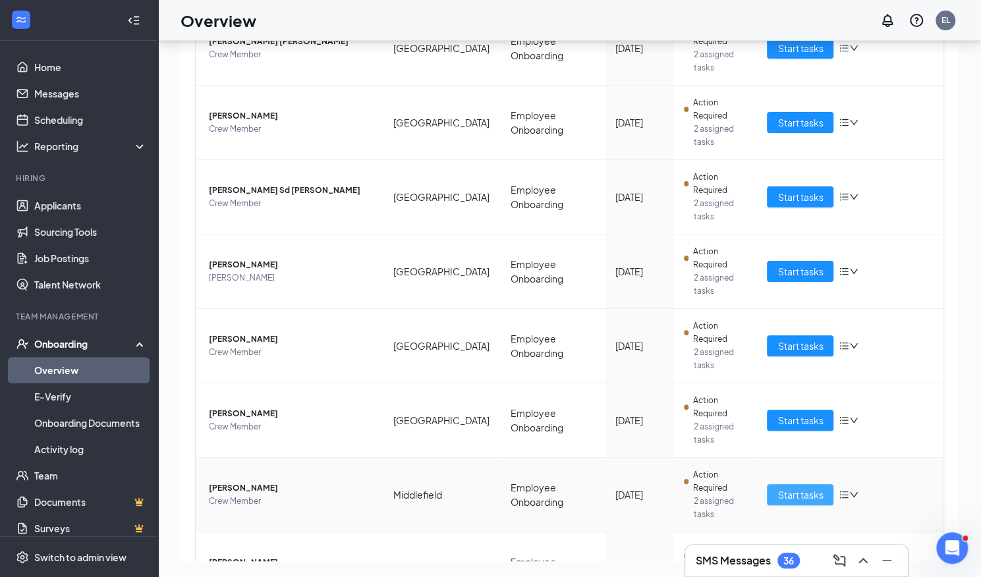
click at [784, 488] on span "Start tasks" at bounding box center [799, 495] width 45 height 14
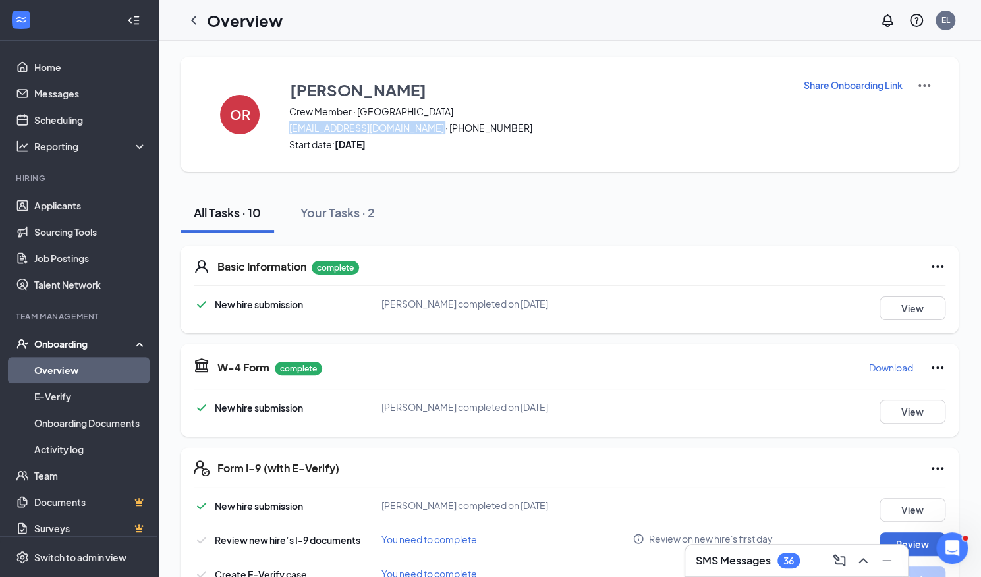
drag, startPoint x: 289, startPoint y: 132, endPoint x: 436, endPoint y: 127, distance: 147.0
click at [436, 127] on span "osvaldogrodriguez25@gmail.com · (860) 500-0675" at bounding box center [537, 127] width 497 height 13
copy span "osvaldogrodriguez25@gmail.com"
click at [862, 561] on icon "ChevronUp" at bounding box center [863, 561] width 16 height 16
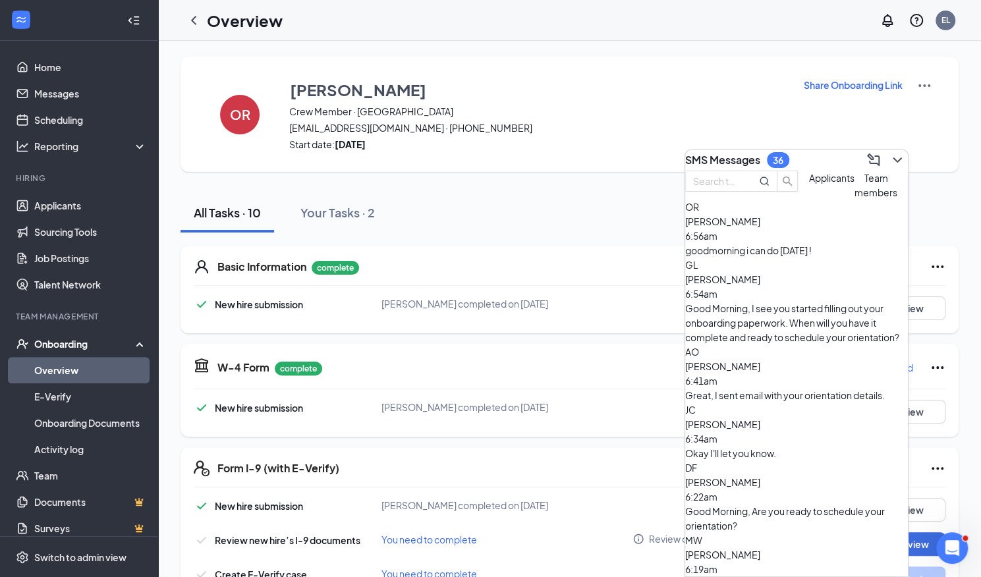
click at [825, 258] on div "goodmorning i can do saturday !" at bounding box center [796, 250] width 223 height 14
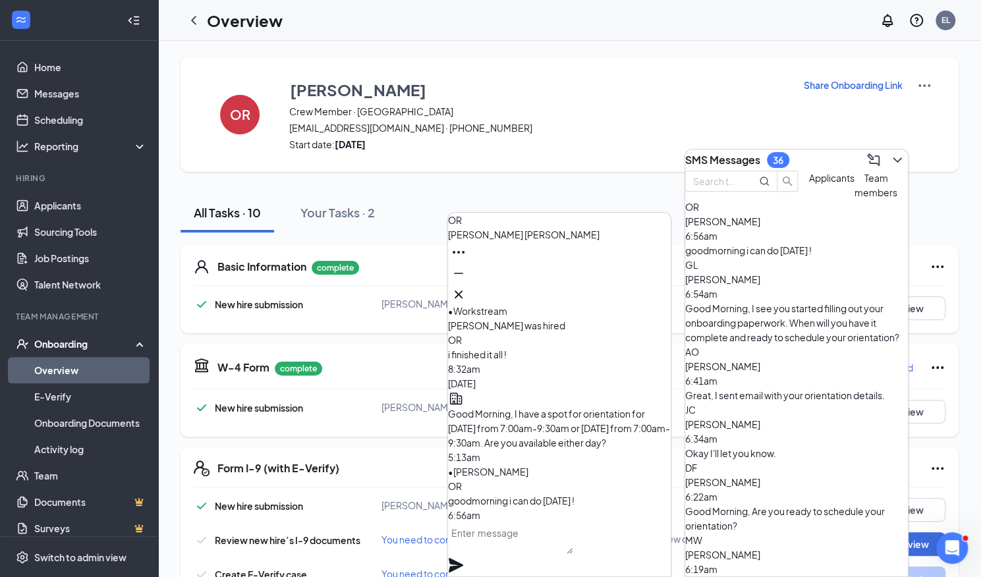
click at [492, 545] on textarea at bounding box center [510, 538] width 125 height 32
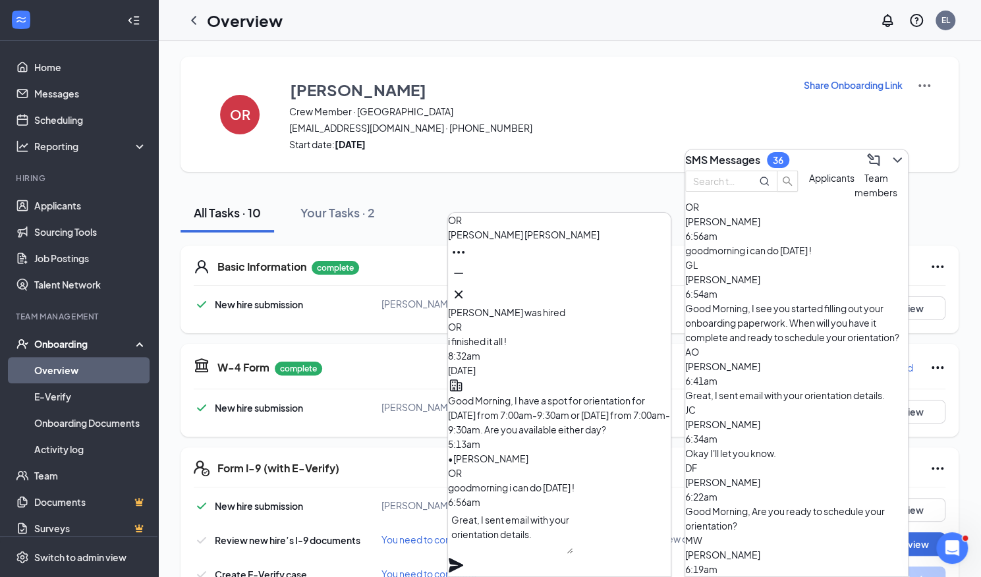
type textarea "Great, I sent email with your orientation details."
click at [464, 557] on icon "Plane" at bounding box center [456, 565] width 16 height 16
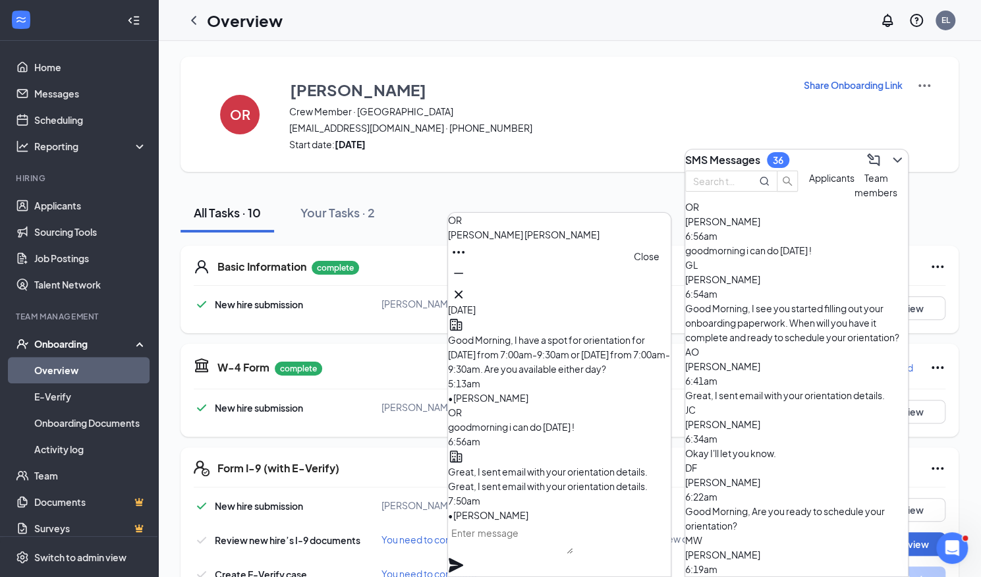
click at [466, 287] on icon "Cross" at bounding box center [459, 295] width 16 height 16
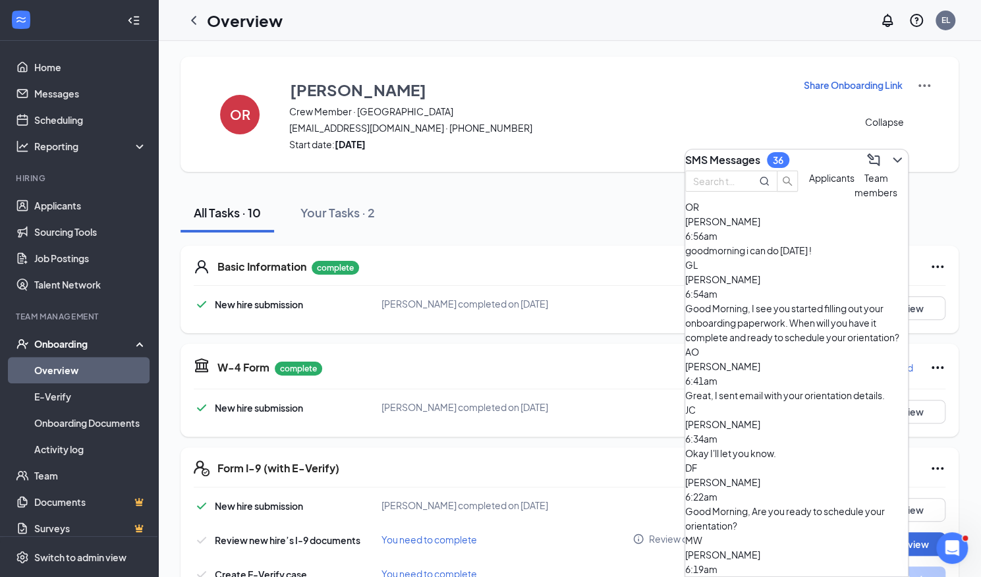
click at [884, 165] on div at bounding box center [896, 160] width 24 height 21
click at [889, 159] on icon "ChevronDown" at bounding box center [897, 160] width 16 height 16
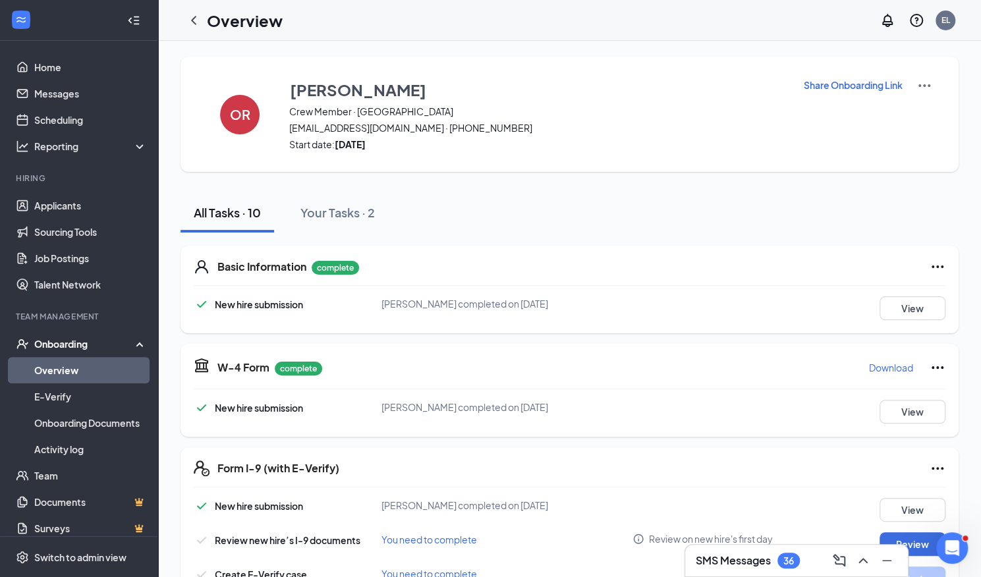
click at [108, 361] on link "Overview" at bounding box center [90, 370] width 113 height 26
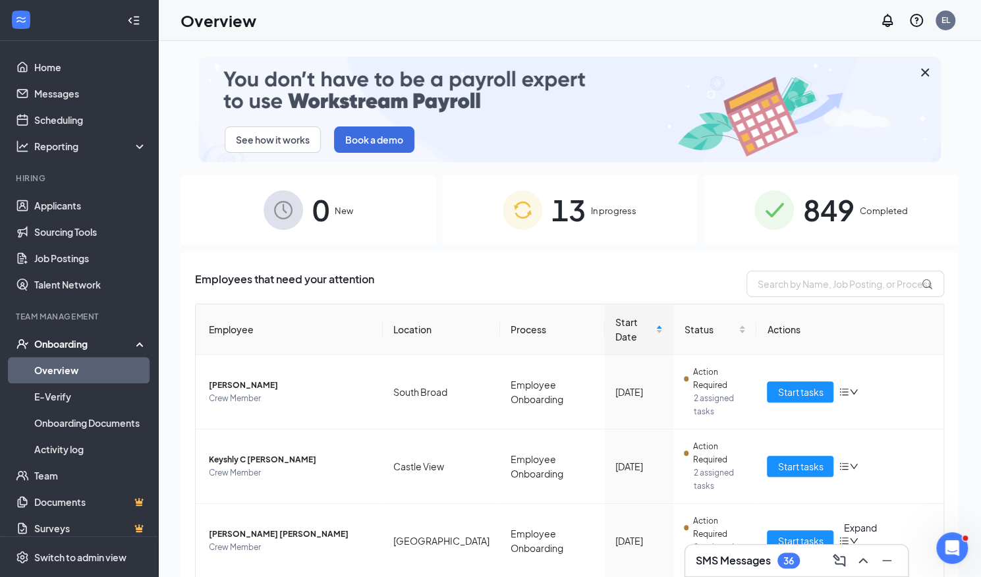
click at [858, 558] on icon "ChevronUp" at bounding box center [863, 561] width 16 height 16
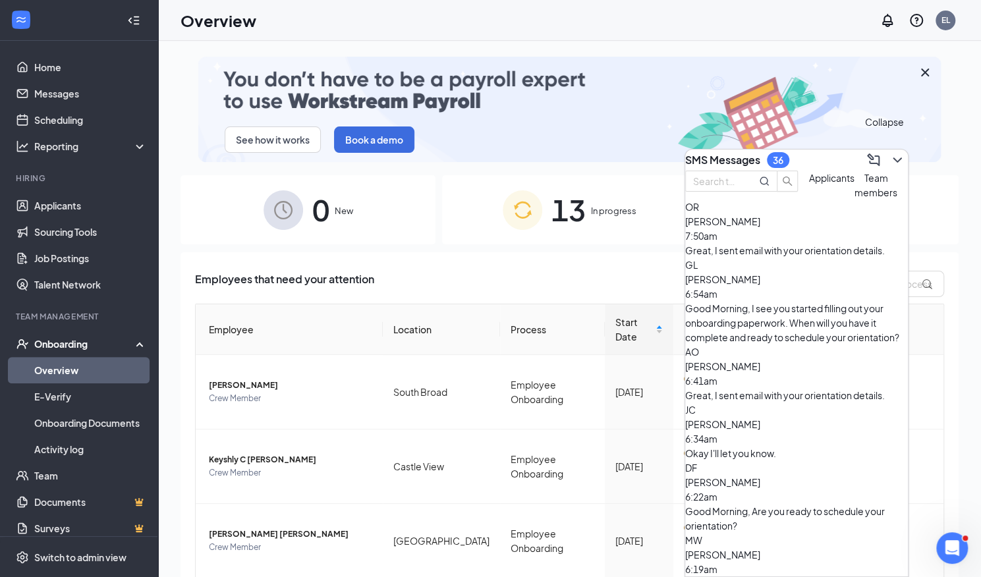
click at [893, 159] on icon "ChevronDown" at bounding box center [897, 160] width 16 height 16
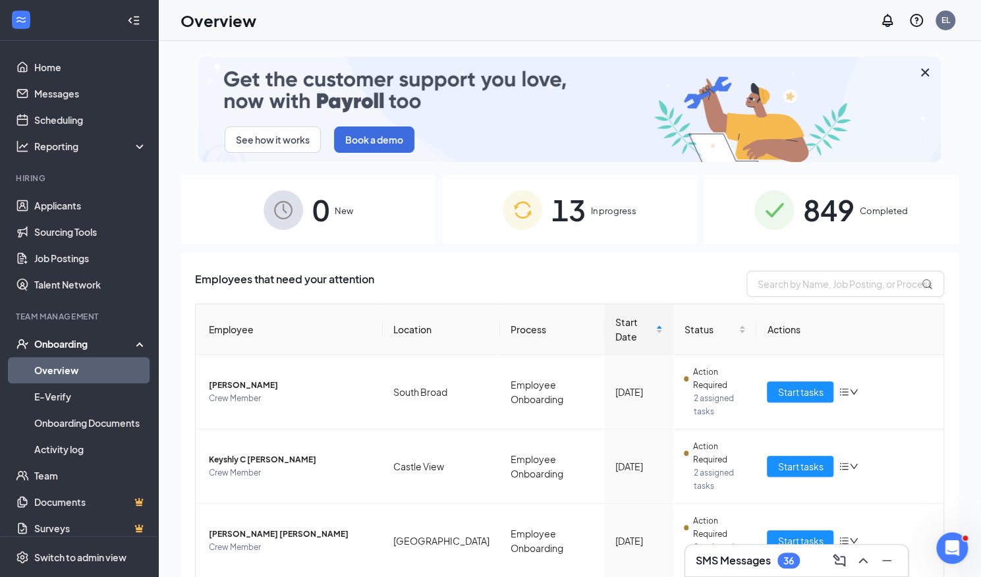
click at [832, 223] on span "849" at bounding box center [828, 209] width 51 height 45
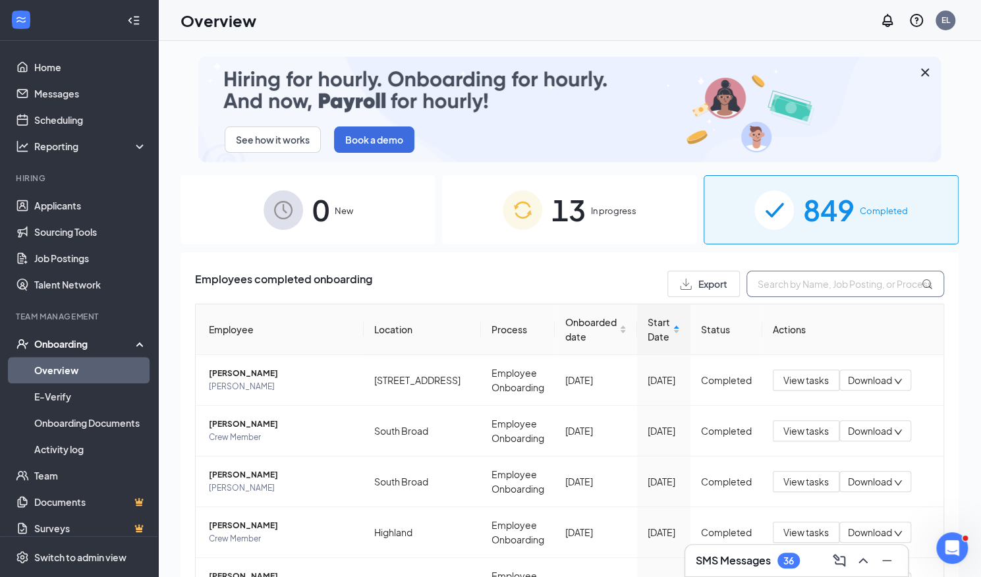
click at [772, 281] on input "text" at bounding box center [845, 284] width 198 height 26
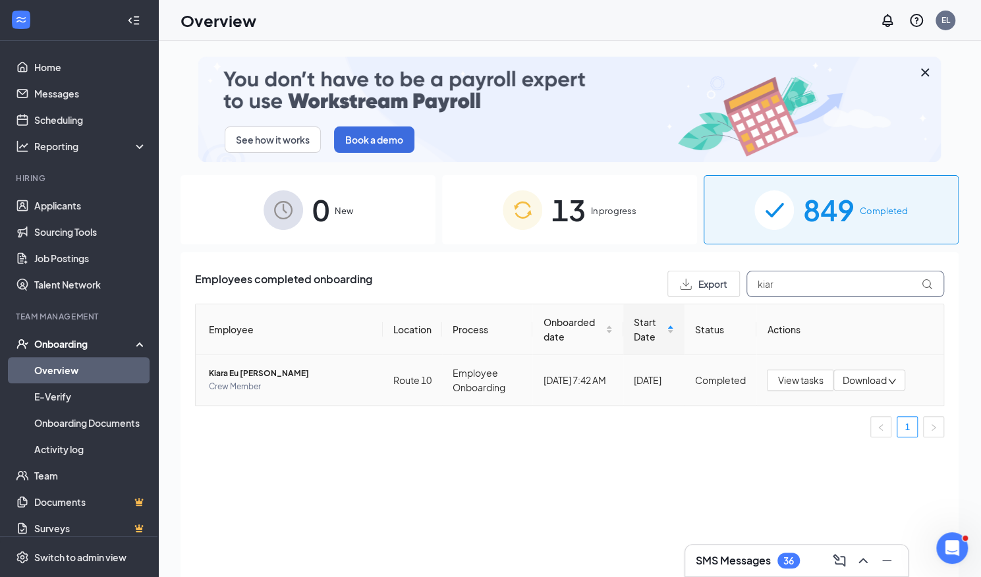
type input "kiar"
click at [244, 368] on span "Kiara Eu Trelles" at bounding box center [290, 373] width 163 height 13
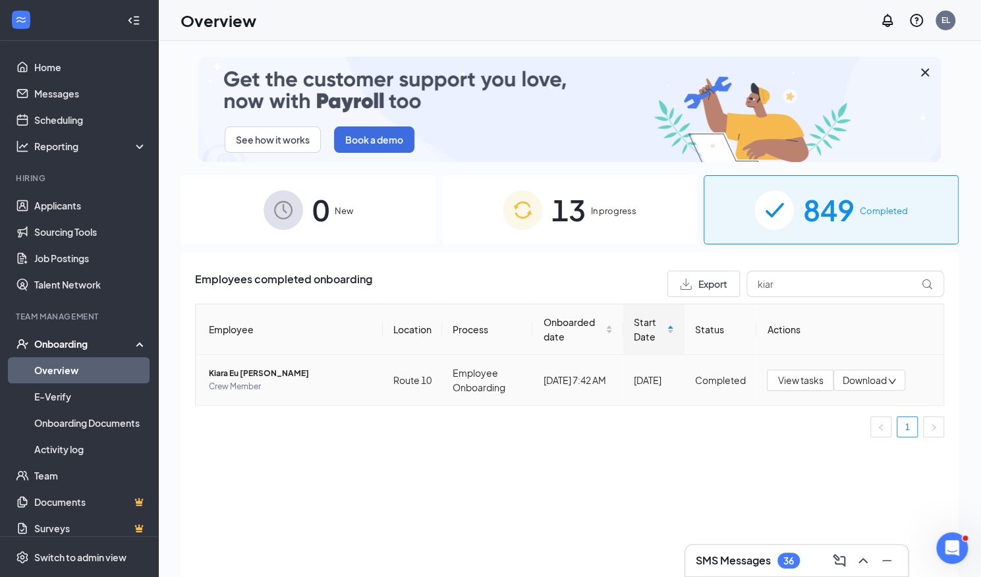
click at [244, 368] on body "Home Messages Scheduling Reporting Hiring Applicants Sourcing Tools Job Posting…" at bounding box center [490, 288] width 981 height 577
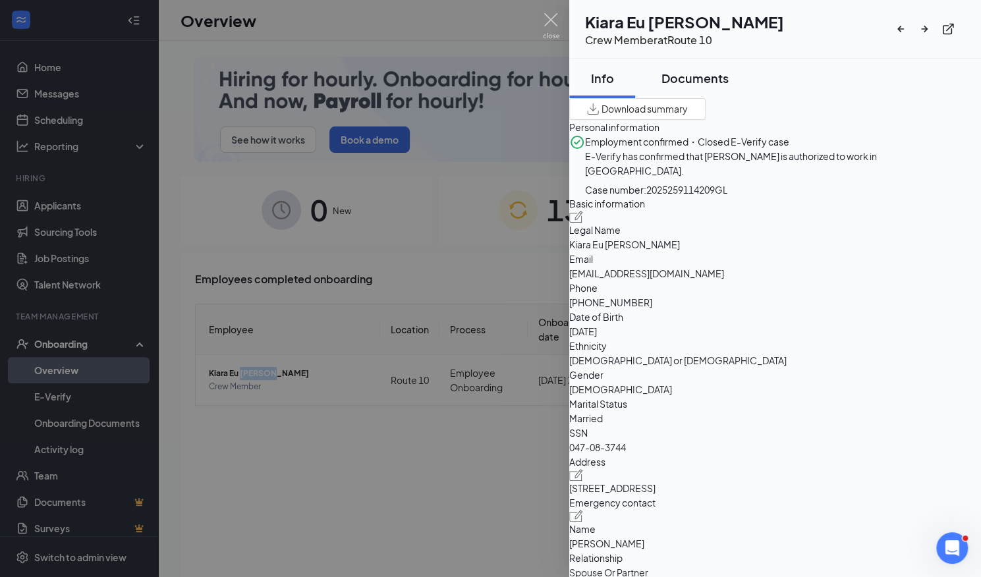
click at [726, 79] on div "Documents" at bounding box center [694, 78] width 67 height 16
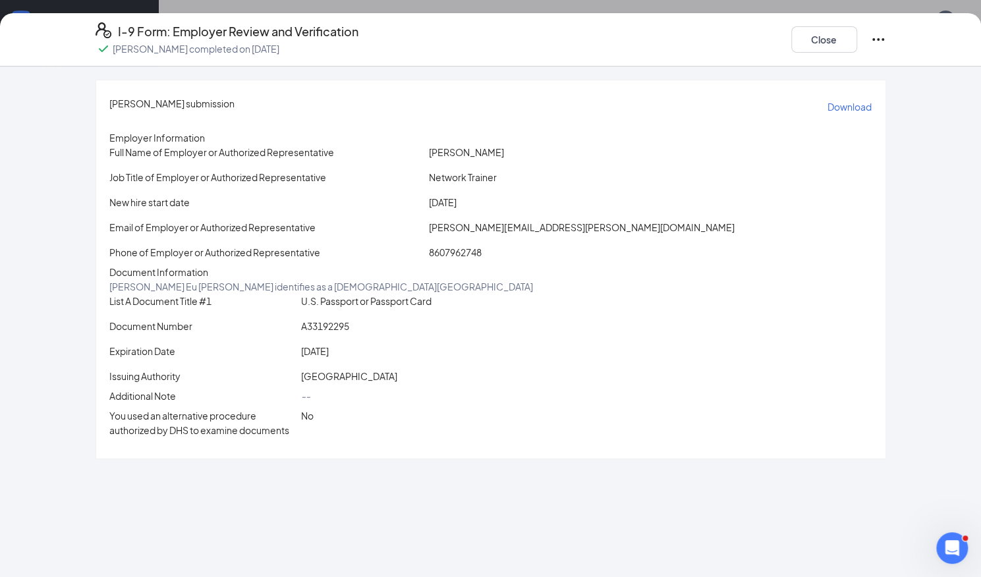
click at [828, 105] on p "Download" at bounding box center [850, 106] width 44 height 13
click at [838, 40] on button "Close" at bounding box center [824, 39] width 66 height 26
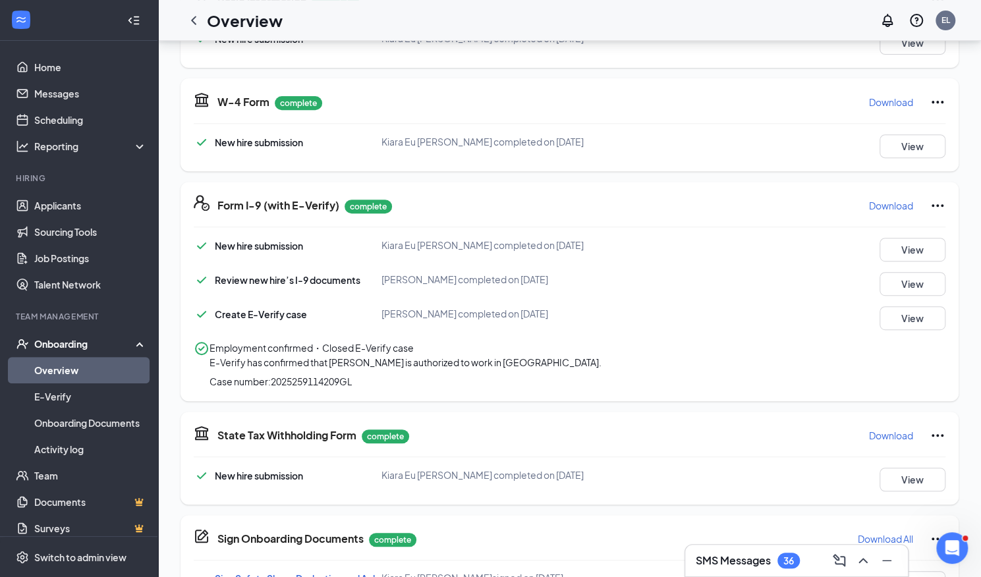
scroll to position [287, 0]
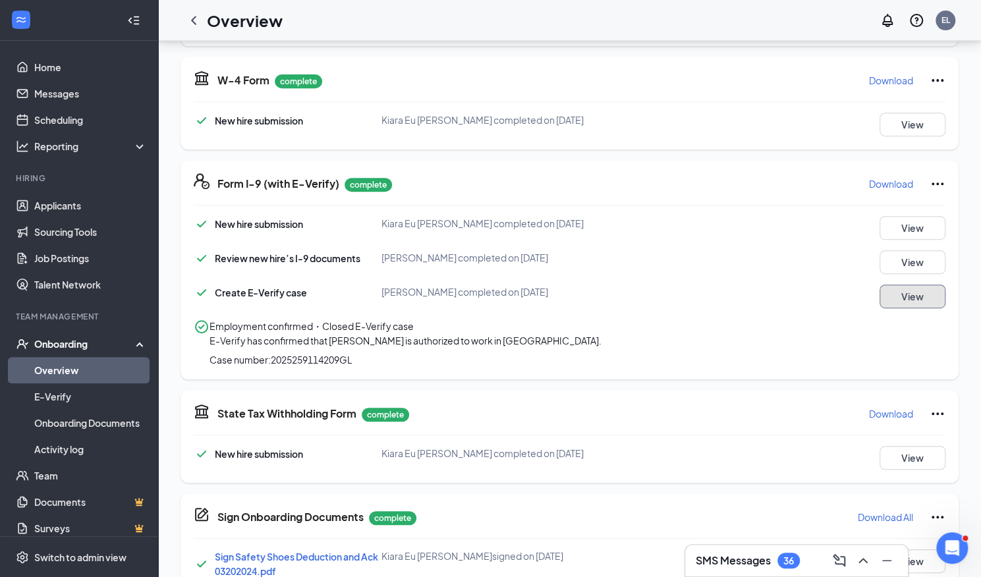
click at [909, 301] on button "View" at bounding box center [913, 297] width 66 height 24
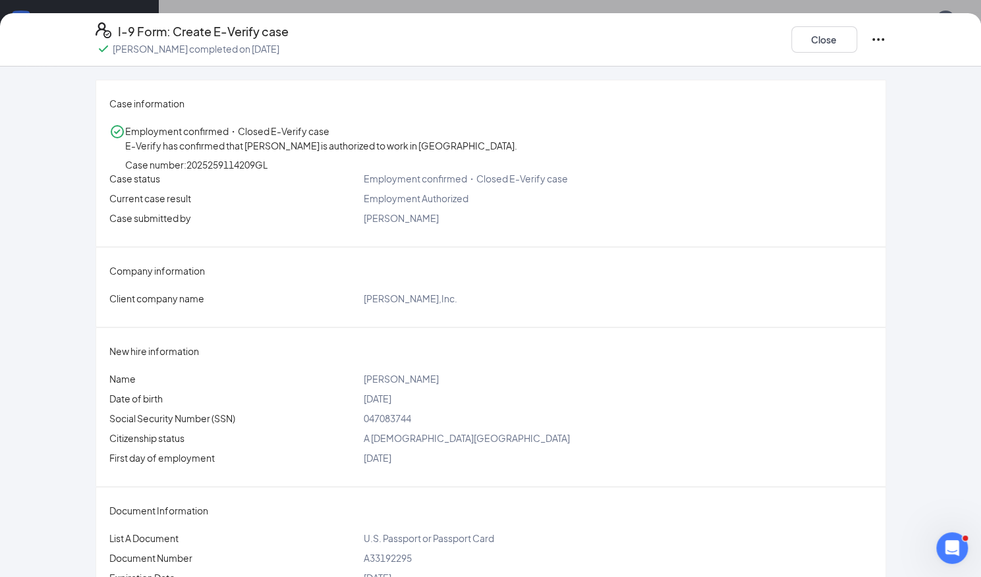
scroll to position [288, 0]
click at [824, 42] on button "Close" at bounding box center [824, 39] width 66 height 26
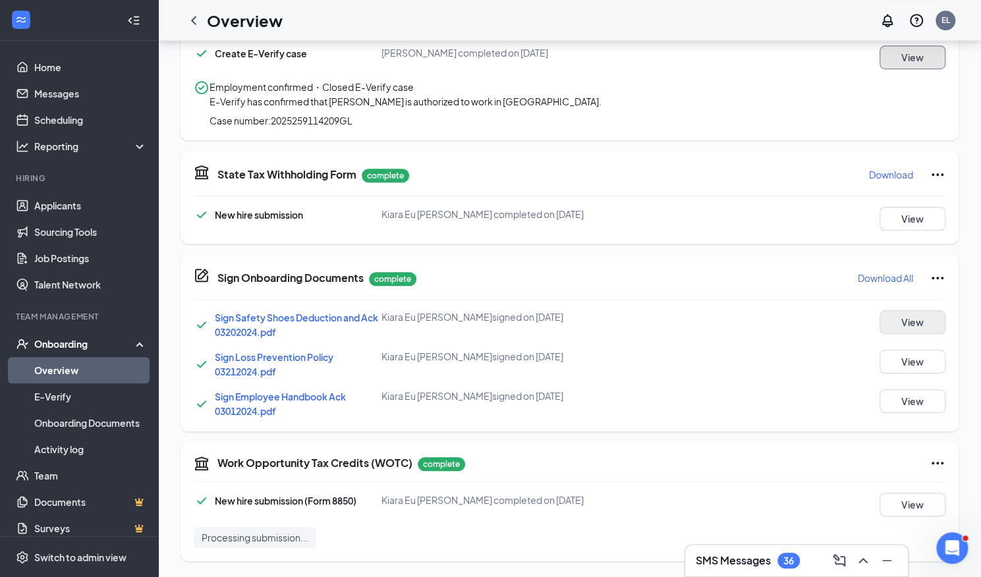
scroll to position [544, 0]
click at [909, 314] on button "View" at bounding box center [913, 322] width 66 height 24
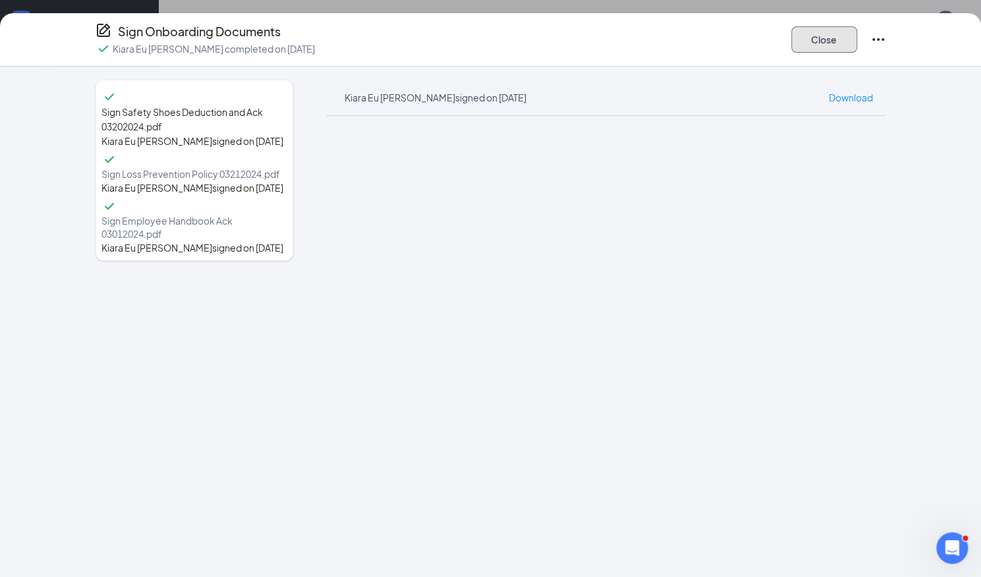
click at [820, 38] on button "Close" at bounding box center [824, 39] width 66 height 26
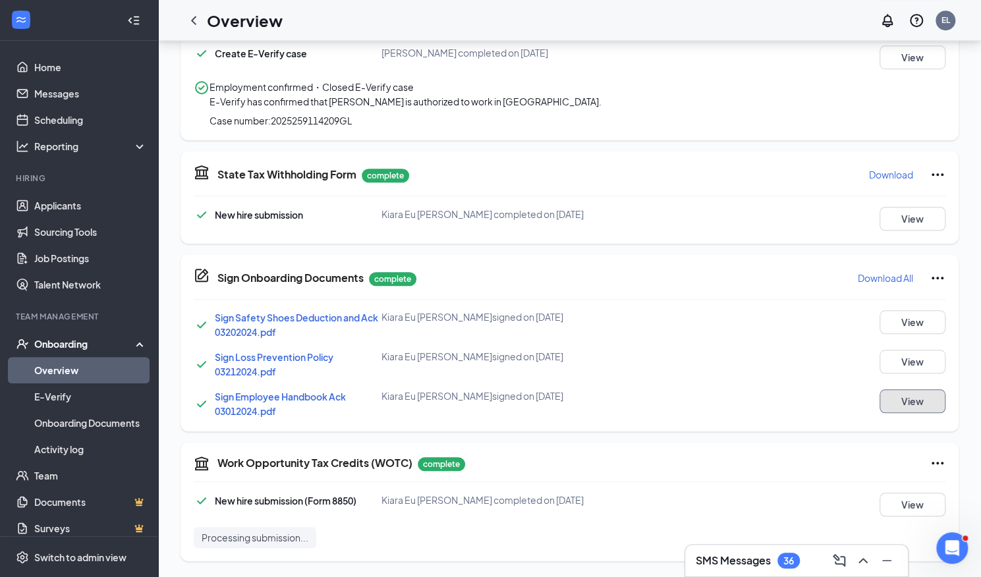
click at [905, 408] on button "View" at bounding box center [913, 401] width 66 height 24
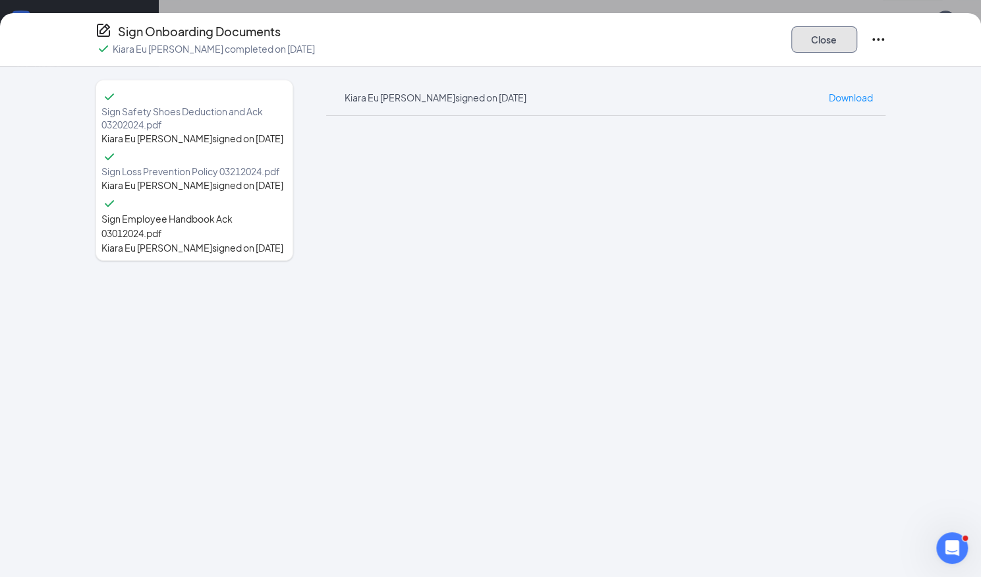
click at [841, 34] on button "Close" at bounding box center [824, 39] width 66 height 26
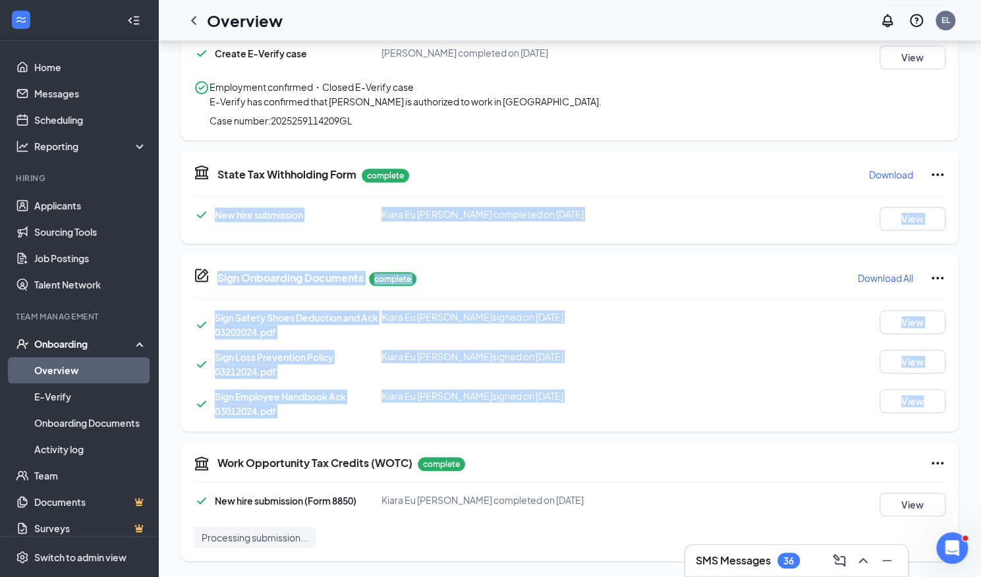
drag, startPoint x: 971, startPoint y: 341, endPoint x: 990, endPoint y: 152, distance: 189.4
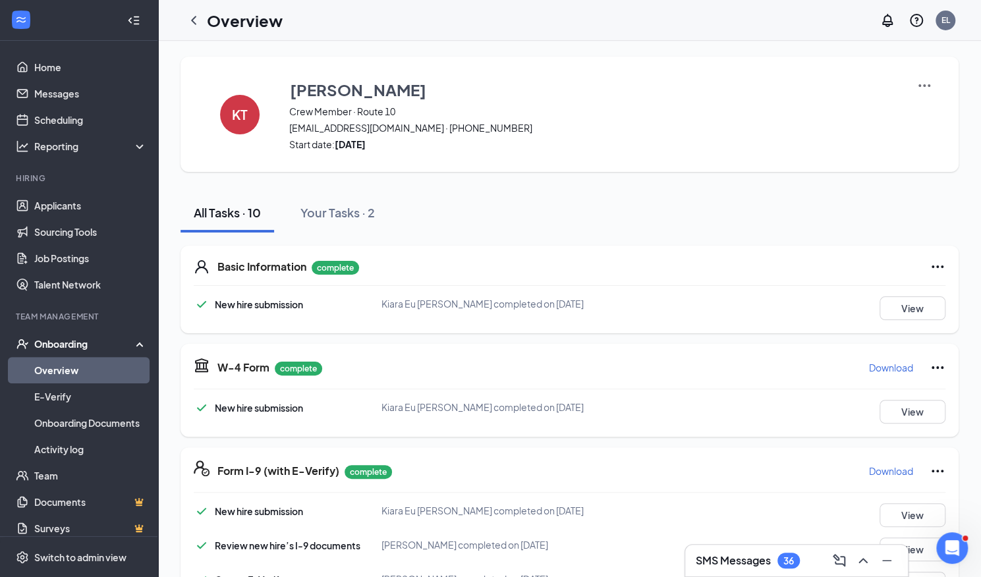
click at [82, 360] on link "Overview" at bounding box center [90, 370] width 113 height 26
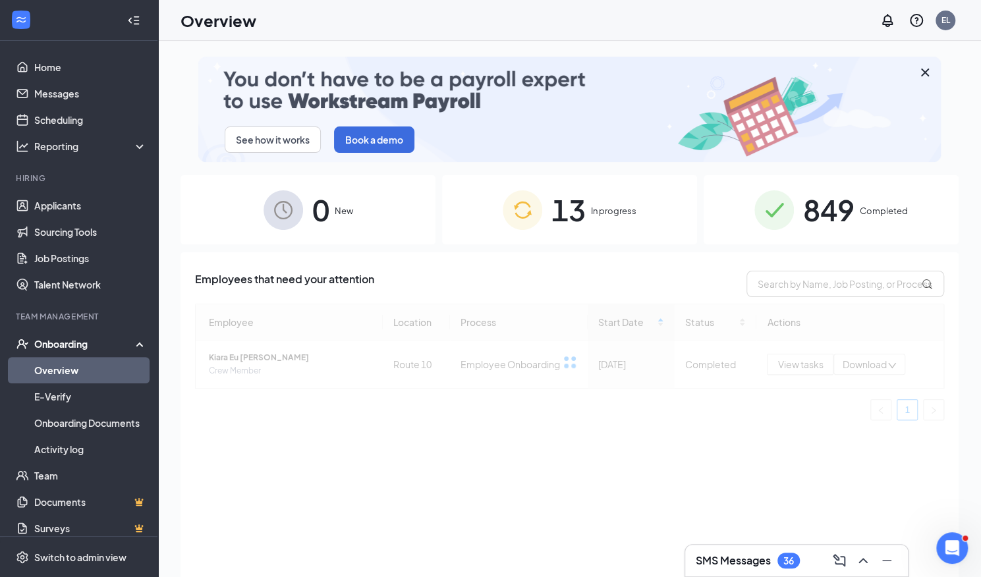
click at [816, 217] on span "849" at bounding box center [828, 209] width 51 height 45
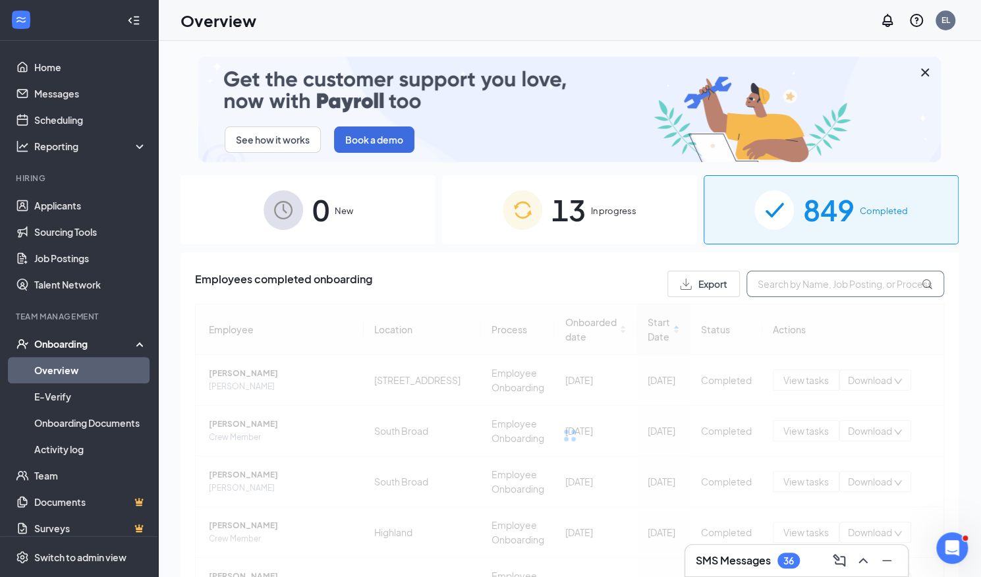
click at [793, 281] on input "text" at bounding box center [845, 284] width 198 height 26
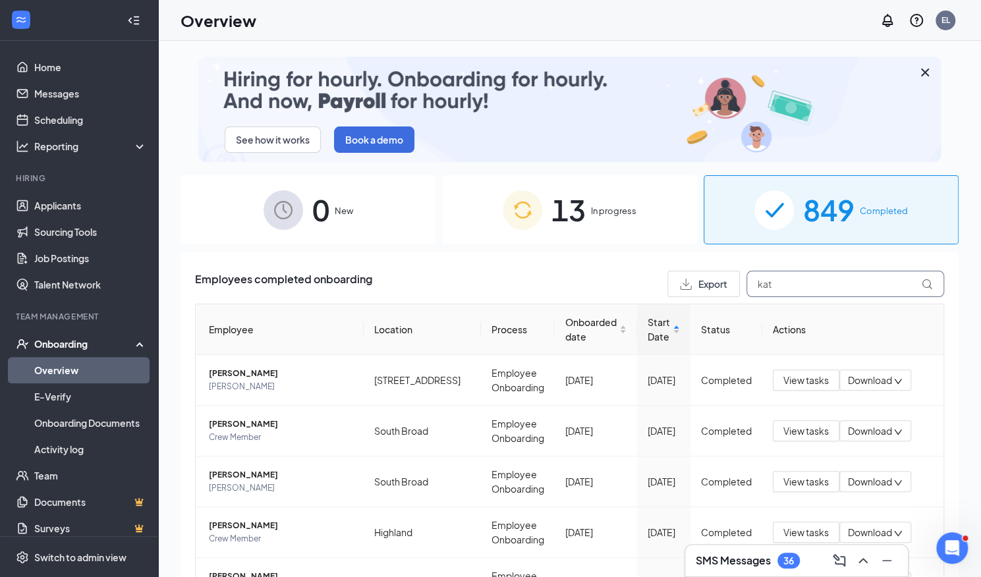
click at [774, 295] on input "kat" at bounding box center [845, 284] width 198 height 26
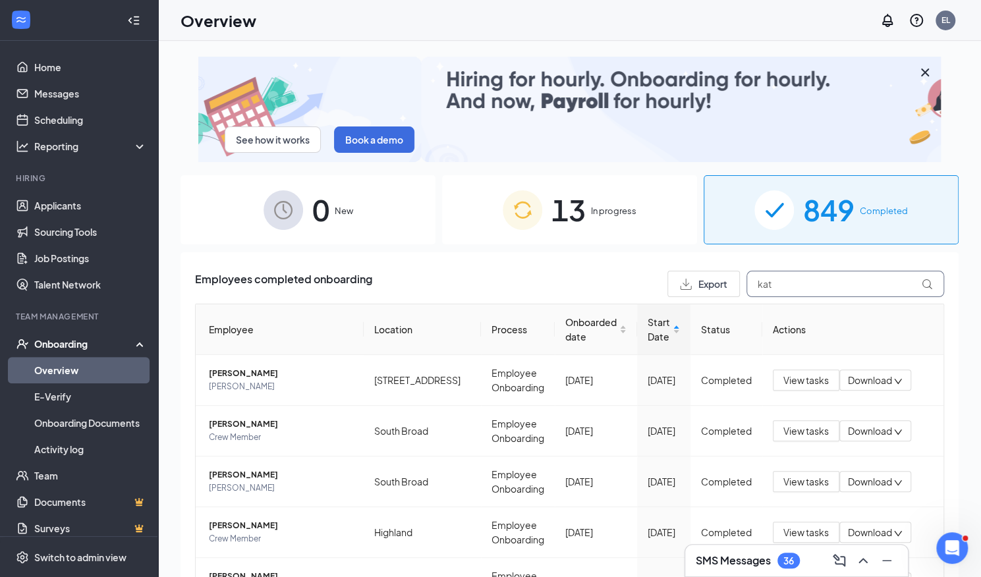
click at [774, 295] on input "kat" at bounding box center [845, 284] width 198 height 26
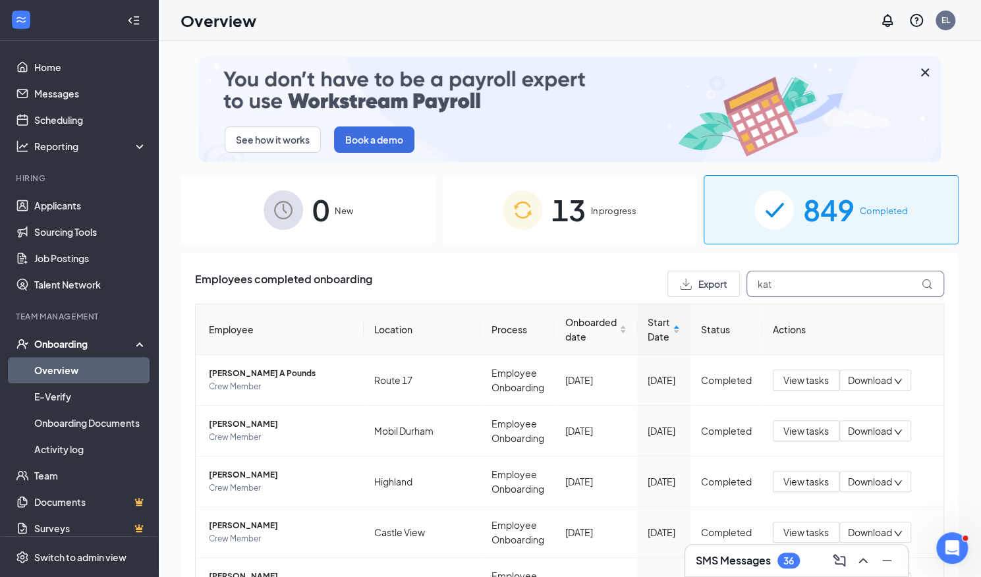
scroll to position [177, 0]
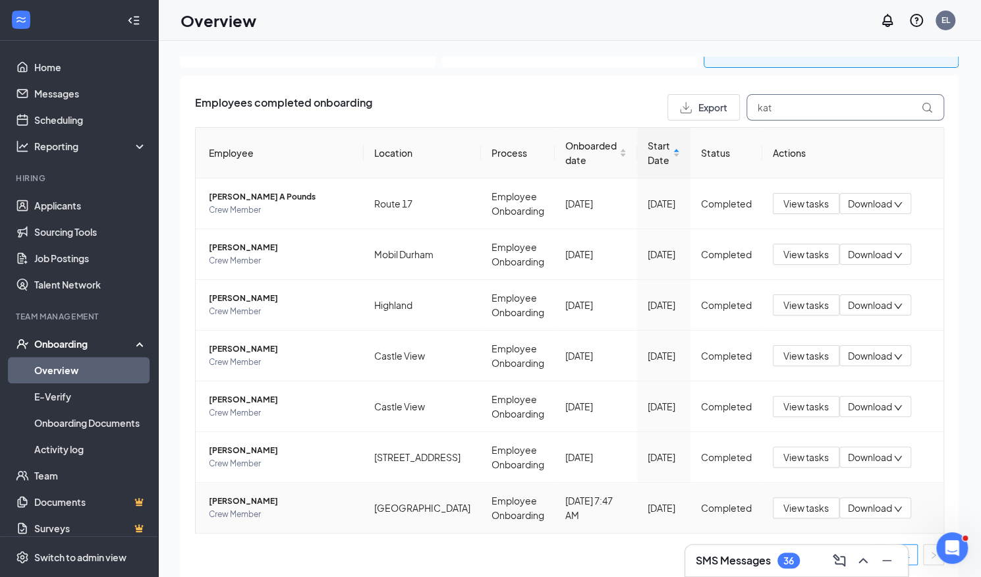
type input "kat"
click at [228, 502] on span "Katelyn Carr" at bounding box center [281, 501] width 144 height 13
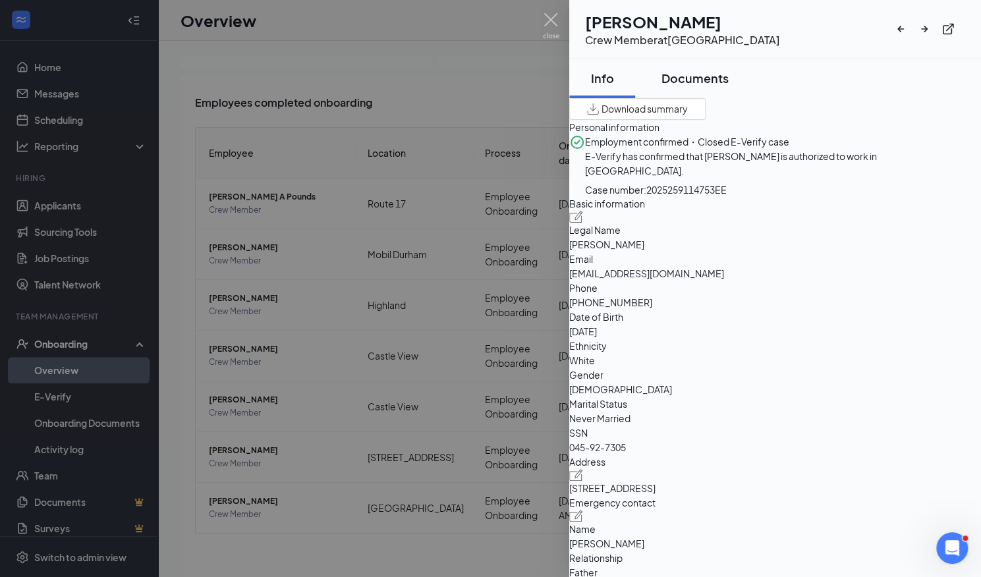
click at [707, 73] on div "Documents" at bounding box center [694, 78] width 67 height 16
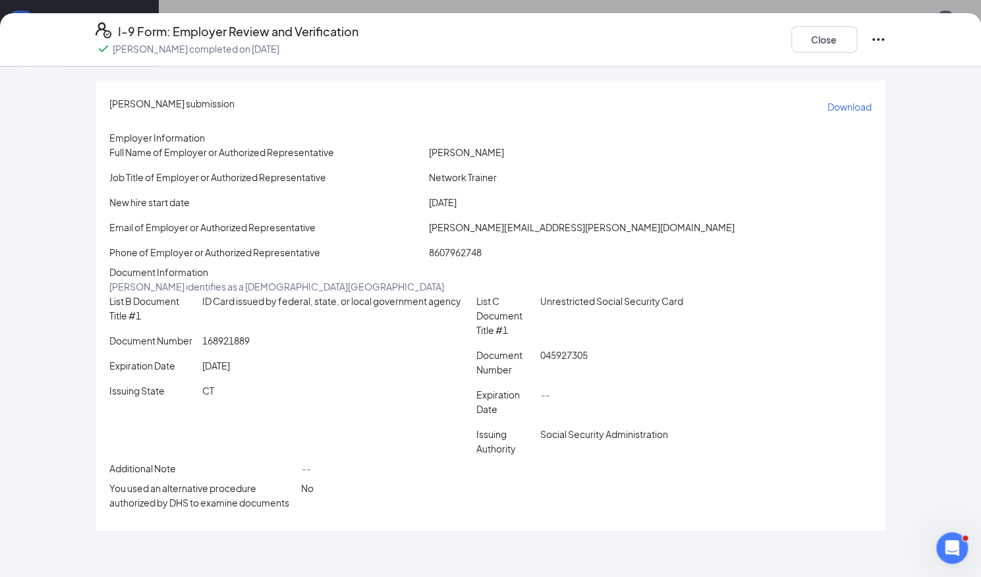
click at [828, 109] on p "Download" at bounding box center [850, 106] width 44 height 13
click at [806, 42] on button "Close" at bounding box center [824, 39] width 66 height 26
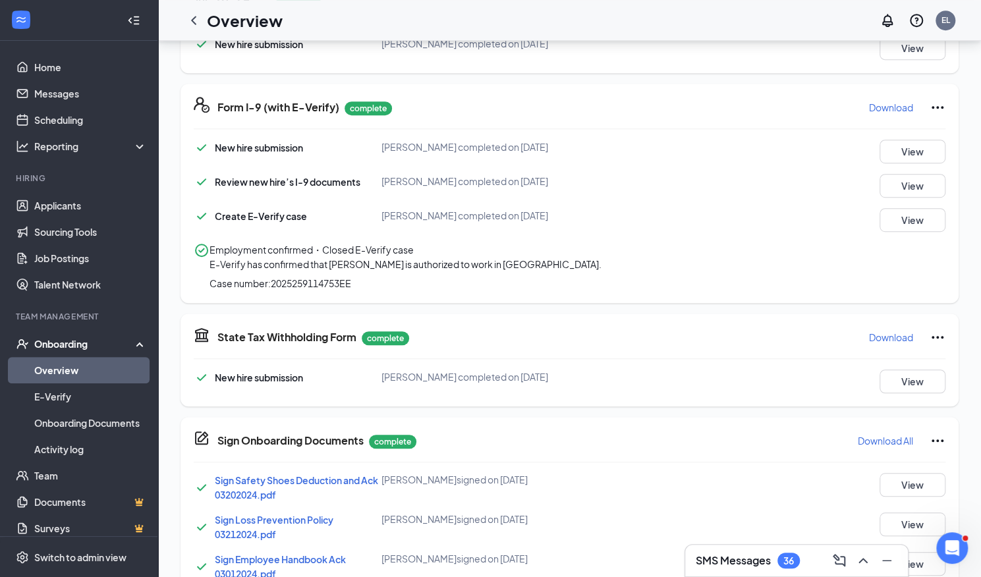
scroll to position [365, 0]
click at [917, 213] on button "View" at bounding box center [913, 219] width 66 height 24
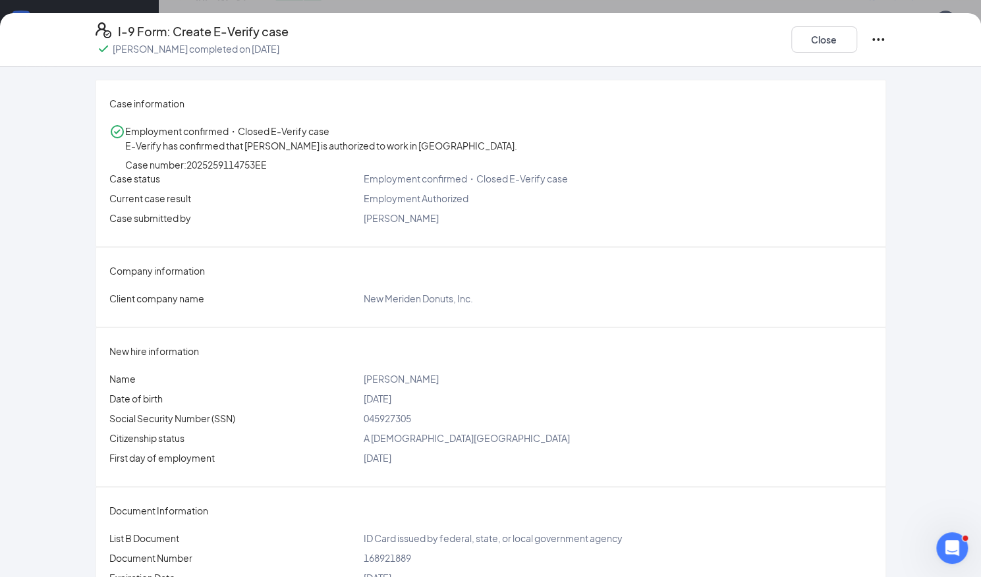
scroll to position [366, 0]
click at [815, 44] on button "Close" at bounding box center [824, 39] width 66 height 26
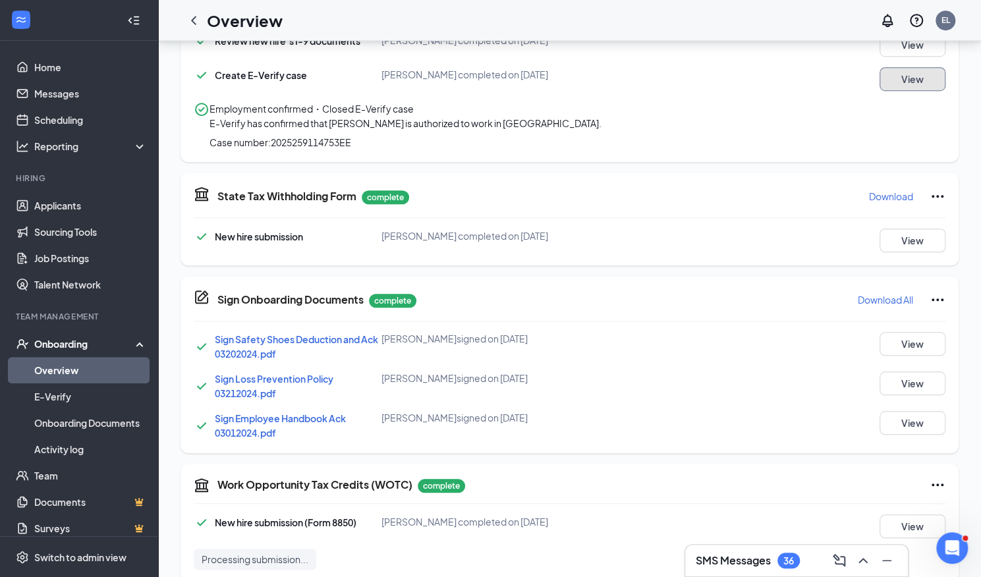
scroll to position [544, 0]
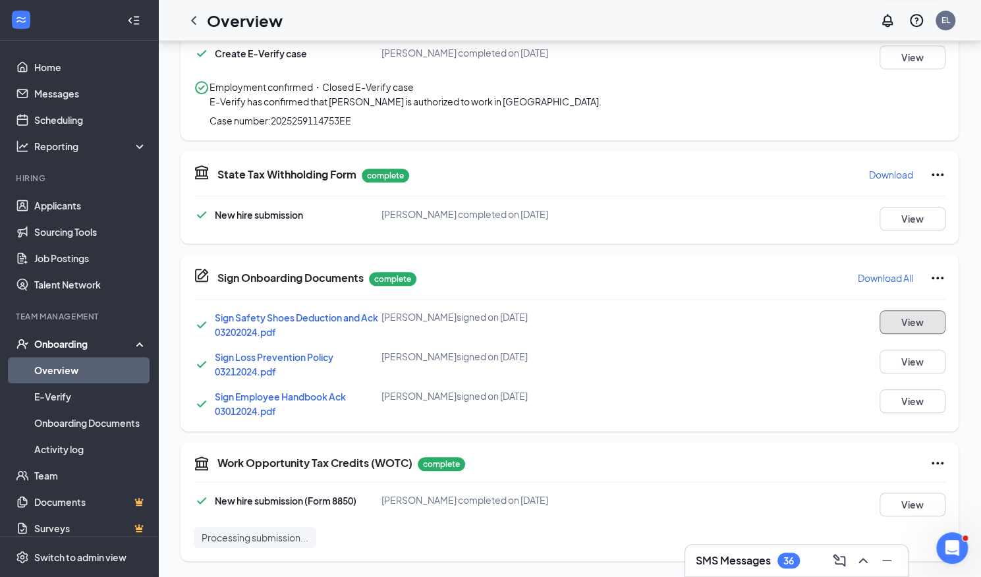
click at [902, 330] on button "View" at bounding box center [913, 322] width 66 height 24
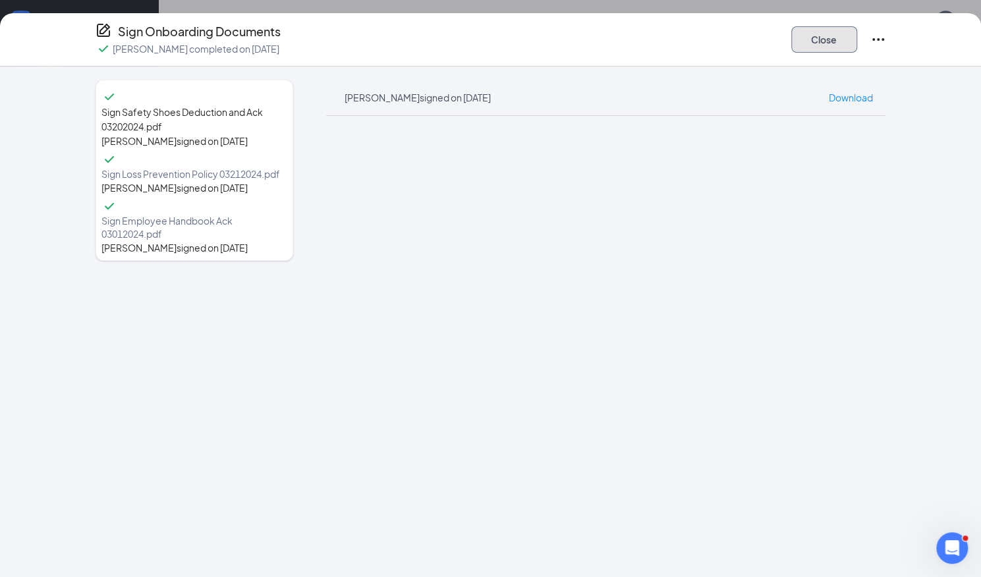
click at [825, 42] on button "Close" at bounding box center [824, 39] width 66 height 26
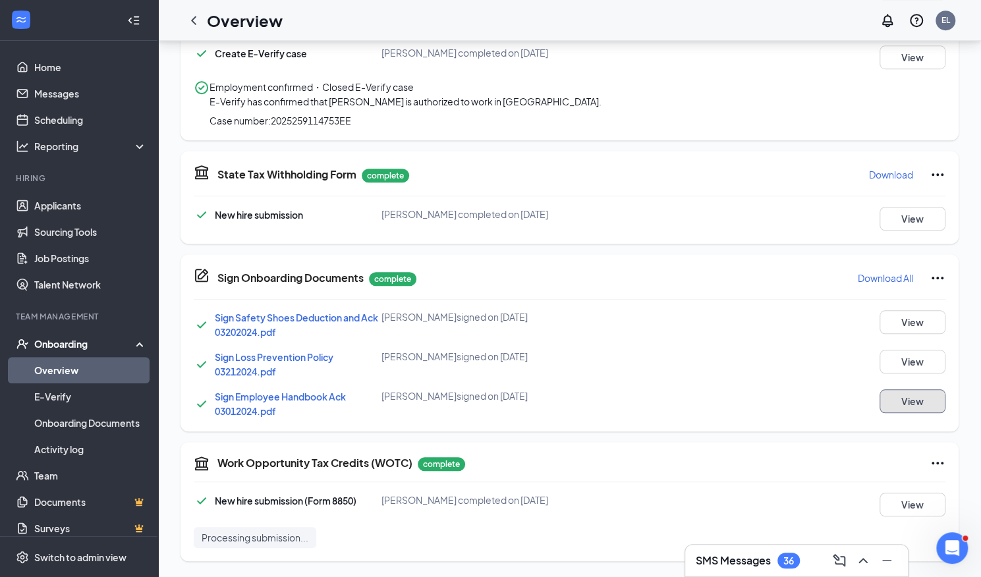
click at [924, 399] on button "View" at bounding box center [913, 401] width 66 height 24
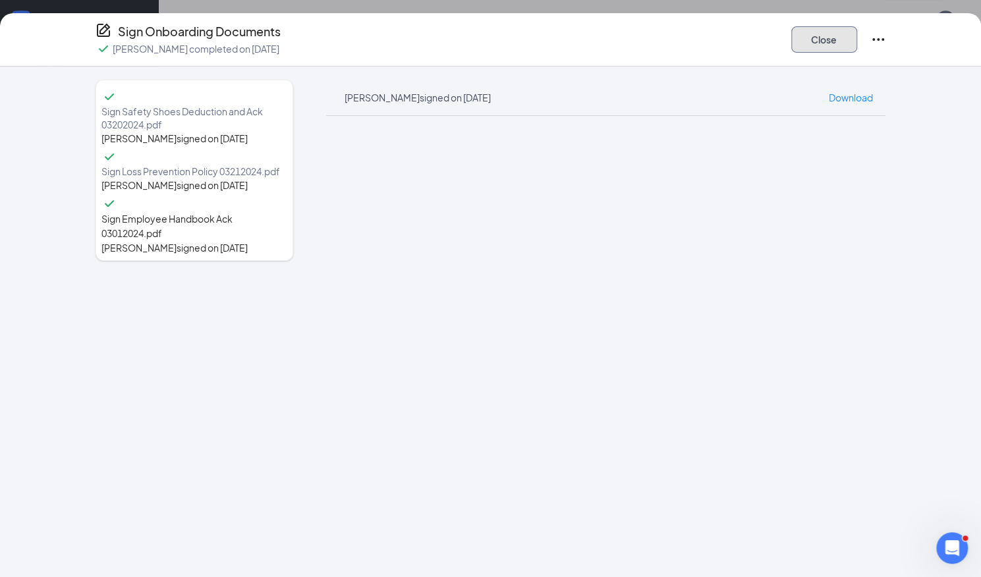
click at [828, 36] on button "Close" at bounding box center [824, 39] width 66 height 26
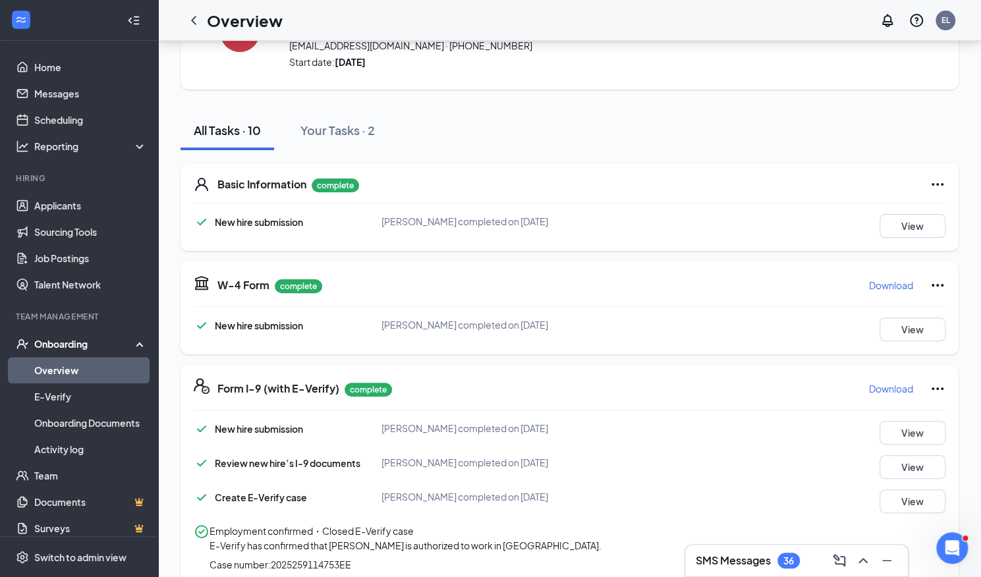
scroll to position [0, 0]
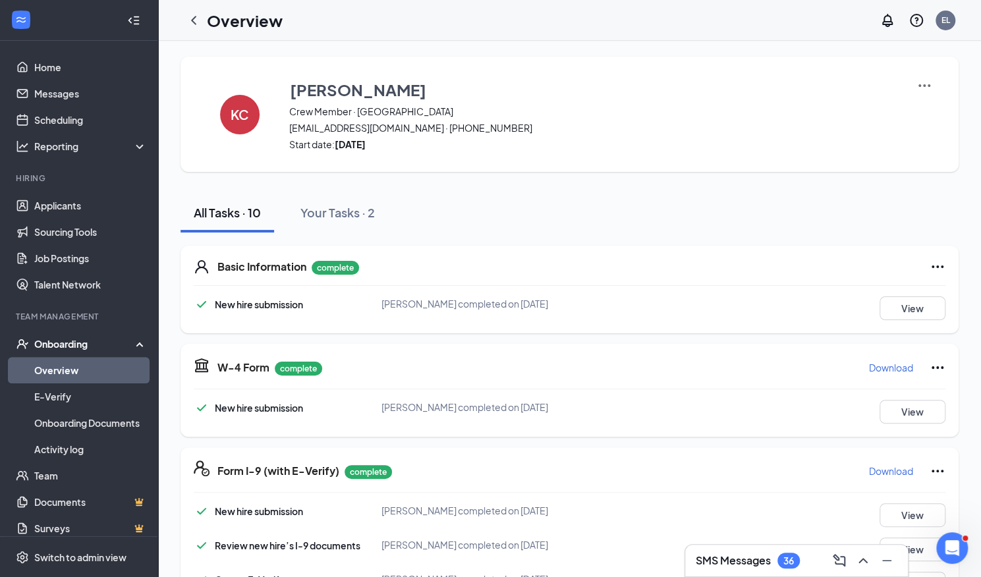
click at [115, 373] on link "Overview" at bounding box center [90, 370] width 113 height 26
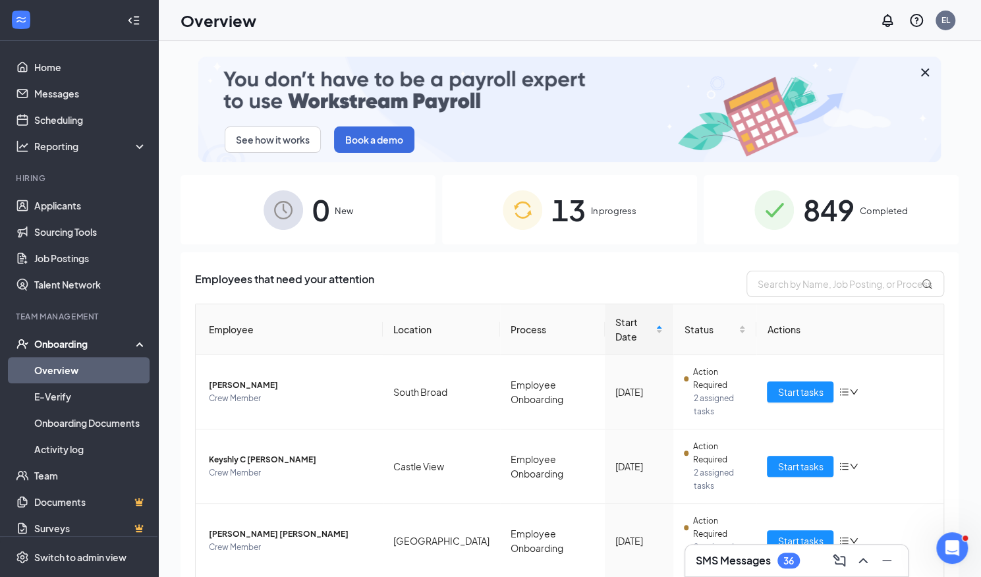
click at [860, 210] on span "Completed" at bounding box center [884, 210] width 48 height 13
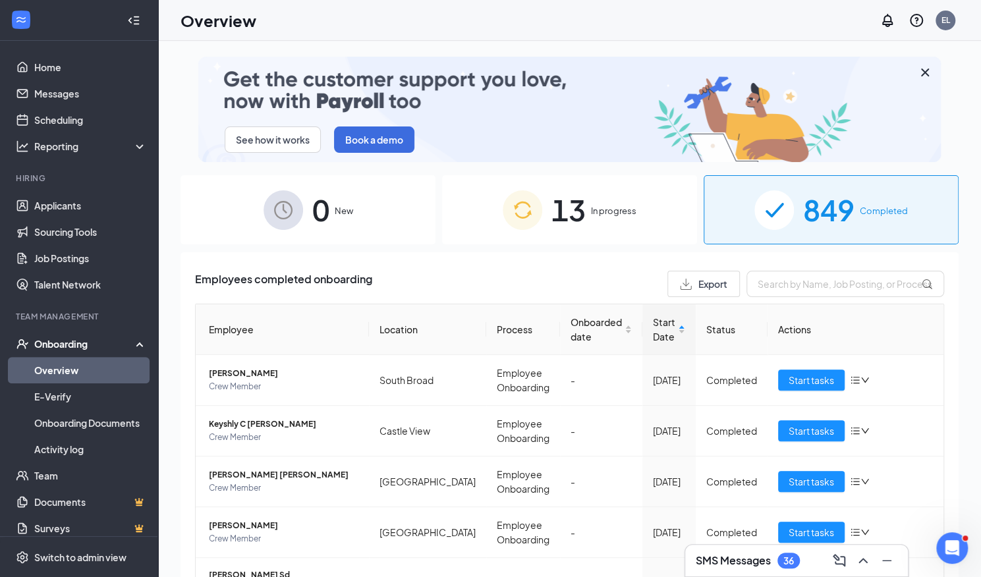
click at [844, 213] on span "849" at bounding box center [828, 209] width 51 height 45
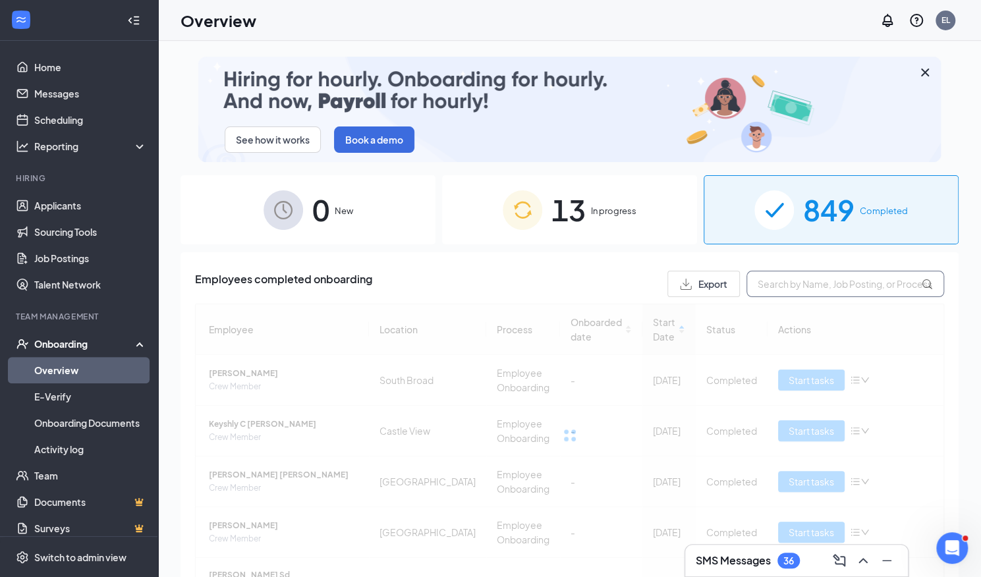
click at [843, 287] on input "text" at bounding box center [845, 284] width 198 height 26
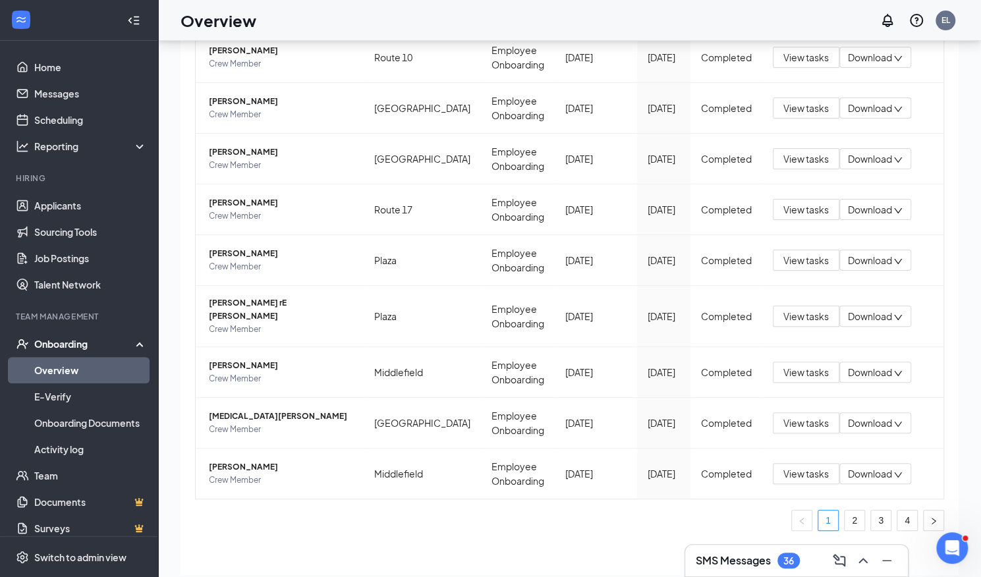
scroll to position [57, 0]
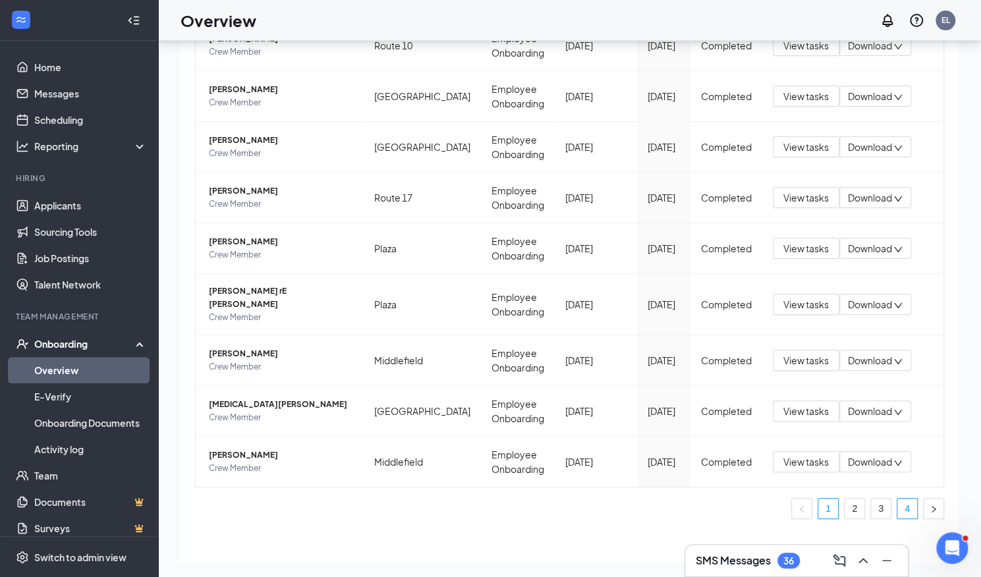
type input "lia"
click at [897, 499] on link "4" at bounding box center [907, 509] width 20 height 20
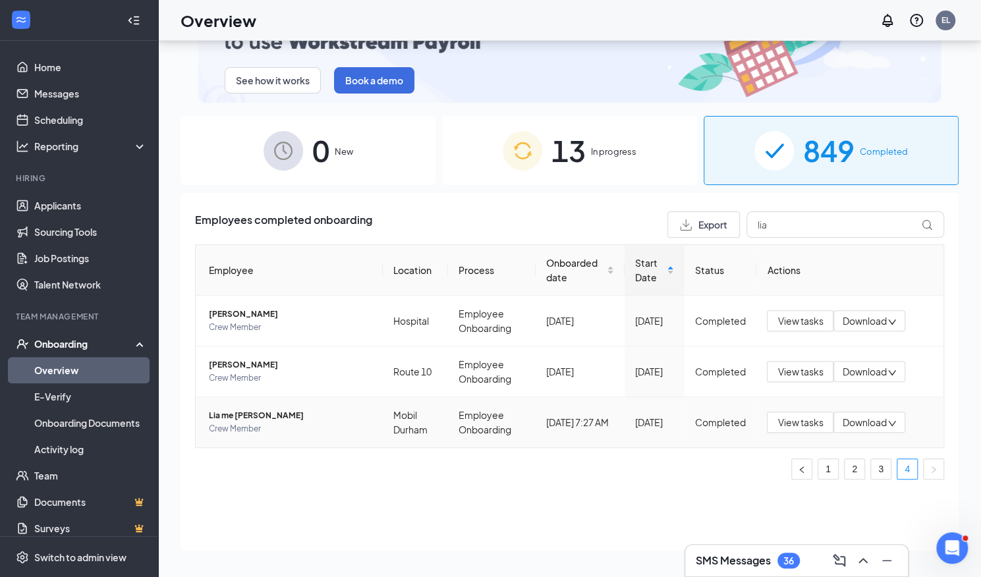
click at [234, 413] on span "Lia me Amadon" at bounding box center [290, 415] width 163 height 13
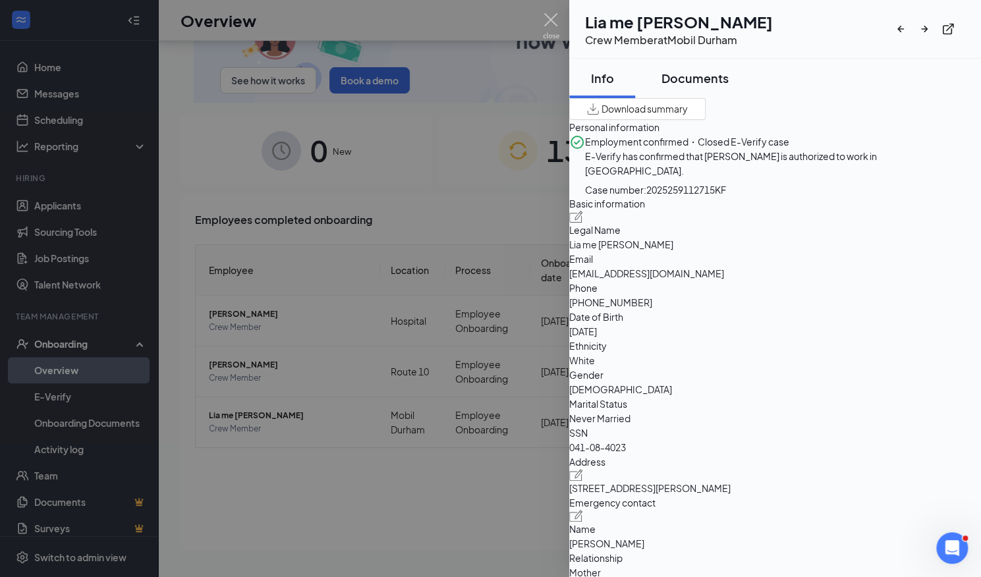
click at [705, 71] on div "Documents" at bounding box center [694, 78] width 67 height 16
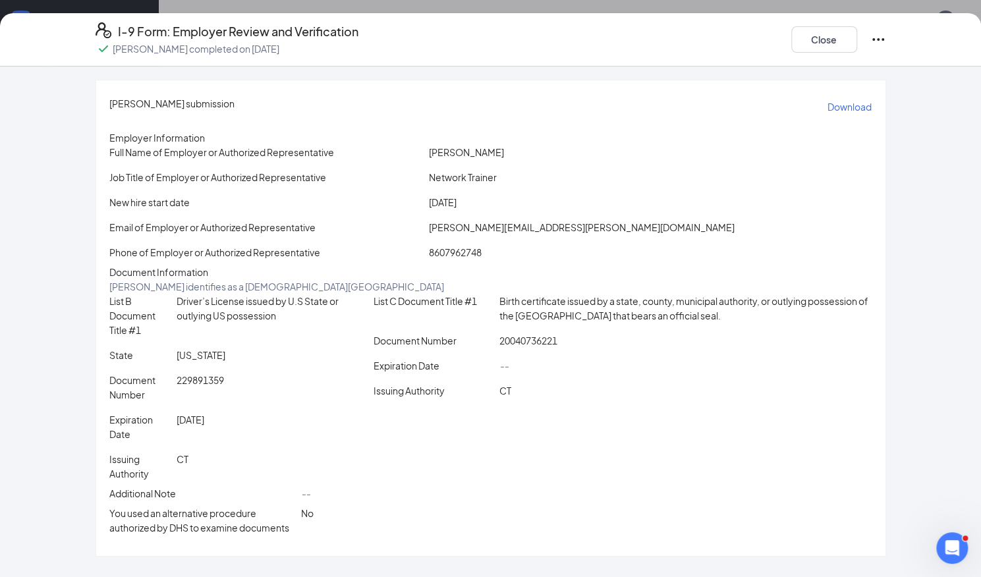
click at [828, 106] on p "Download" at bounding box center [850, 106] width 44 height 13
click at [826, 43] on button "Close" at bounding box center [824, 39] width 66 height 26
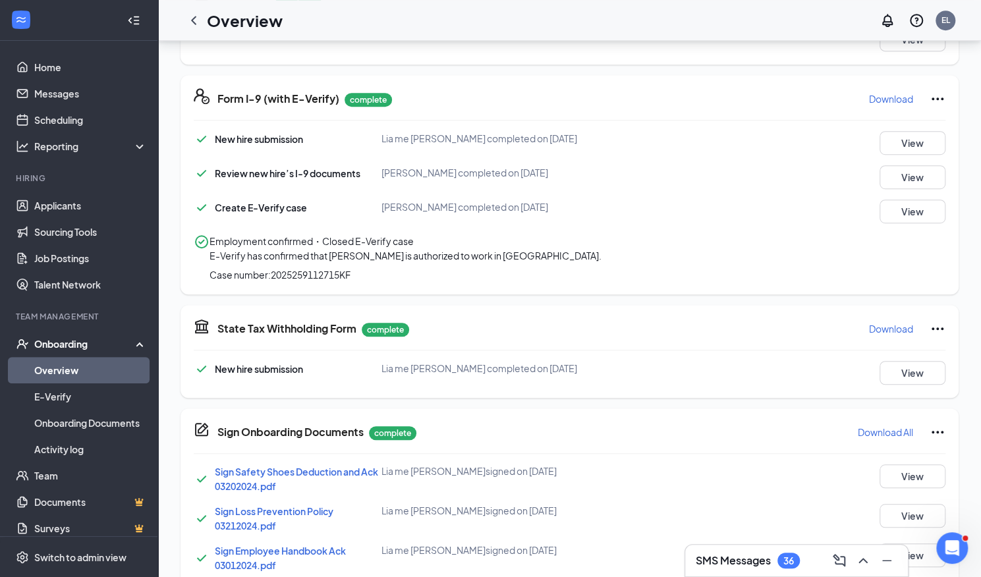
scroll to position [373, 0]
click at [928, 209] on button "View" at bounding box center [913, 211] width 66 height 24
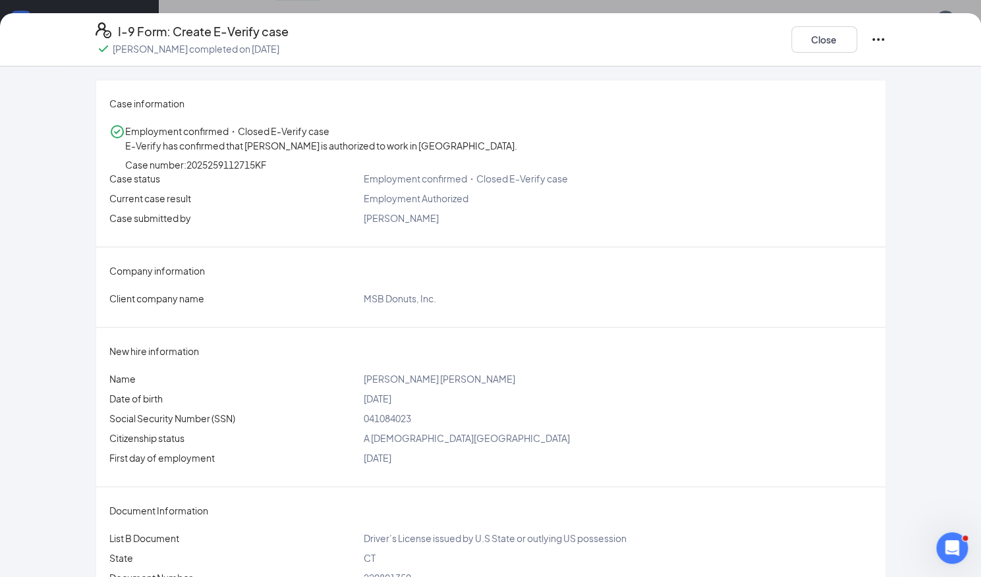
scroll to position [374, 0]
click at [808, 37] on button "Close" at bounding box center [824, 39] width 66 height 26
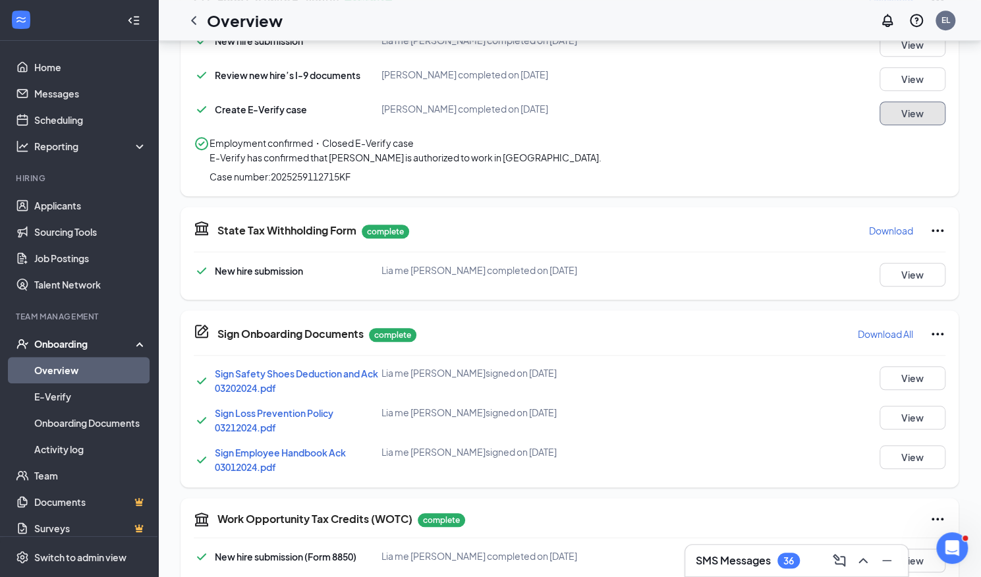
scroll to position [544, 0]
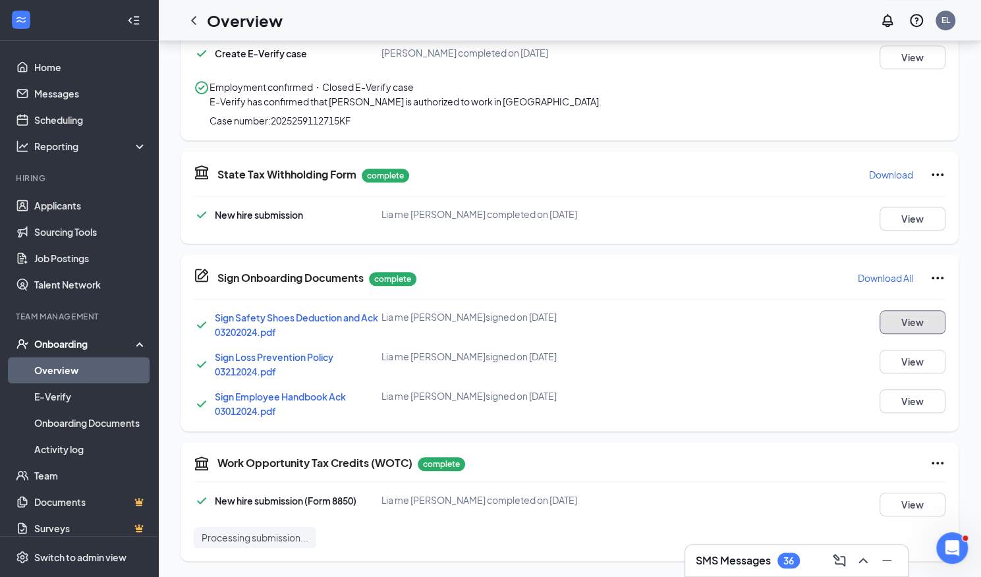
click at [912, 318] on button "View" at bounding box center [913, 322] width 66 height 24
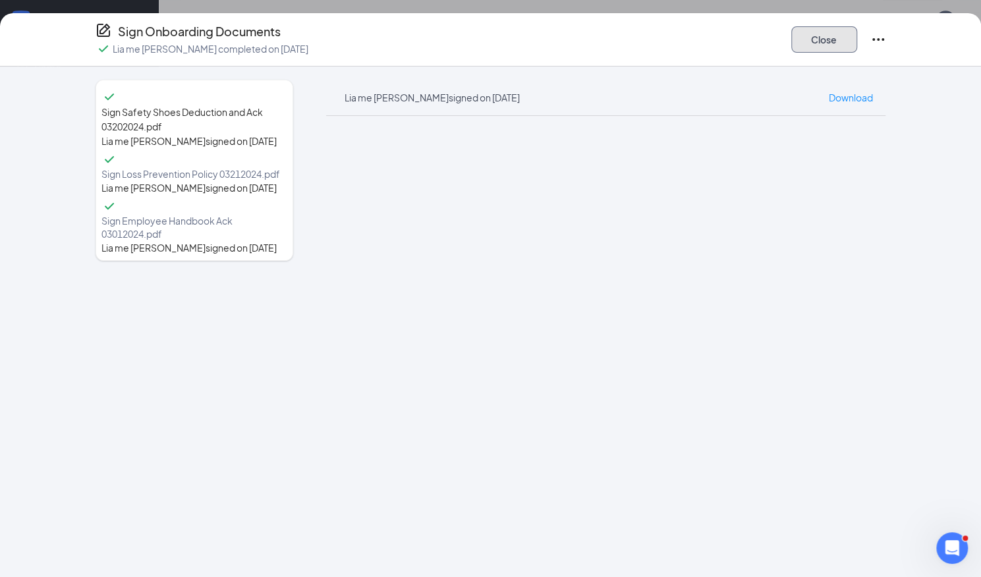
click at [819, 45] on button "Close" at bounding box center [824, 39] width 66 height 26
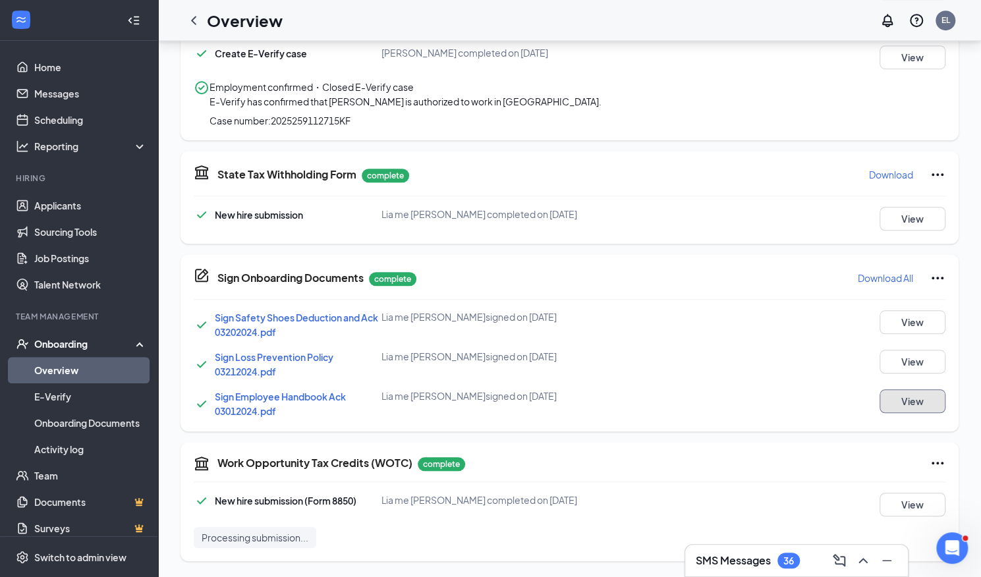
click at [914, 408] on button "View" at bounding box center [913, 401] width 66 height 24
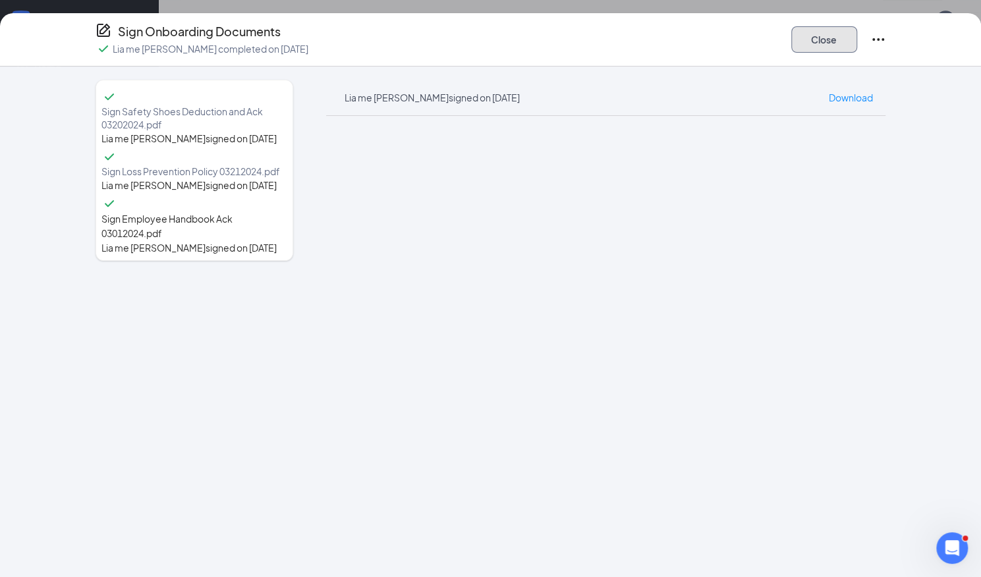
click at [837, 35] on button "Close" at bounding box center [824, 39] width 66 height 26
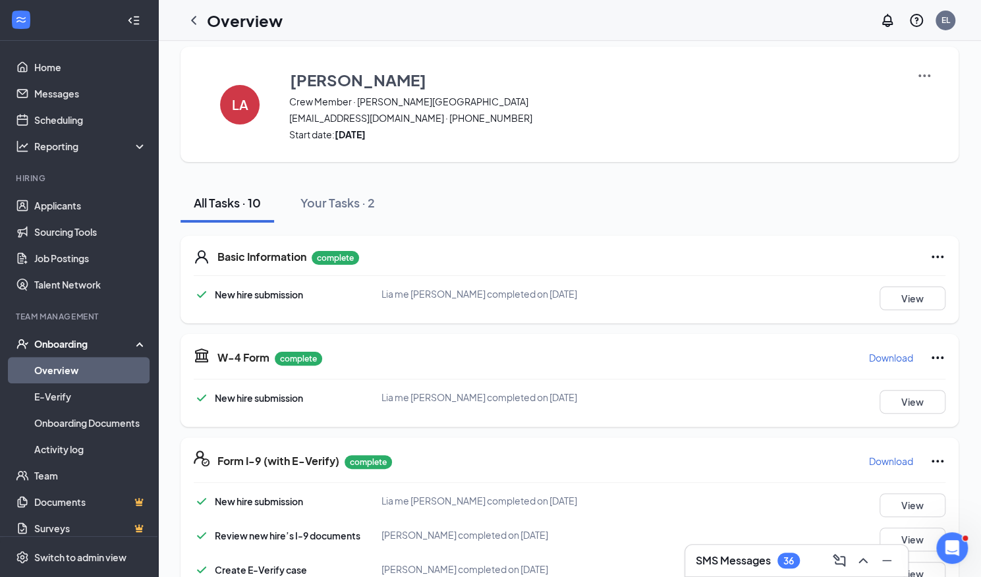
scroll to position [0, 0]
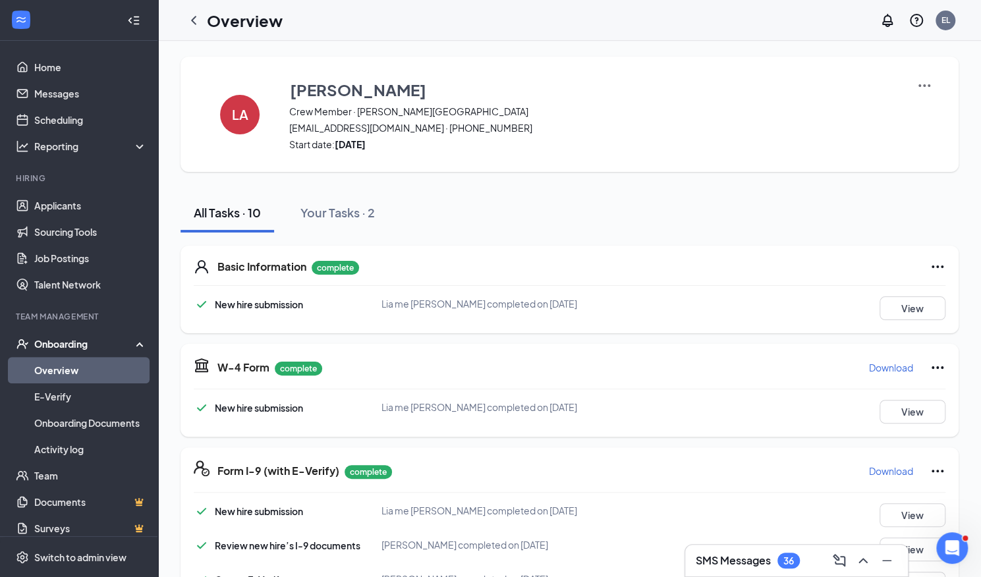
click at [51, 364] on link "Overview" at bounding box center [90, 370] width 113 height 26
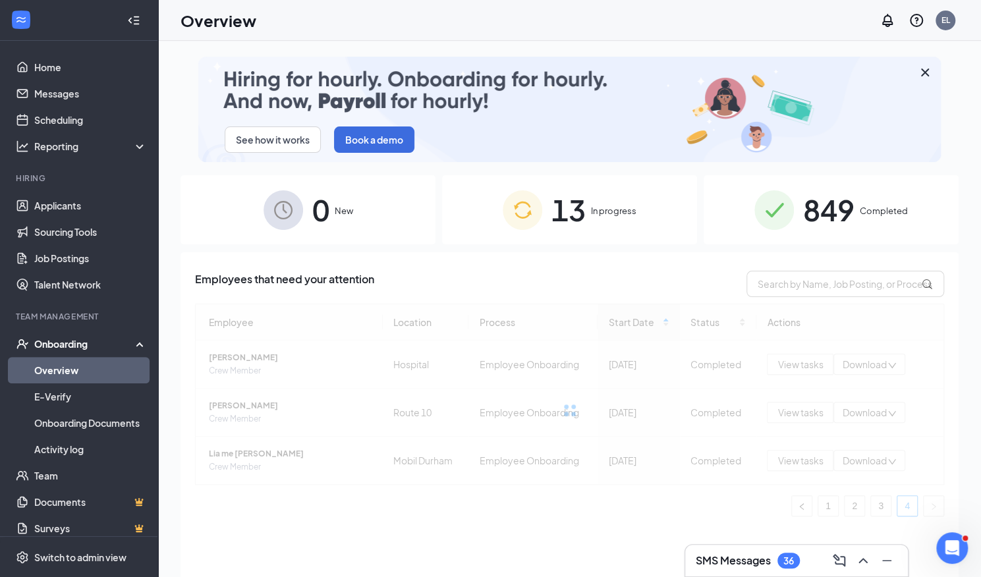
click at [803, 222] on span "849" at bounding box center [828, 209] width 51 height 45
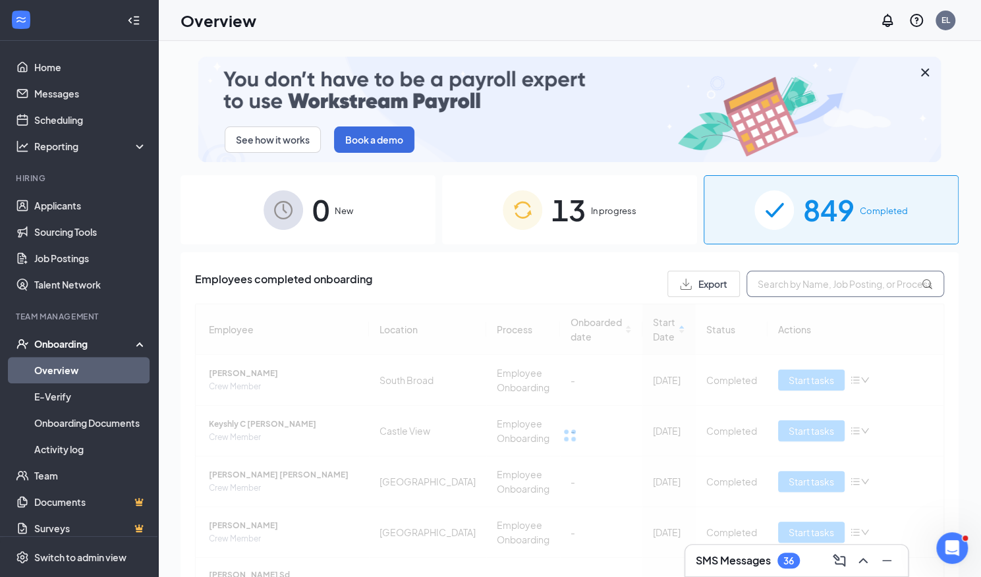
click at [796, 279] on input "text" at bounding box center [845, 284] width 198 height 26
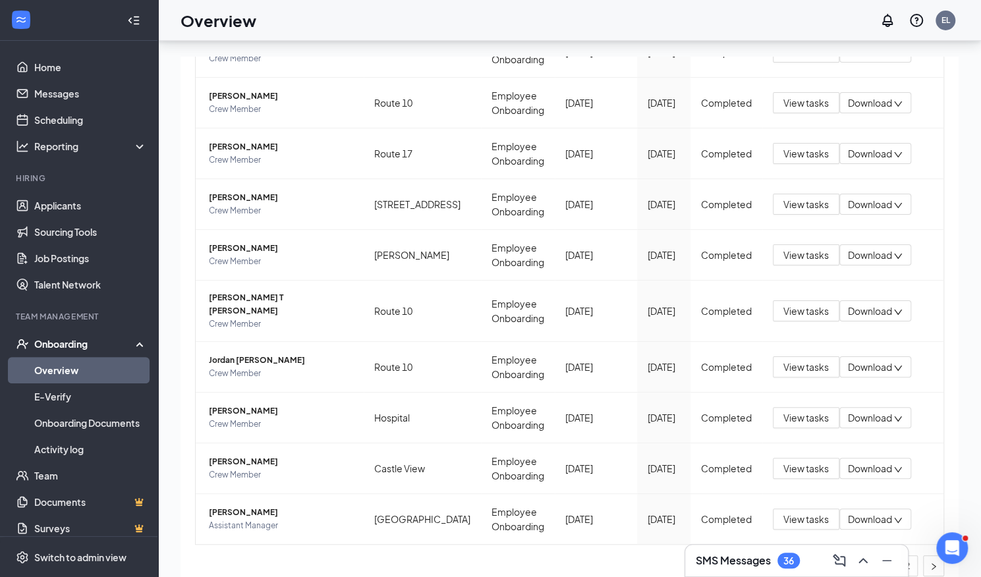
scroll to position [59, 0]
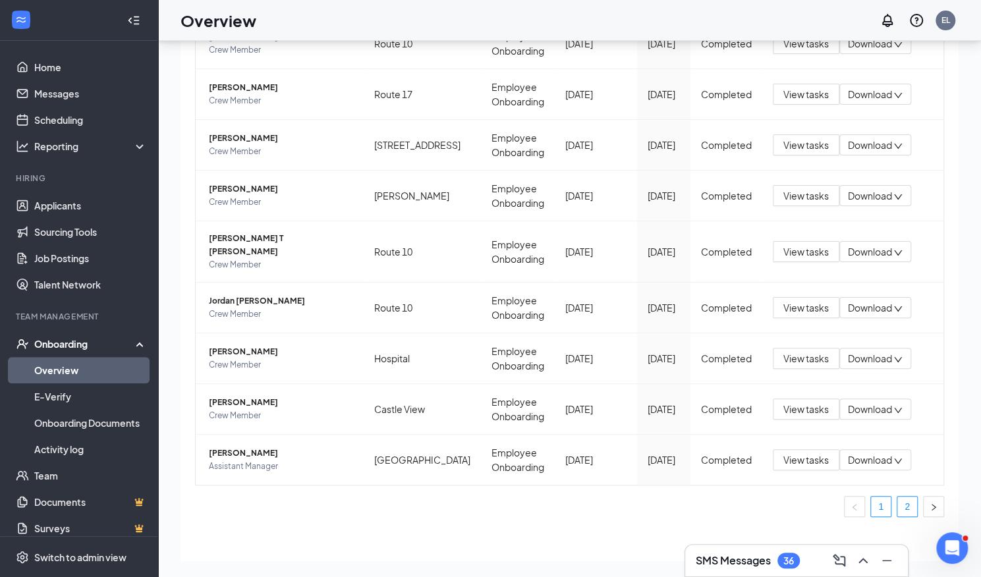
type input "dan"
click at [902, 497] on link "2" at bounding box center [907, 507] width 20 height 20
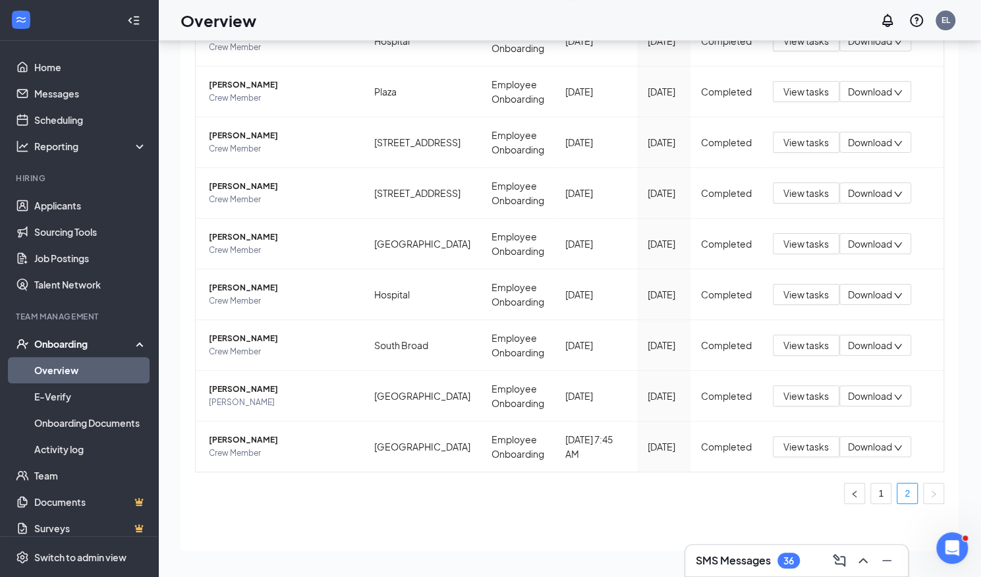
scroll to position [277, 0]
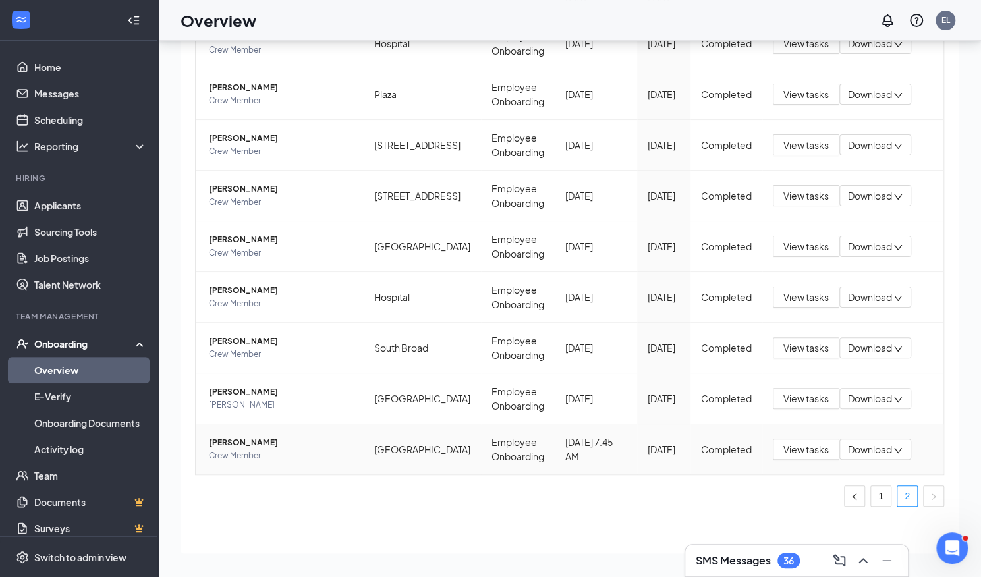
click at [259, 449] on span "Crew Member" at bounding box center [281, 455] width 144 height 13
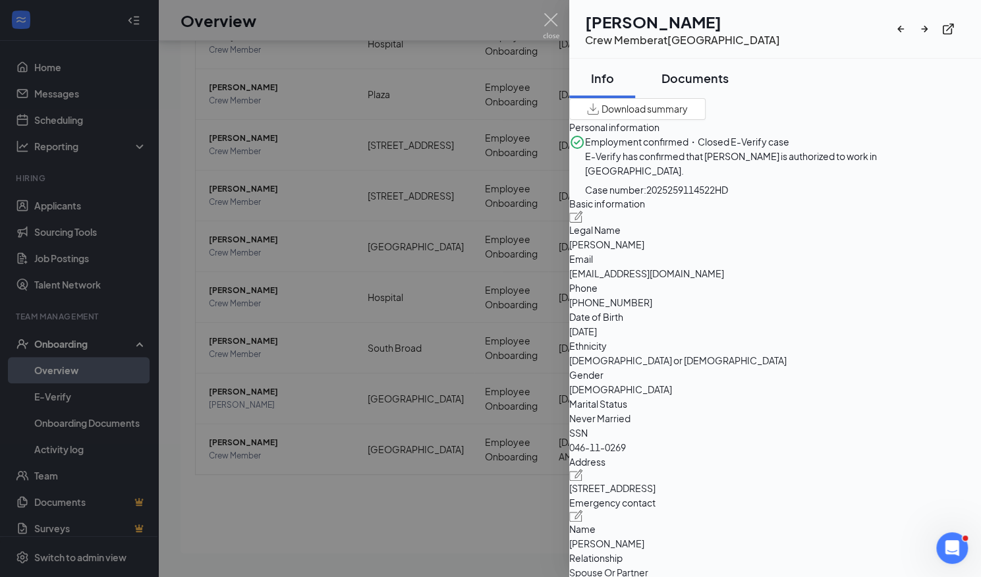
click at [700, 77] on div "Documents" at bounding box center [694, 78] width 67 height 16
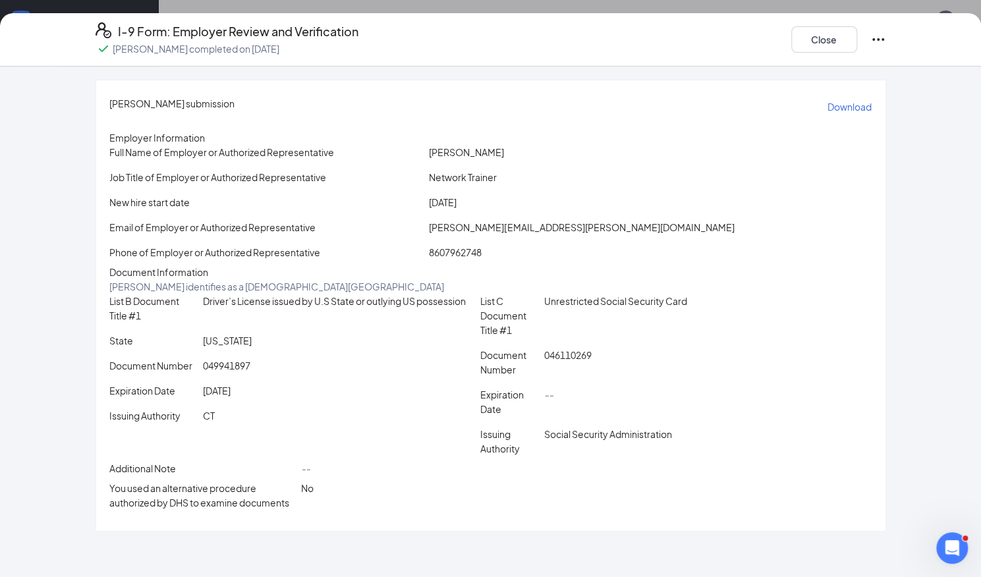
click at [828, 103] on p "Download" at bounding box center [850, 106] width 44 height 13
click at [828, 48] on button "Close" at bounding box center [824, 39] width 66 height 26
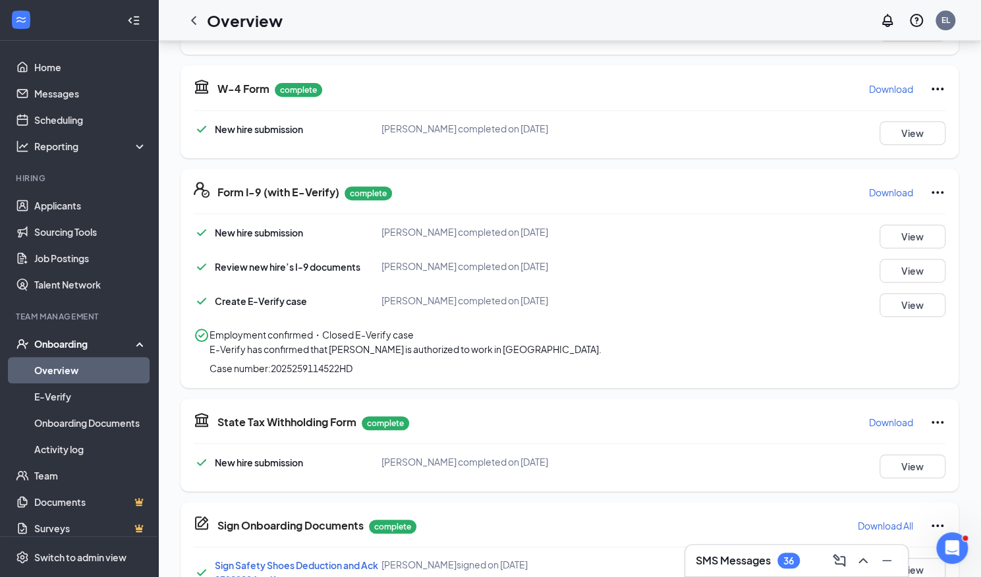
scroll to position [345, 0]
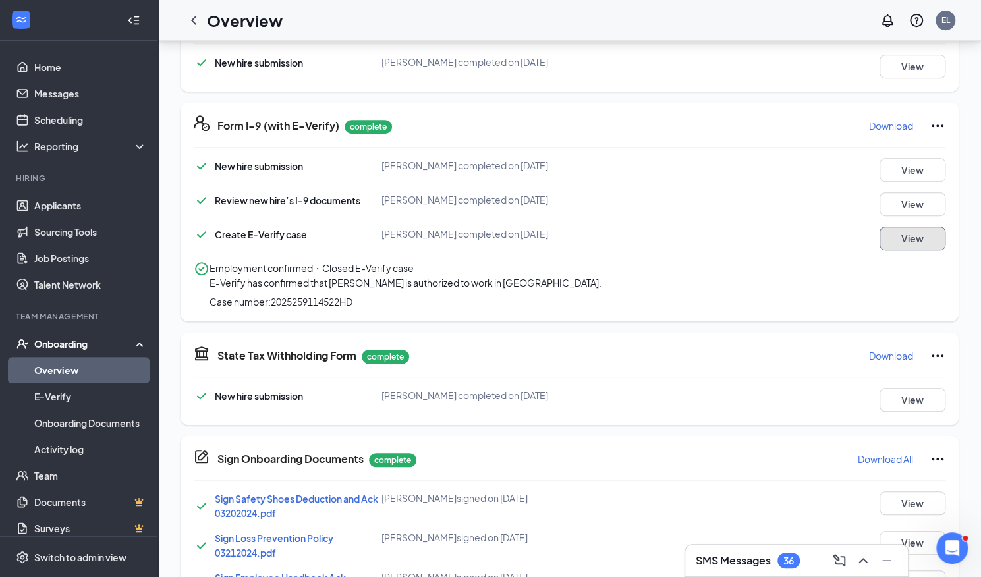
click at [908, 238] on button "View" at bounding box center [913, 239] width 66 height 24
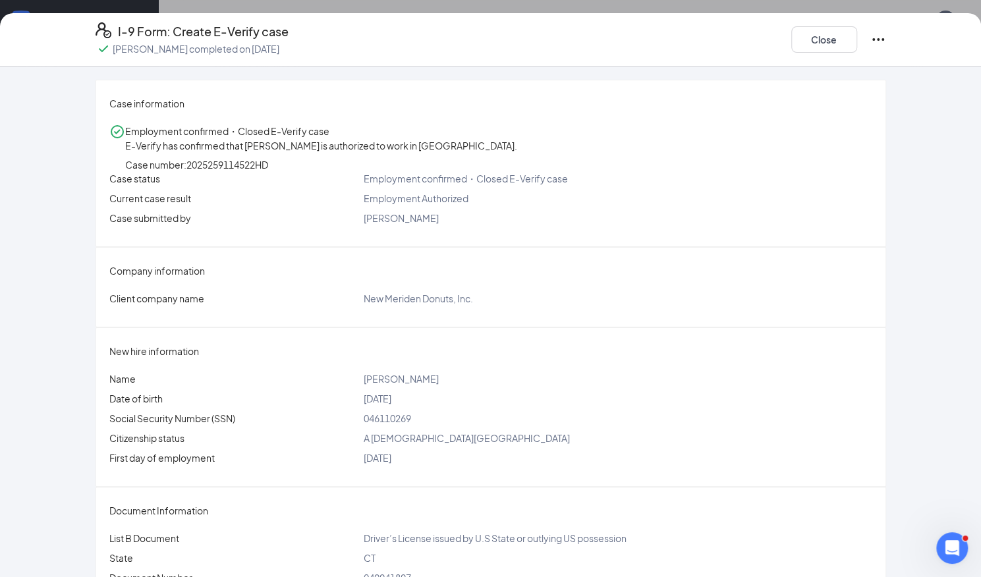
scroll to position [346, 0]
click at [818, 38] on button "Close" at bounding box center [824, 39] width 66 height 26
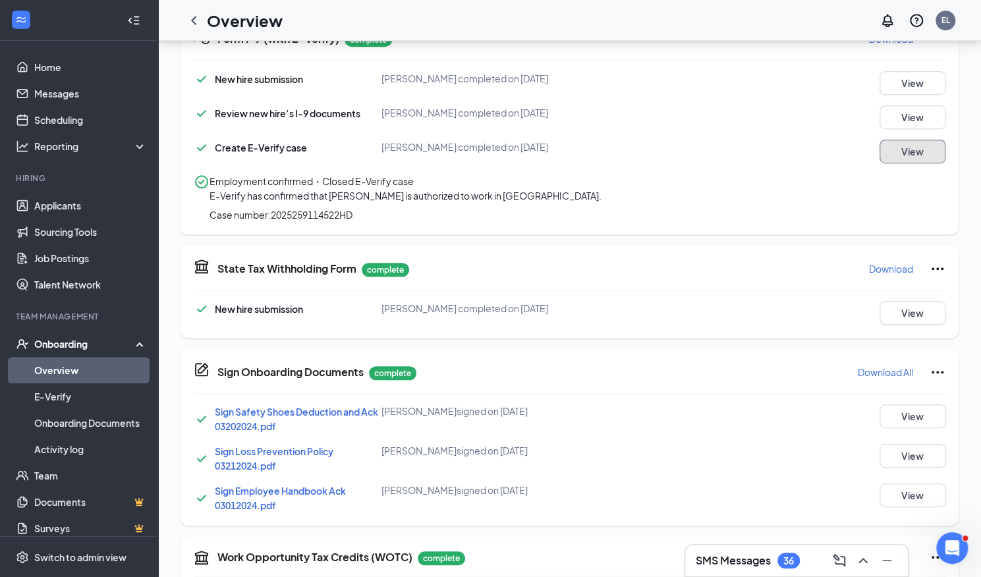
scroll to position [544, 0]
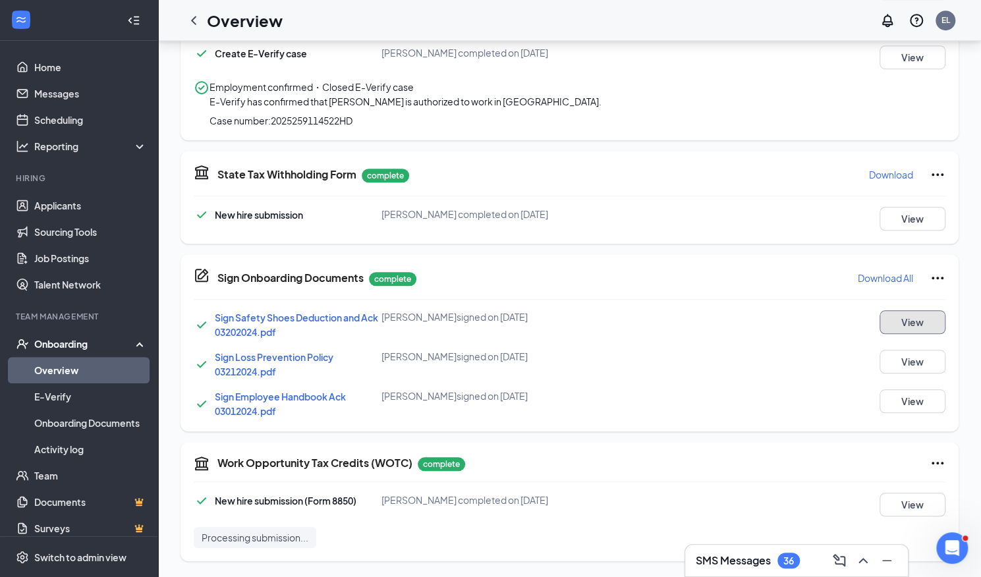
click at [904, 321] on button "View" at bounding box center [913, 322] width 66 height 24
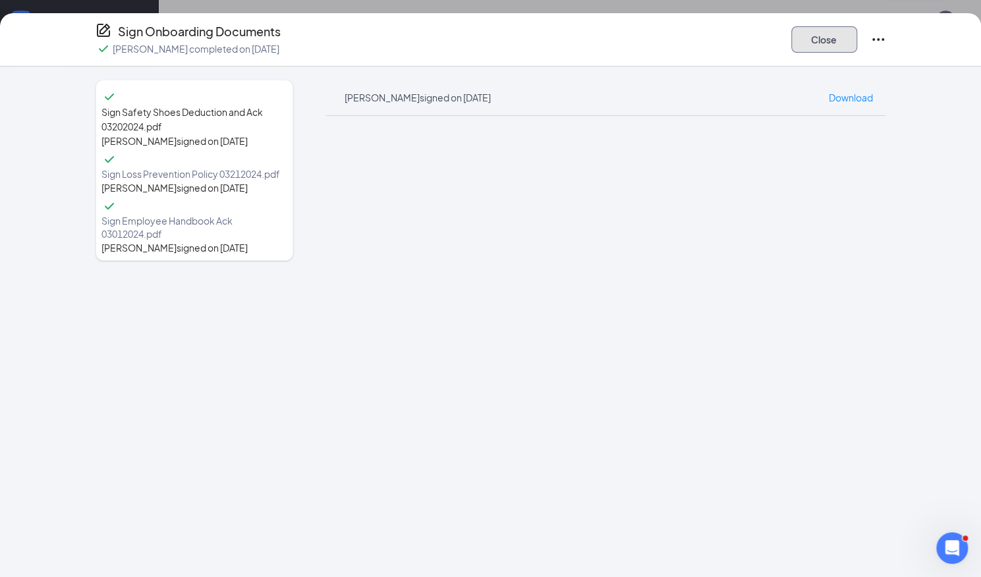
click at [815, 30] on button "Close" at bounding box center [824, 39] width 66 height 26
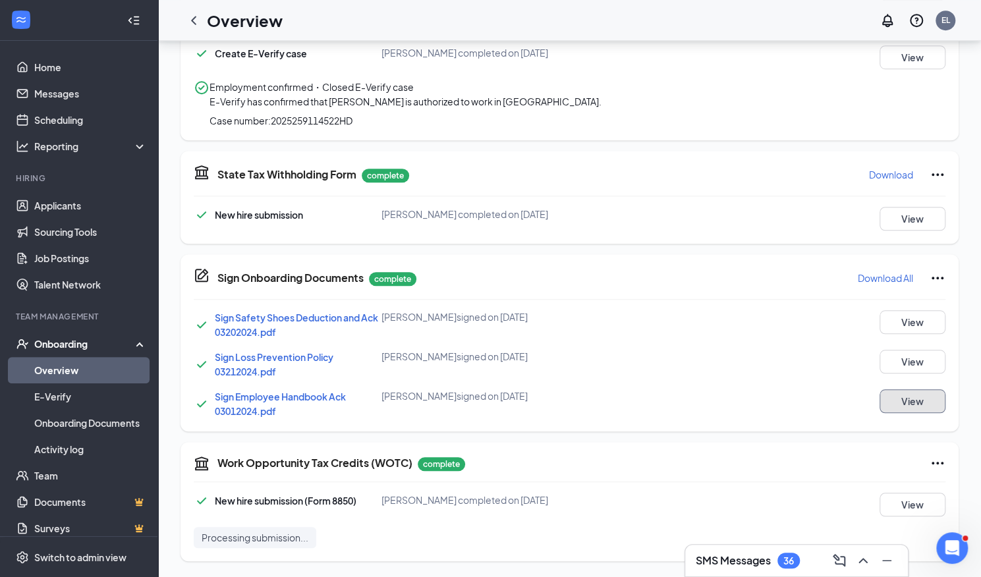
click at [910, 396] on button "View" at bounding box center [913, 401] width 66 height 24
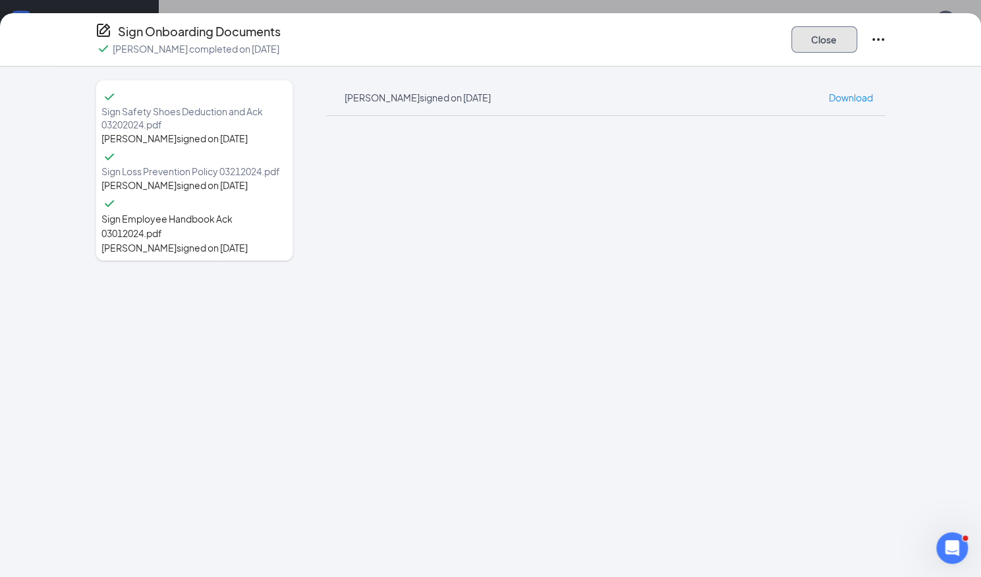
click at [826, 44] on button "Close" at bounding box center [824, 39] width 66 height 26
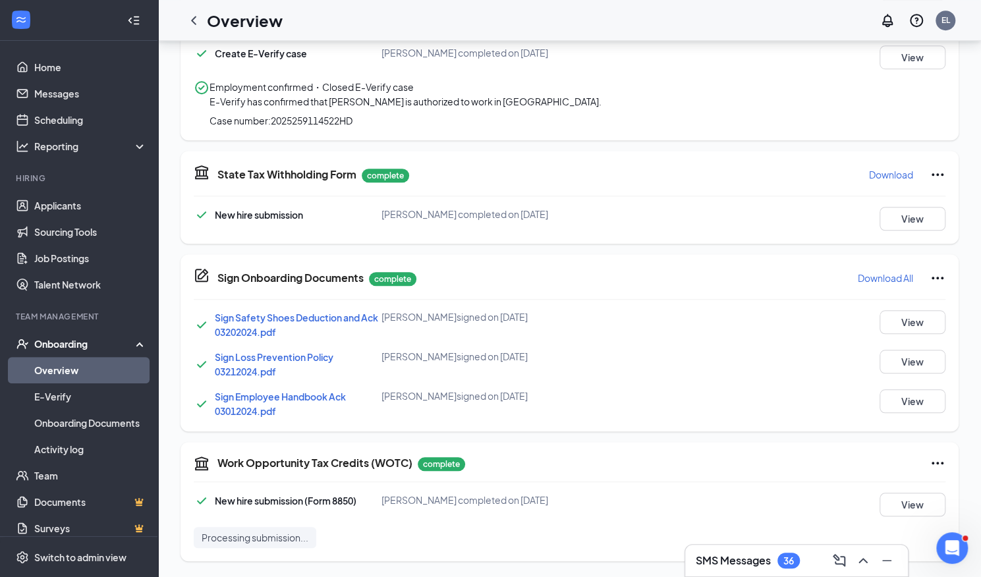
click at [65, 367] on link "Overview" at bounding box center [90, 370] width 113 height 26
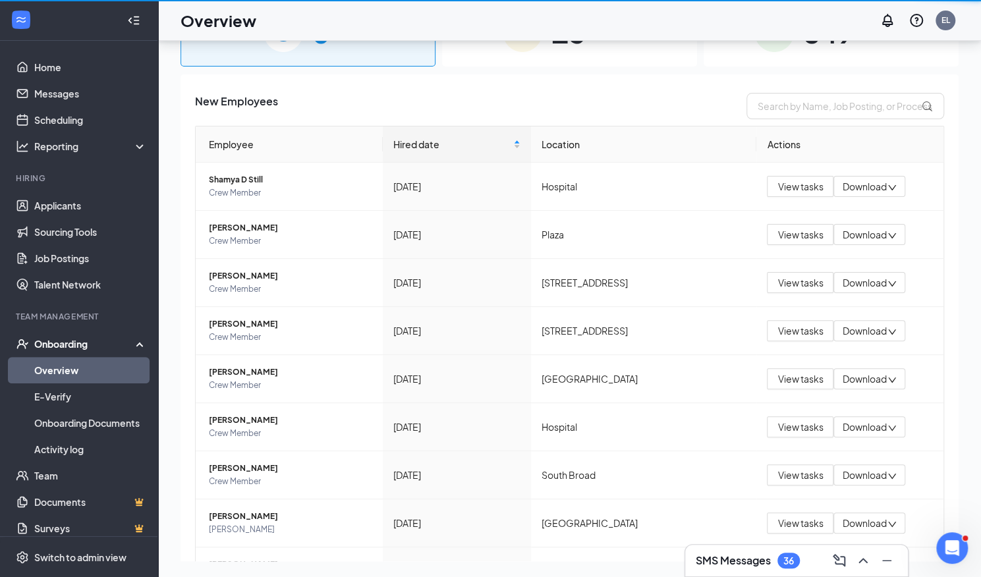
scroll to position [59, 0]
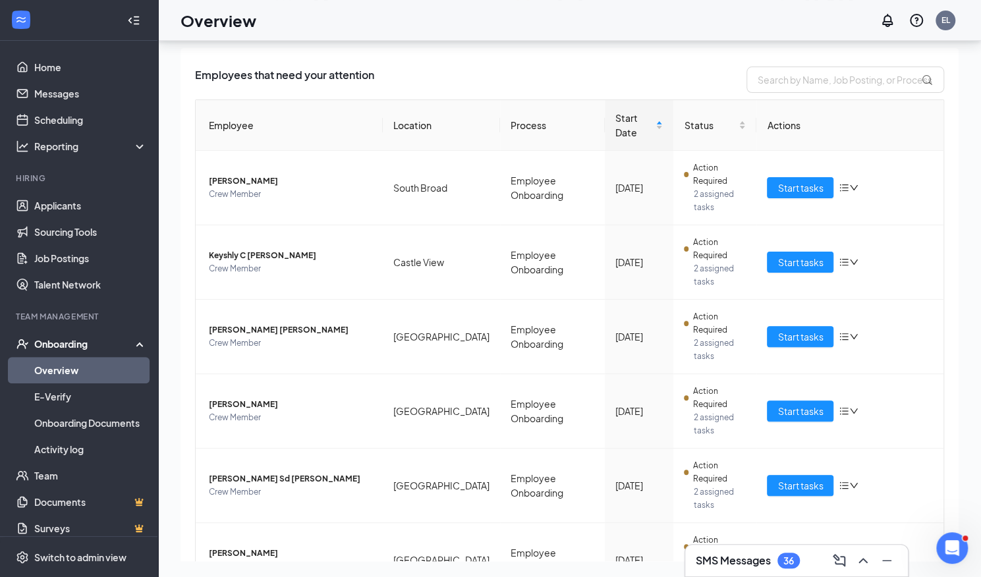
scroll to position [181, 0]
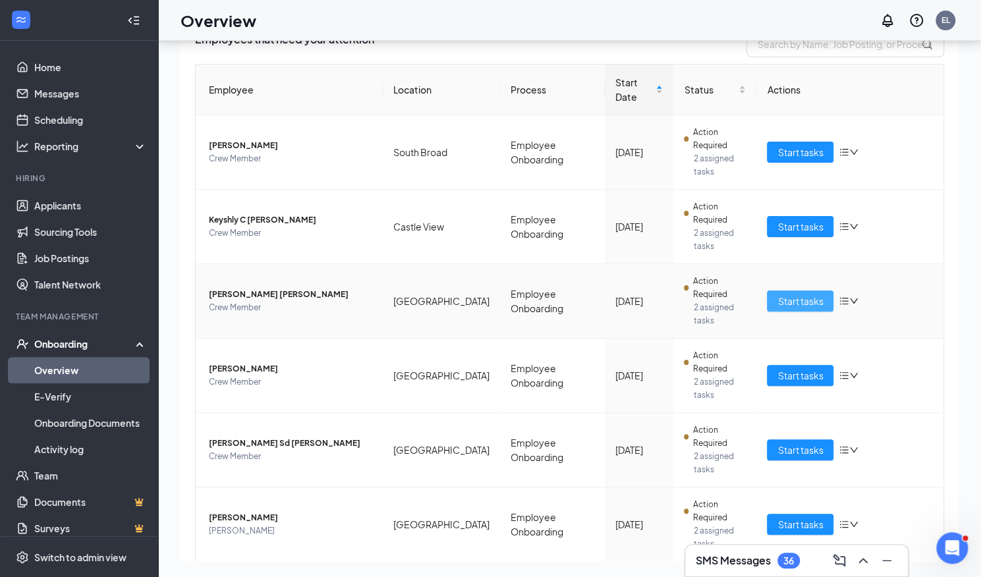
click at [787, 294] on span "Start tasks" at bounding box center [799, 301] width 45 height 14
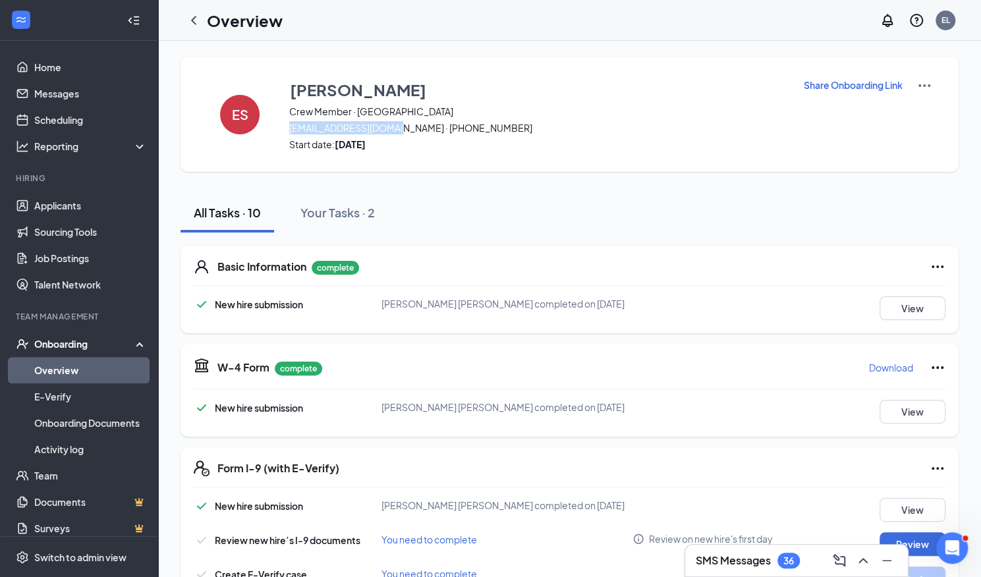
drag, startPoint x: 286, startPoint y: 130, endPoint x: 401, endPoint y: 123, distance: 114.9
click at [401, 123] on div "ES Ethan Savage Crew Member · Broad Street esavage0709@gmail.com · (203) 868-93…" at bounding box center [570, 114] width 778 height 115
copy span "esavage0709@gmail.com"
click at [76, 205] on link "Applicants" at bounding box center [90, 205] width 113 height 26
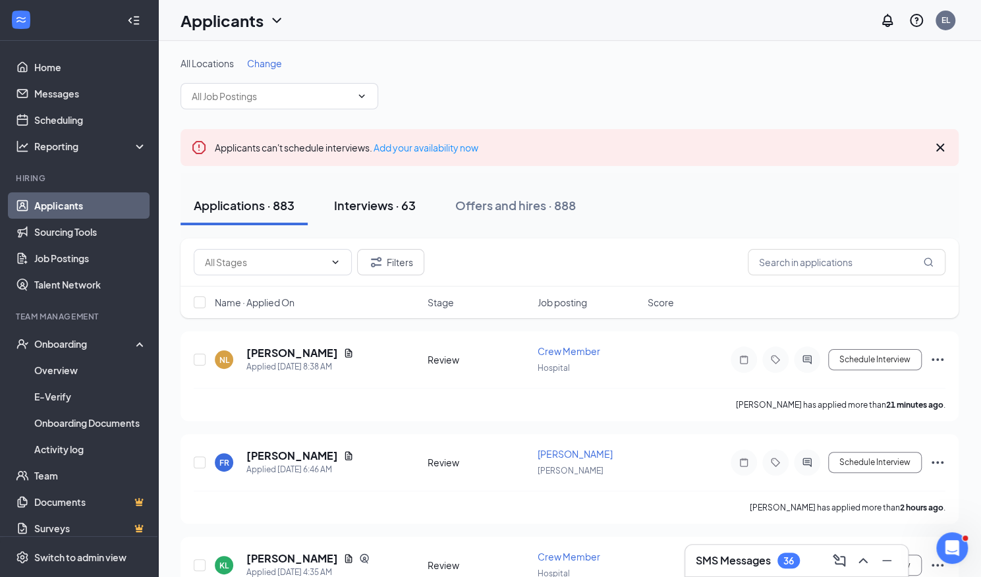
click at [391, 207] on div "Interviews · 63" at bounding box center [375, 205] width 82 height 16
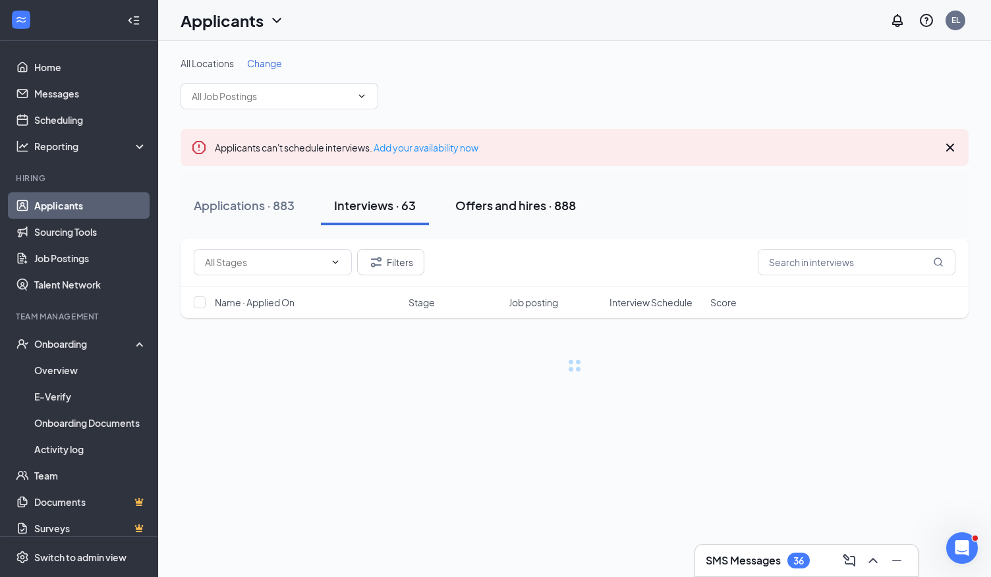
click at [511, 202] on div "Offers and hires · 888" at bounding box center [515, 205] width 121 height 16
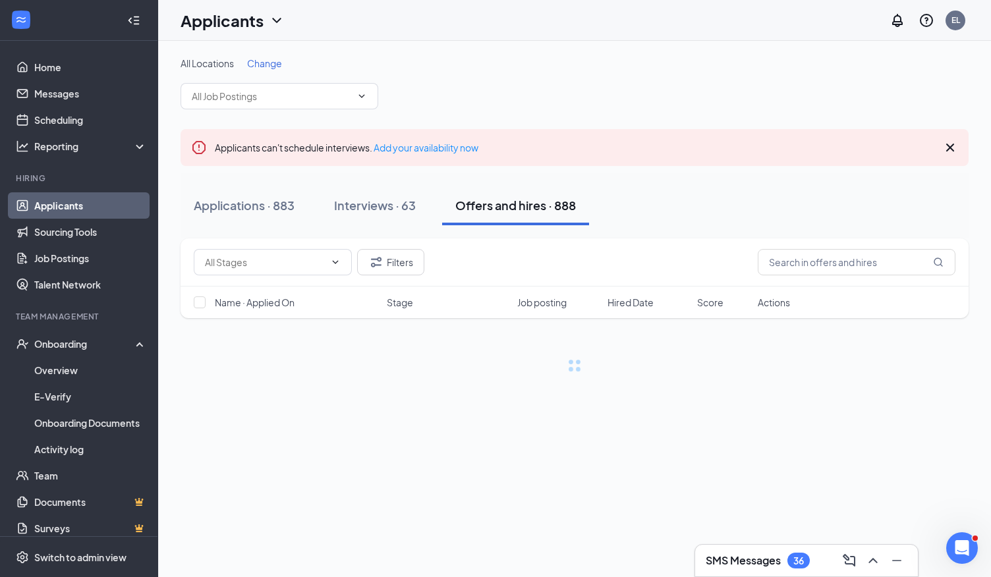
click at [511, 202] on div "Offers and hires · 888" at bounding box center [515, 205] width 121 height 16
click at [795, 259] on input "text" at bounding box center [857, 262] width 198 height 26
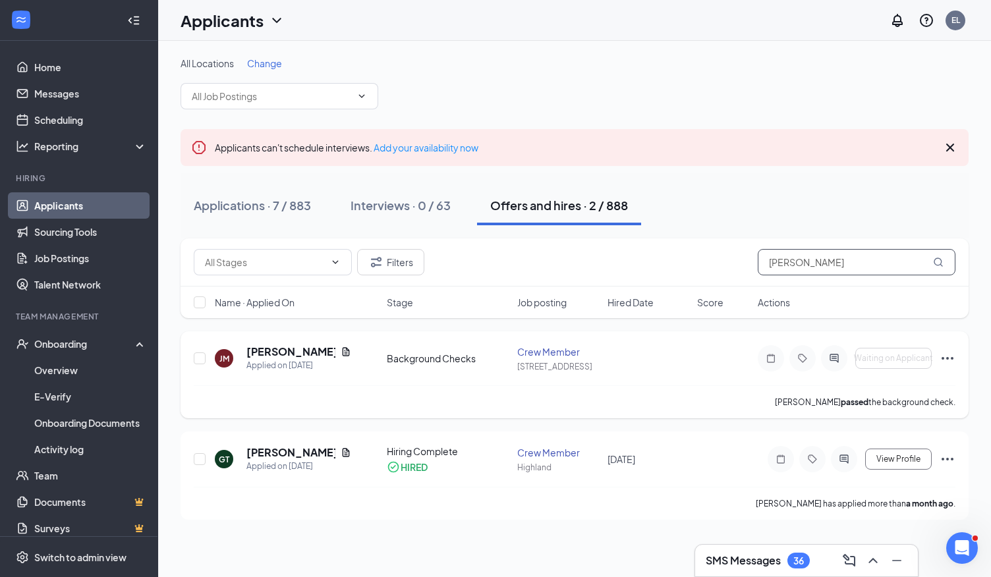
type input "jada"
click at [957, 358] on div "JM Jada Miller Applied on Sep 7 Background Checks Crew Member 893 East Main Wai…" at bounding box center [575, 374] width 788 height 87
click at [949, 356] on icon "Ellipses" at bounding box center [948, 359] width 16 height 16
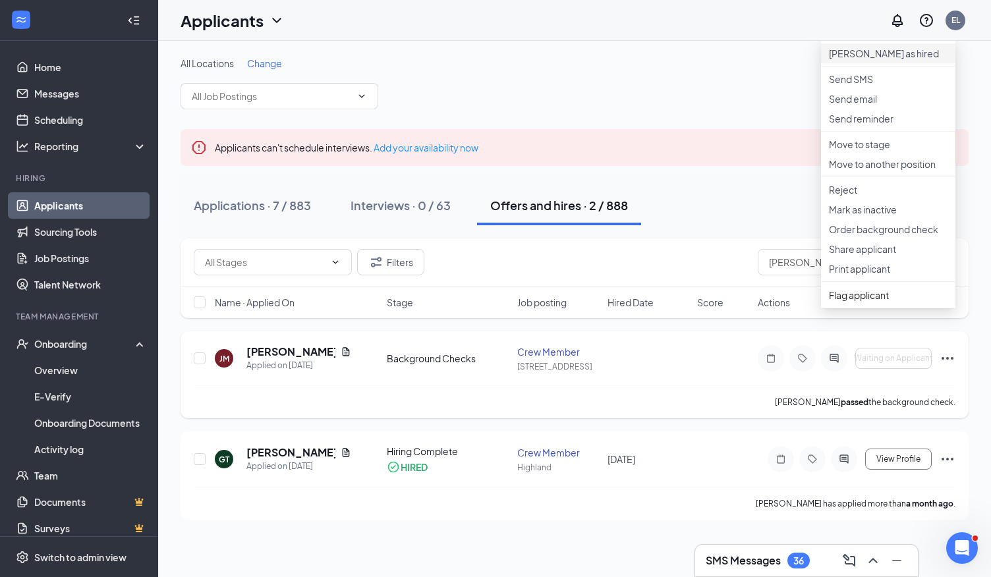
click at [887, 56] on p "Mark as hired" at bounding box center [888, 53] width 119 height 13
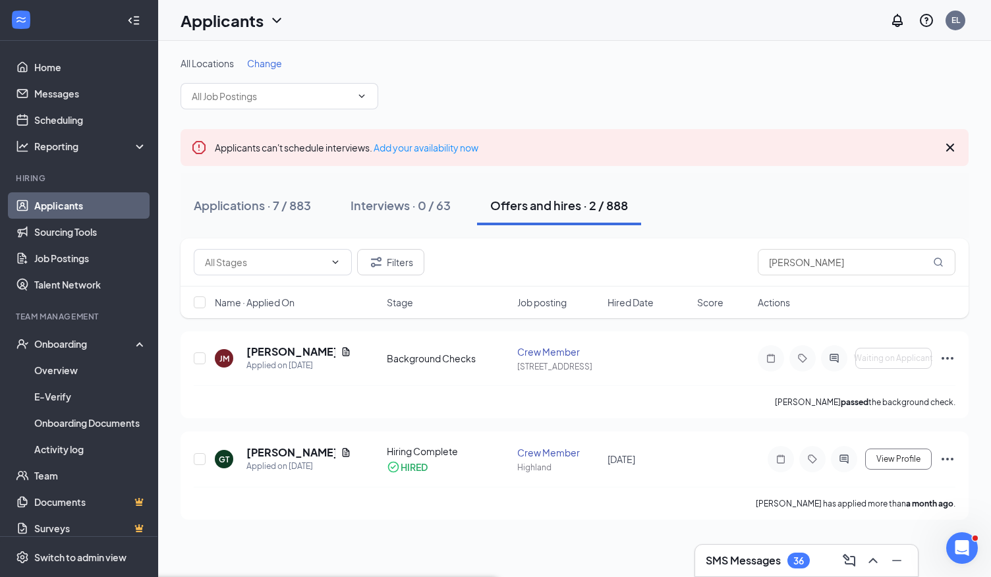
type input "Hiring Complete (final stage)"
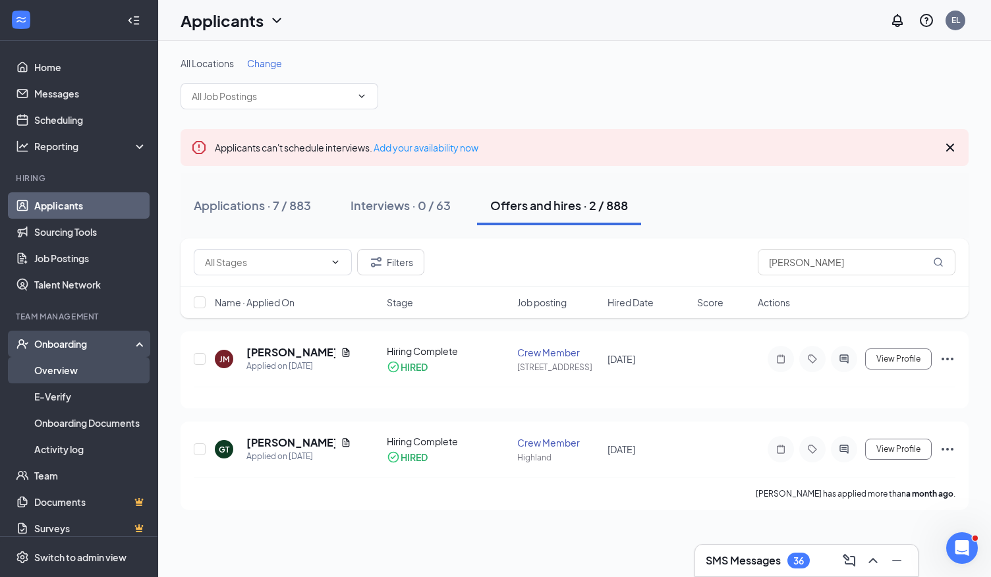
click at [74, 370] on link "Overview" at bounding box center [90, 370] width 113 height 26
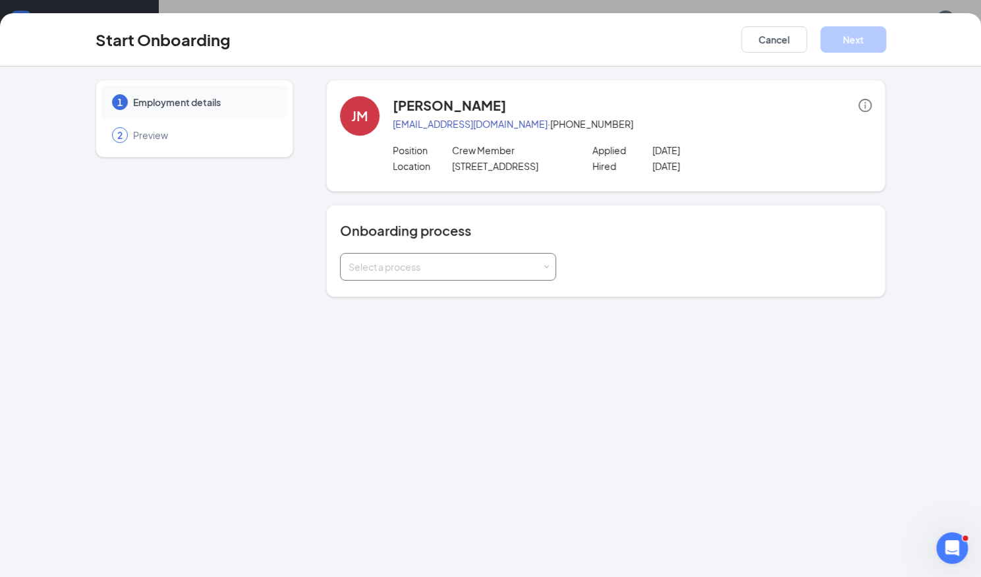
click at [546, 266] on span at bounding box center [546, 267] width 6 height 6
click at [499, 295] on li "Employee Onboarding" at bounding box center [447, 294] width 216 height 24
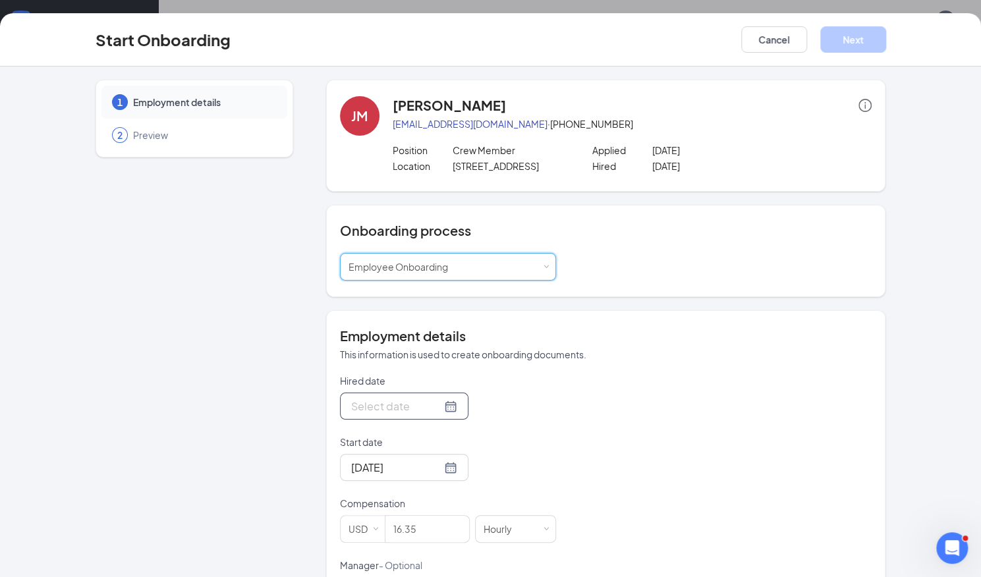
click at [434, 401] on div at bounding box center [404, 406] width 106 height 16
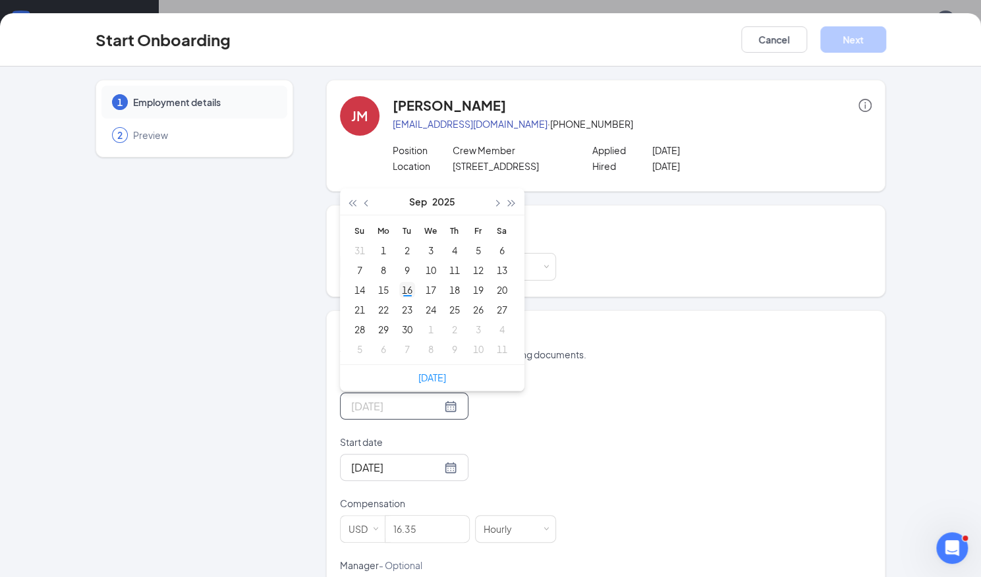
type input "[DATE]"
click at [404, 285] on div "16" at bounding box center [407, 290] width 16 height 16
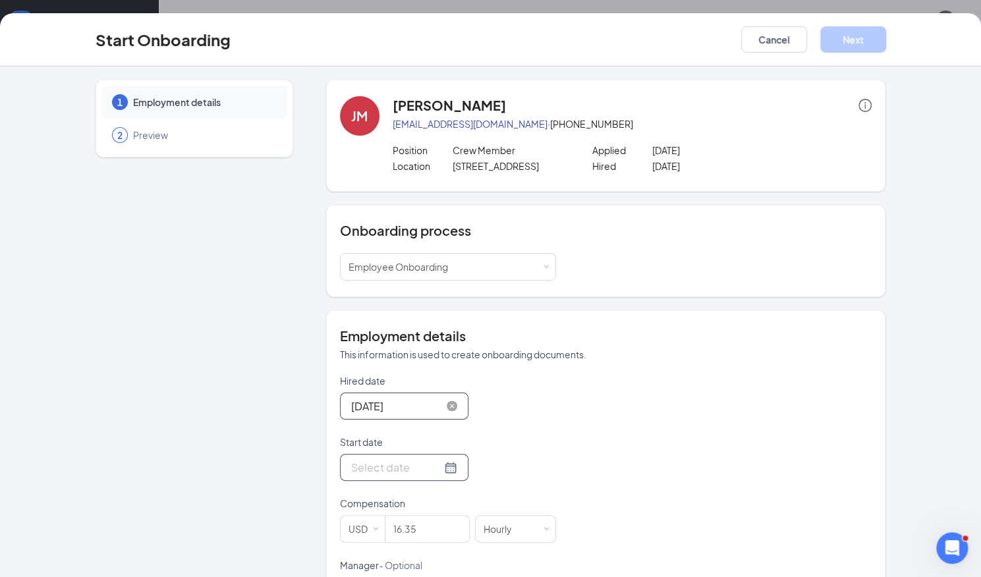
click at [432, 466] on div at bounding box center [404, 467] width 106 height 16
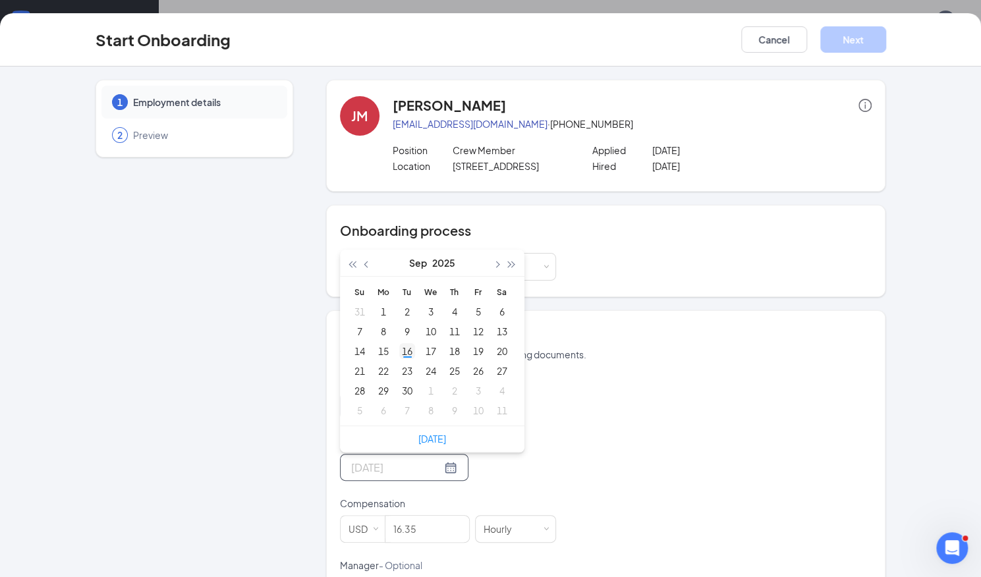
type input "[DATE]"
click at [399, 352] on div "16" at bounding box center [407, 351] width 16 height 16
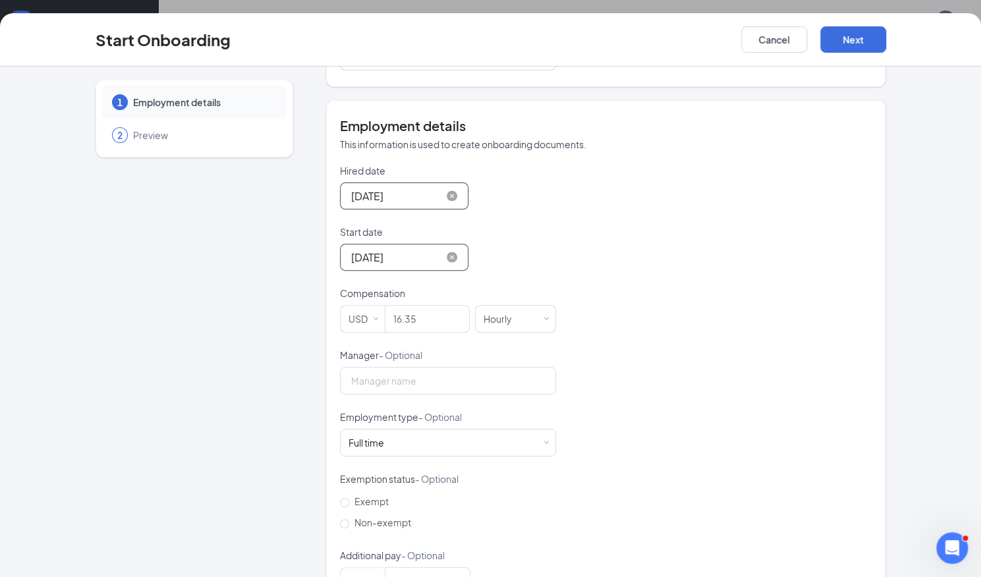
scroll to position [255, 0]
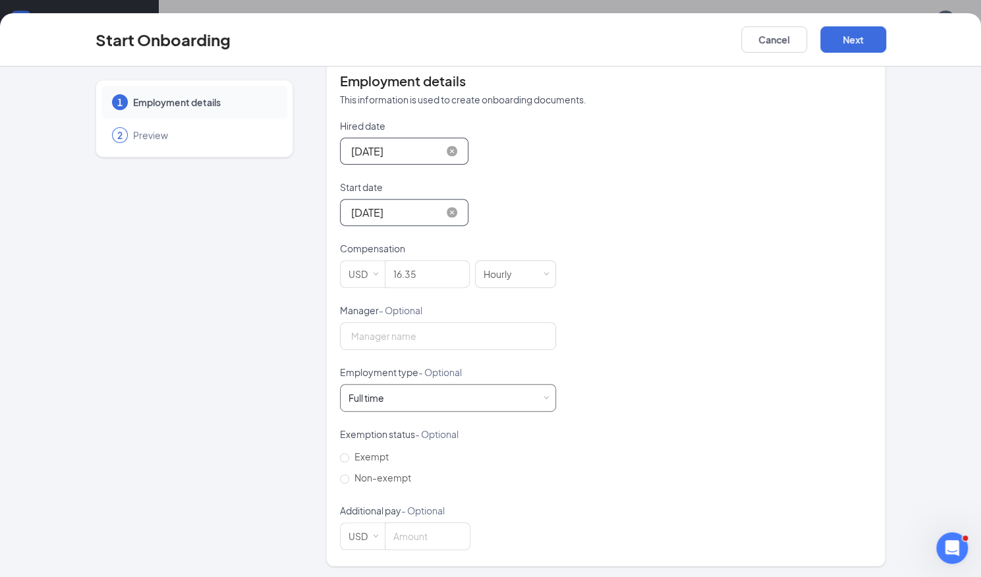
click at [532, 395] on div "Full time Works 30+ hours per week and is reasonably expected to work" at bounding box center [448, 398] width 199 height 26
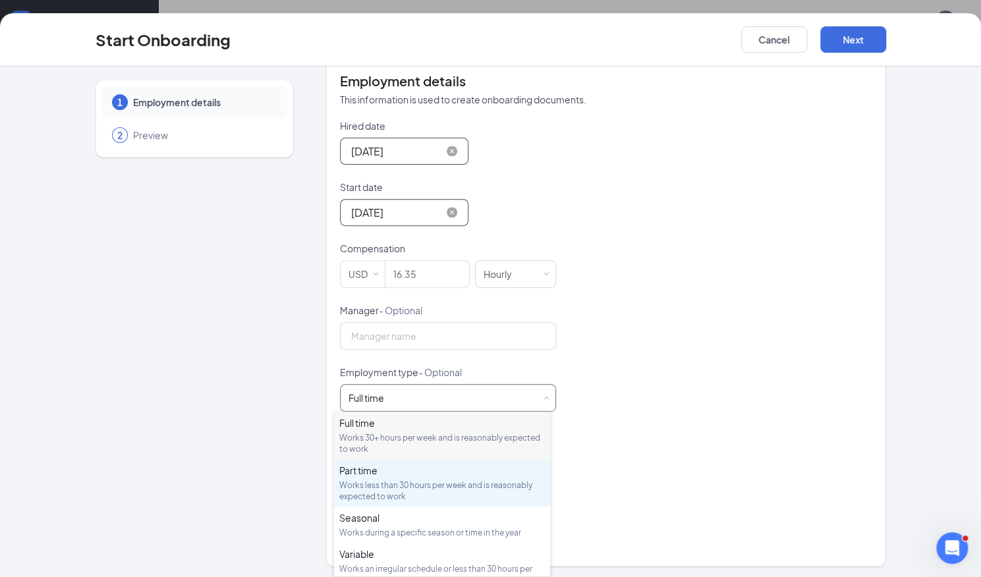
click at [437, 474] on div "Part time" at bounding box center [442, 470] width 206 height 13
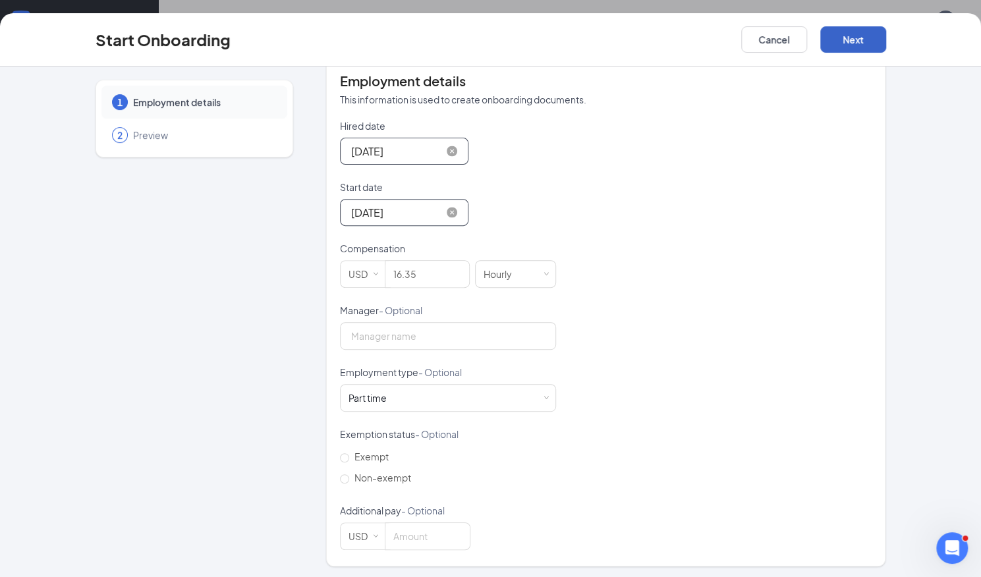
click at [854, 44] on button "Next" at bounding box center [853, 39] width 66 height 26
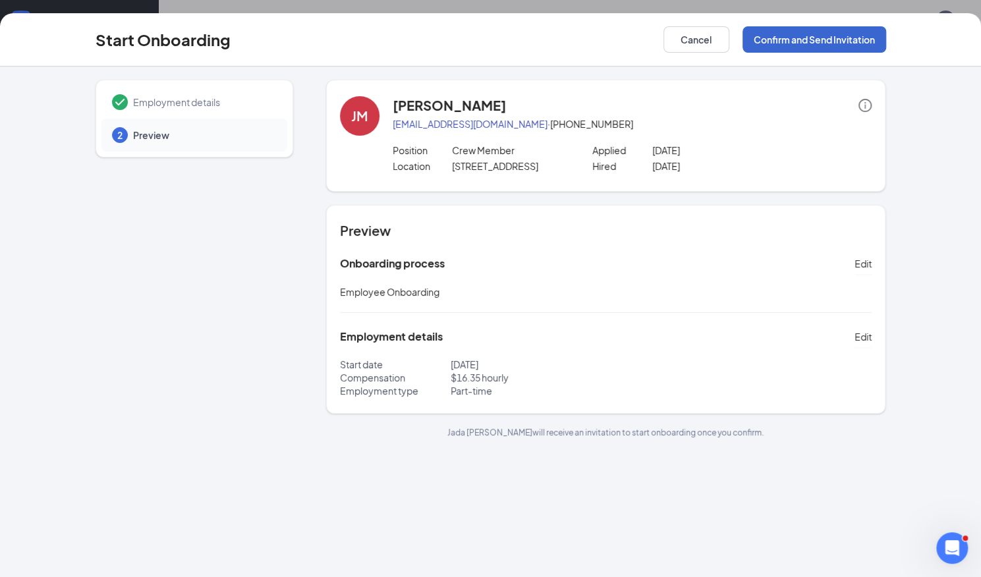
scroll to position [0, 0]
click at [854, 44] on button "Confirm and Send Invitation" at bounding box center [815, 39] width 144 height 26
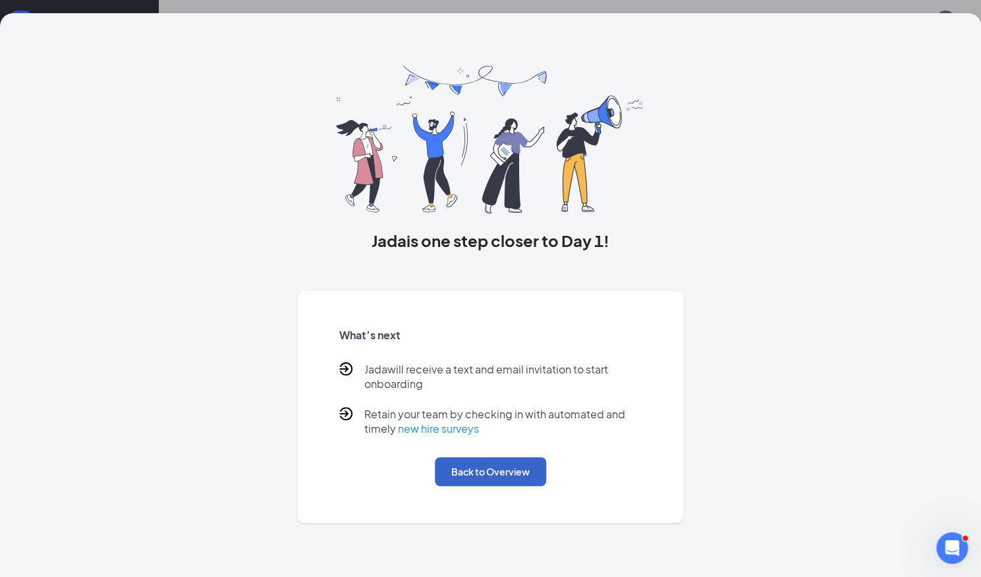
click at [470, 483] on button "Back to Overview" at bounding box center [490, 471] width 111 height 29
